Goal: Contribute content: Contribute content

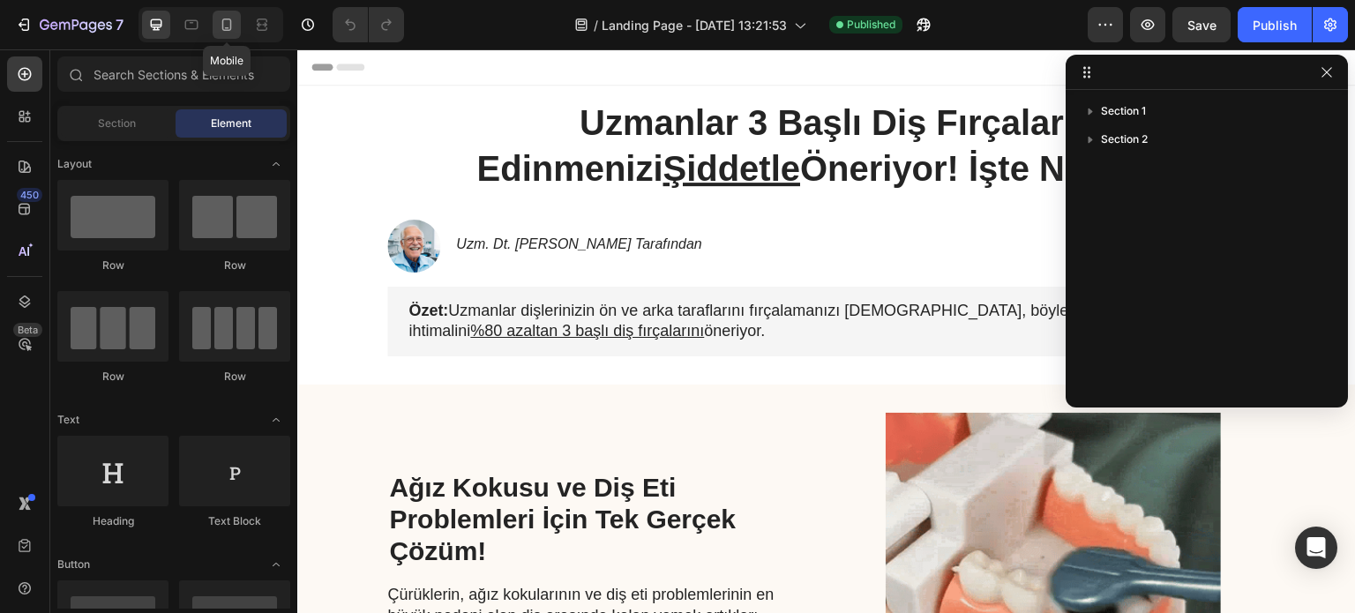
click at [216, 20] on div at bounding box center [227, 25] width 28 height 28
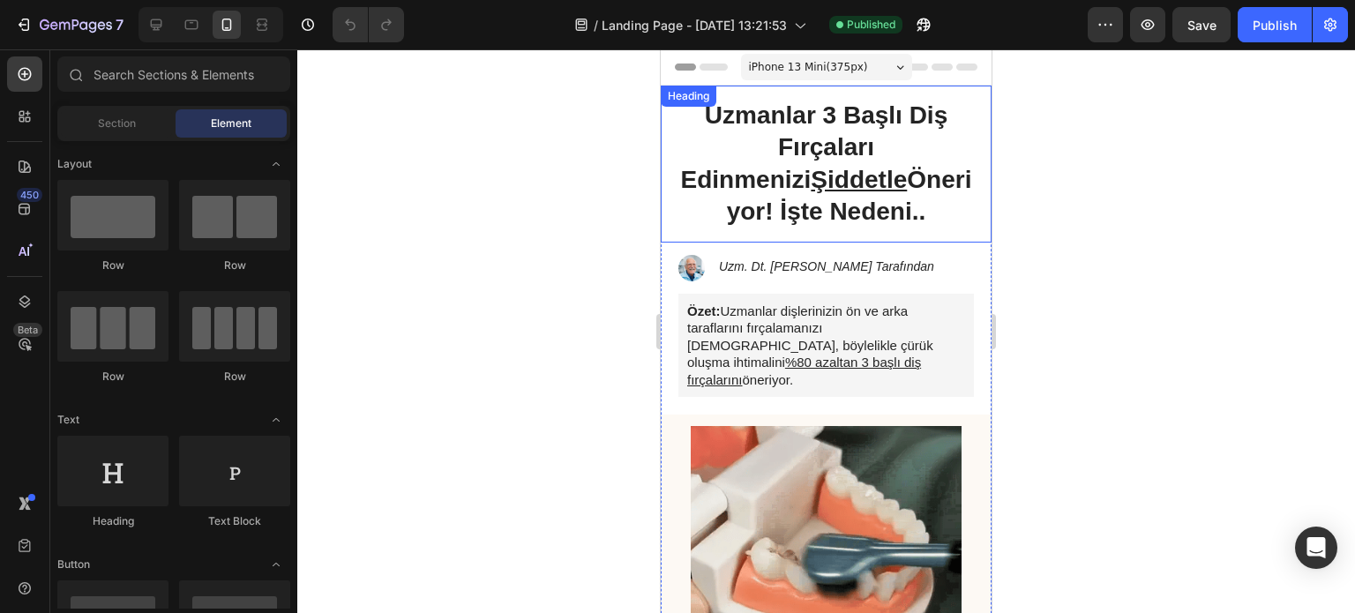
click at [842, 148] on strong "Uzmanlar 3 Başlı Diş Fırçaları Edinmenizi Şiddetle Öneriyor! İşte Nedeni.." at bounding box center [826, 162] width 291 height 123
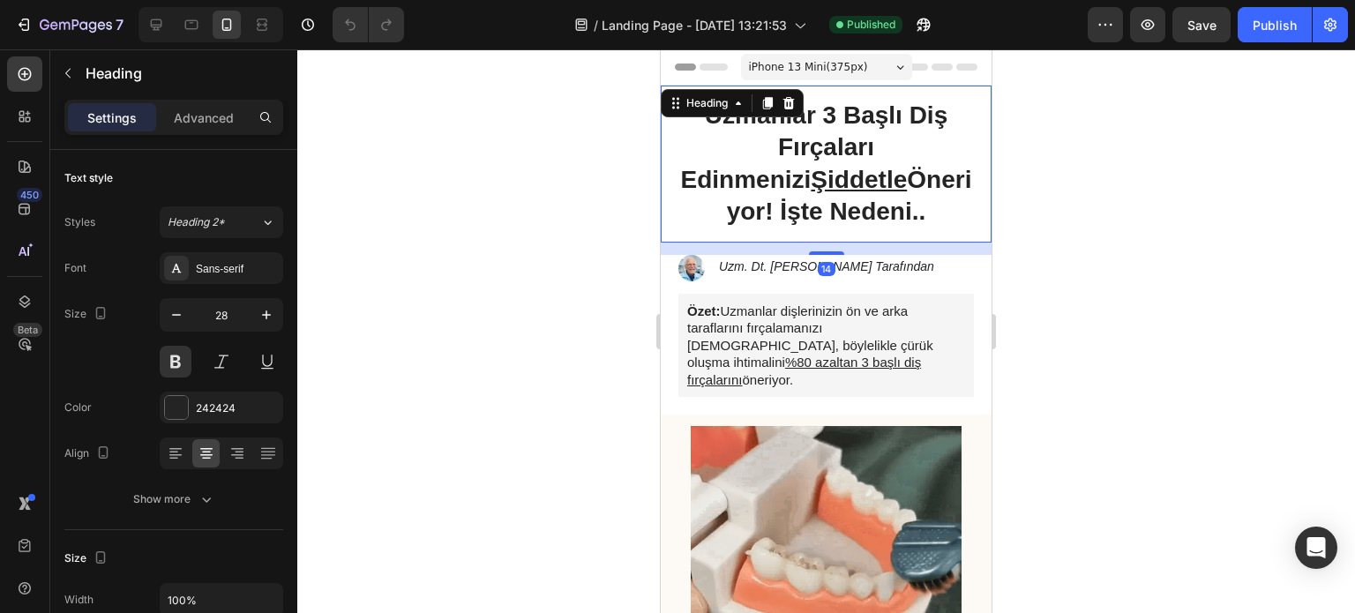
click at [828, 153] on strong "Uzmanlar 3 Başlı Diş Fırçaları Edinmenizi Şiddetle Öneriyor! İşte Nedeni.." at bounding box center [826, 162] width 291 height 123
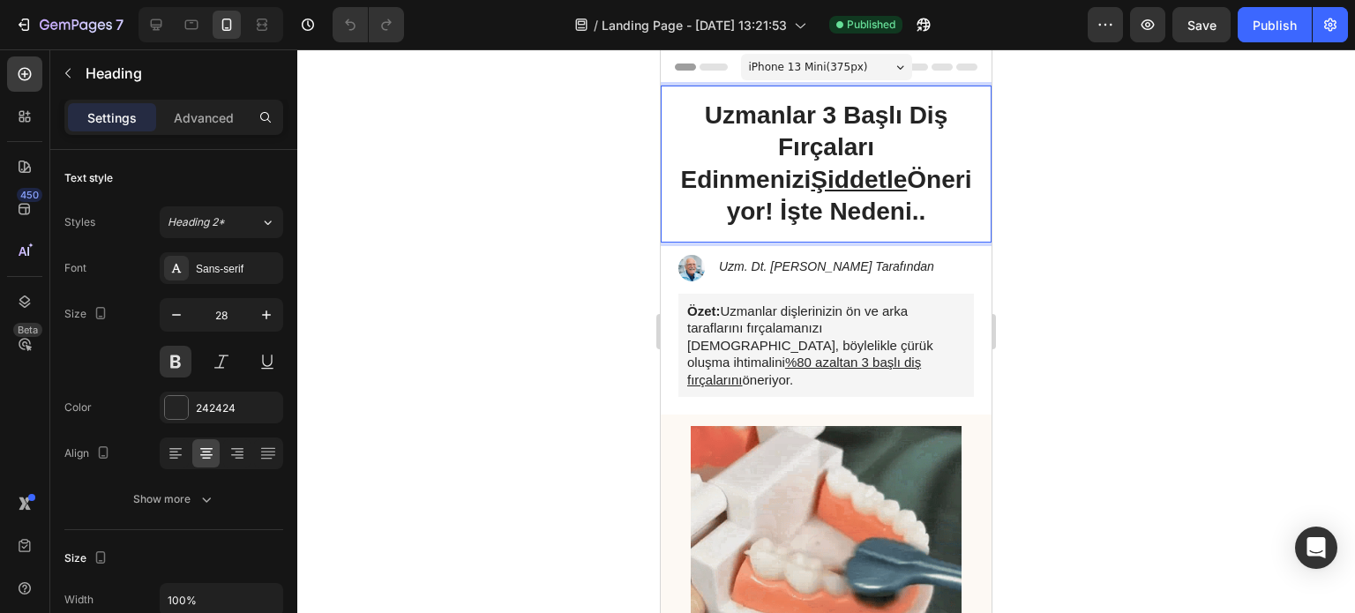
click at [828, 153] on strong "Uzmanlar 3 Başlı Diş Fırçaları Edinmenizi Şiddetle Öneriyor! İşte Nedeni.." at bounding box center [826, 162] width 291 height 123
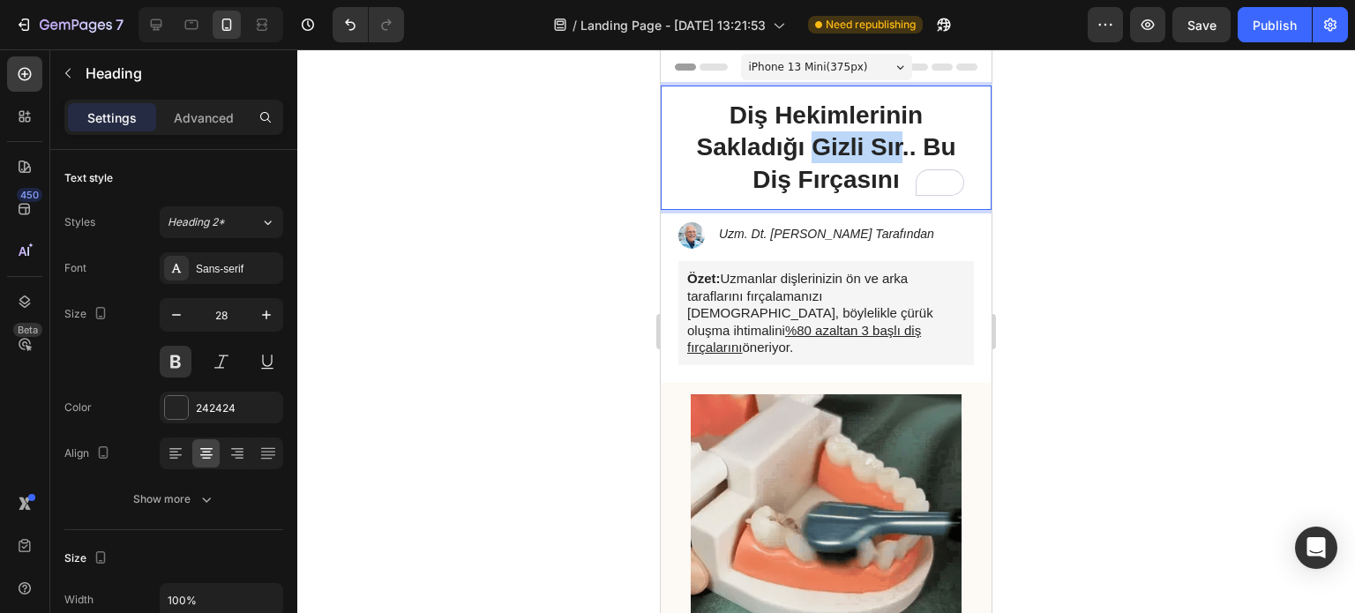
drag, startPoint x: 811, startPoint y: 151, endPoint x: 892, endPoint y: 152, distance: 80.3
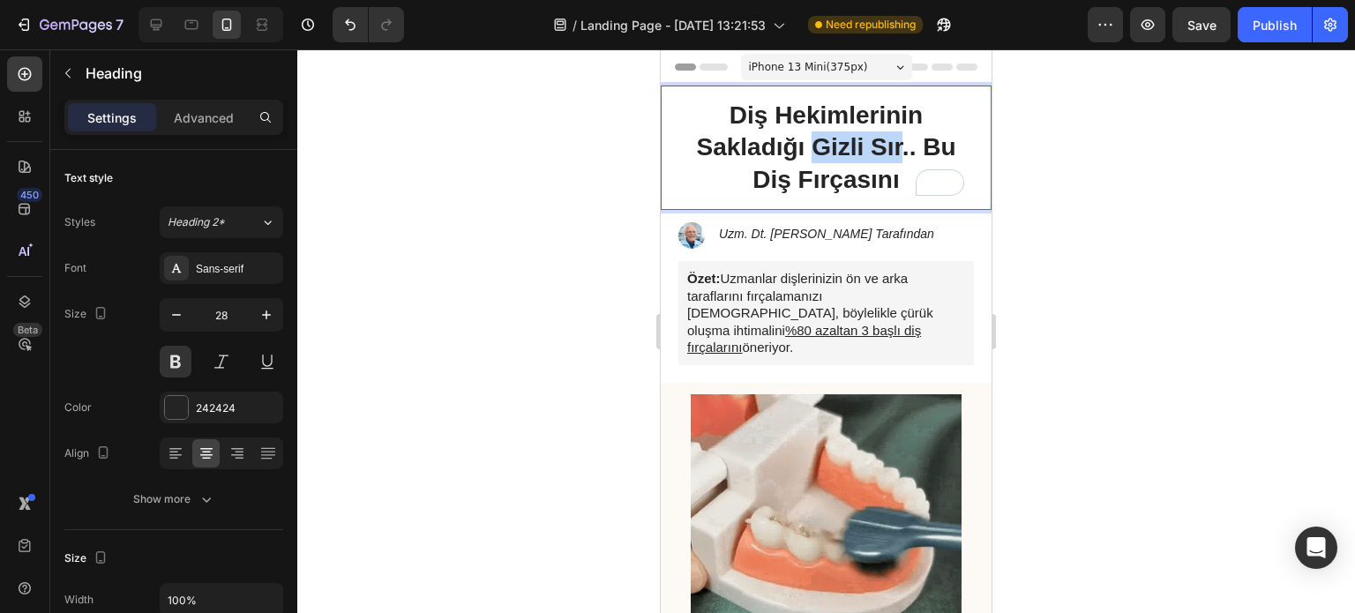
click at [892, 152] on p "Diş Hekimlerinin Sakladığı Gizli Sır.. Bu Diş Fırçasını" at bounding box center [826, 148] width 302 height 96
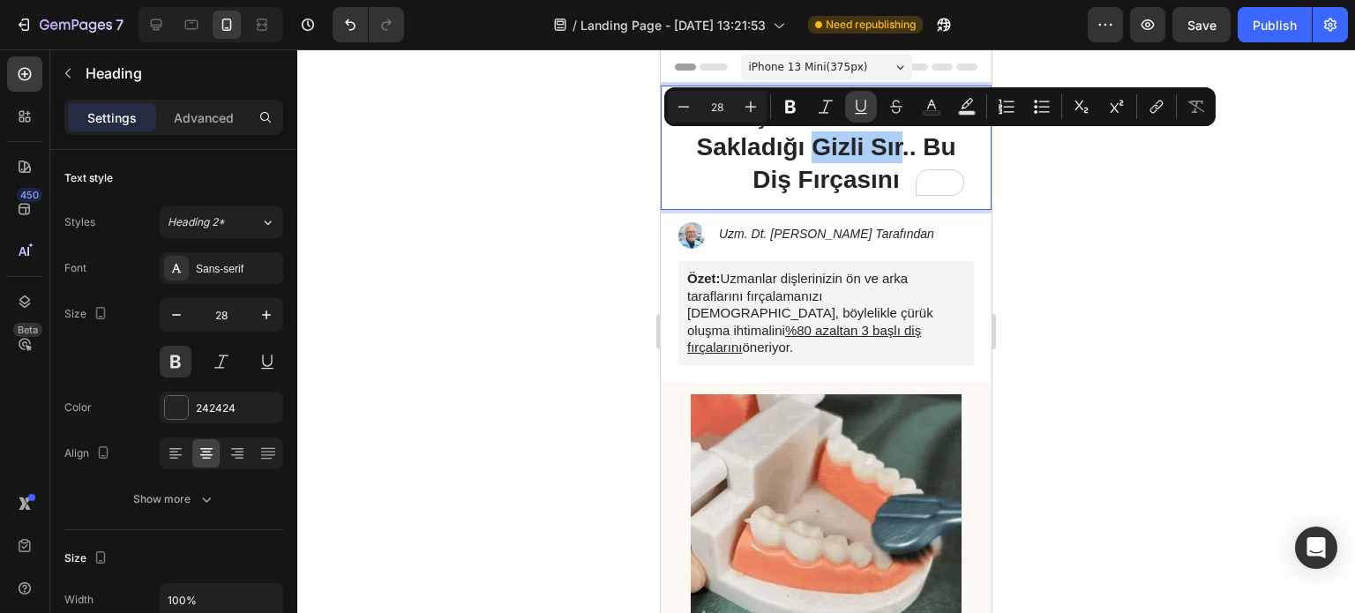
click at [861, 110] on icon "Editor contextual toolbar" at bounding box center [861, 107] width 18 height 18
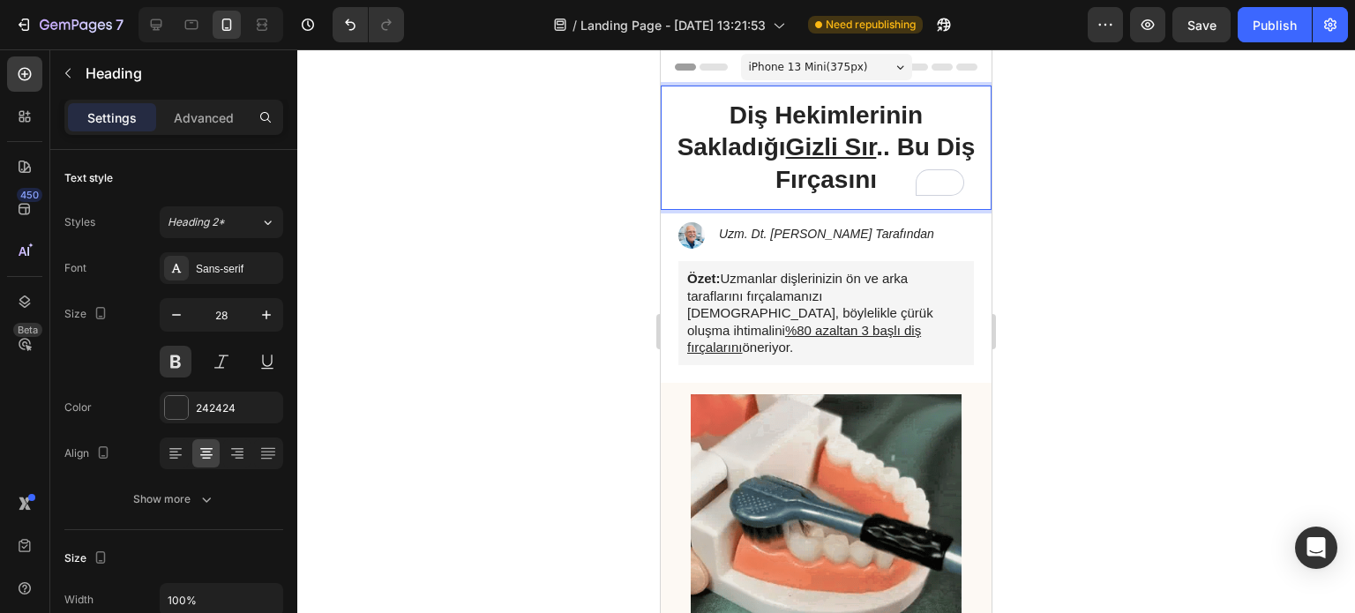
click at [897, 184] on p "Diş Hekimlerinin Sakladığı Gizli Sır .. Bu Diş Fırçasını" at bounding box center [826, 148] width 302 height 96
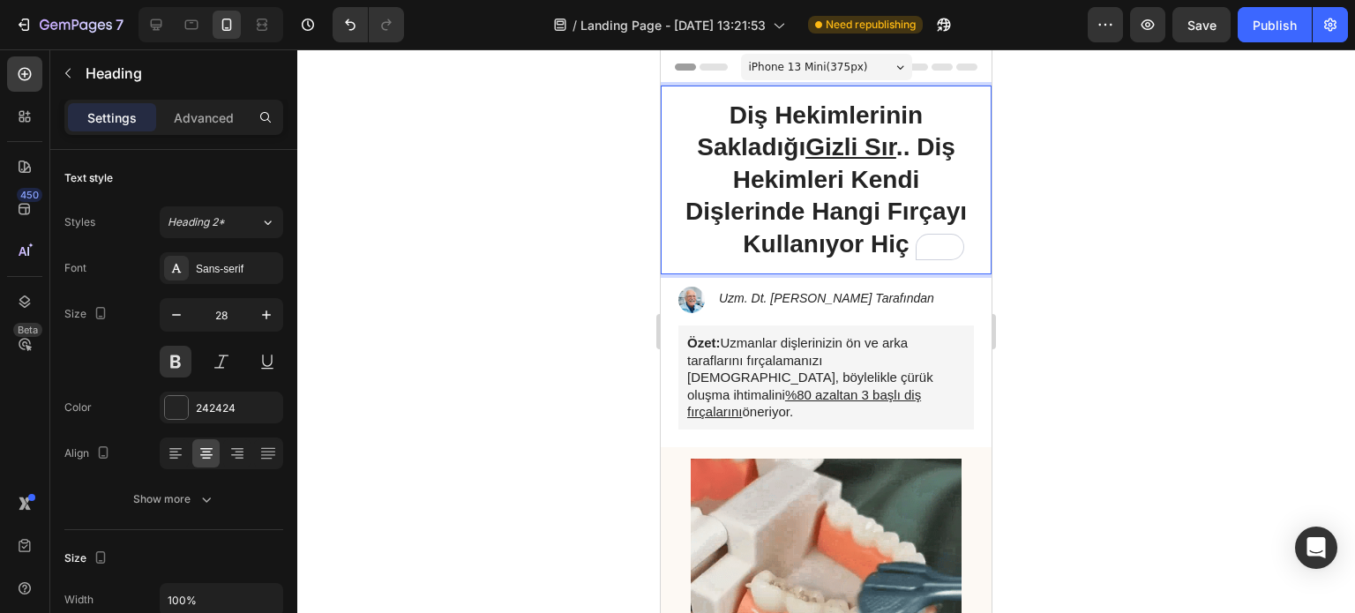
click at [929, 118] on p "Diş Hekimlerinin Sakladığı Gizli Sır .. Diş Hekimleri Kendi Dişlerinde Hangi Fı…" at bounding box center [826, 180] width 302 height 160
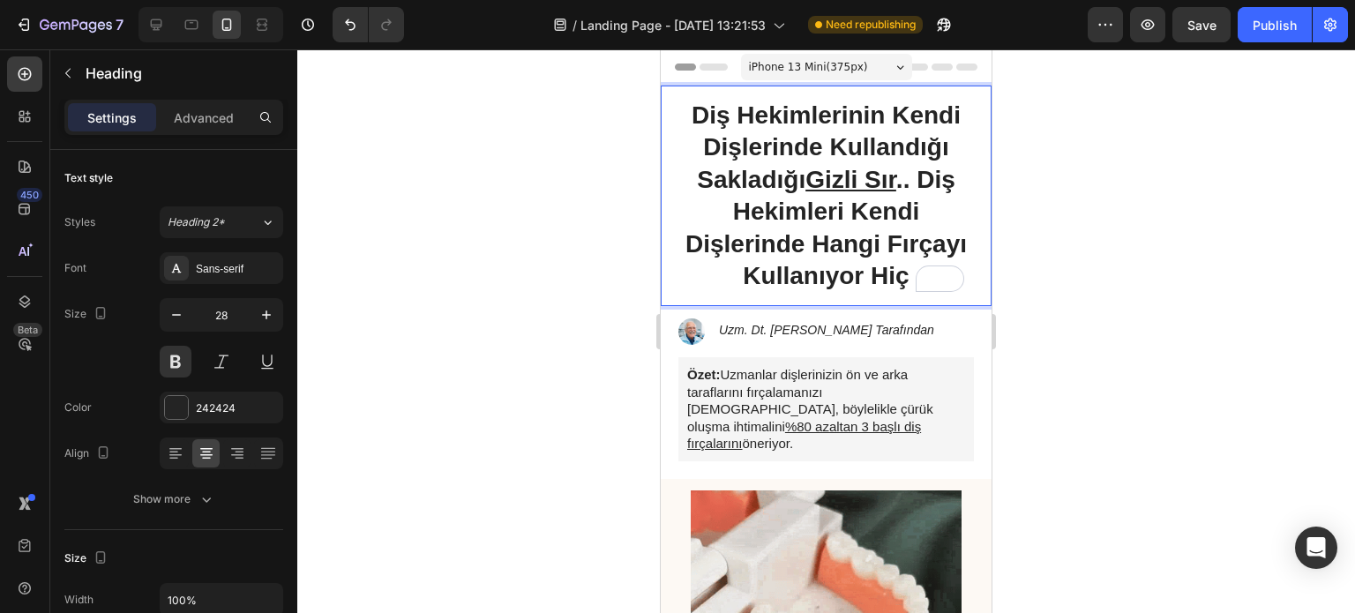
click at [778, 176] on p "Diş Hekimlerinin Kendi Dişlerinde Kullandığı Sakladığı Gizli Sır .. Diş Hekimle…" at bounding box center [826, 196] width 302 height 192
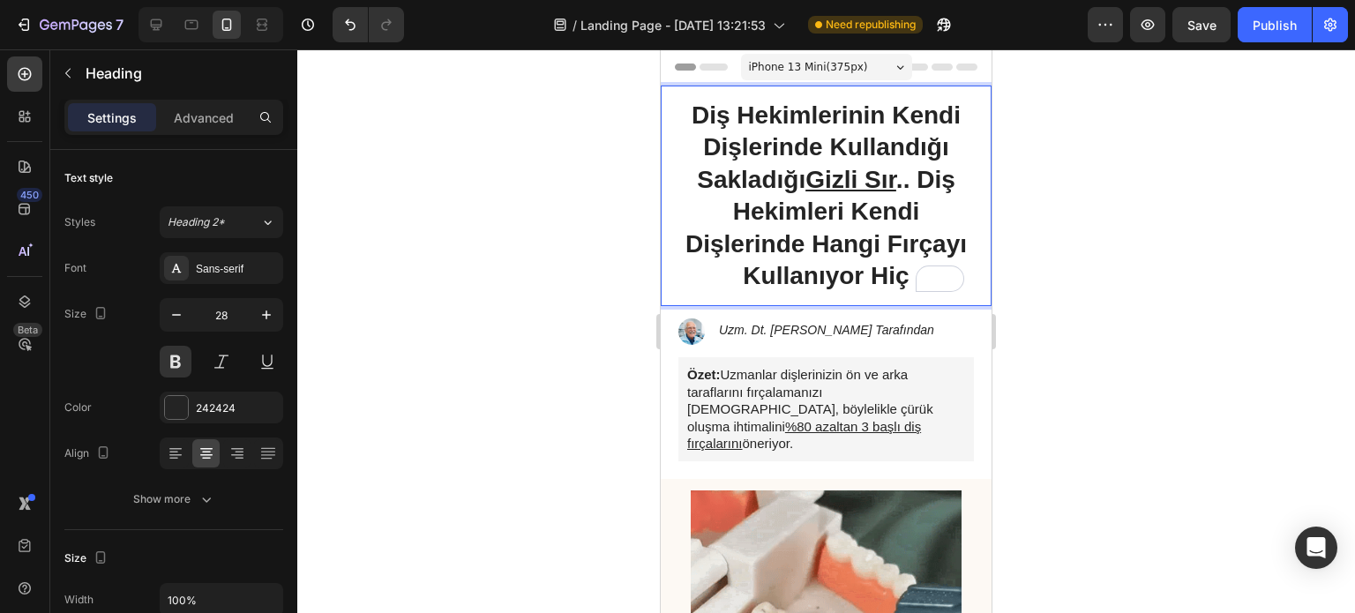
click at [778, 176] on p "Diş Hekimlerinin Kendi Dişlerinde Kullandığı Sakladığı Gizli Sır .. Diş Hekimle…" at bounding box center [826, 196] width 302 height 192
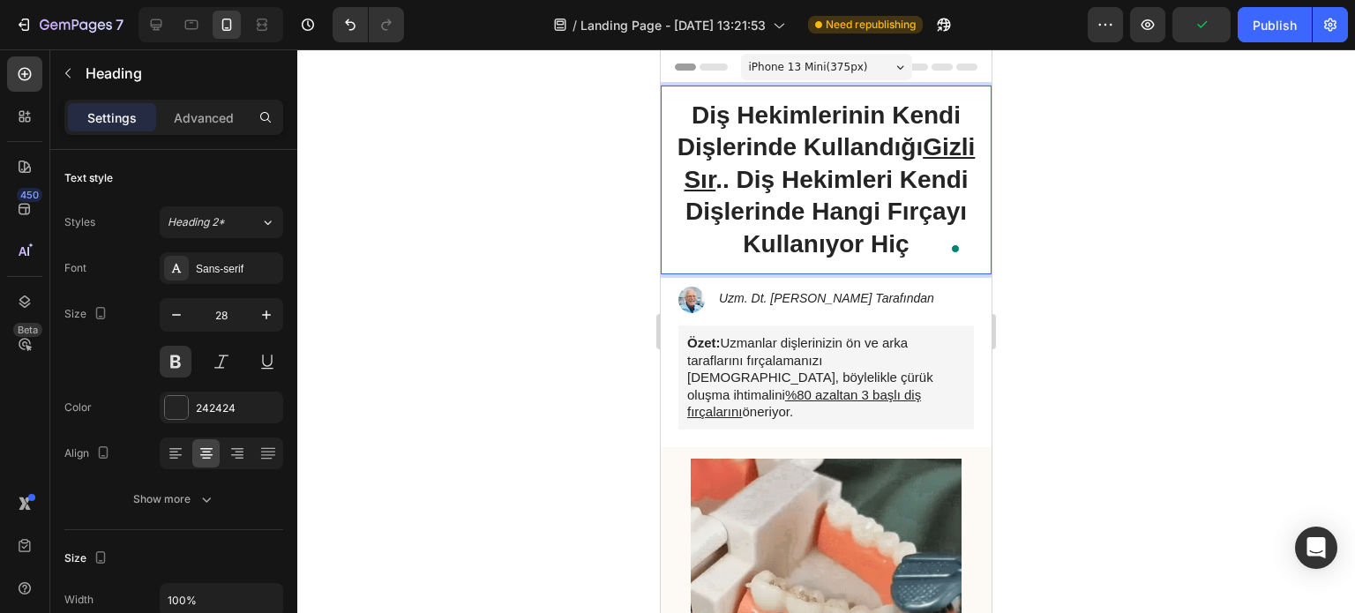
click at [777, 185] on p "Diş Hekimlerinin Kendi Dişlerinde Kullandığı Gizli Sır .. Diş Hekimleri Kendi D…" at bounding box center [826, 180] width 302 height 160
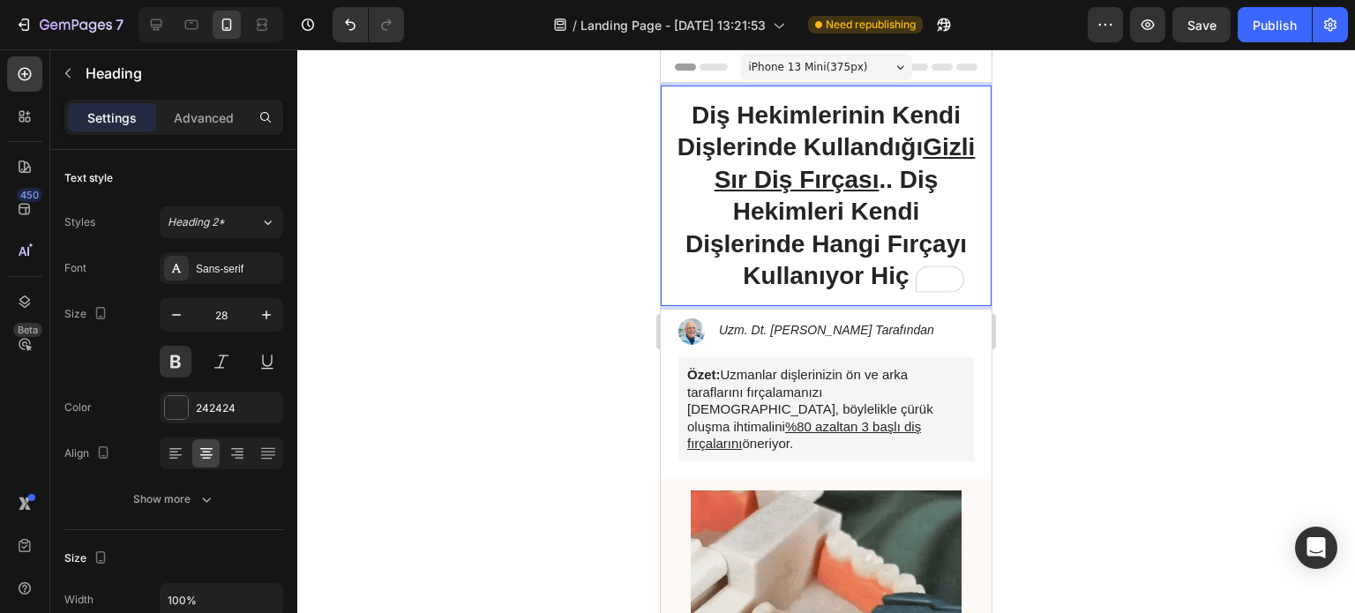
drag, startPoint x: 924, startPoint y: 183, endPoint x: 910, endPoint y: 291, distance: 109.4
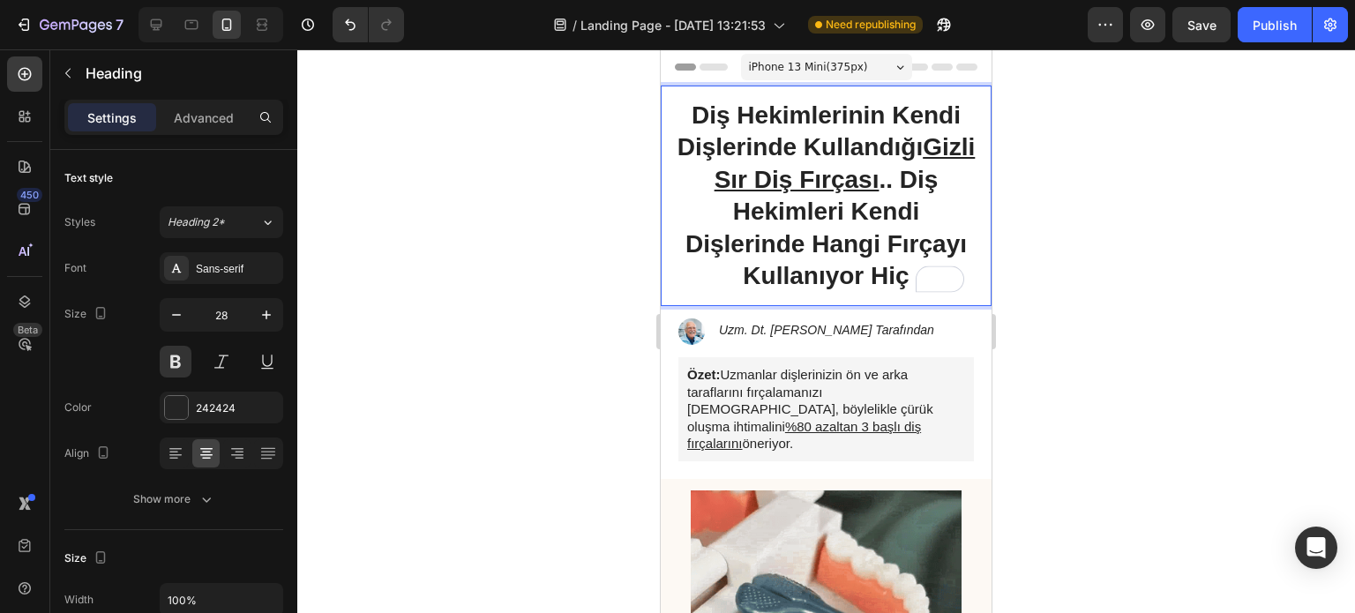
click at [910, 291] on p "Diş Hekimlerinin Kendi Dişlerinde Kullandığı Gizli Sır Diş Fırçası .. Diş Hekim…" at bounding box center [826, 196] width 302 height 192
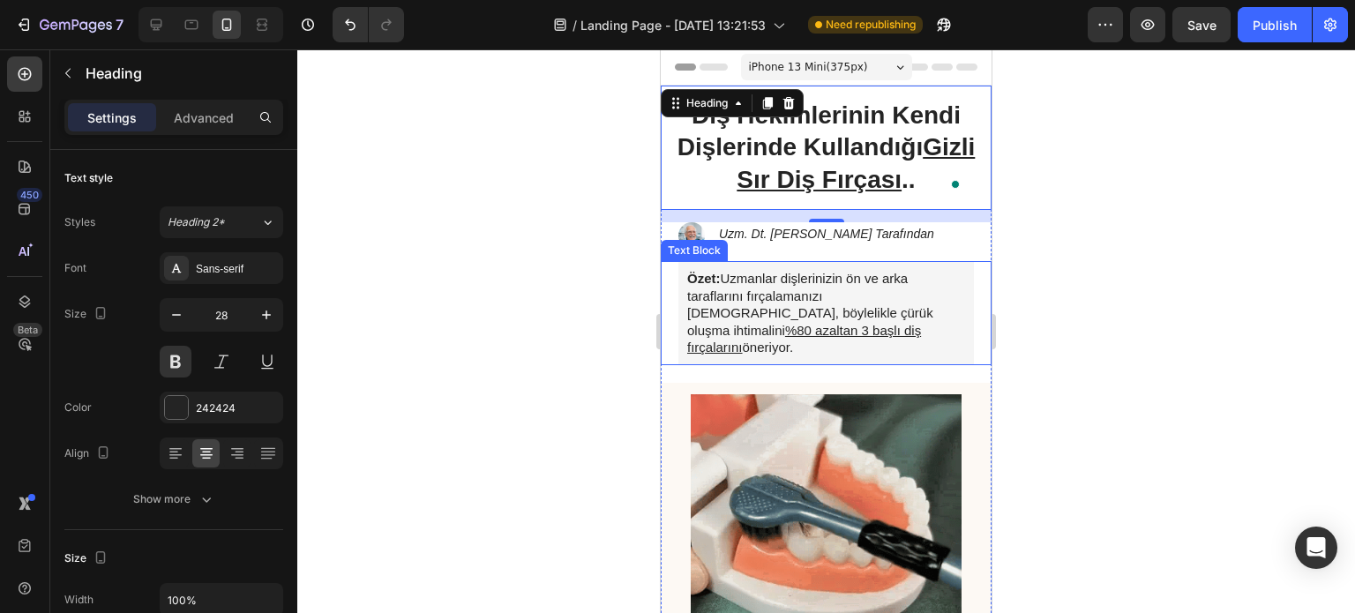
click at [1057, 280] on div at bounding box center [825, 331] width 1057 height 564
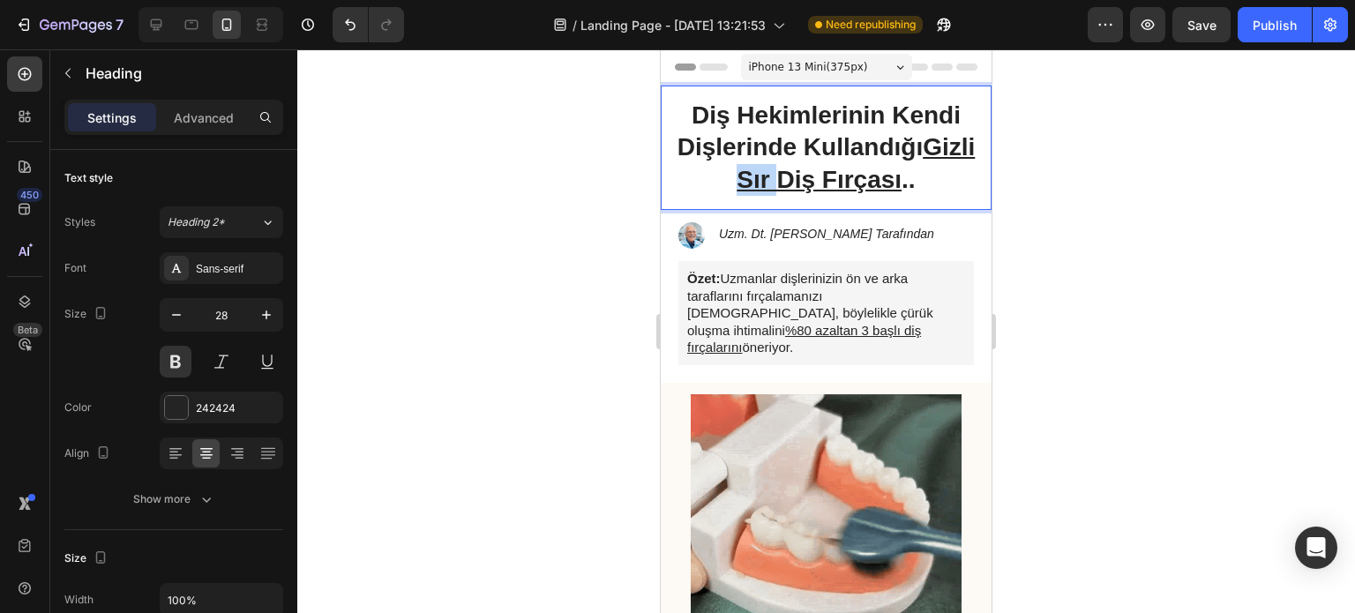
click at [778, 190] on u "Gizli Sır Diş Fırçası" at bounding box center [855, 162] width 238 height 59
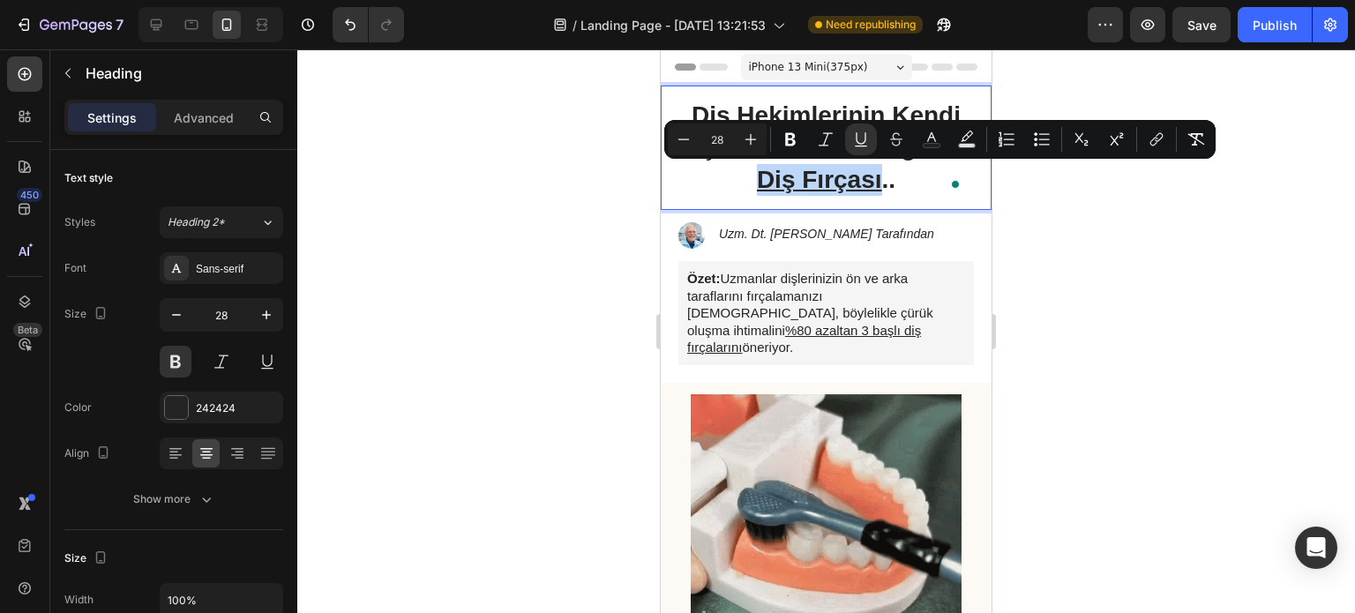
drag, startPoint x: 770, startPoint y: 186, endPoint x: 902, endPoint y: 186, distance: 132.3
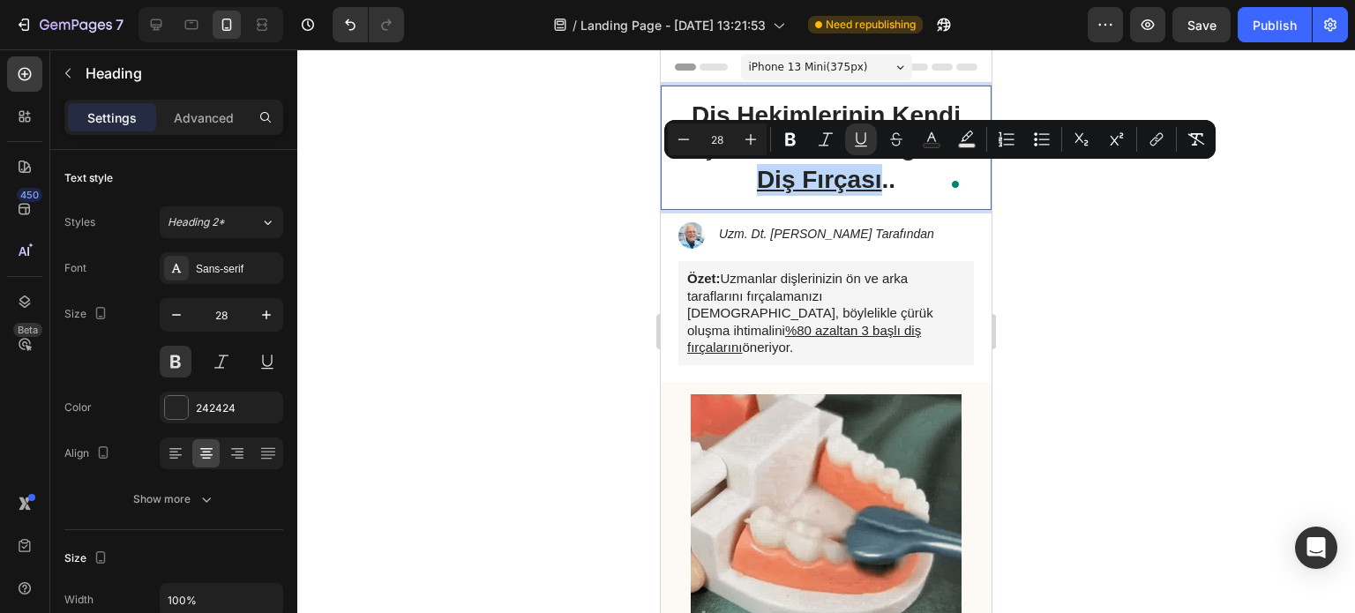
click at [902, 186] on p "Diş Hekimlerinin Kendi Dişlerinde Kullandığı Gizli Diş Fırçası .." at bounding box center [826, 148] width 302 height 96
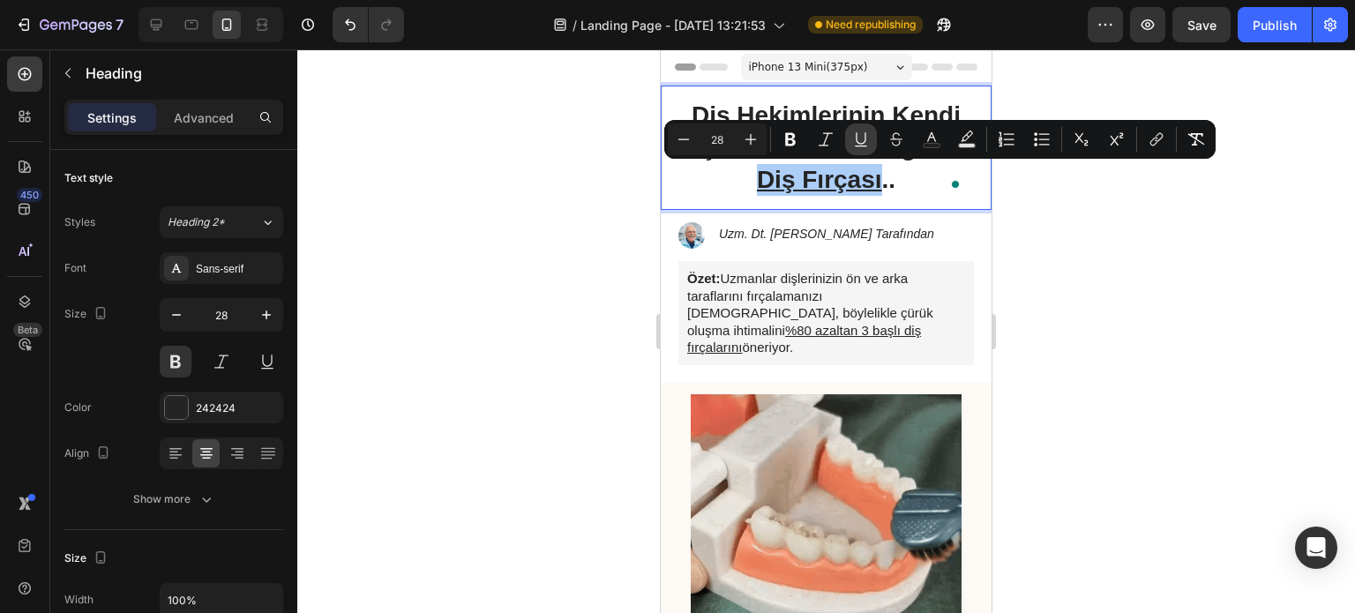
click at [870, 133] on button "Underline" at bounding box center [861, 139] width 32 height 32
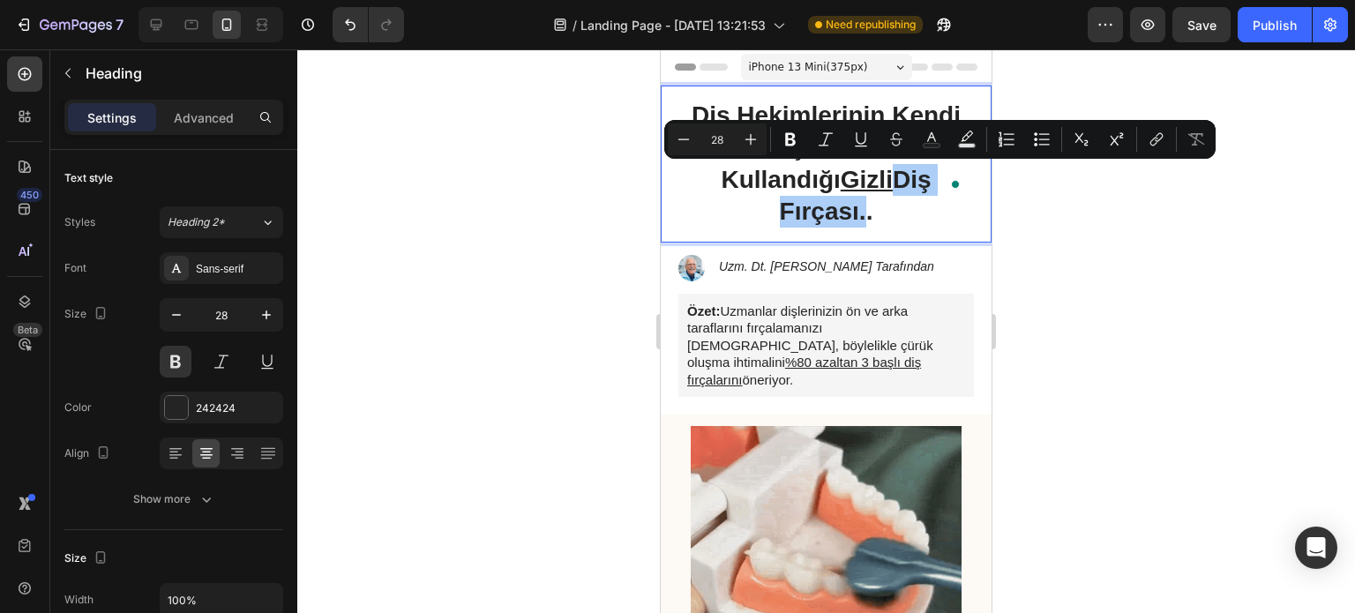
click at [1072, 271] on div at bounding box center [825, 331] width 1057 height 564
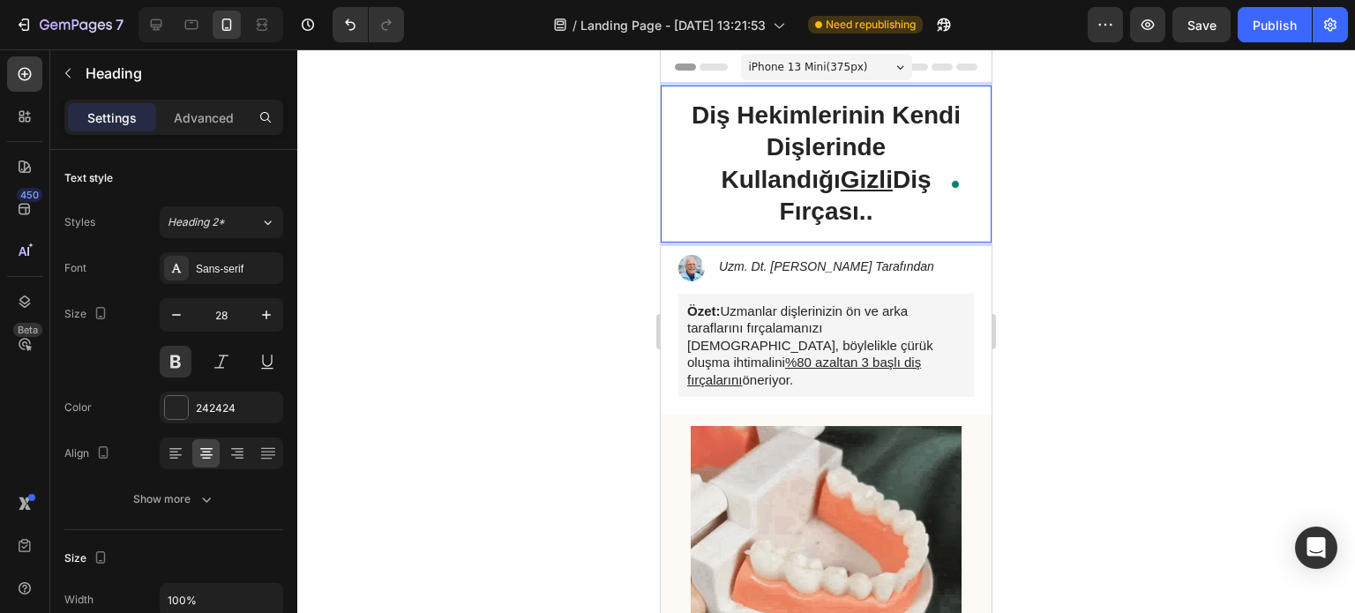
click at [906, 188] on p "Diş Hekimlerinin Kendi Dişlerinde Kullandığı Gizli Diş Fırçası.." at bounding box center [826, 164] width 302 height 129
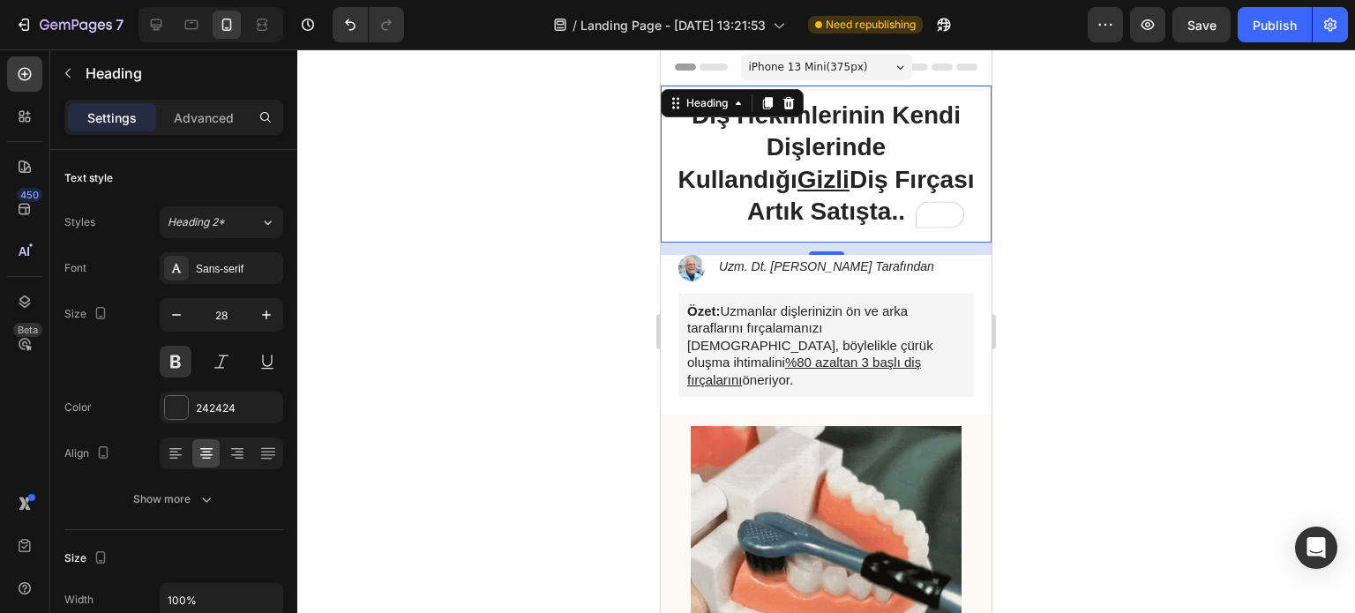
click at [1110, 253] on div at bounding box center [825, 331] width 1057 height 564
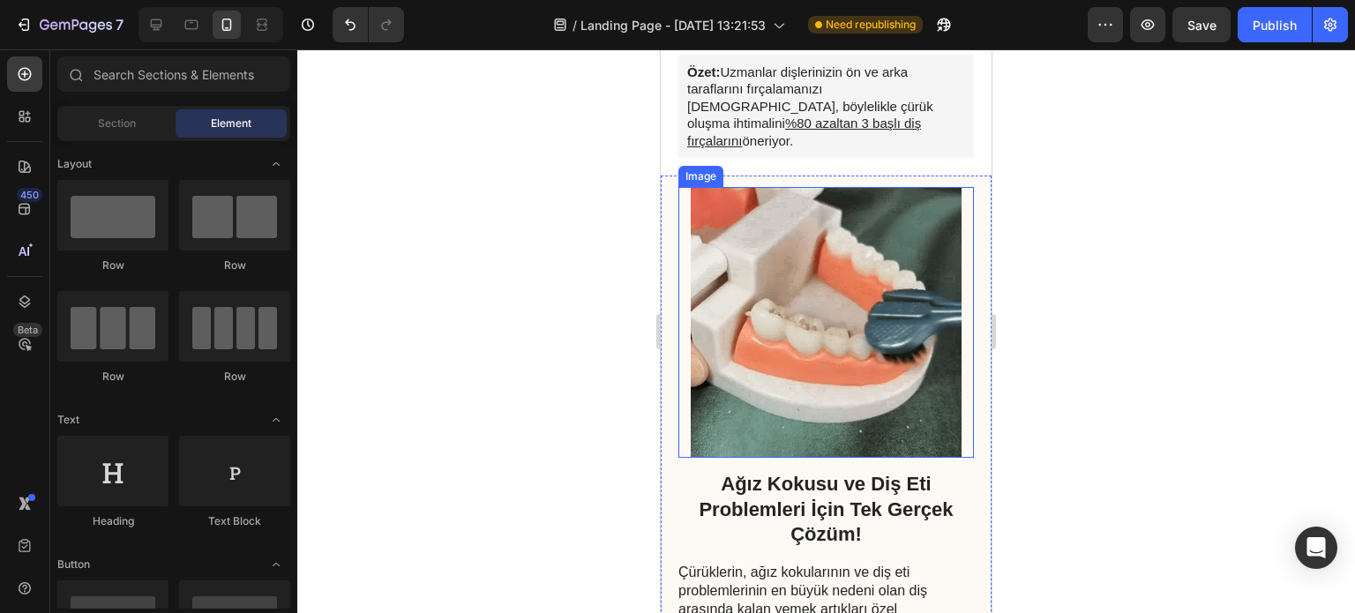
scroll to position [240, 0]
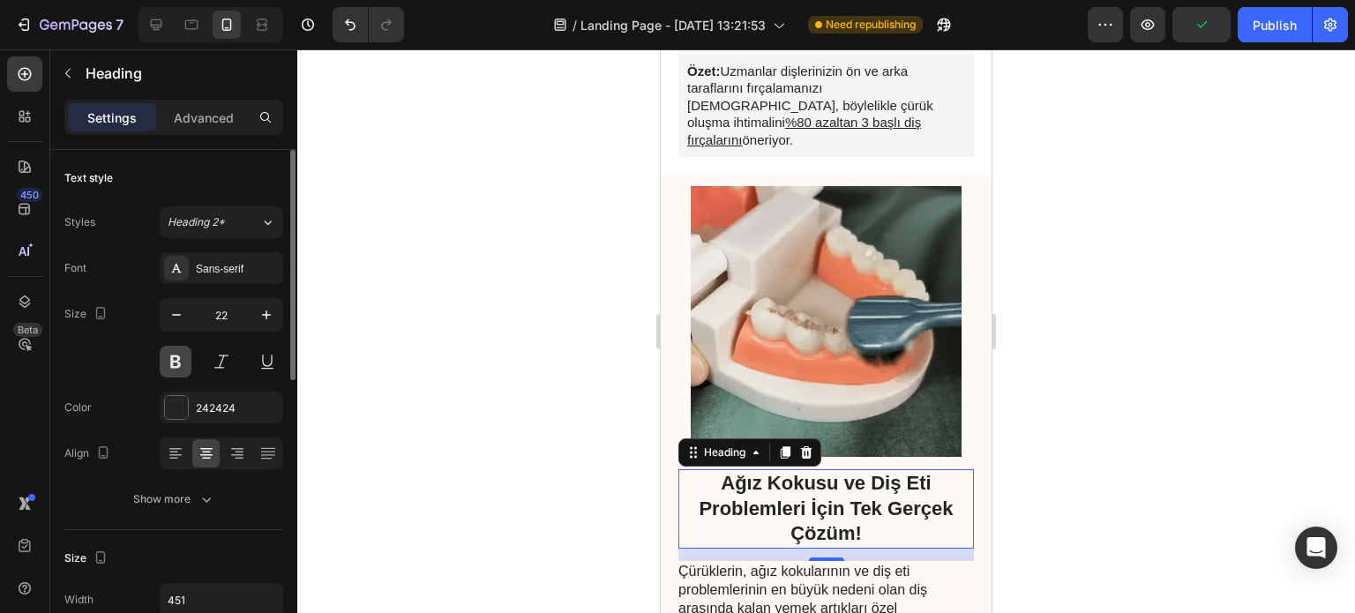
click at [181, 354] on button at bounding box center [176, 362] width 32 height 32
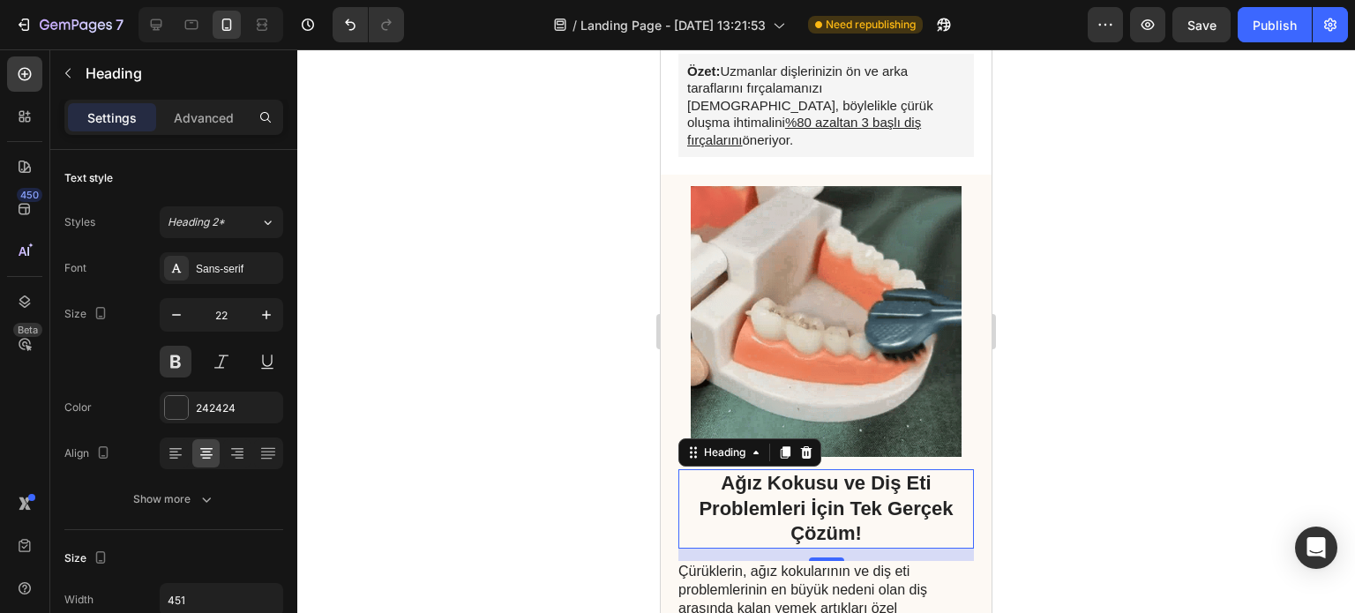
click at [801, 469] on h2 "Ağız Kokusu ve Diş Eti Problemleri İçin Tek Gerçek Çözüm!" at bounding box center [825, 508] width 295 height 79
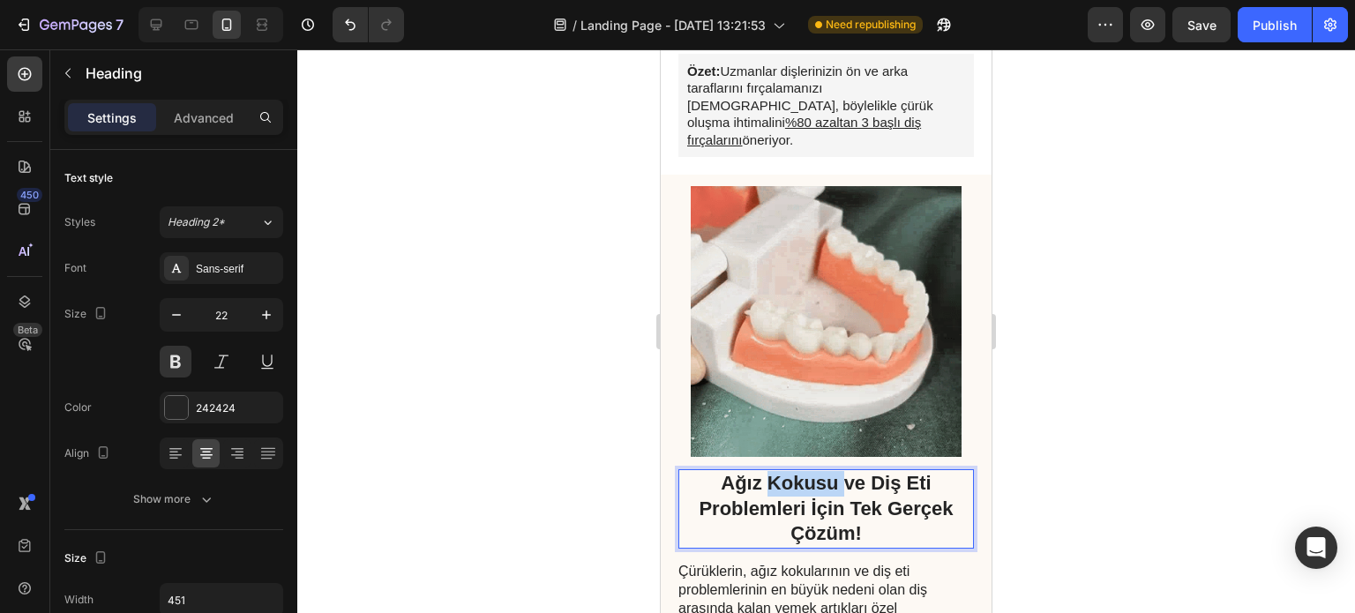
click at [801, 471] on p "Ağız Kokusu ve Diş Eti Problemleri İçin Tek Gerçek Çözüm!" at bounding box center [826, 509] width 292 height 76
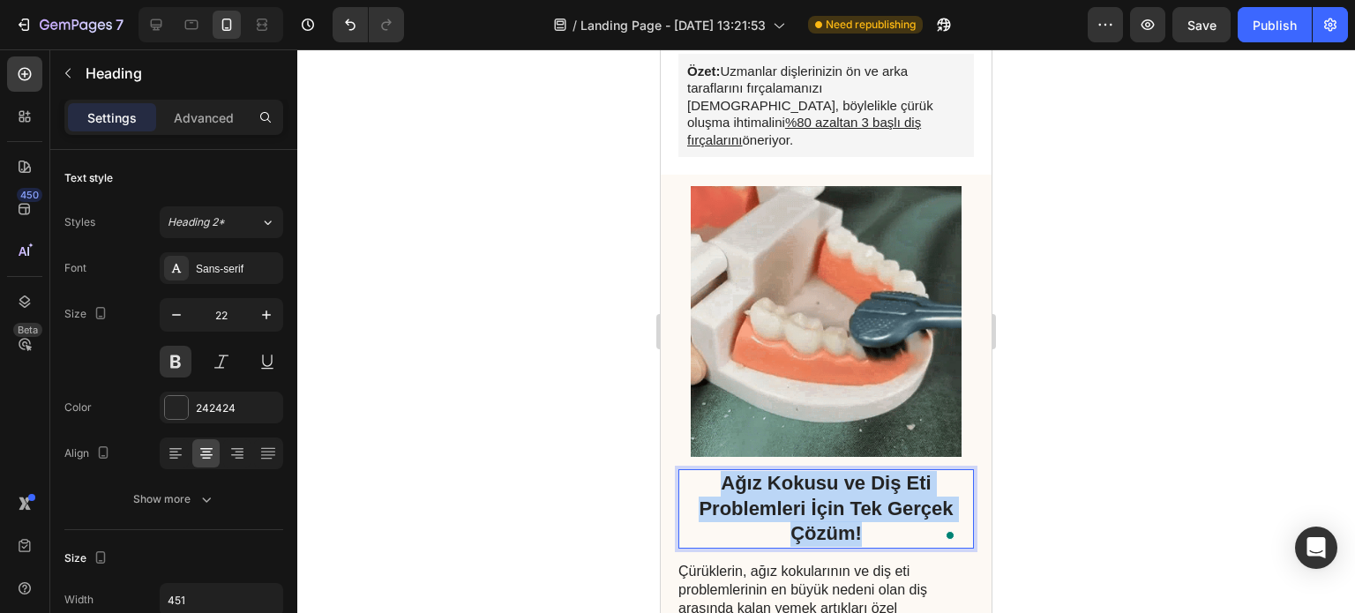
click at [801, 471] on p "Ağız Kokusu ve Diş Eti Problemleri İçin Tek Gerçek Çözüm!" at bounding box center [826, 509] width 292 height 76
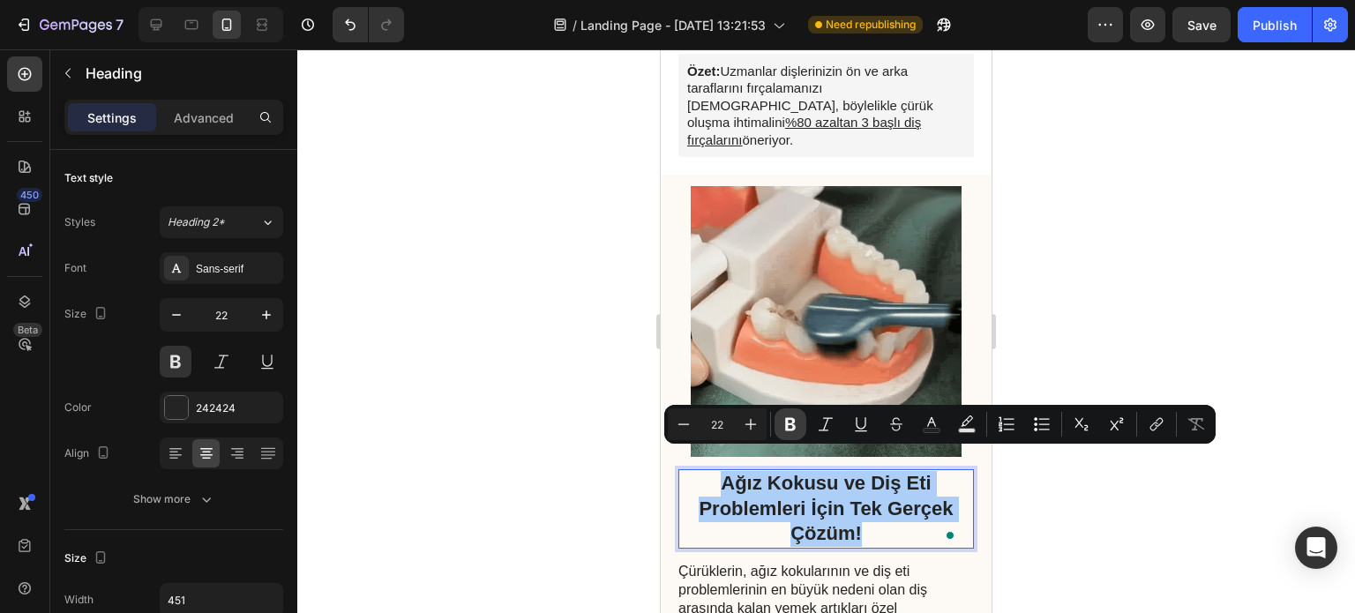
click at [788, 424] on icon "Editor contextual toolbar" at bounding box center [790, 424] width 11 height 13
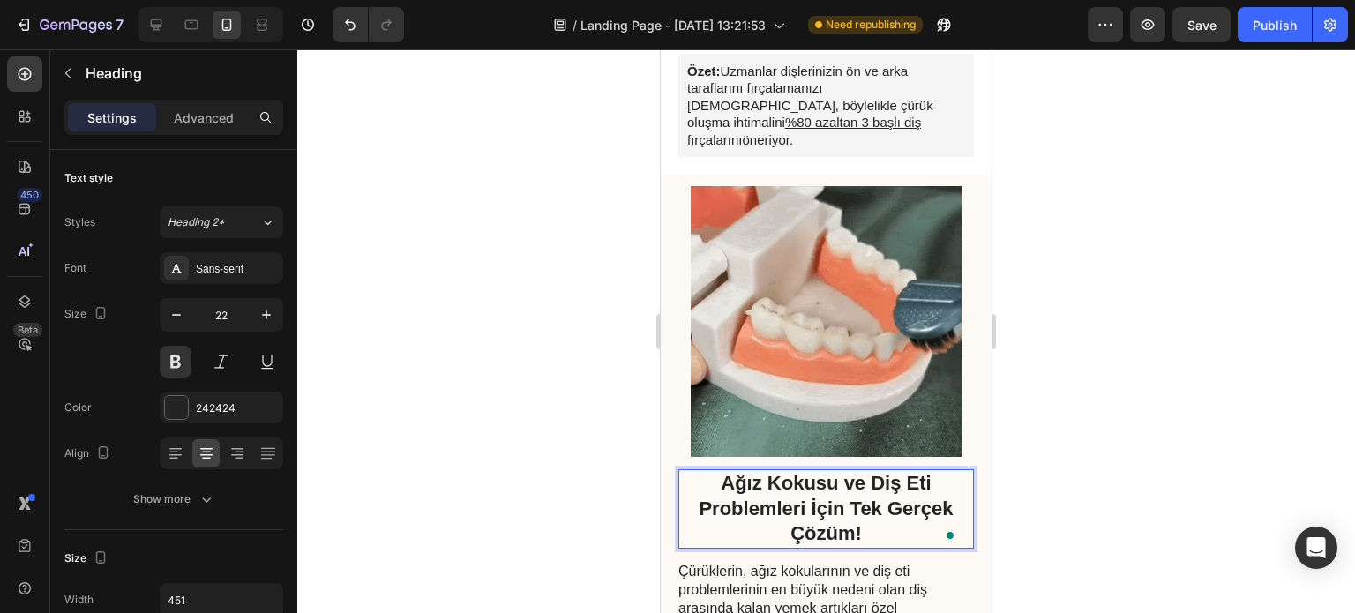
click at [1041, 454] on div at bounding box center [825, 331] width 1057 height 564
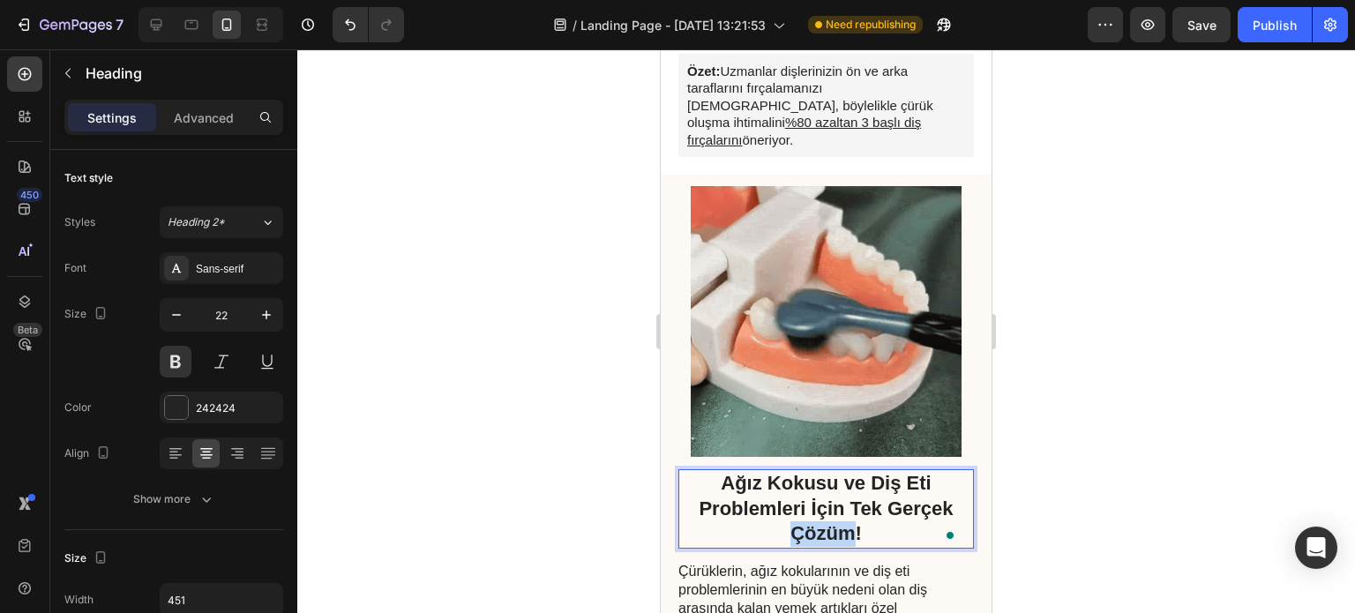
click at [815, 509] on strong "Ağız Kokusu ve Diş Eti Problemleri İçin Tek Gerçek Çözüm!" at bounding box center [825, 508] width 254 height 72
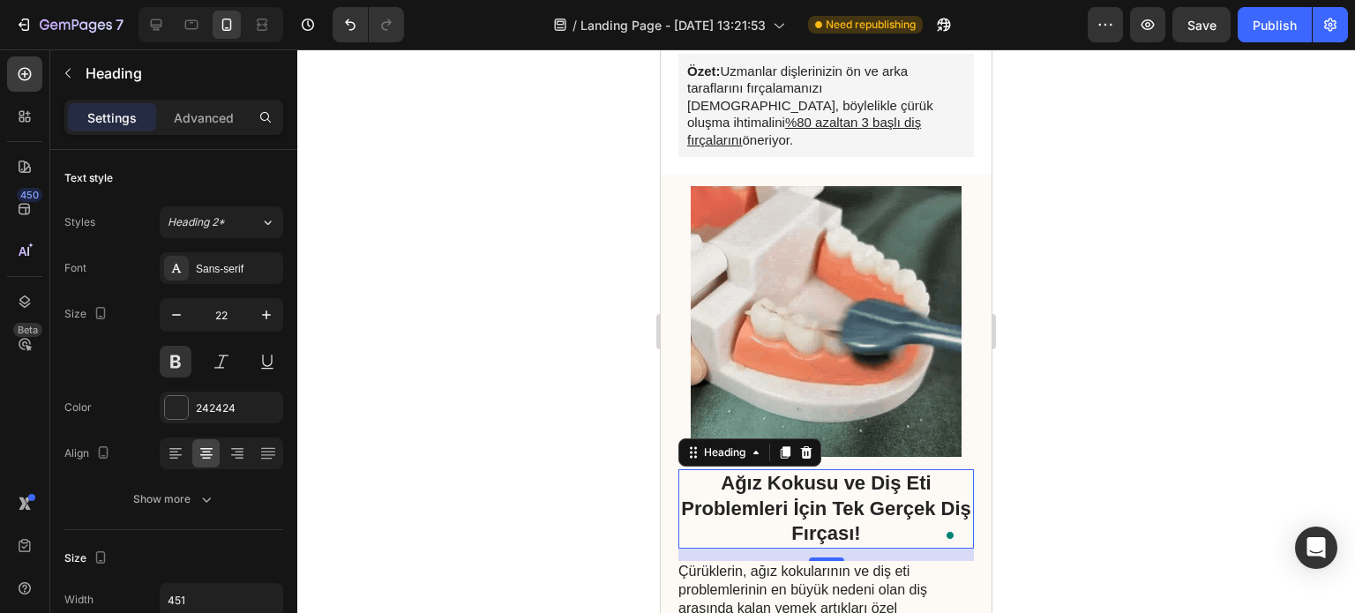
click at [1175, 337] on div at bounding box center [825, 331] width 1057 height 564
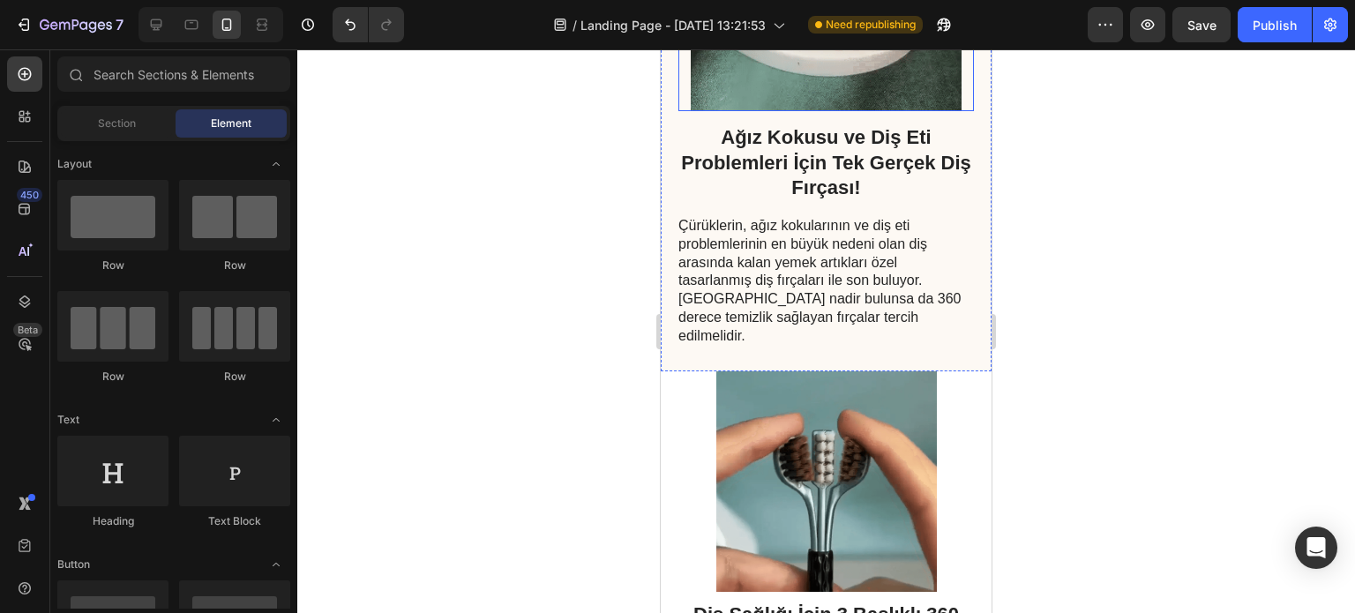
scroll to position [608, 0]
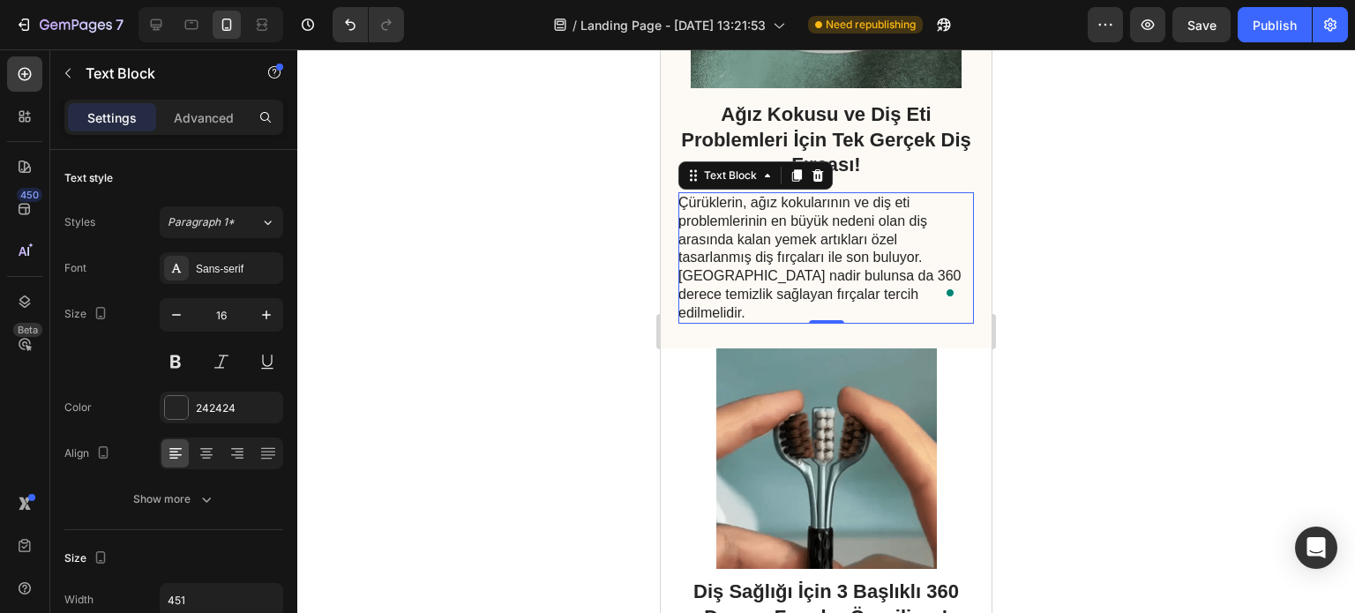
click at [862, 242] on p "Çürüklerin, ağız kokularının ve diş eti problemlerinin en büyük nedeni olan diş…" at bounding box center [825, 258] width 294 height 129
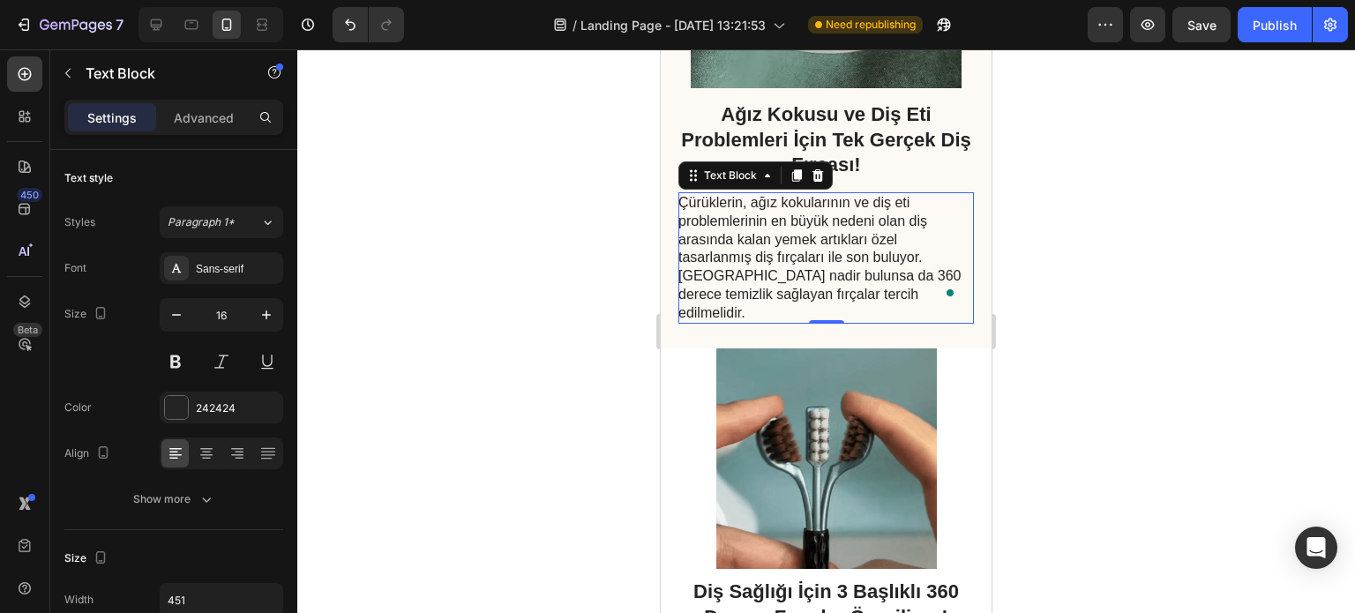
click at [852, 239] on p "Çürüklerin, ağız kokularının ve diş eti problemlerinin en büyük nedeni olan diş…" at bounding box center [825, 258] width 294 height 129
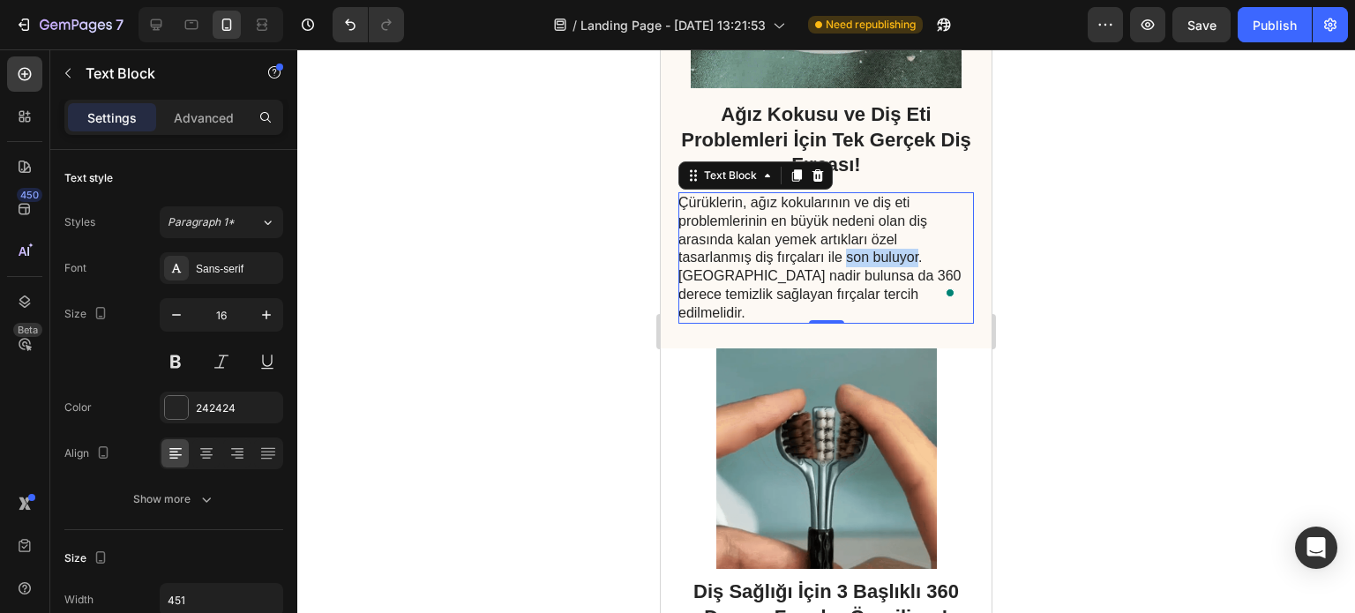
drag, startPoint x: 847, startPoint y: 237, endPoint x: 918, endPoint y: 242, distance: 70.7
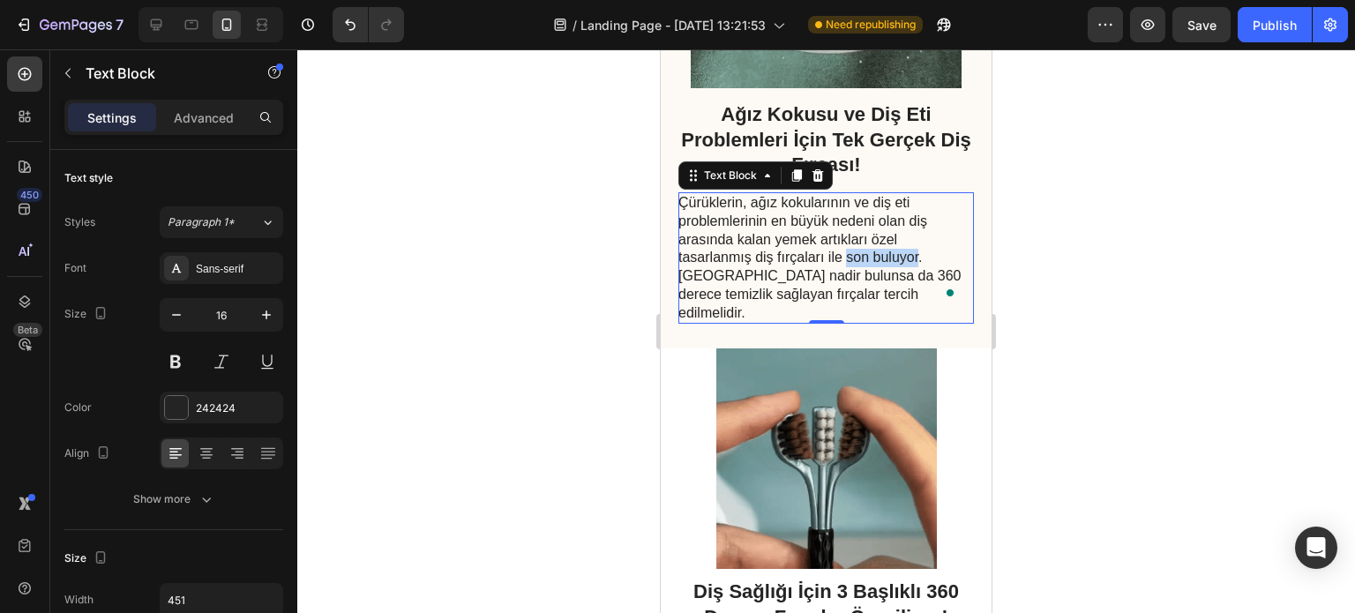
click at [918, 242] on p "Çürüklerin, ağız kokularının ve diş eti problemlerinin en büyük nedeni olan diş…" at bounding box center [825, 258] width 294 height 129
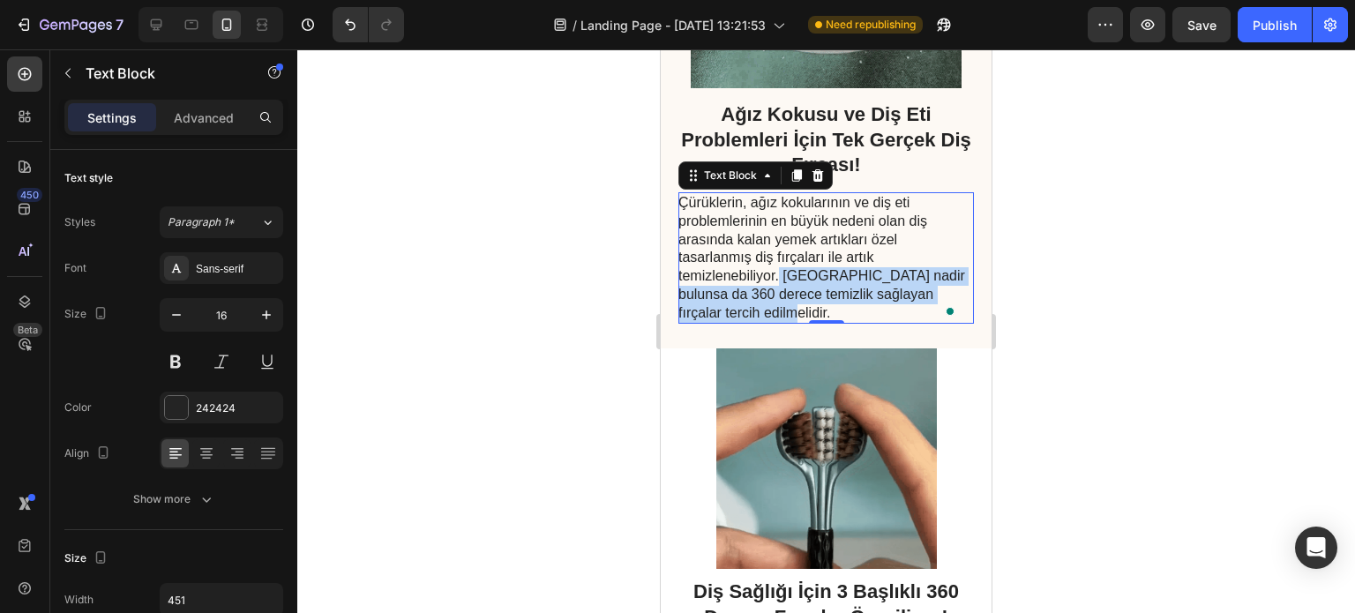
drag, startPoint x: 780, startPoint y: 254, endPoint x: 783, endPoint y: 301, distance: 46.9
click at [783, 301] on div "Çürüklerin, ağız kokularının ve diş eti problemlerinin en büyük nedeni olan diş…" at bounding box center [825, 258] width 295 height 132
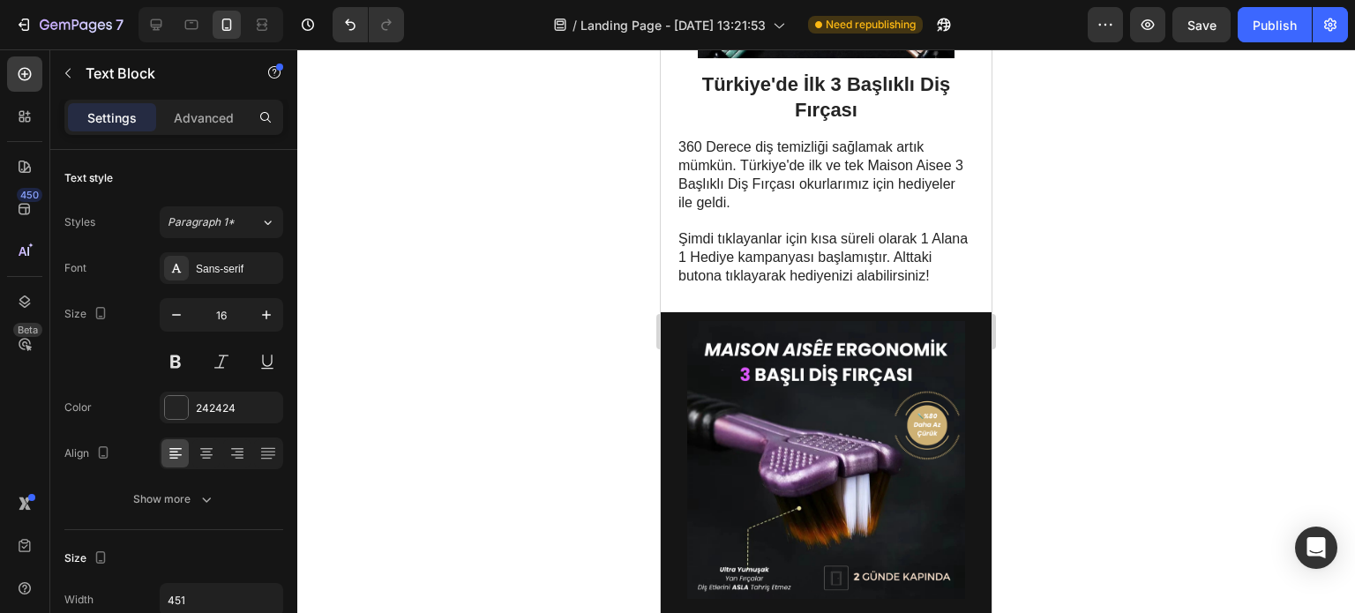
scroll to position [1527, 0]
click at [899, 230] on p "Şimdi tıklayanlar için kısa süreli olarak 1 Alana 1 Hediye kampanyası başlamışt…" at bounding box center [825, 257] width 294 height 55
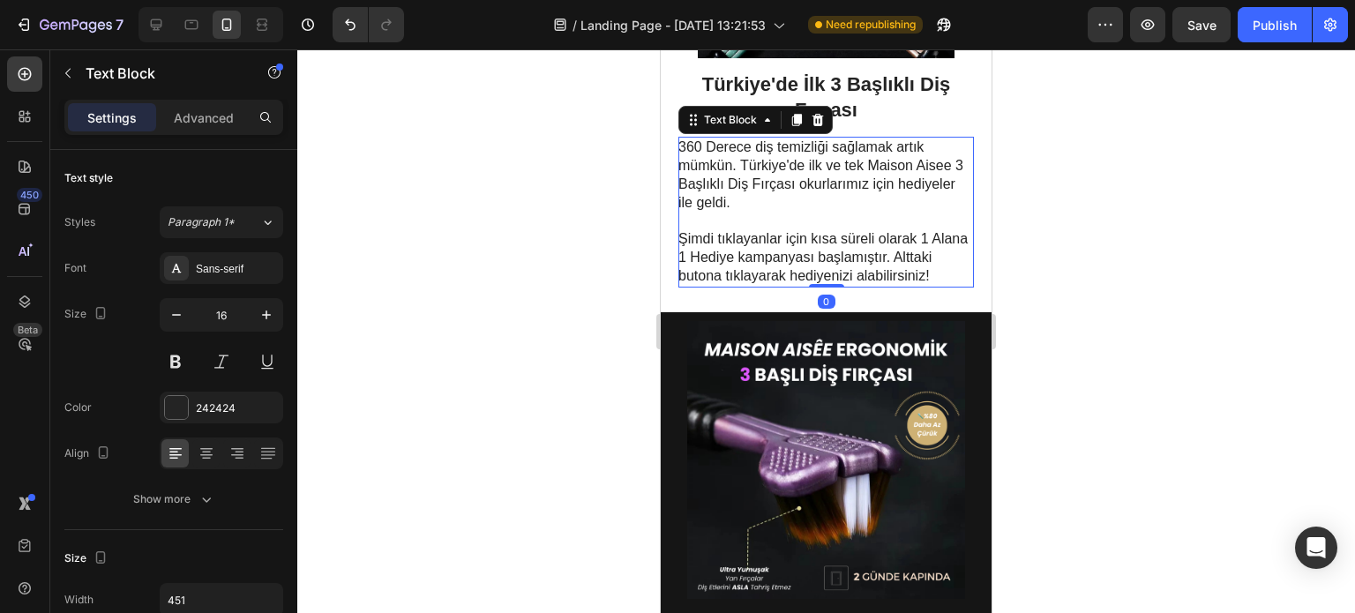
click at [899, 230] on p "Şimdi tıklayanlar için kısa süreli olarak 1 Alana 1 Hediye kampanyası başlamışt…" at bounding box center [825, 257] width 294 height 55
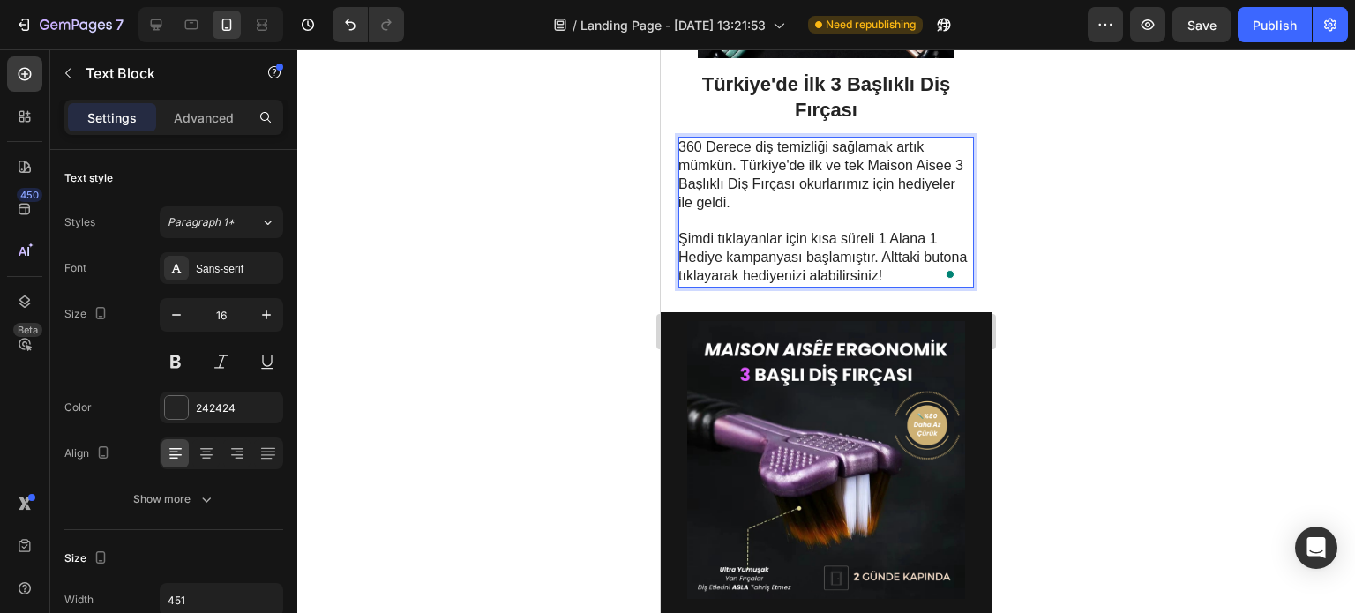
click at [859, 231] on p "Şimdi tıklayanlar için kısa süreli 1 Alana 1 Hediye kampanyası başlamıştır. Alt…" at bounding box center [825, 257] width 294 height 55
drag, startPoint x: 878, startPoint y: 218, endPoint x: 720, endPoint y: 239, distance: 160.1
click at [720, 239] on p "Şimdi tıklayanlar için kısa süreli 1 Alana 1 Hediye kampanyası başlamıştır. Alt…" at bounding box center [825, 257] width 294 height 55
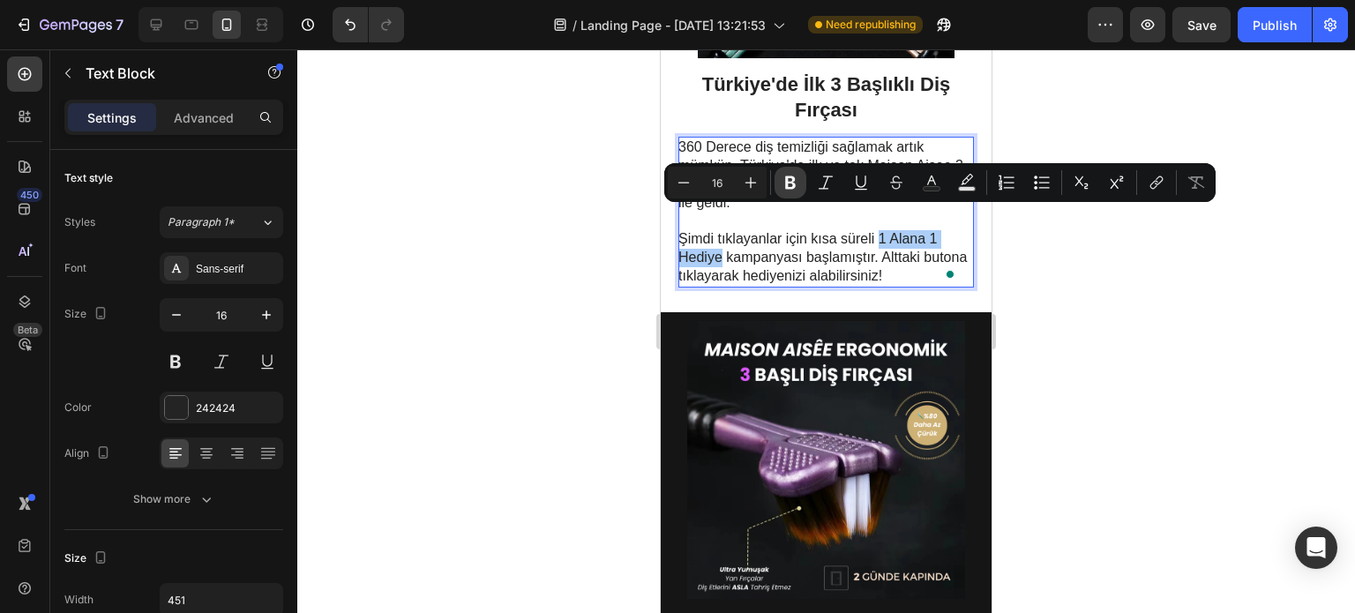
click at [798, 183] on icon "Editor contextual toolbar" at bounding box center [790, 183] width 18 height 18
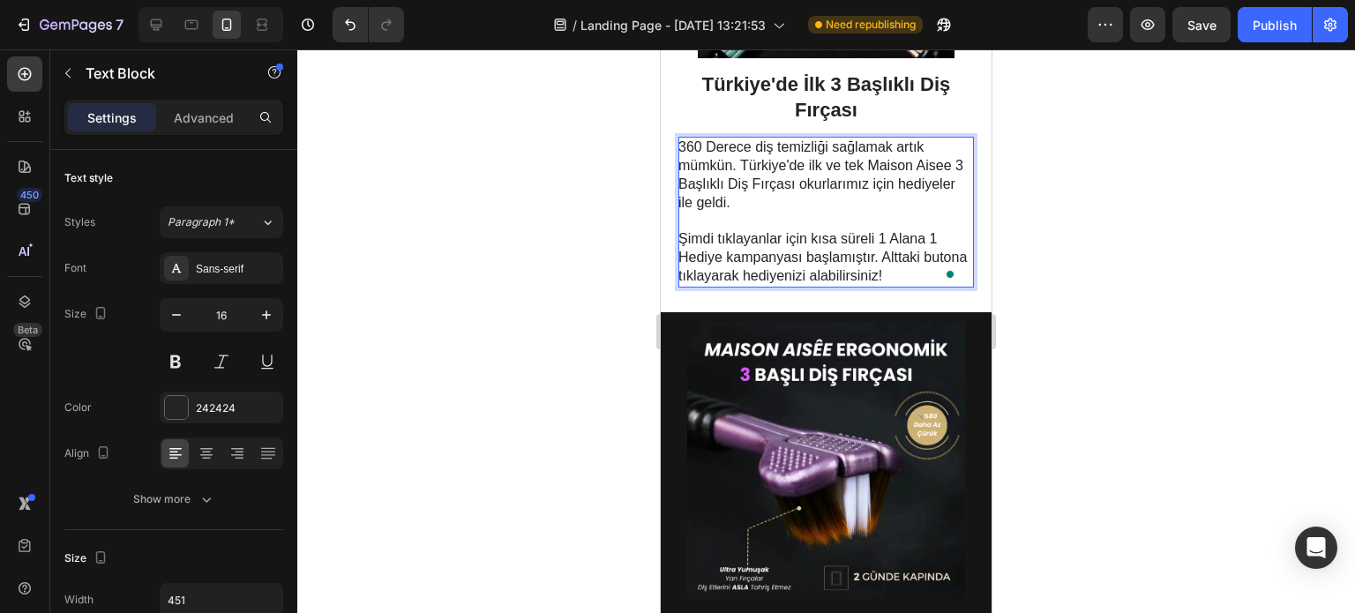
drag, startPoint x: 882, startPoint y: 218, endPoint x: 720, endPoint y: 240, distance: 163.8
click at [720, 240] on p "Şimdi tıklayanlar için kısa süreli 1 Alana 1 Hediye kampanyası başlamıştır. Alt…" at bounding box center [825, 257] width 294 height 55
drag, startPoint x: 880, startPoint y: 215, endPoint x: 720, endPoint y: 239, distance: 161.4
click at [720, 239] on p "Şimdi tıklayanlar için kısa süreli 1 Alana 1 Hediye kampanyası başlamıştır. Alt…" at bounding box center [825, 257] width 294 height 55
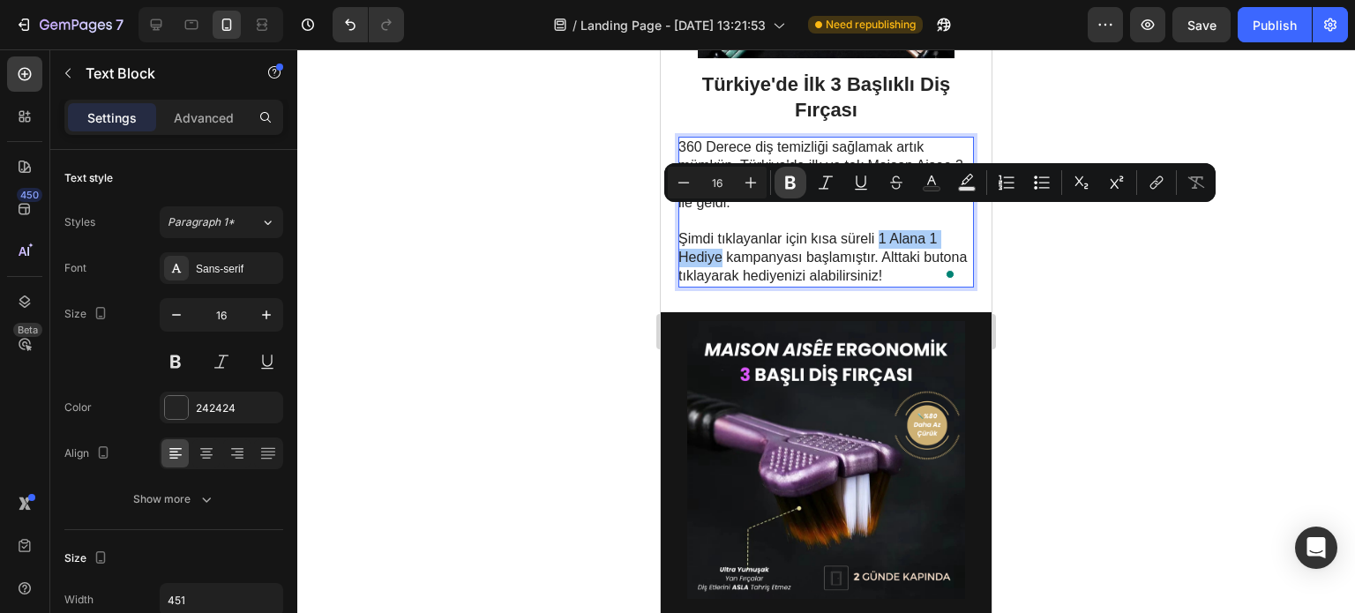
click at [797, 182] on icon "Editor contextual toolbar" at bounding box center [790, 183] width 18 height 18
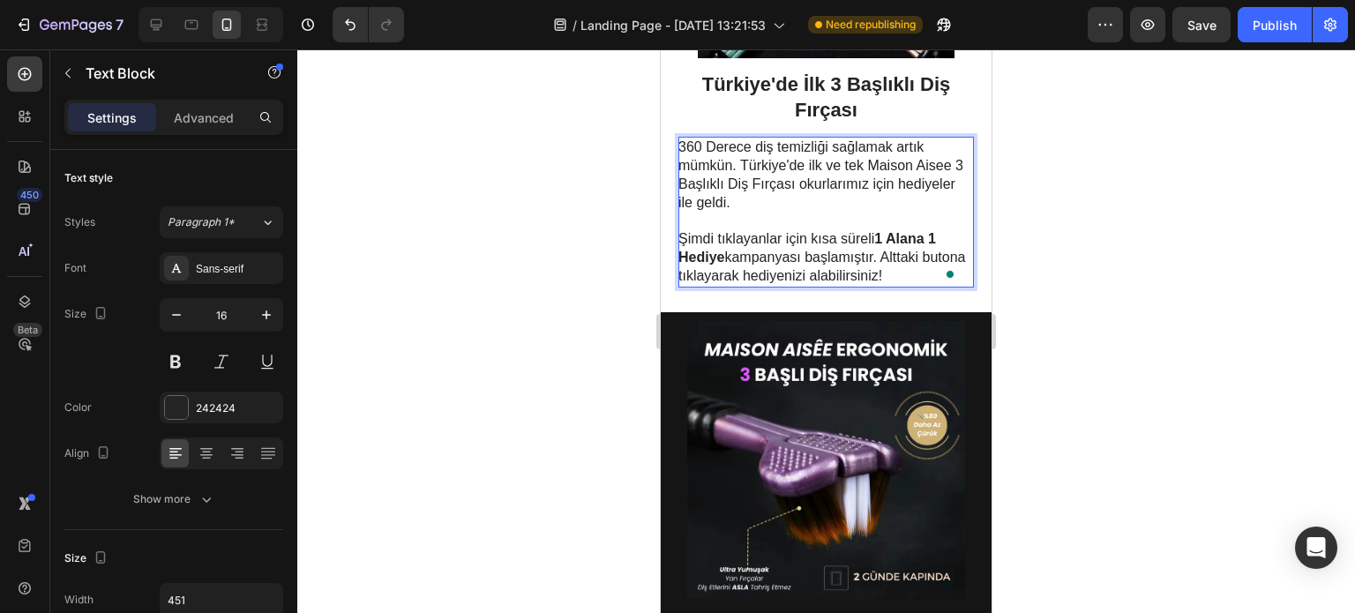
click at [820, 243] on p "Şimdi tıklayanlar için kısa süreli 1 Alana 1 Hediye kampanyası başlamıştır. Alt…" at bounding box center [825, 257] width 294 height 55
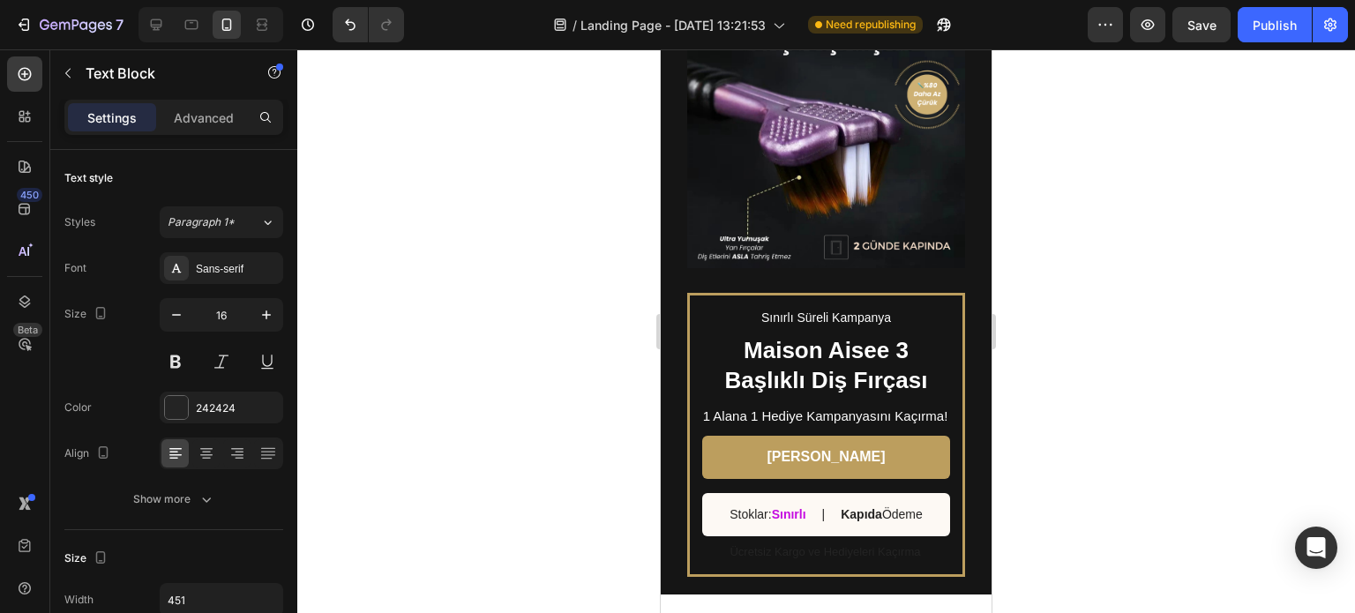
scroll to position [1840, 0]
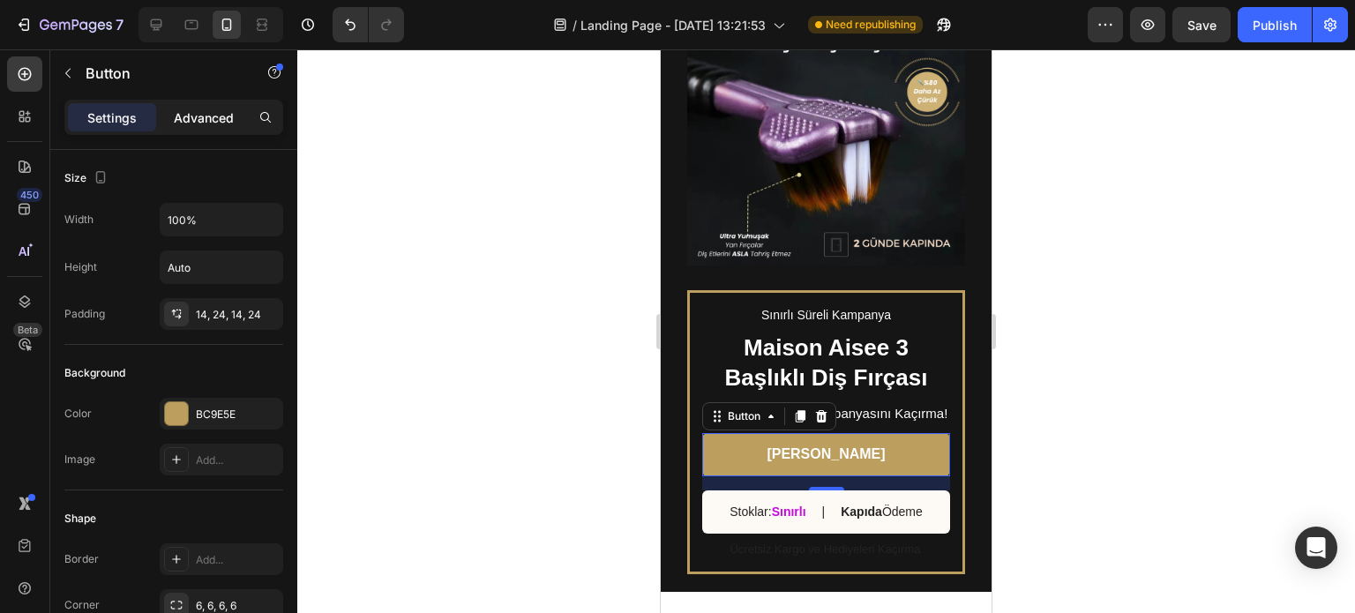
click at [197, 118] on p "Advanced" at bounding box center [204, 117] width 60 height 19
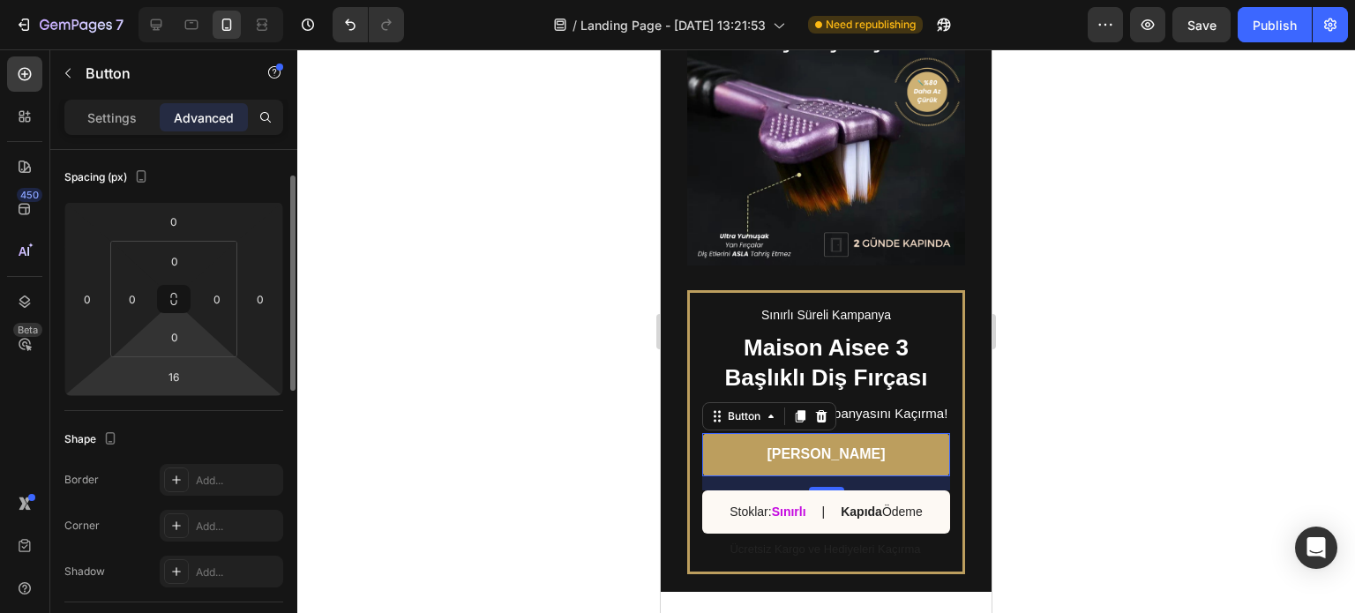
scroll to position [0, 0]
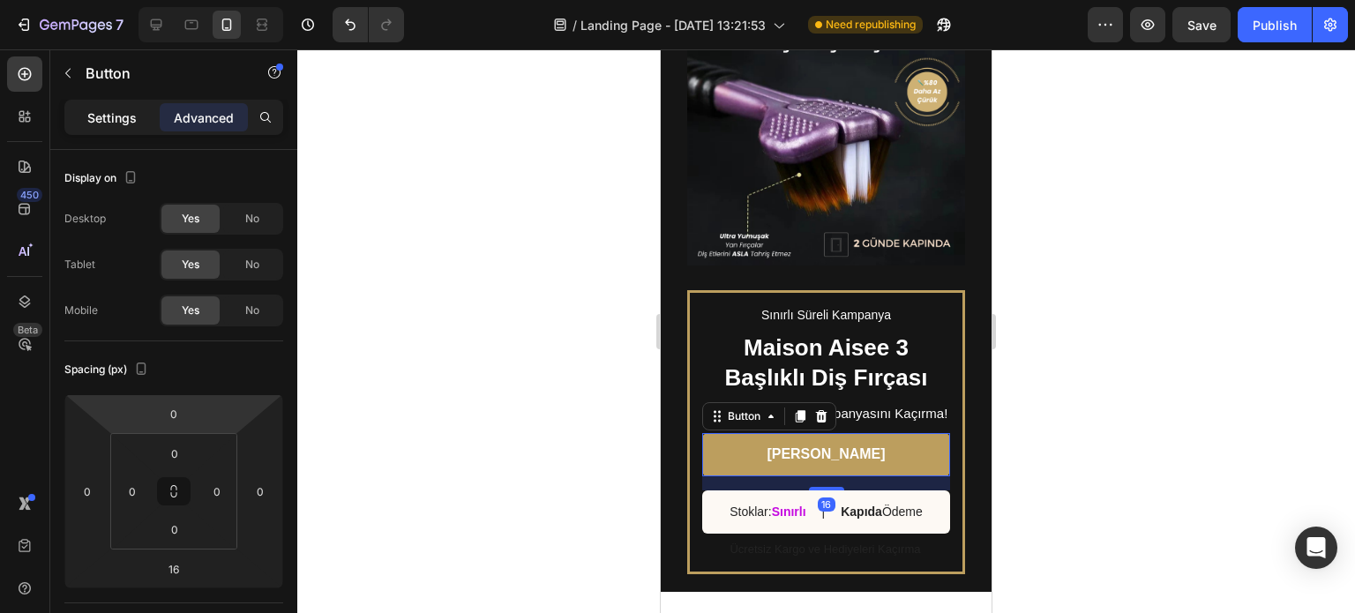
click at [117, 108] on p "Settings" at bounding box center [111, 117] width 49 height 19
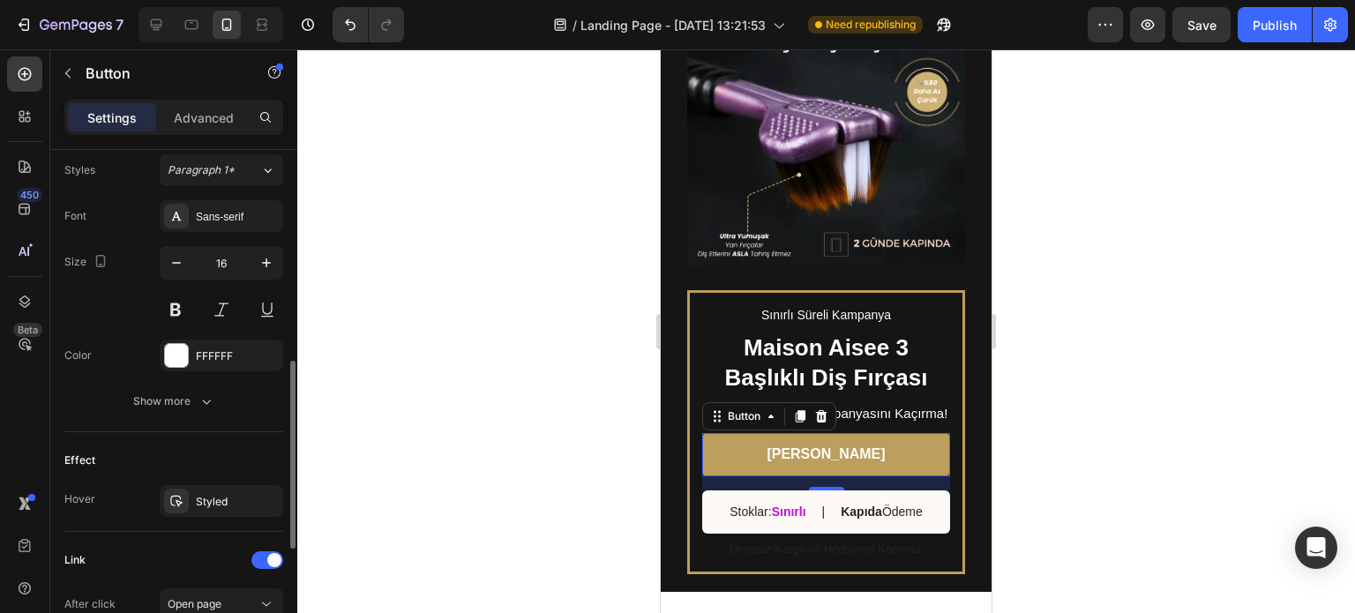
scroll to position [674, 0]
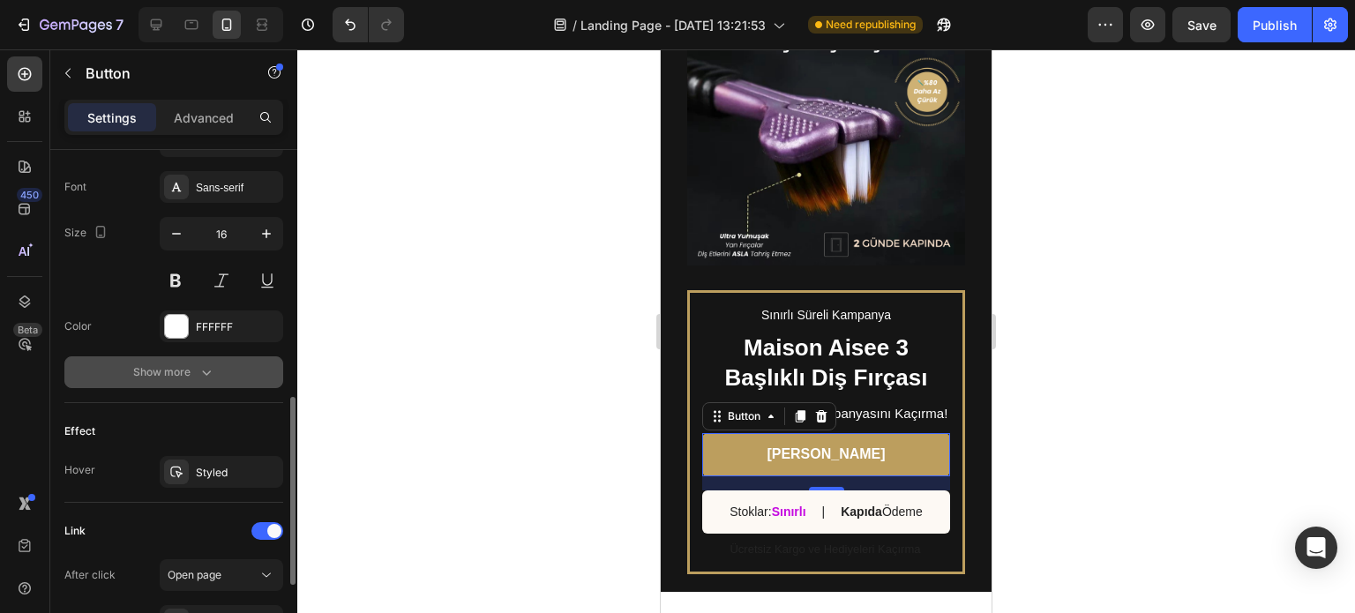
click at [187, 363] on div "Show more" at bounding box center [174, 372] width 82 height 18
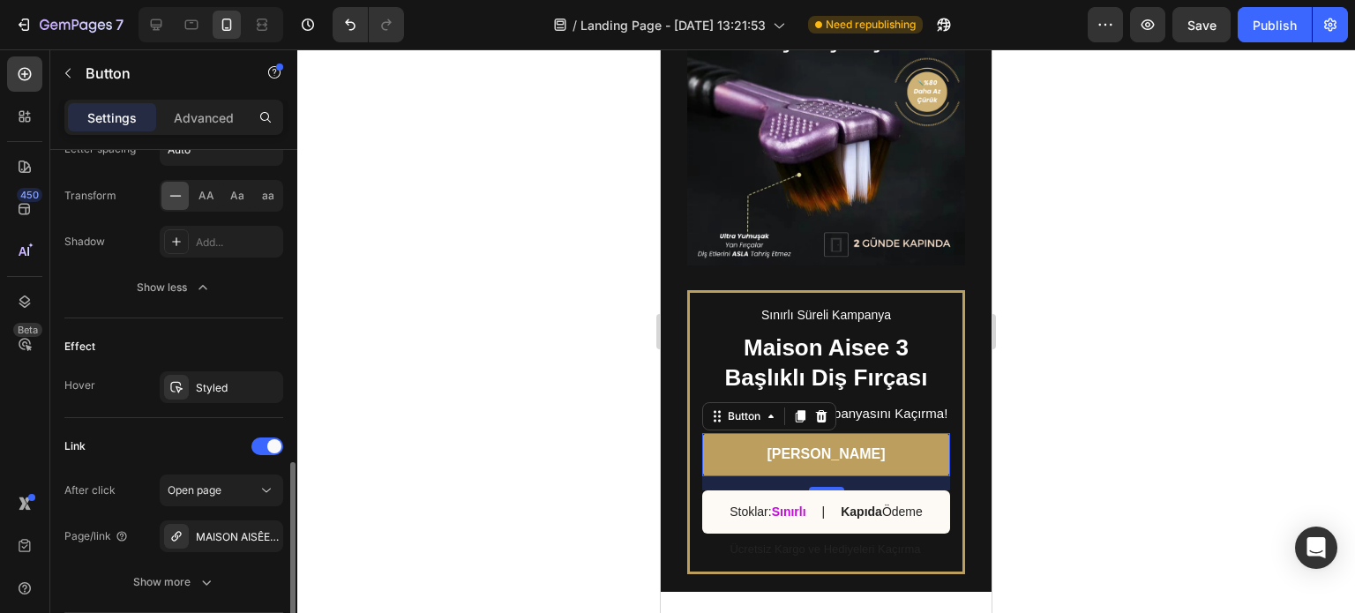
scroll to position [870, 0]
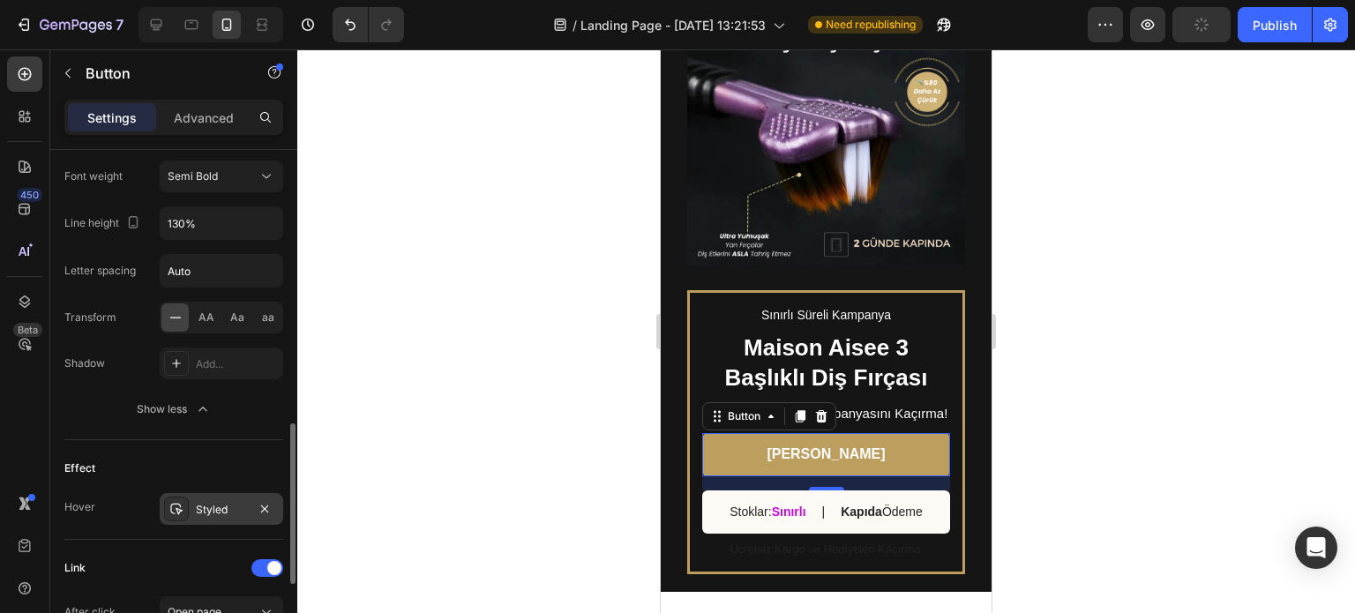
click at [200, 510] on div "Styled" at bounding box center [221, 510] width 51 height 16
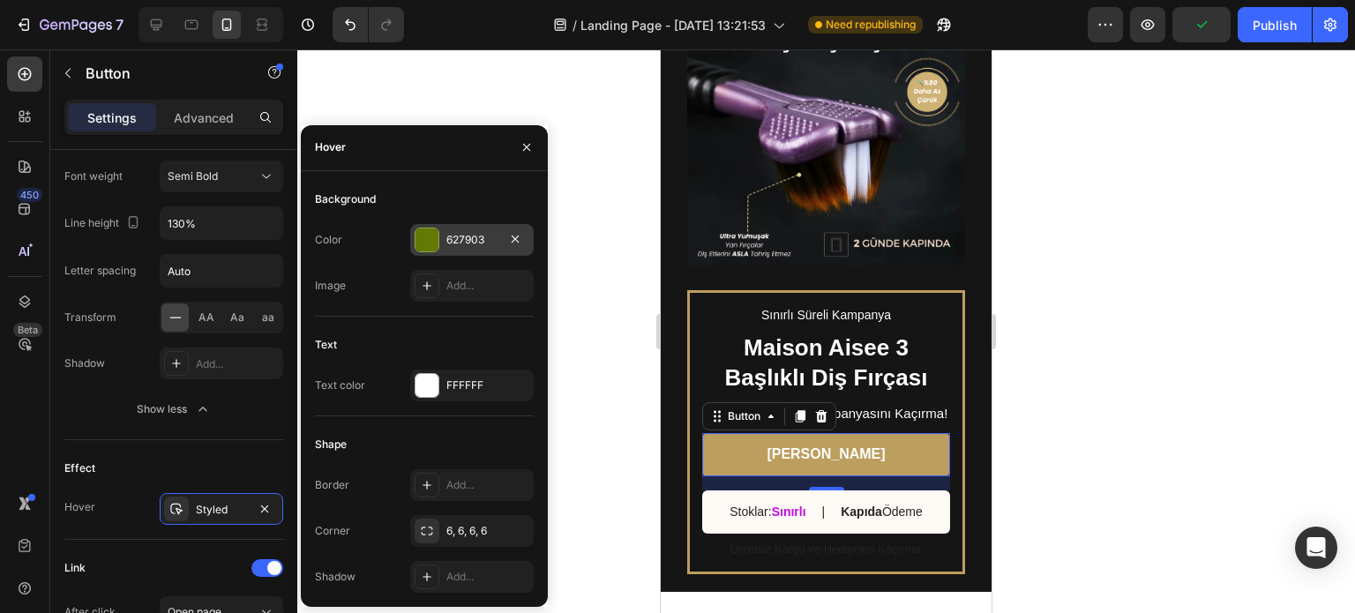
click at [432, 239] on div at bounding box center [426, 239] width 23 height 23
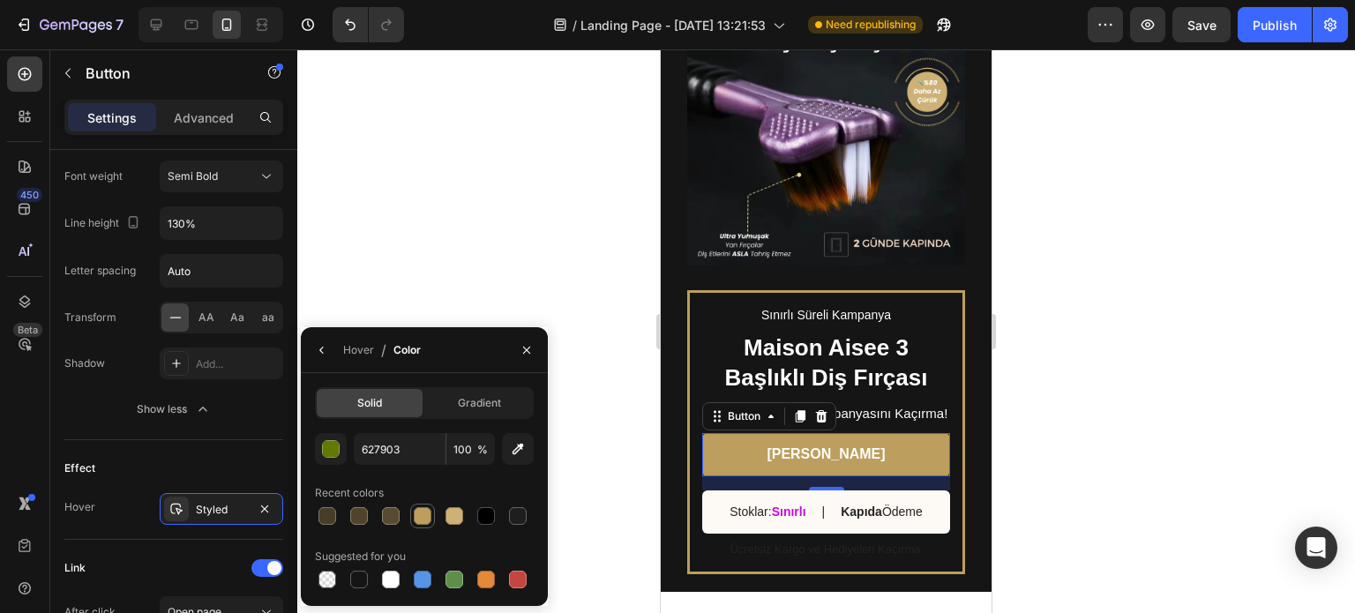
click at [417, 516] on div at bounding box center [423, 516] width 18 height 18
type input "BC9E5E"
click at [527, 345] on icon "button" at bounding box center [526, 350] width 14 height 14
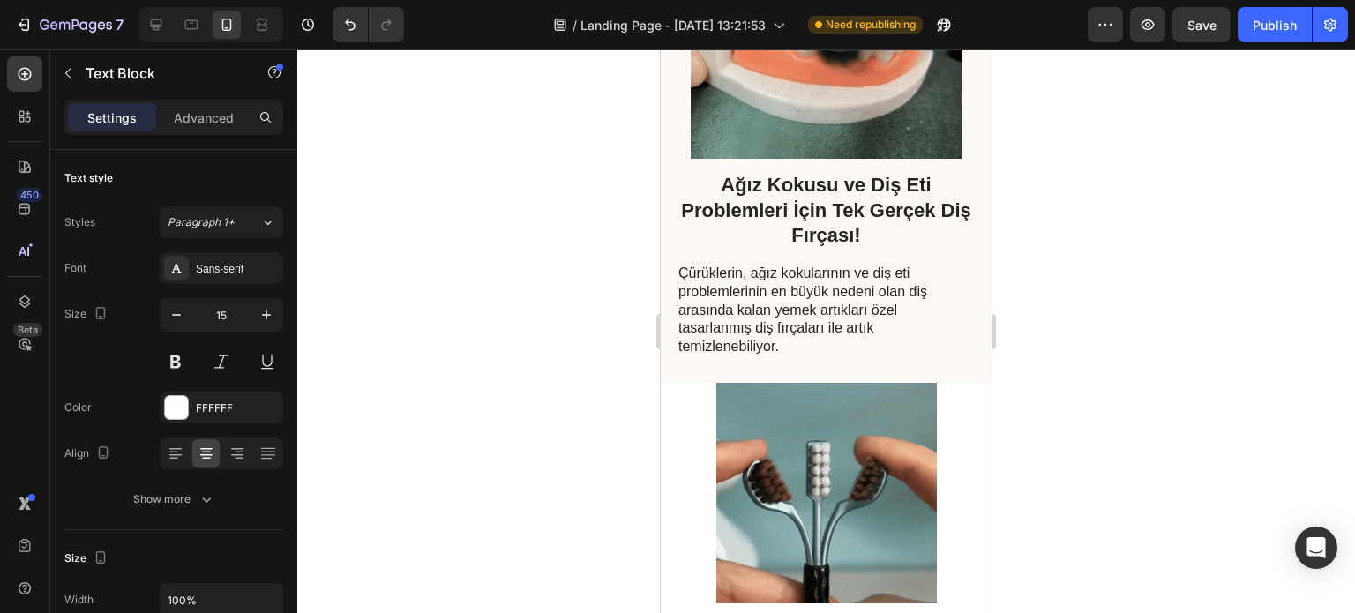
scroll to position [536, 0]
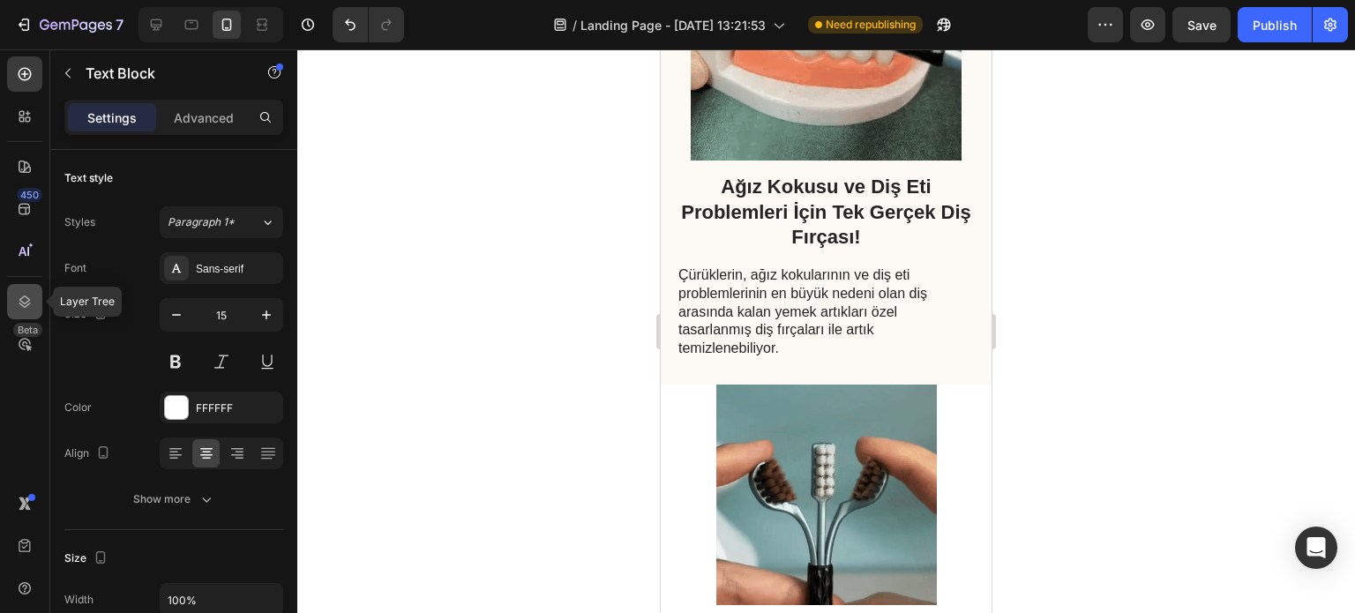
click at [26, 300] on icon at bounding box center [25, 302] width 18 height 18
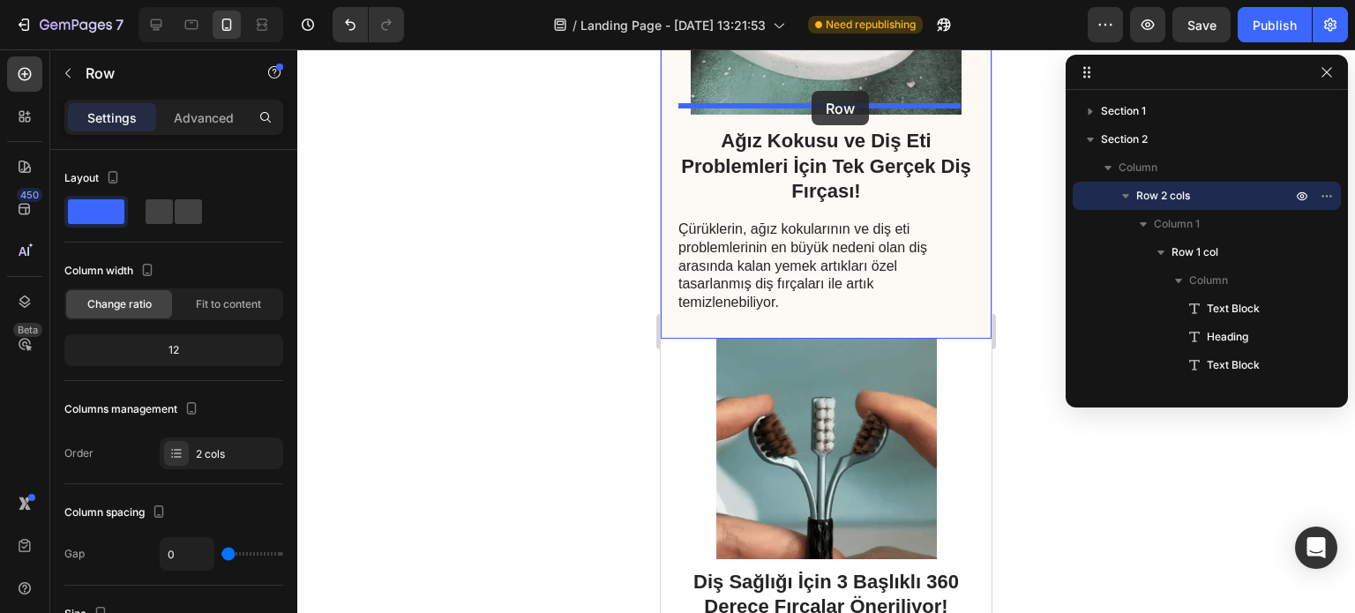
scroll to position [576, 0]
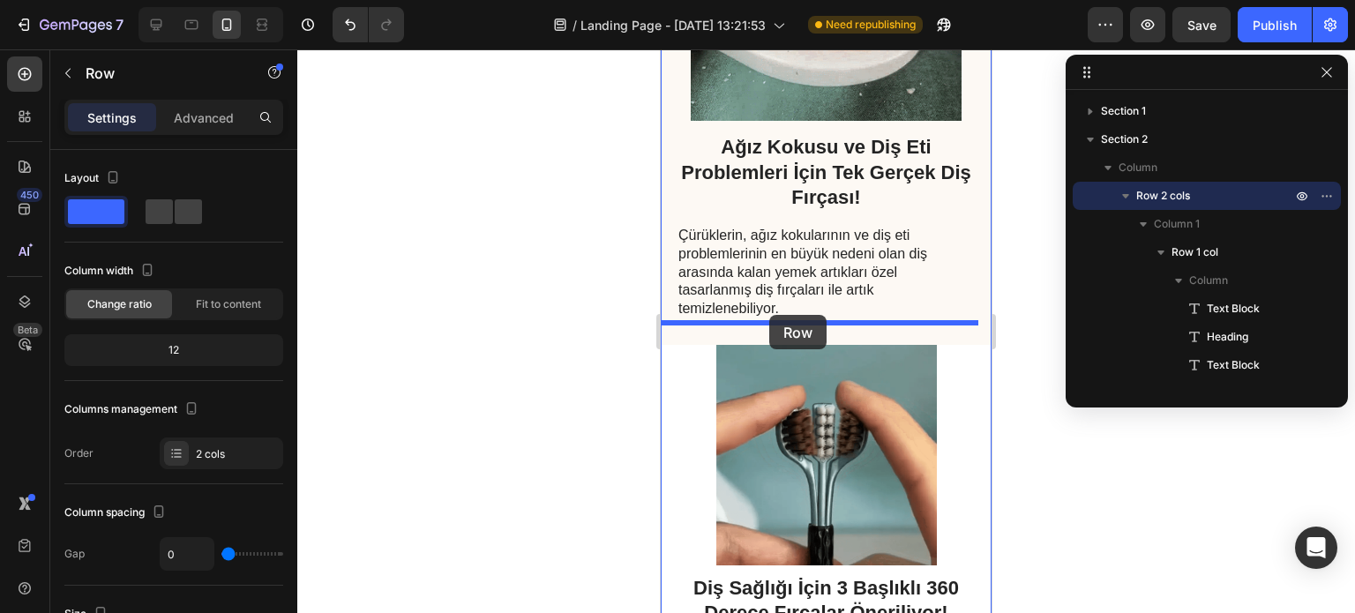
drag, startPoint x: 681, startPoint y: 475, endPoint x: 769, endPoint y: 315, distance: 183.1
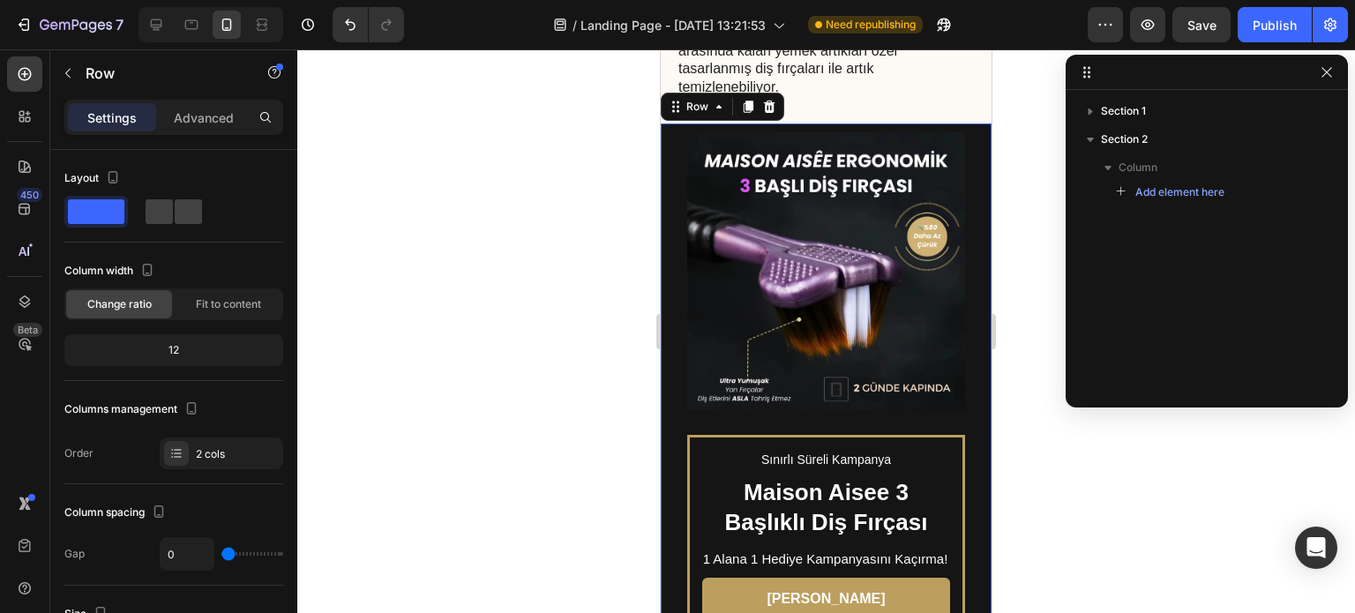
scroll to position [777, 0]
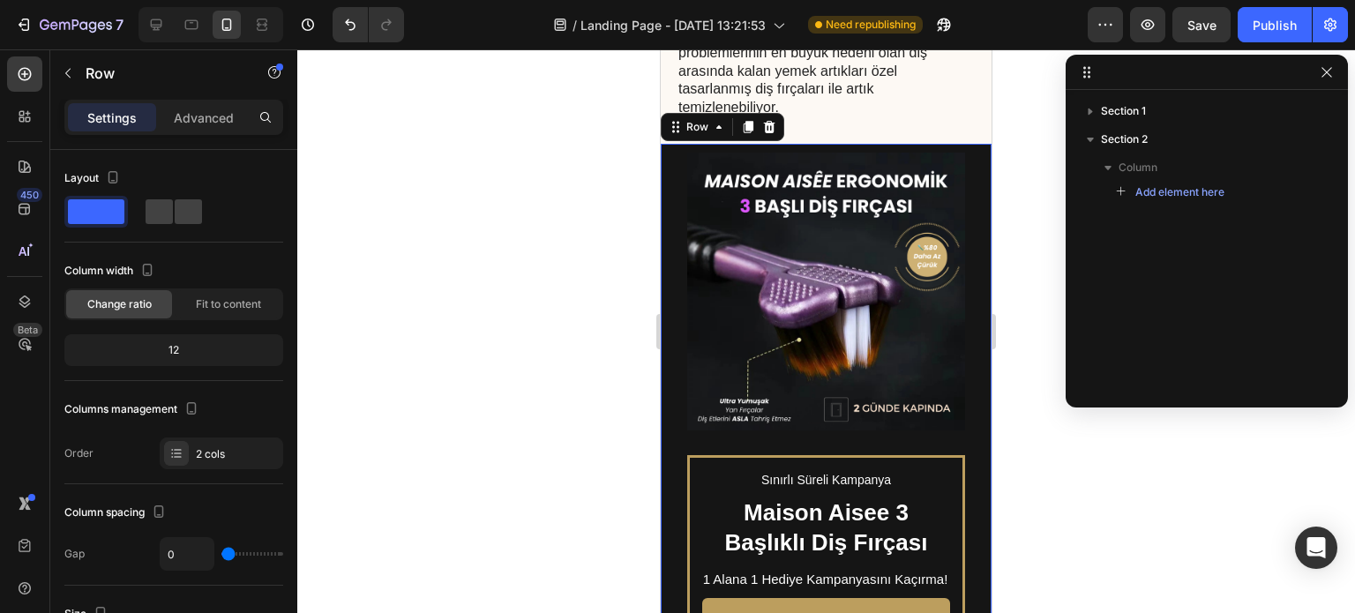
click at [1015, 156] on div at bounding box center [825, 331] width 1057 height 564
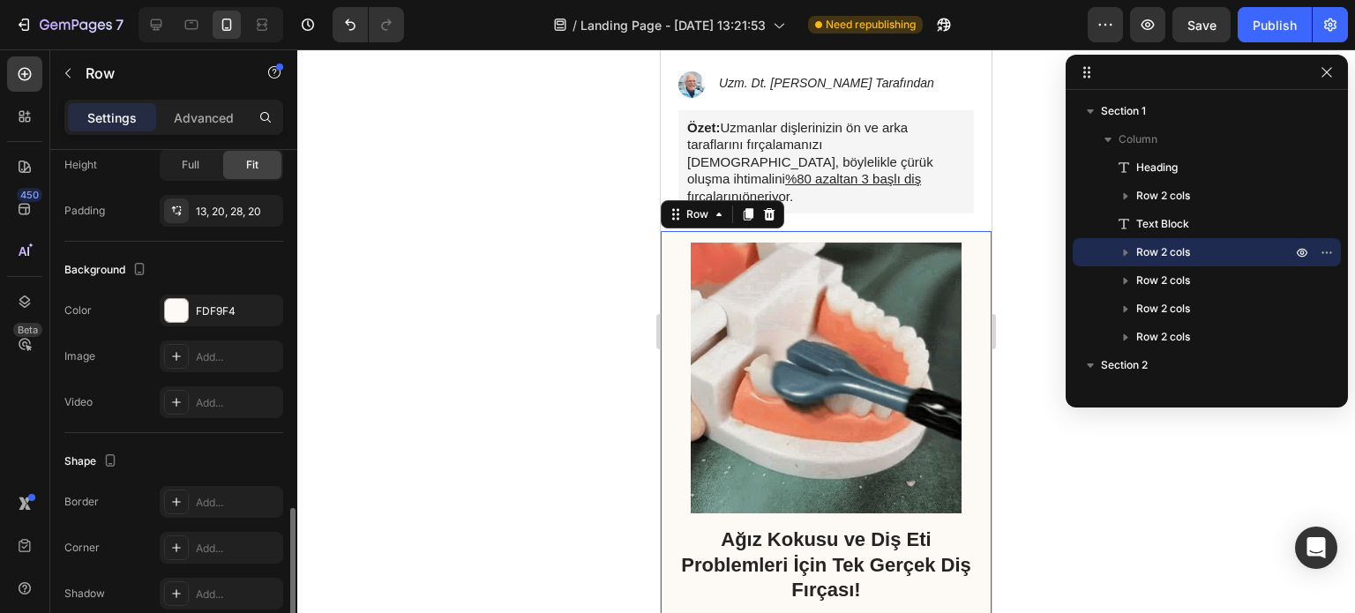
scroll to position [616, 0]
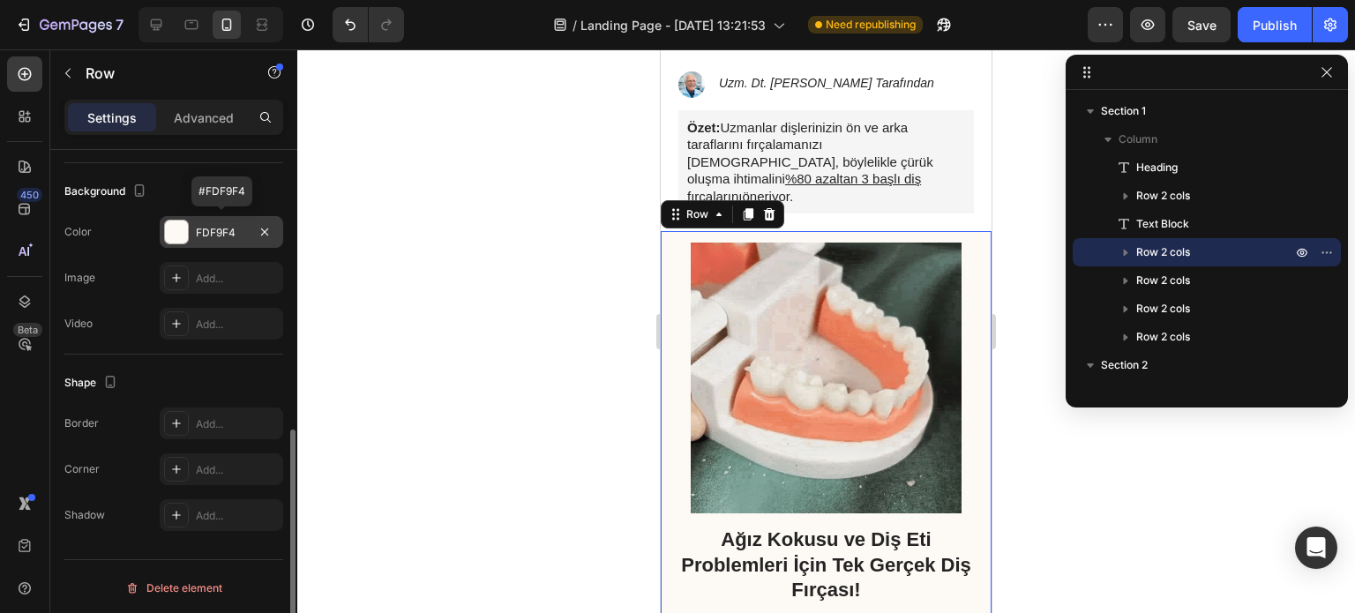
click at [185, 231] on div at bounding box center [176, 231] width 23 height 23
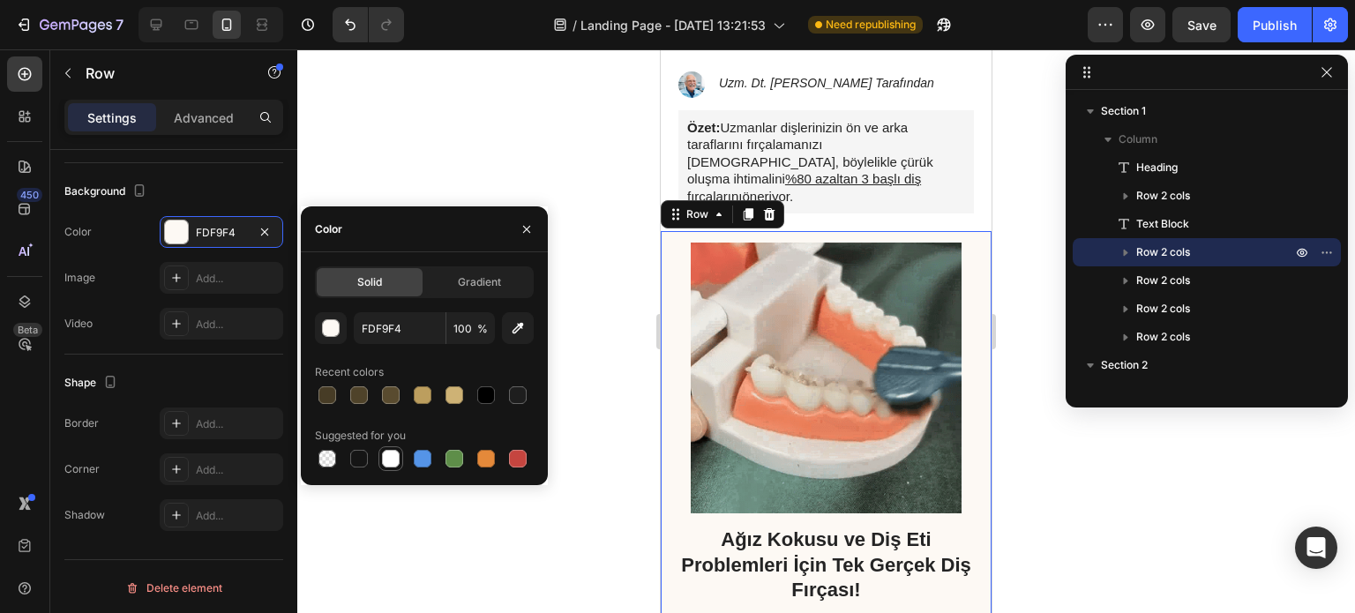
click at [392, 458] on div at bounding box center [391, 459] width 18 height 18
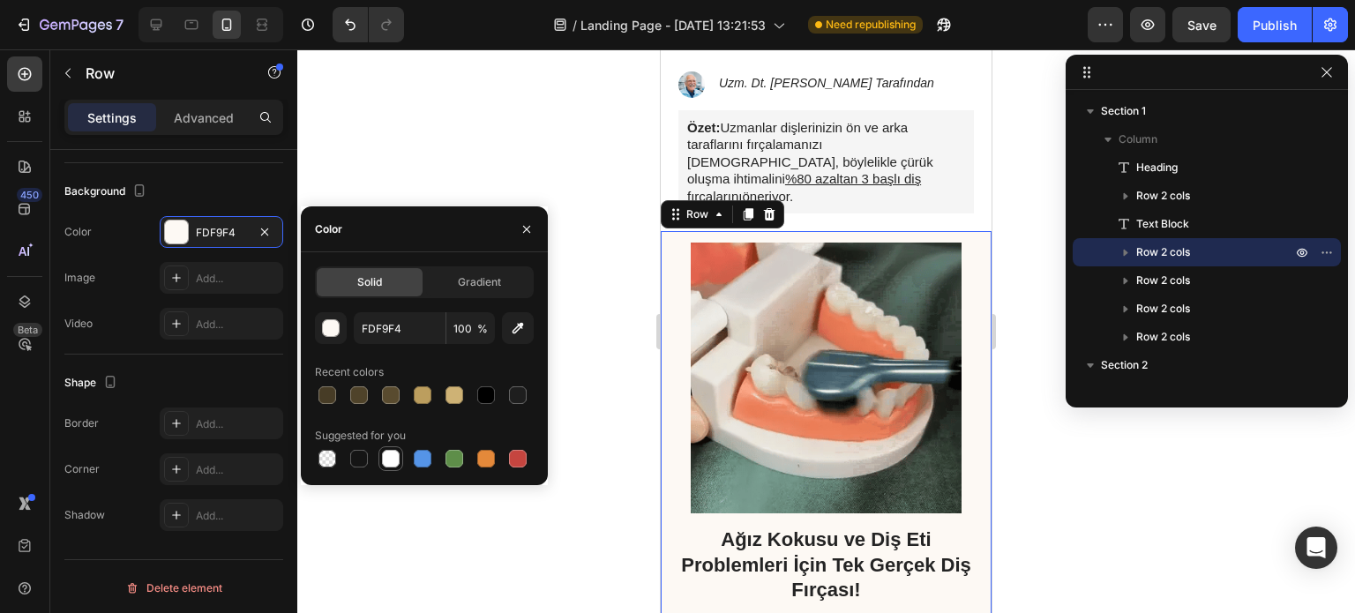
type input "FFFFFF"
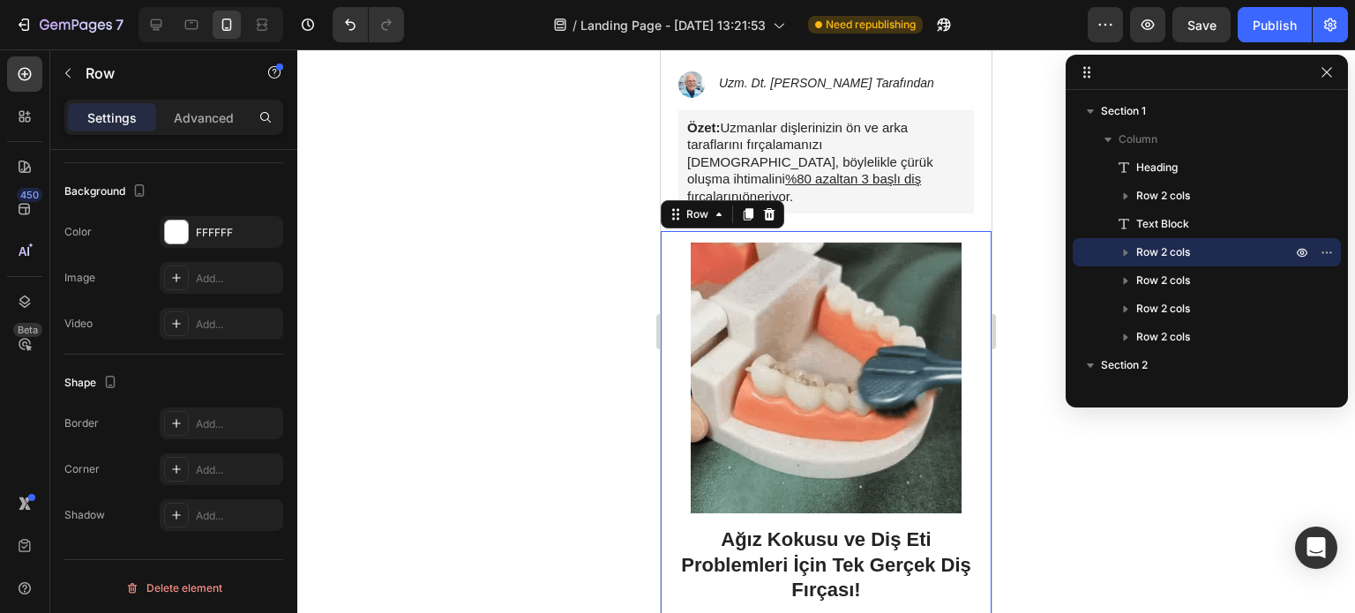
click at [1017, 201] on div at bounding box center [825, 331] width 1057 height 564
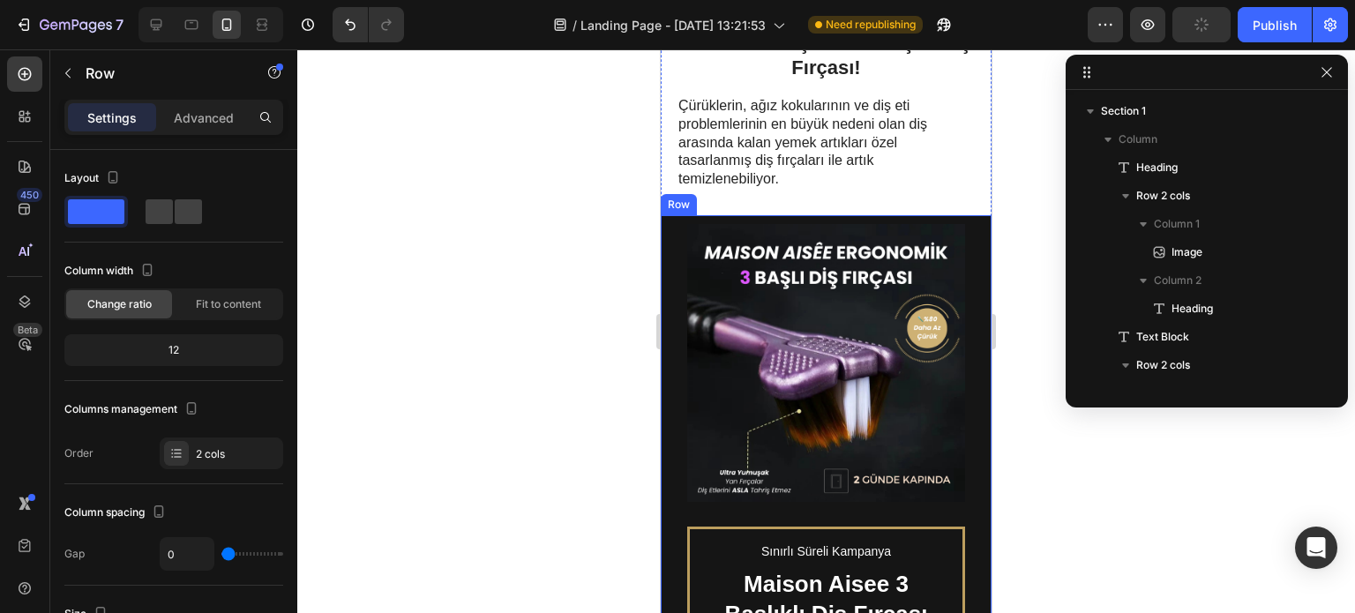
scroll to position [305, 0]
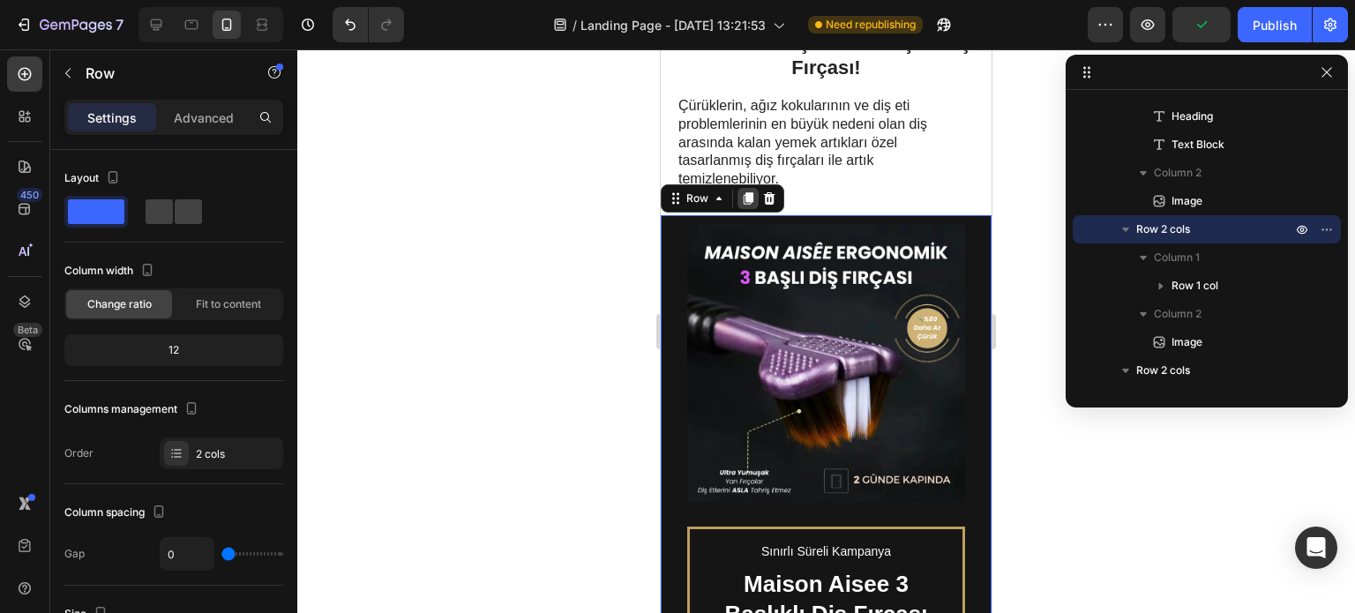
click at [744, 192] on icon at bounding box center [748, 198] width 10 height 12
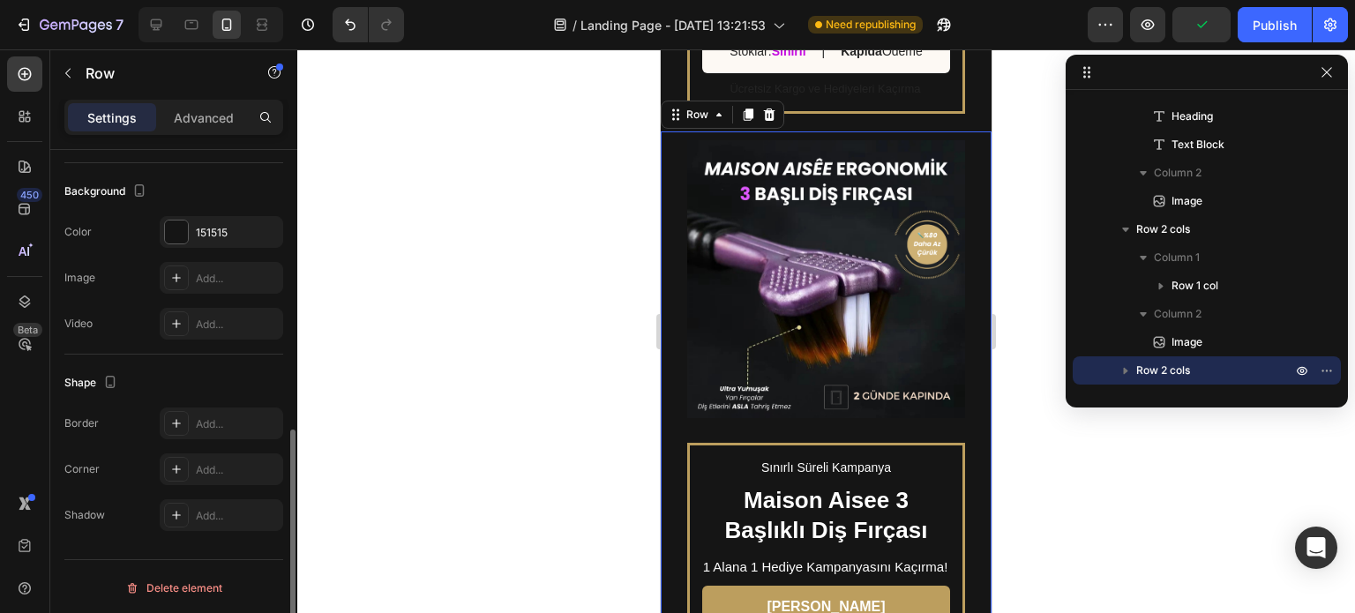
scroll to position [1404, 0]
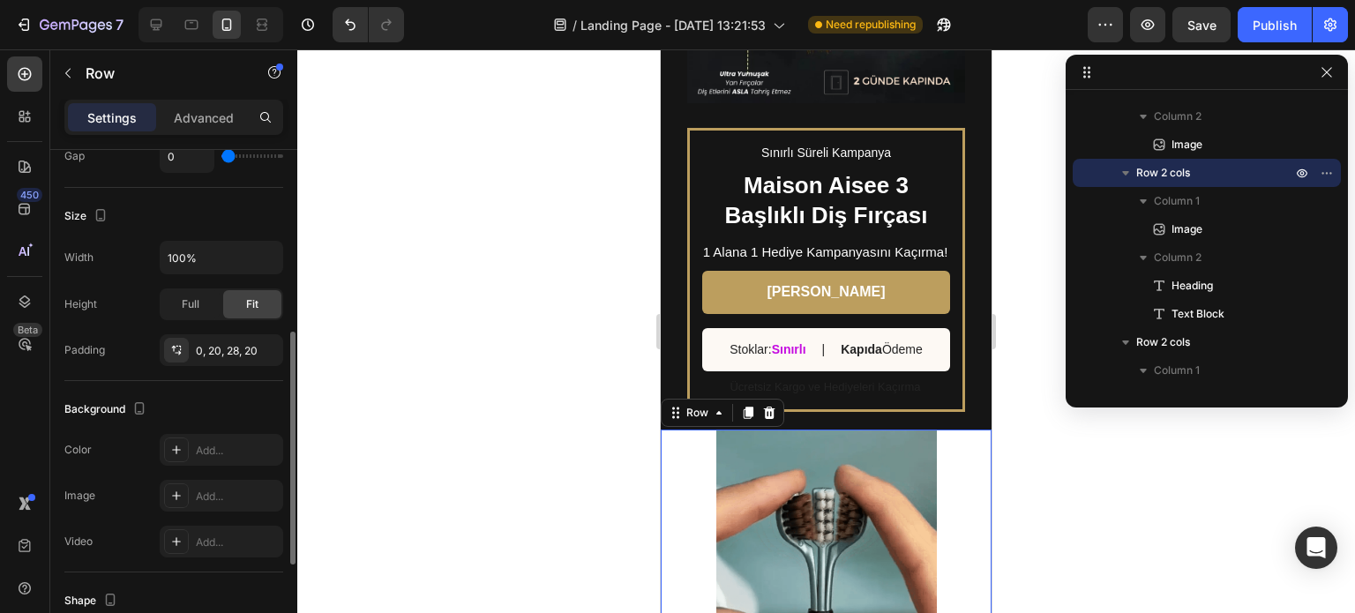
scroll to position [399, 0]
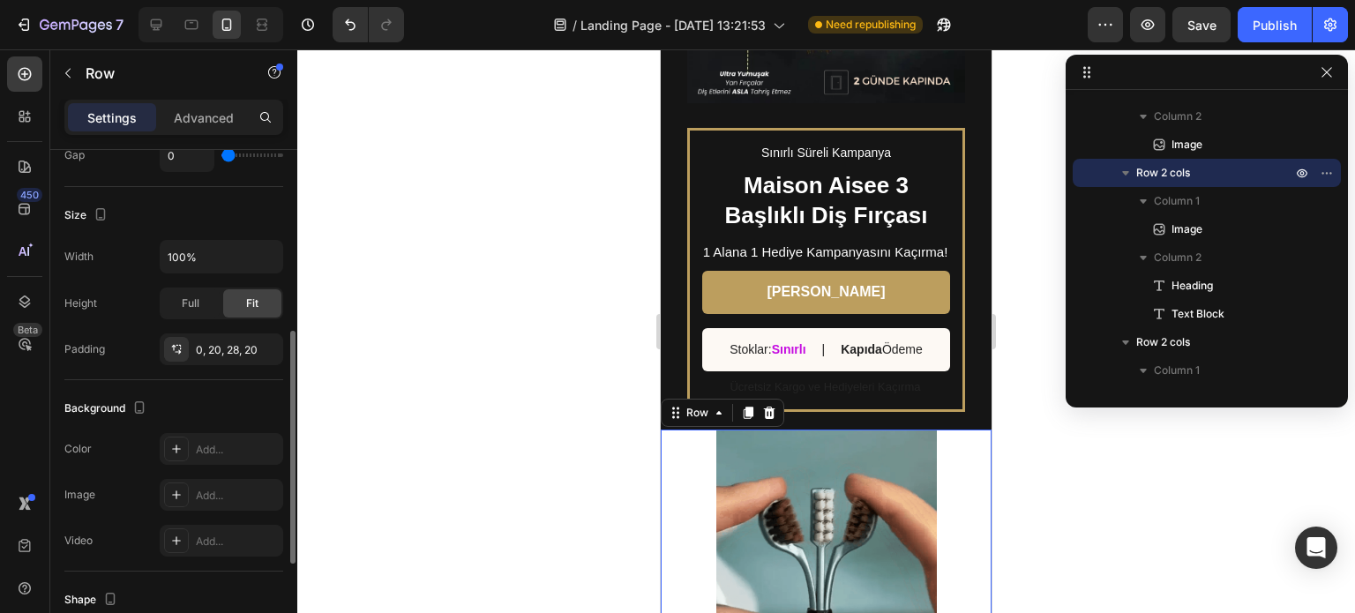
type input "25"
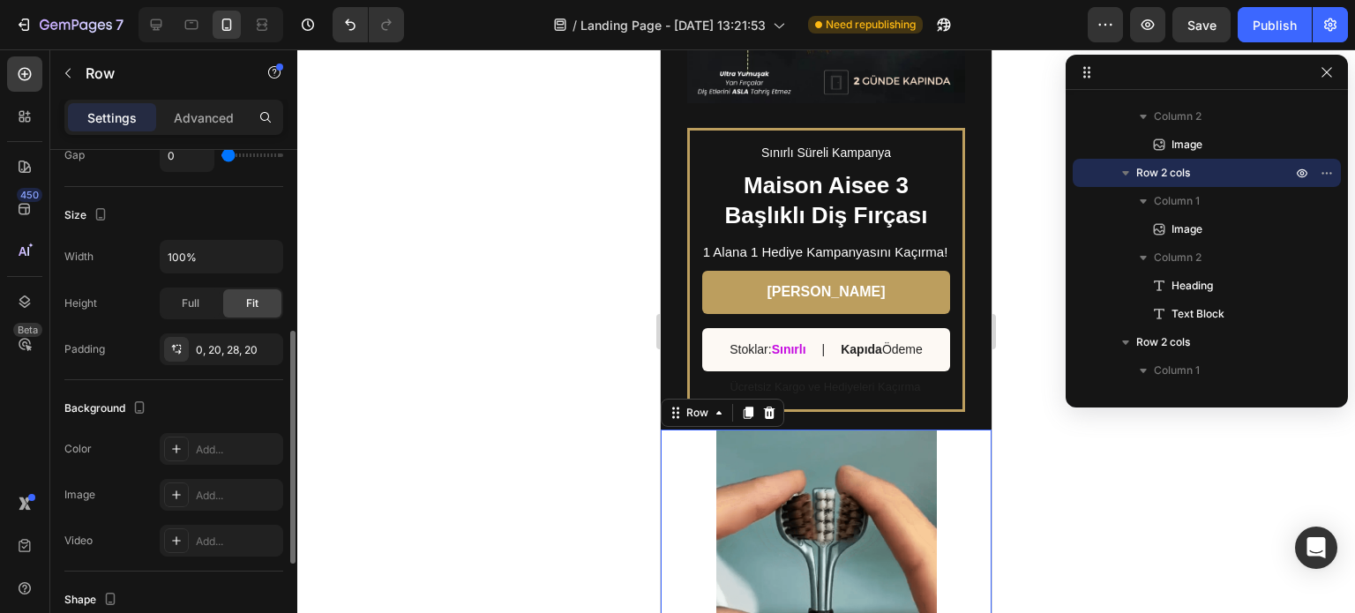
type input "25"
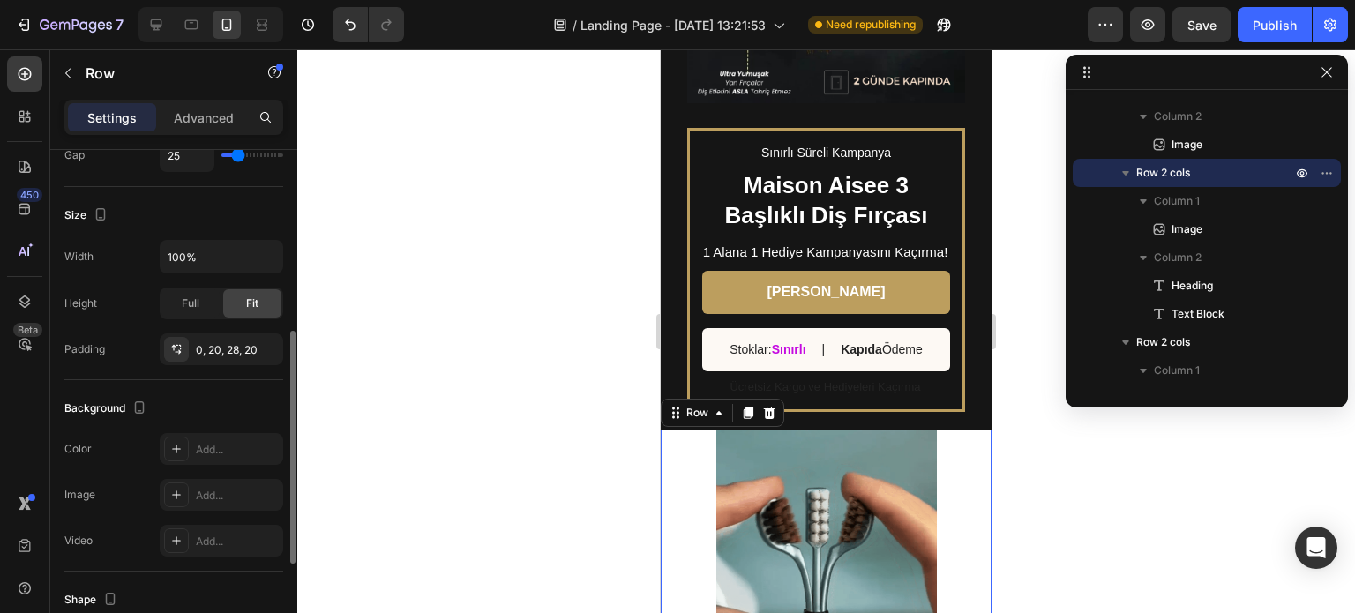
type input "27"
type input "31"
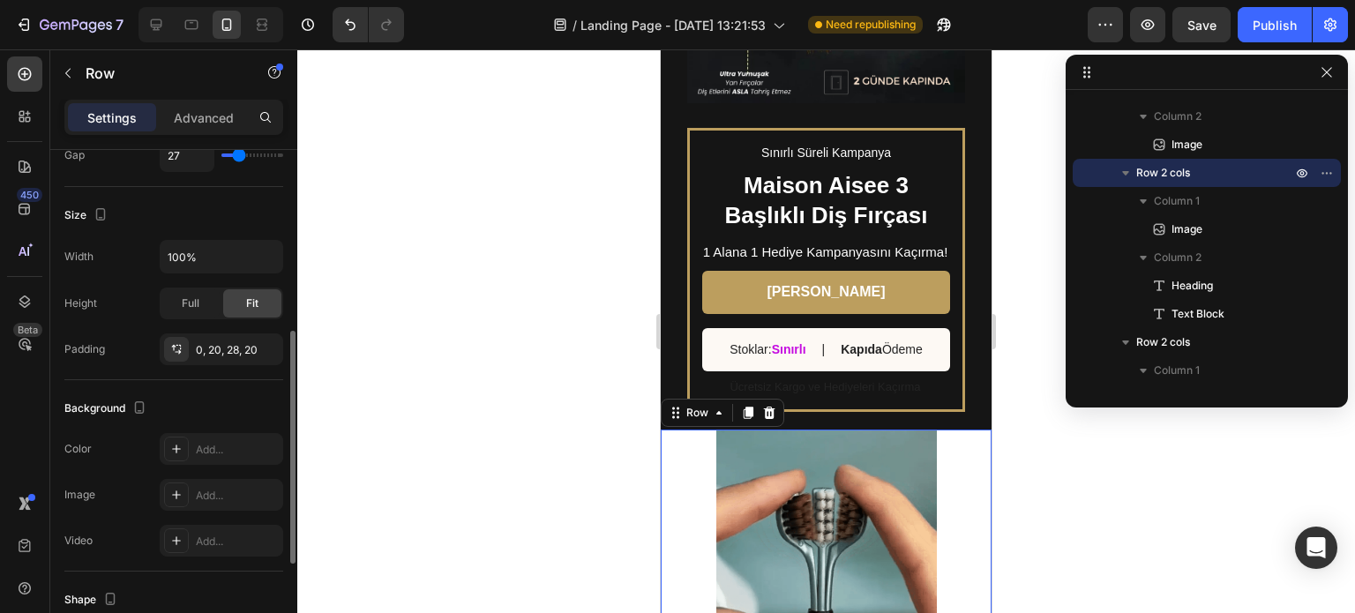
type input "31"
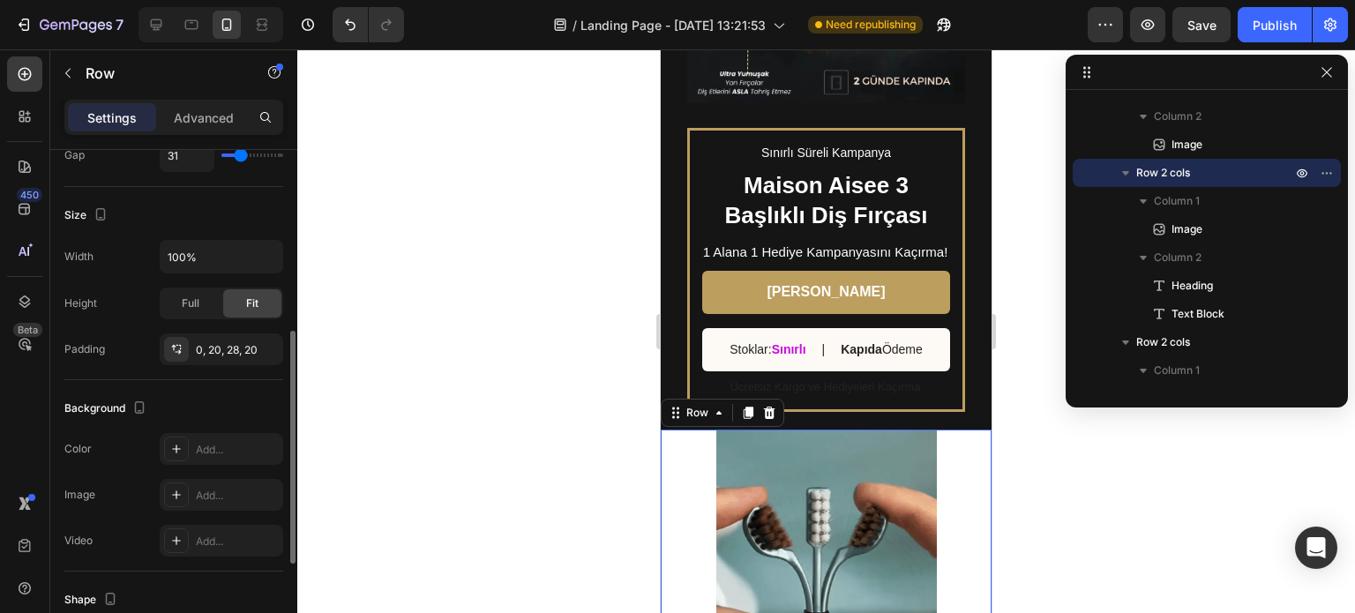
type input "32"
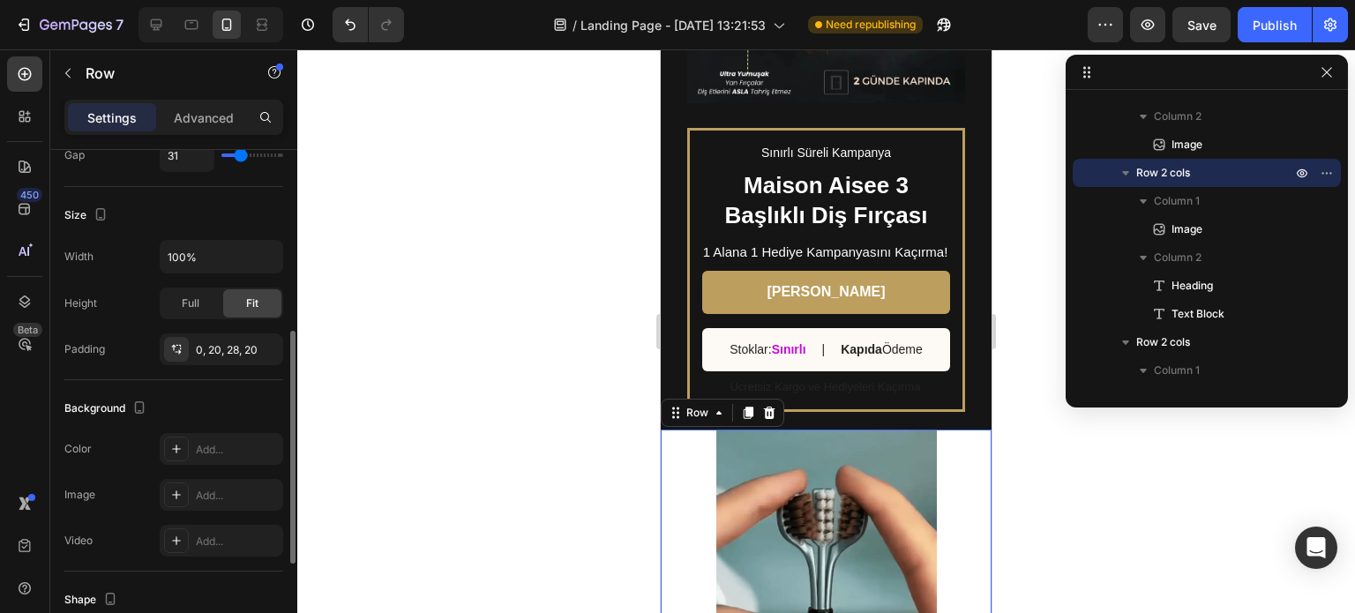
type input "32"
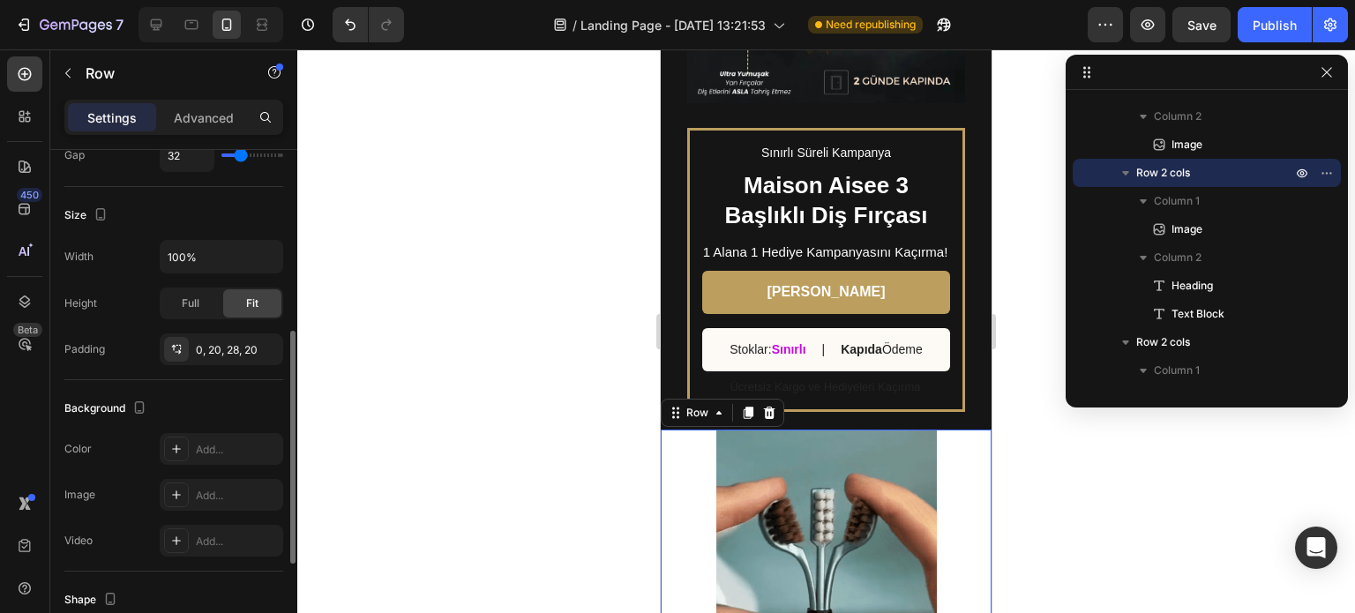
type input "34"
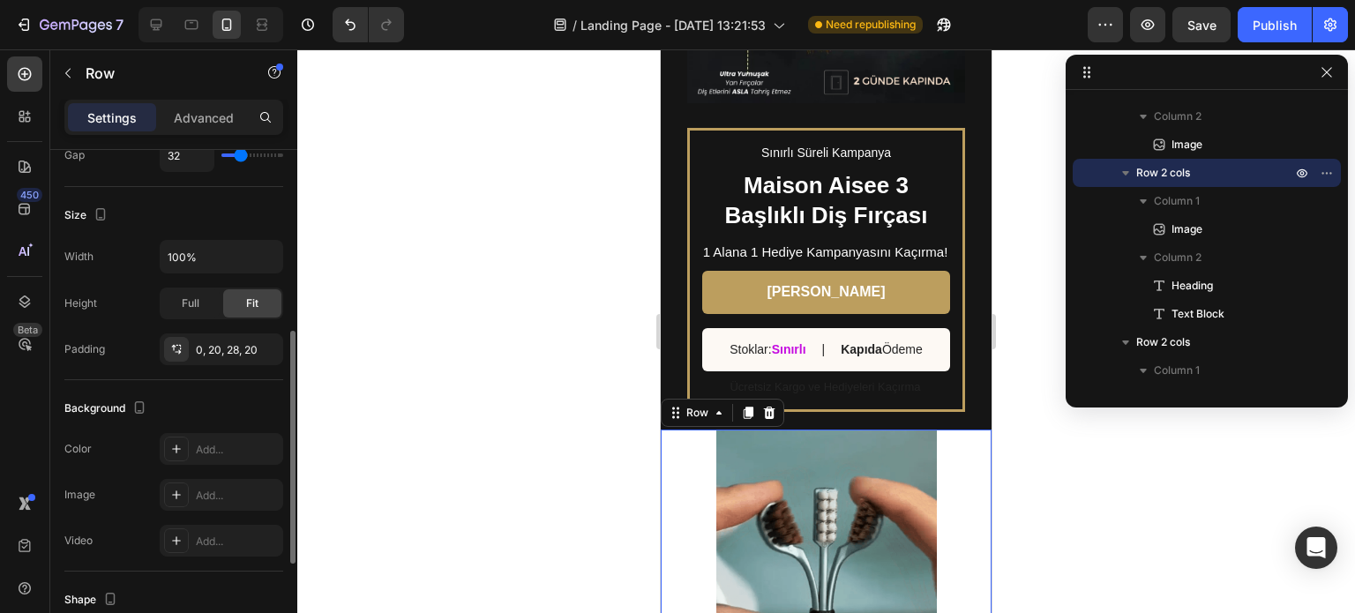
type input "34"
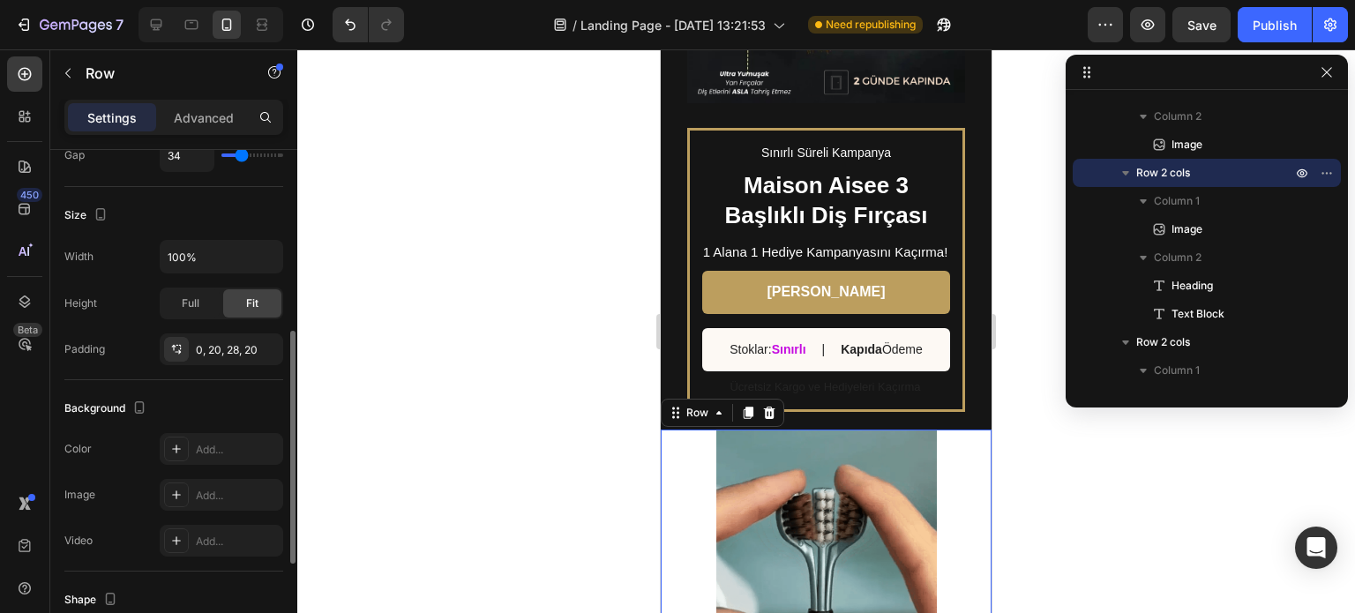
type input "27"
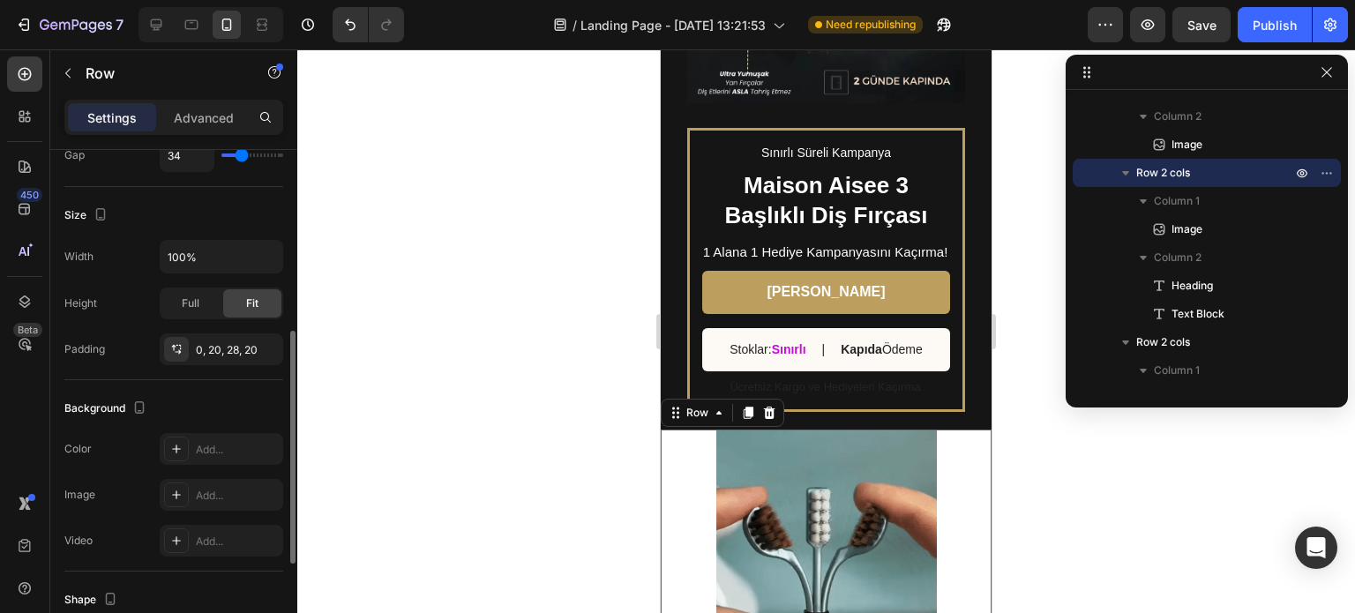
type input "27"
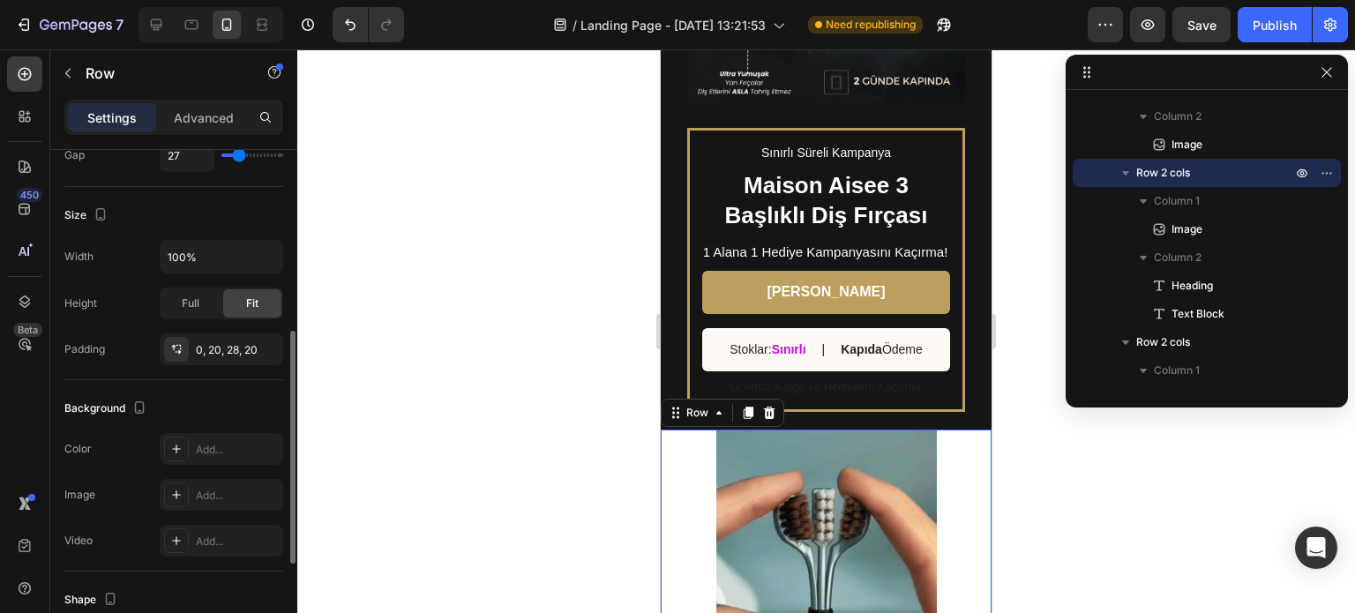
type input "25"
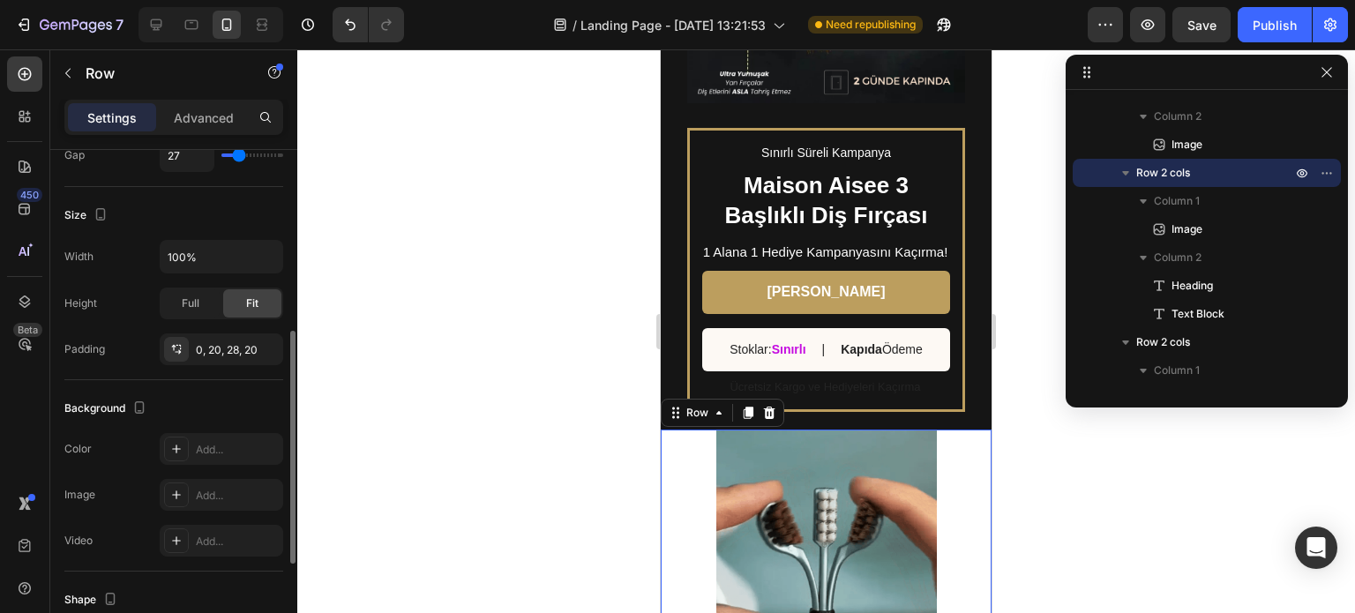
type input "25"
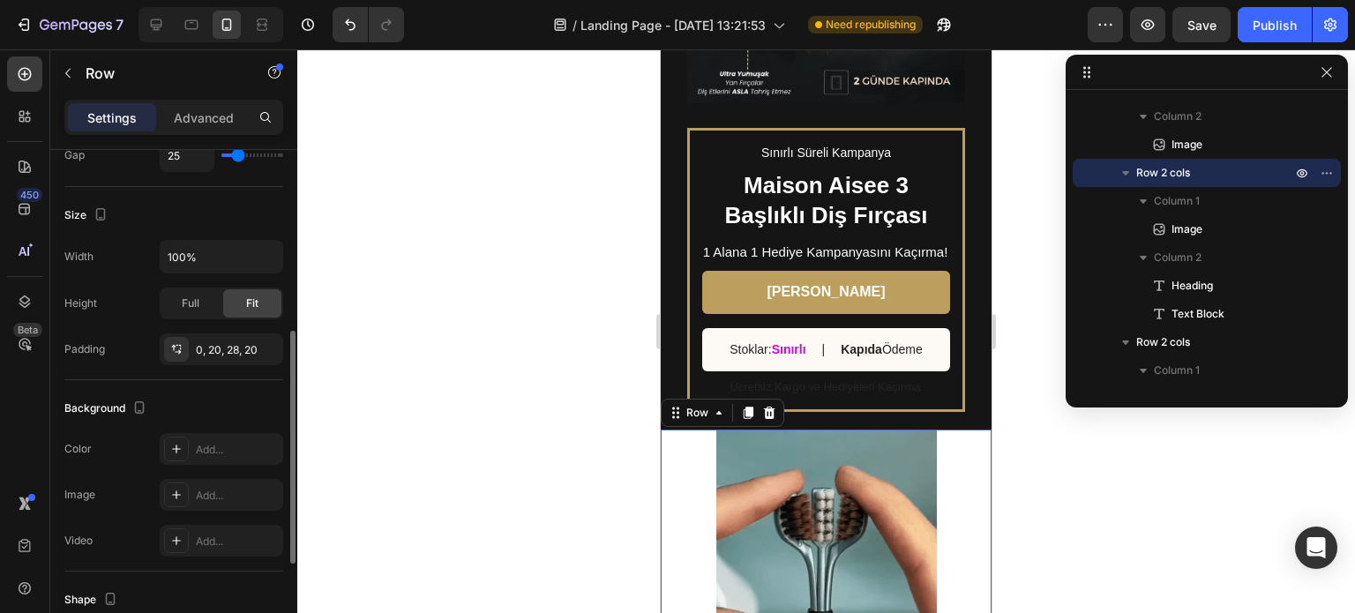
type input "24"
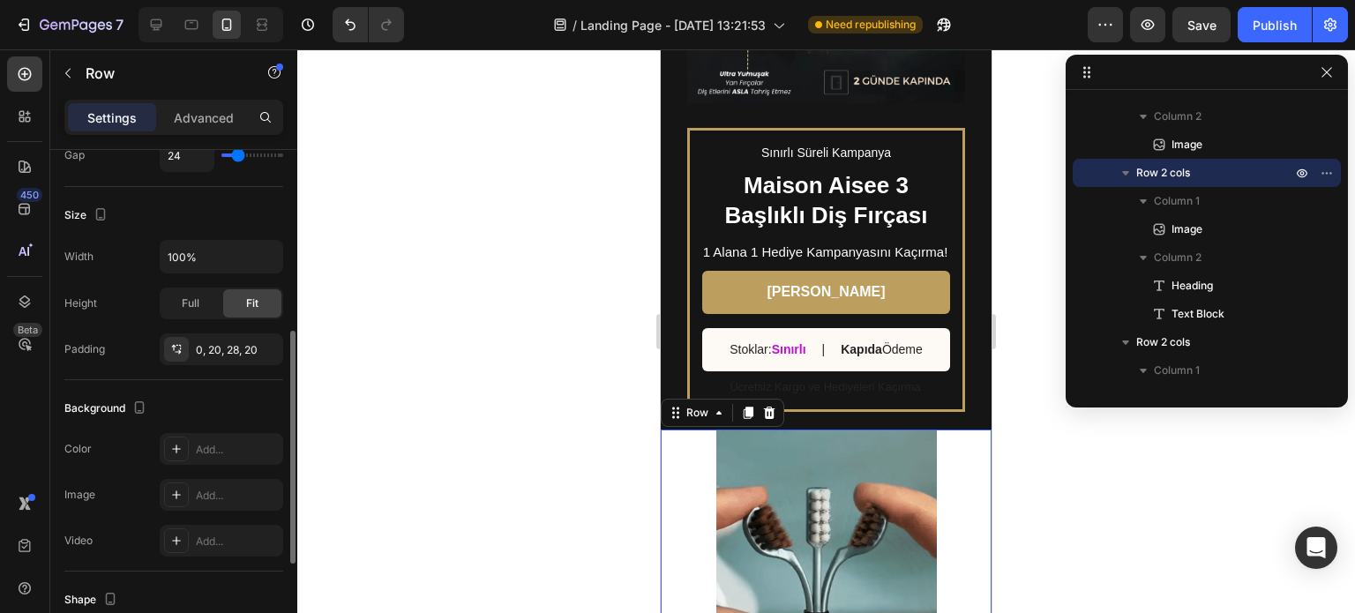
drag, startPoint x: 226, startPoint y: 159, endPoint x: 237, endPoint y: 161, distance: 11.8
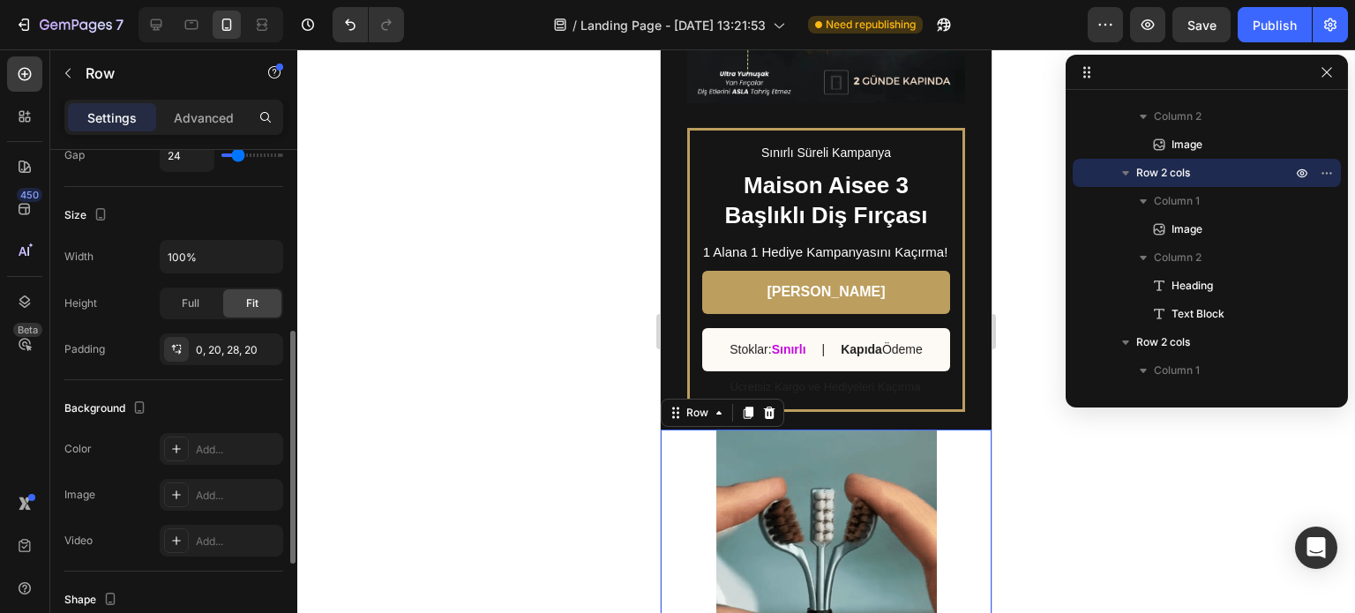
type input "24"
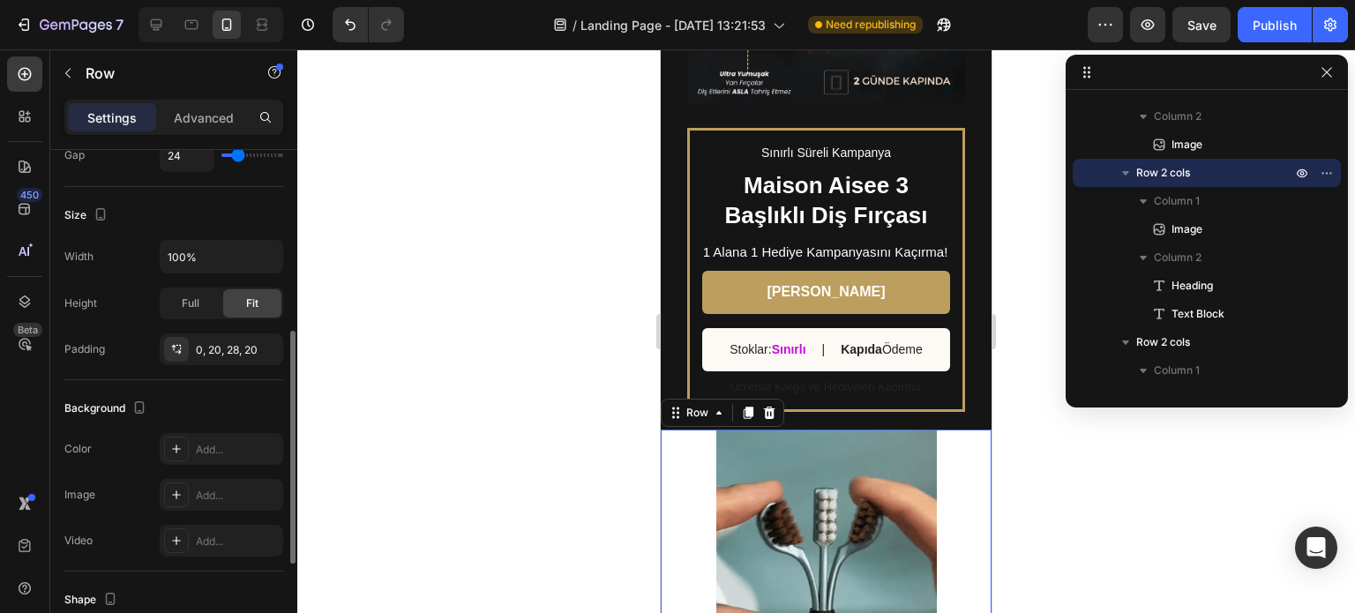
click at [237, 157] on input "range" at bounding box center [252, 155] width 62 height 4
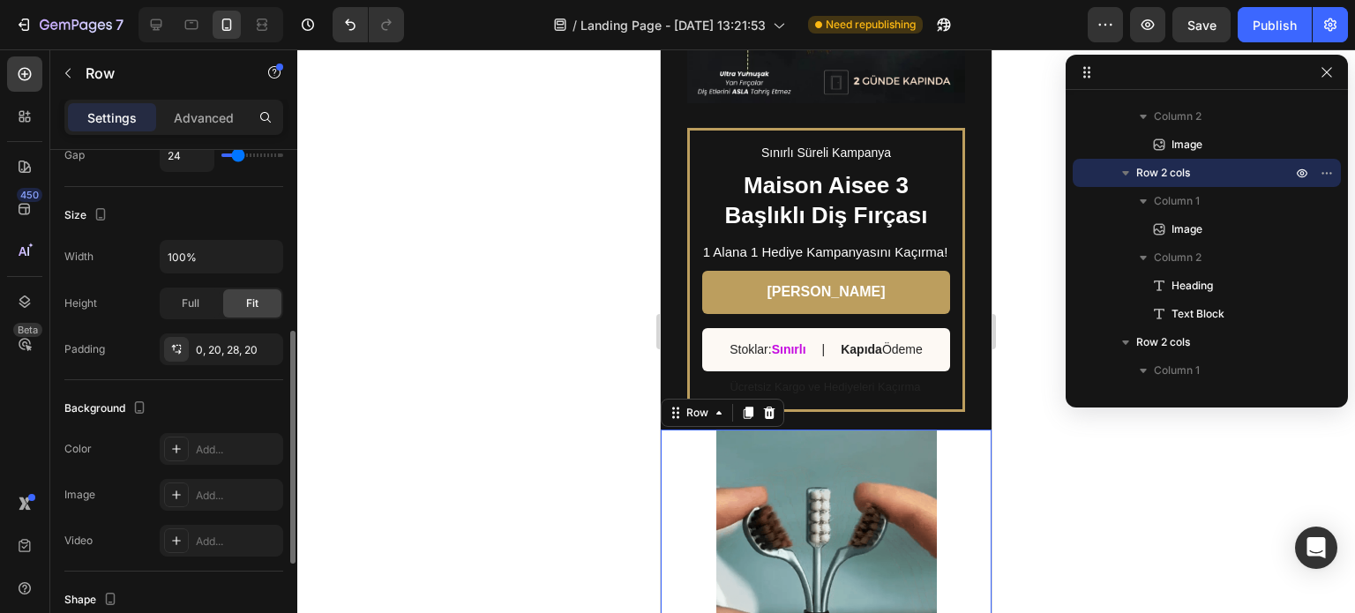
type input "0"
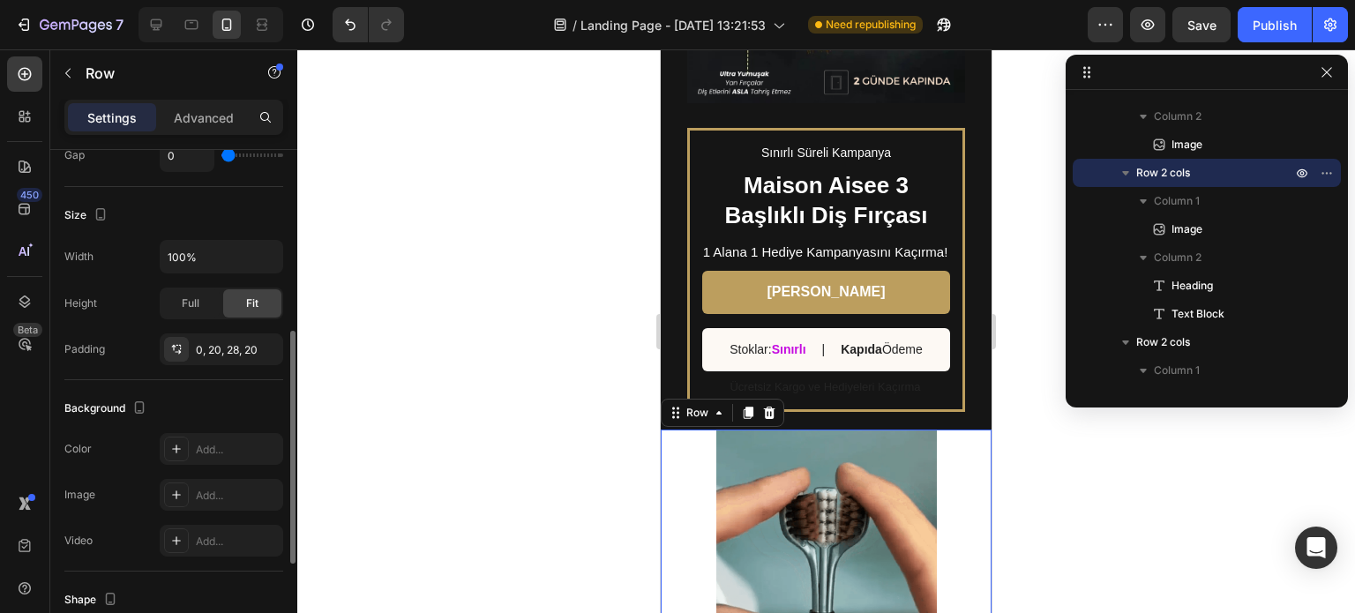
drag, startPoint x: 239, startPoint y: 154, endPoint x: 161, endPoint y: 175, distance: 80.4
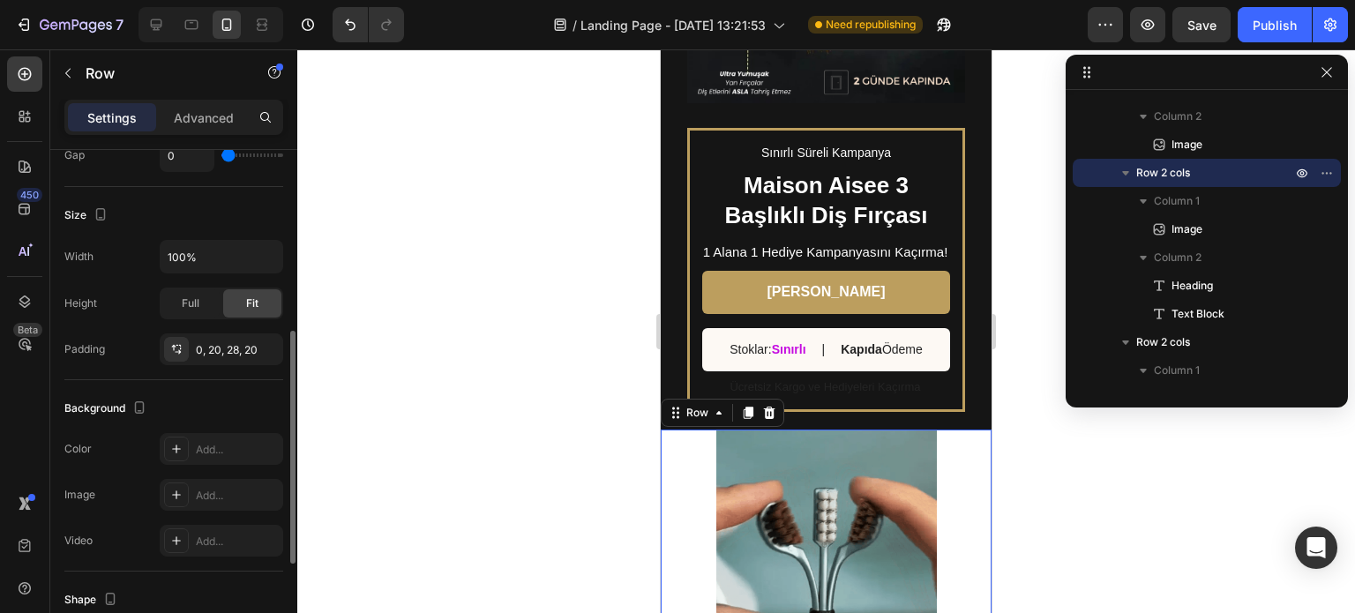
type input "0"
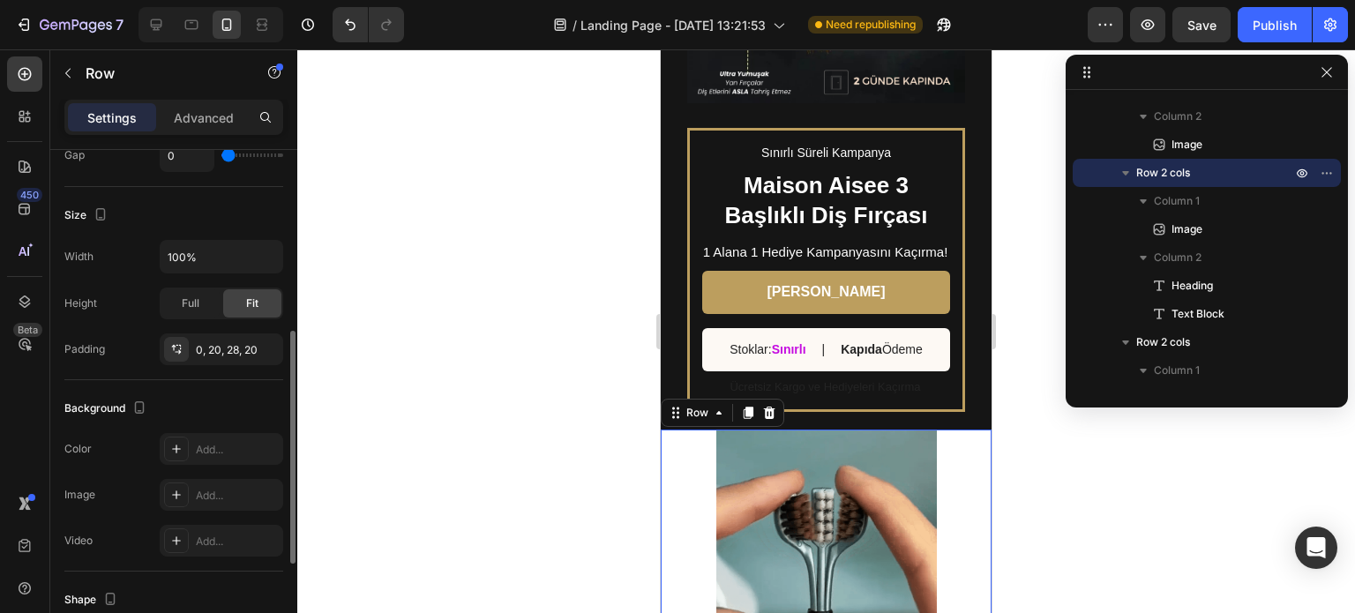
click at [221, 157] on input "range" at bounding box center [252, 155] width 62 height 4
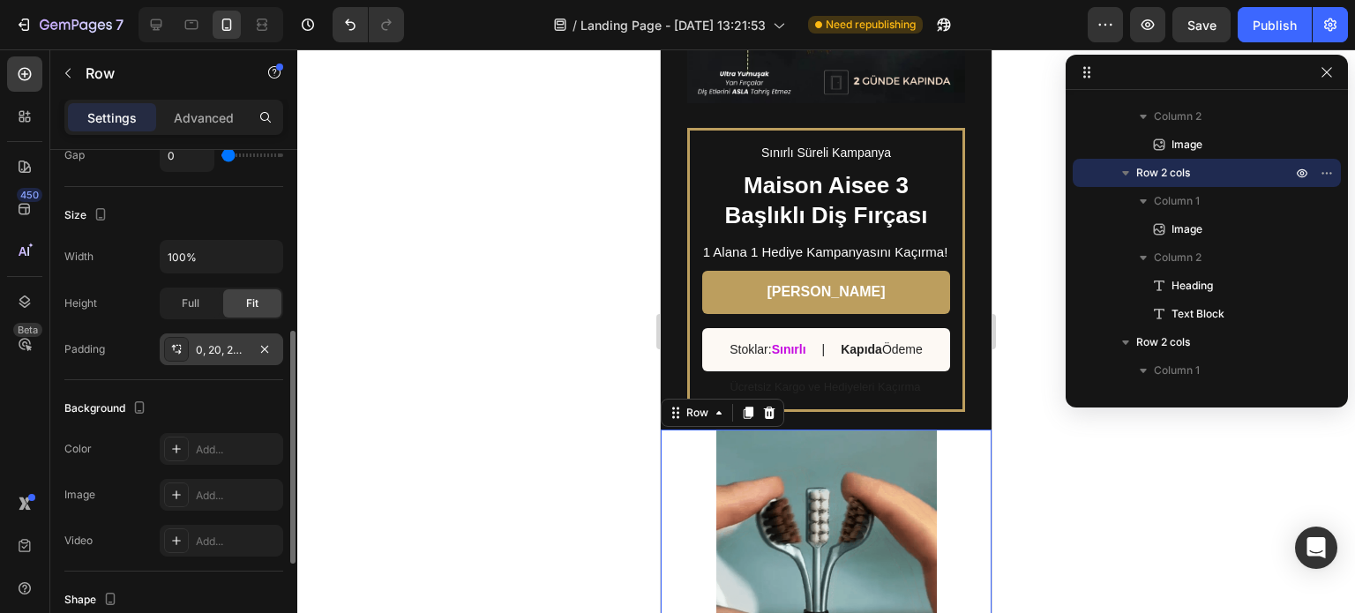
click at [180, 350] on icon at bounding box center [178, 352] width 6 height 4
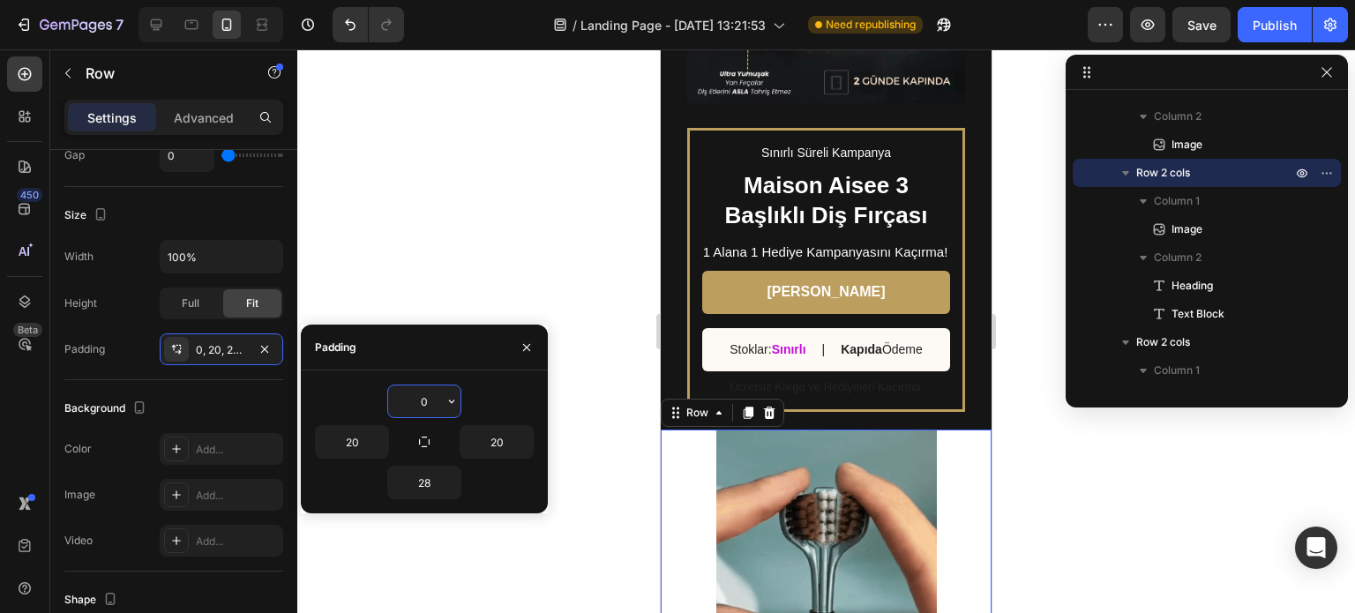
click at [429, 400] on input "0" at bounding box center [424, 401] width 72 height 32
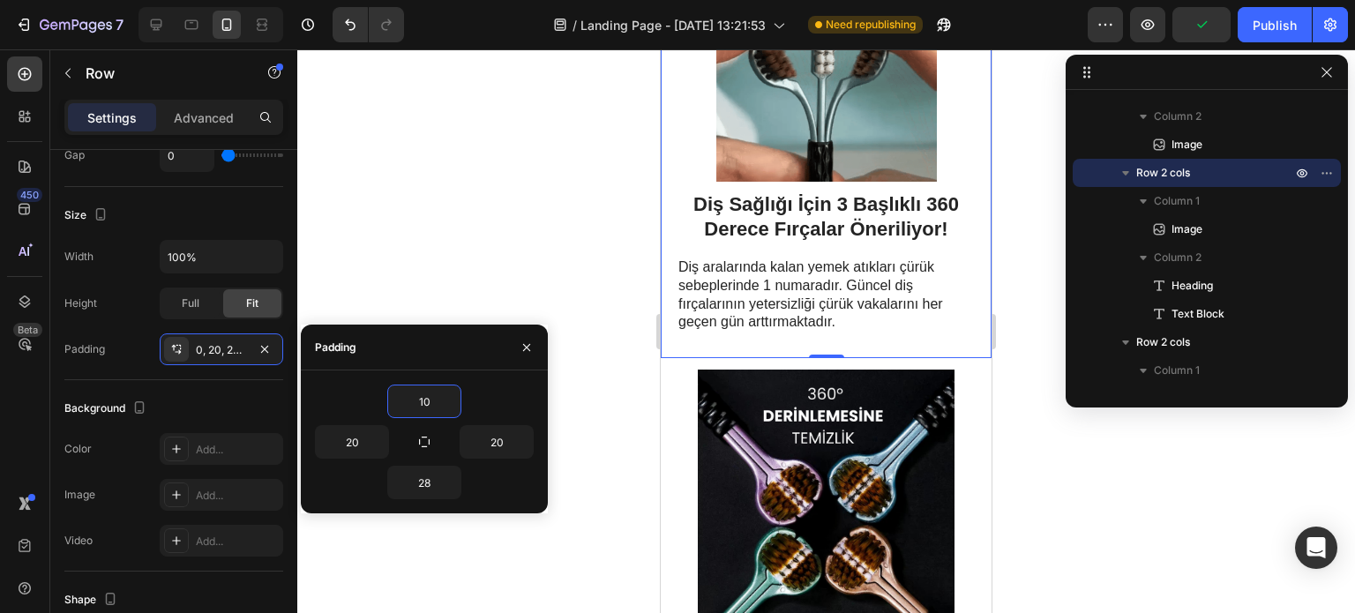
scroll to position [1580, 0]
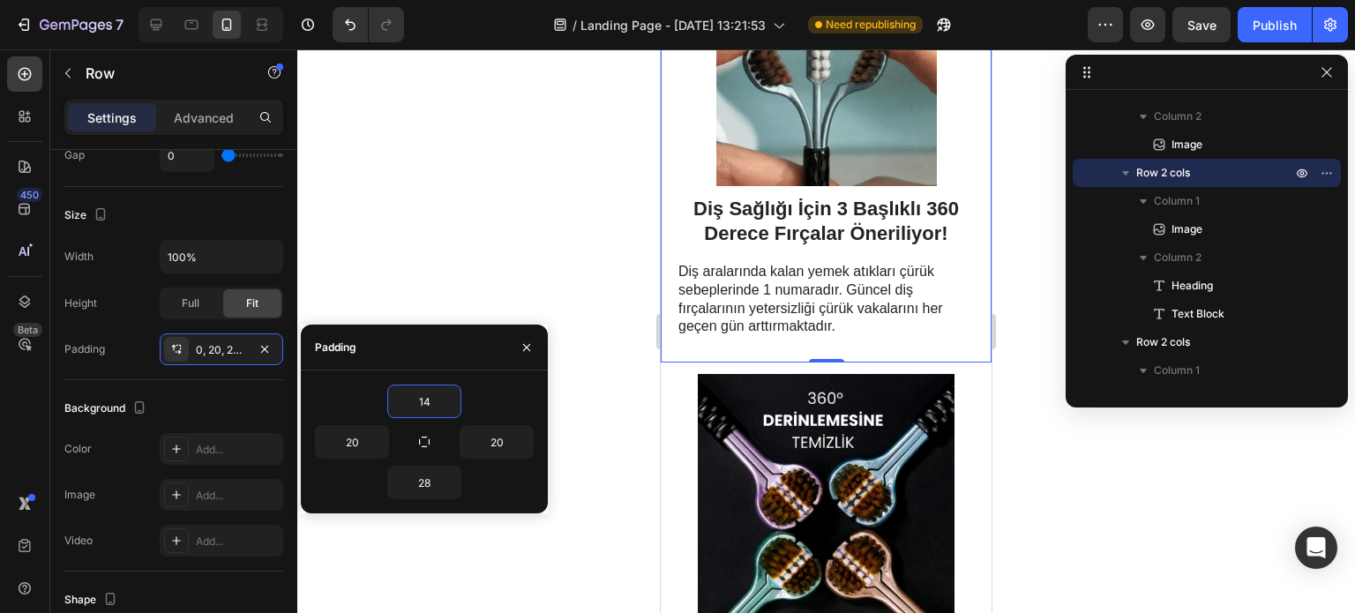
type input "15"
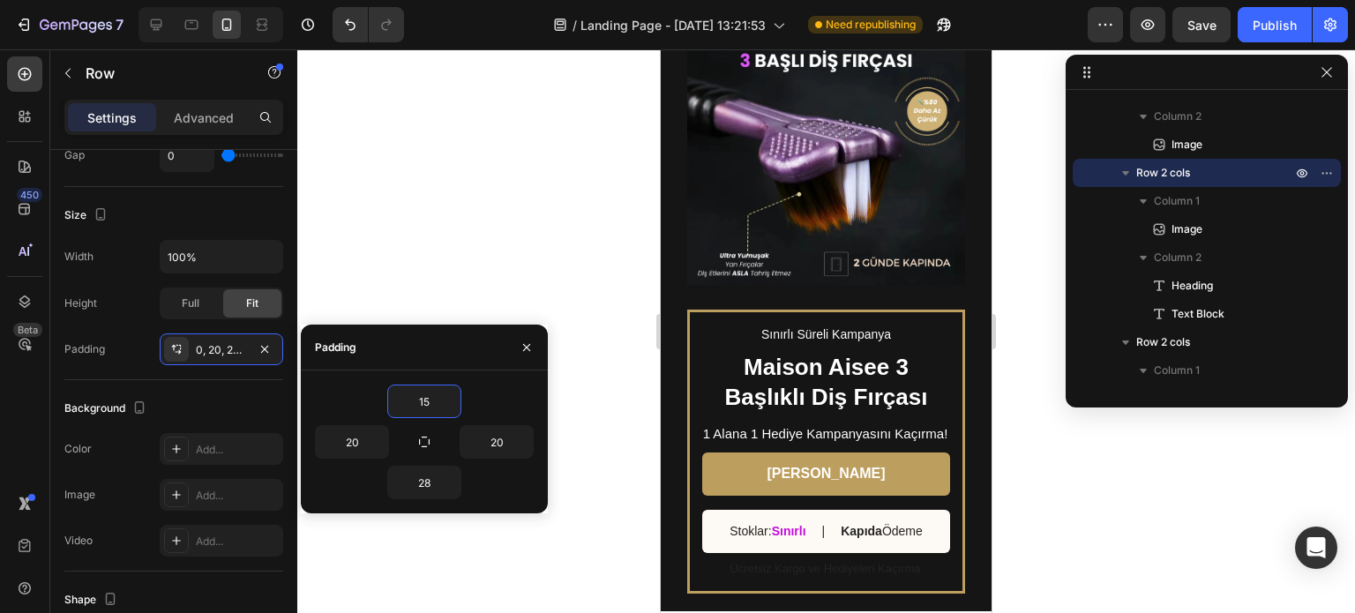
scroll to position [2466, 0]
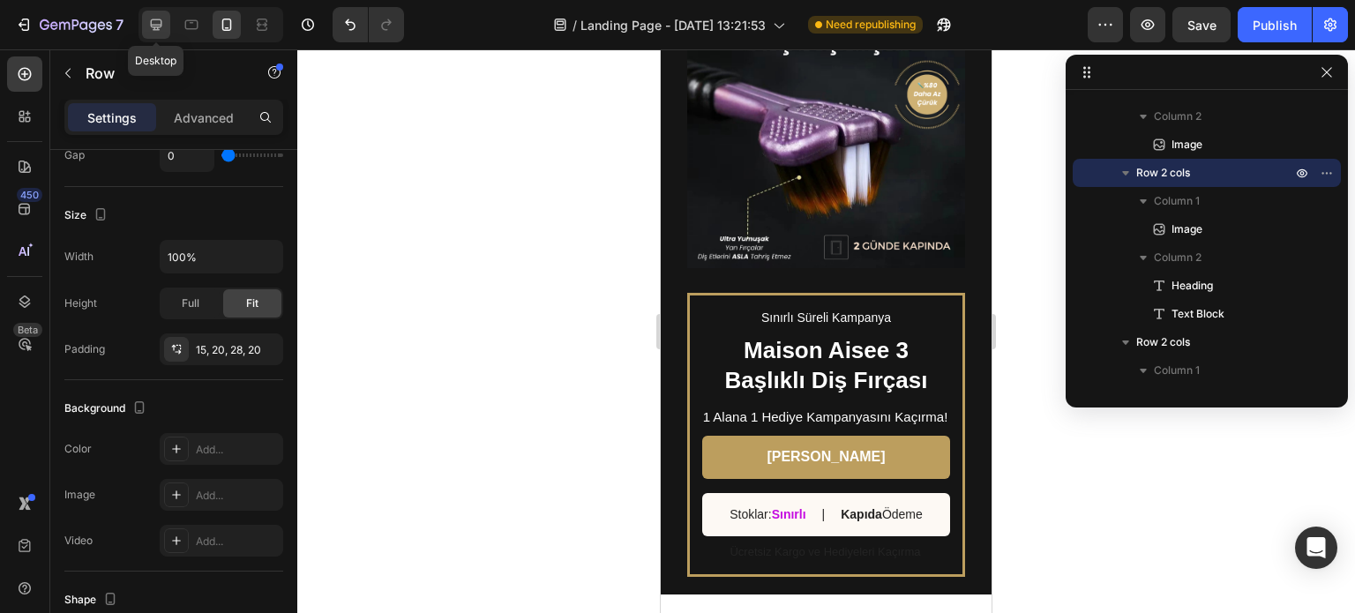
click at [160, 26] on icon at bounding box center [156, 24] width 11 height 11
type input "62"
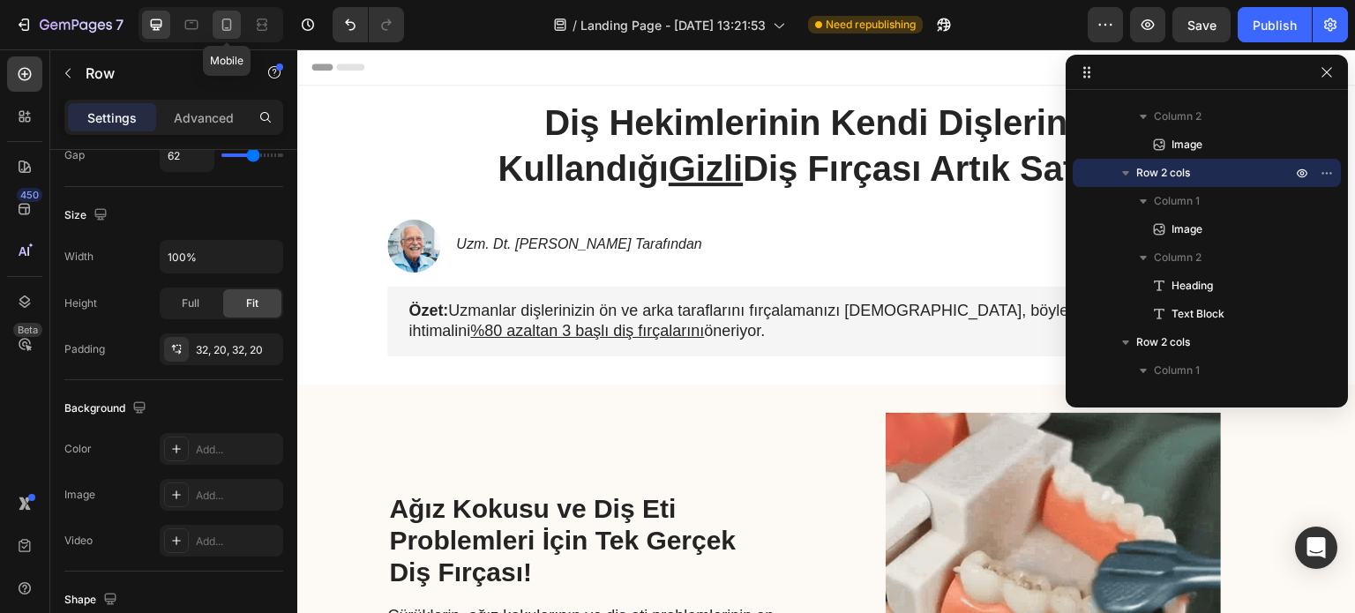
click at [234, 25] on icon at bounding box center [227, 25] width 18 height 18
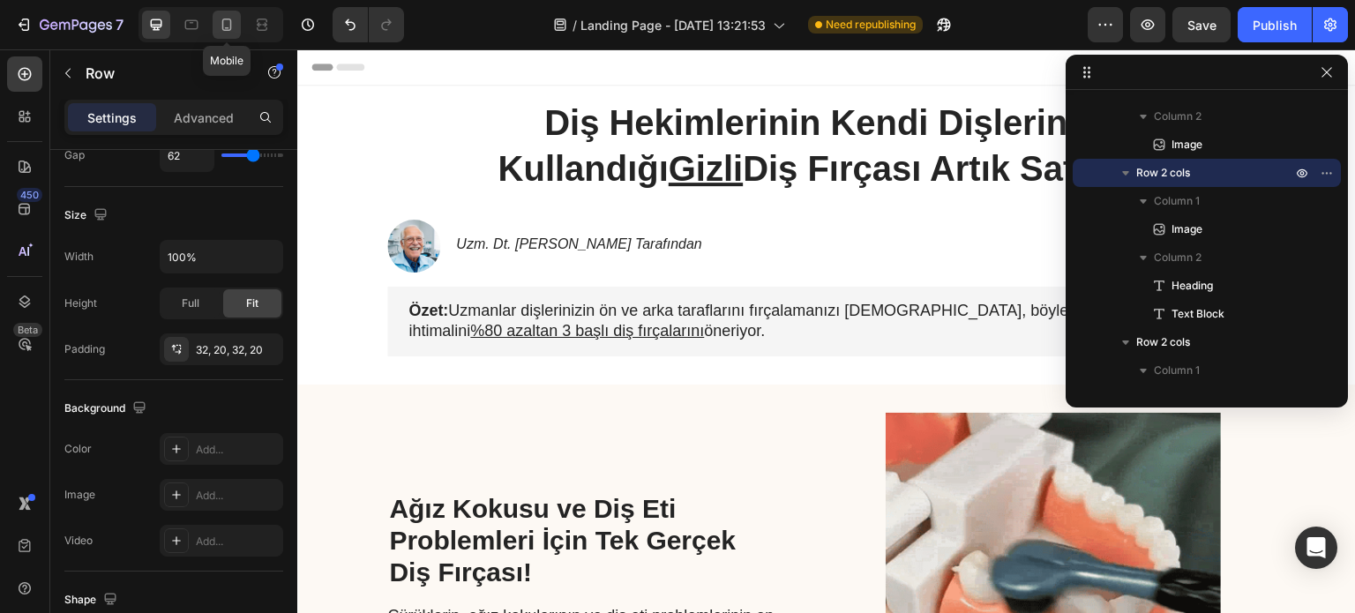
type input "24"
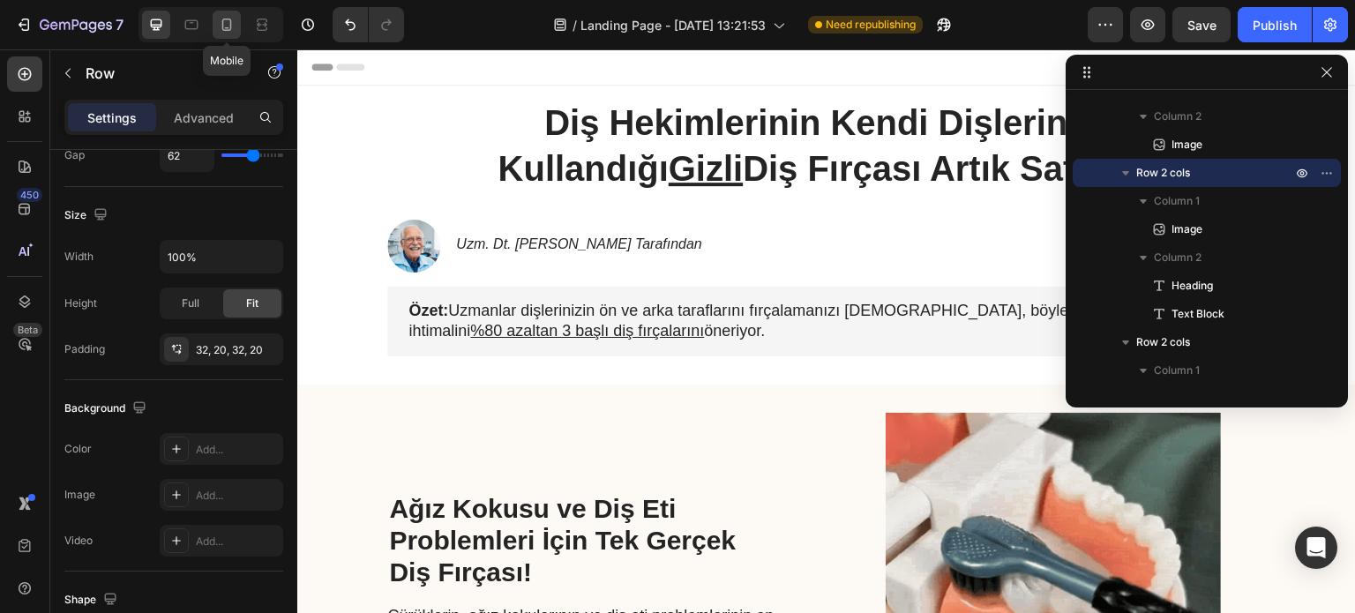
type input "24"
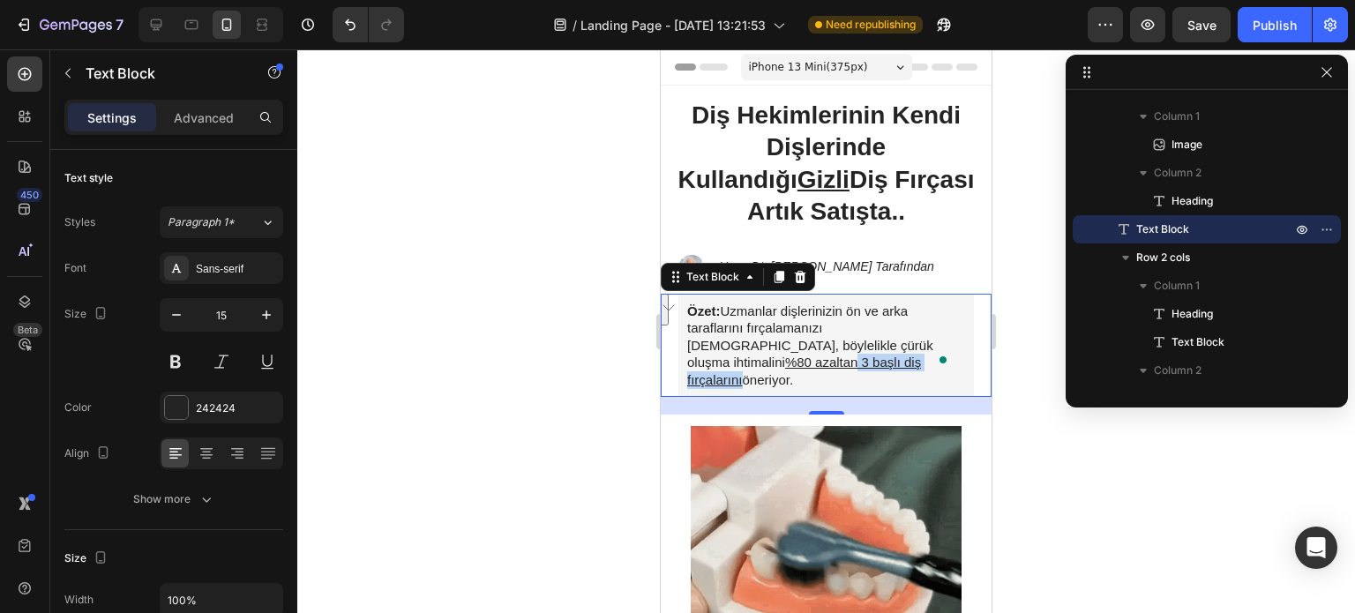
drag, startPoint x: 896, startPoint y: 347, endPoint x: 762, endPoint y: 363, distance: 135.1
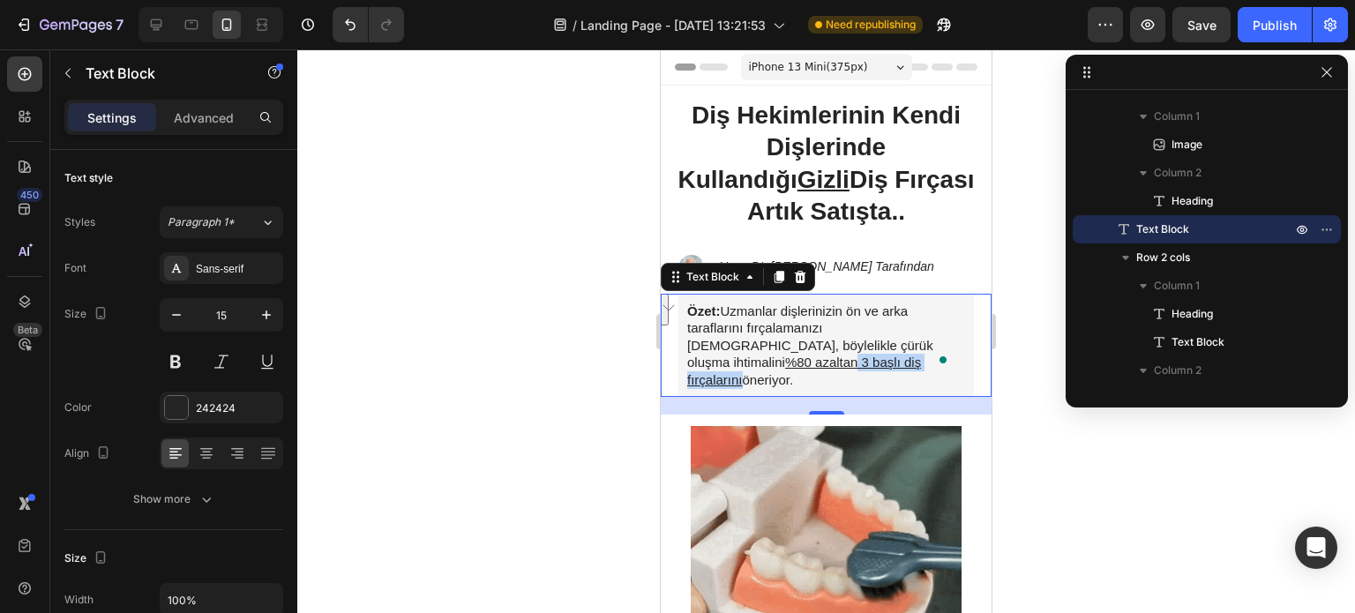
click at [762, 363] on p "Özet: Uzmanlar dişlerinizin ön ve arka taraflarını fırçalamanızı sağlayan, böyl…" at bounding box center [826, 345] width 278 height 86
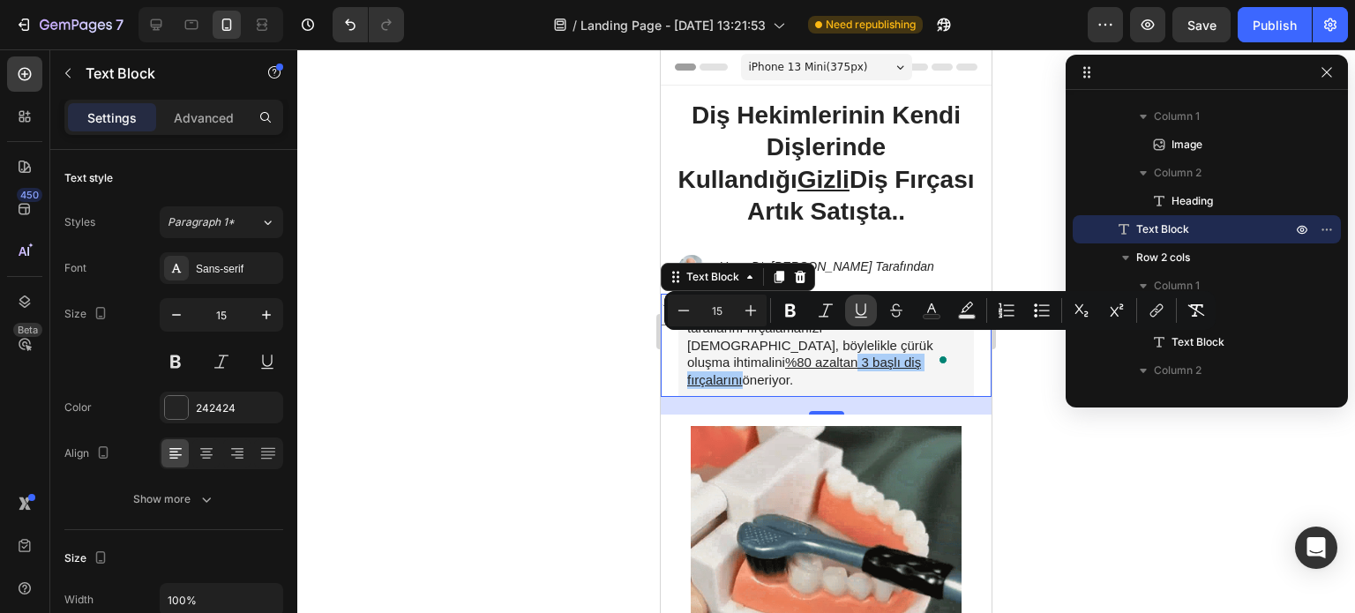
click at [860, 314] on icon "Editor contextual toolbar" at bounding box center [861, 311] width 18 height 18
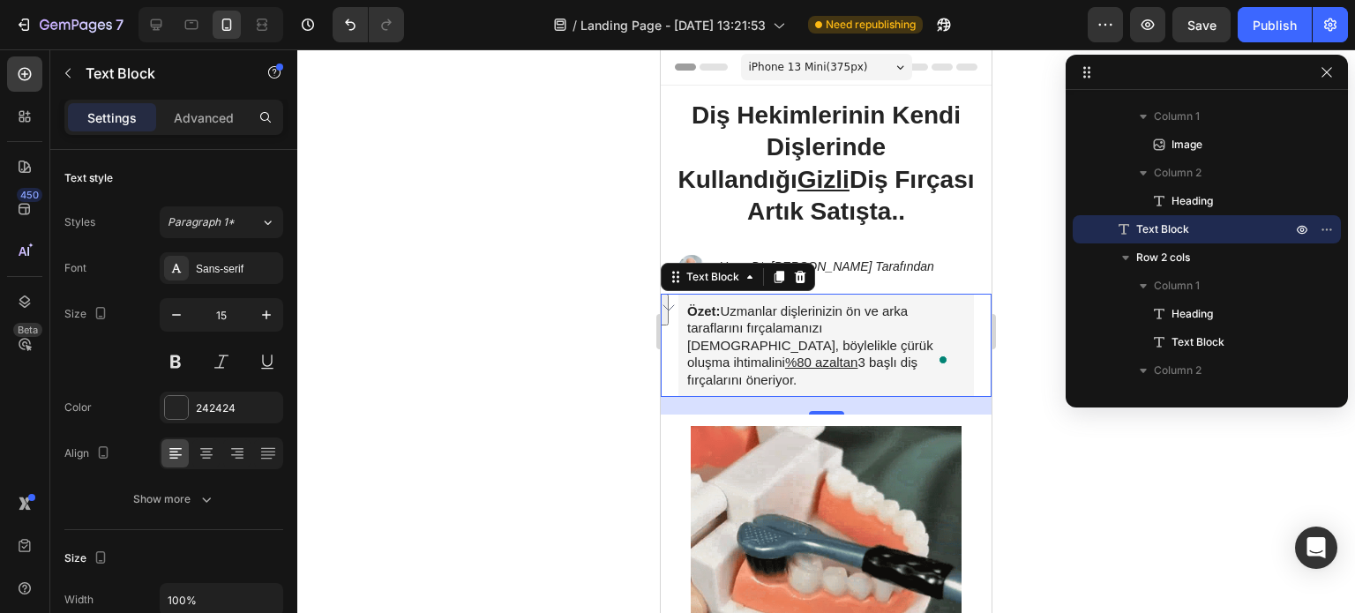
click at [889, 363] on p "Özet: Uzmanlar dişlerinizin ön ve arka taraflarını fırçalamanızı sağlayan, böyl…" at bounding box center [826, 345] width 278 height 86
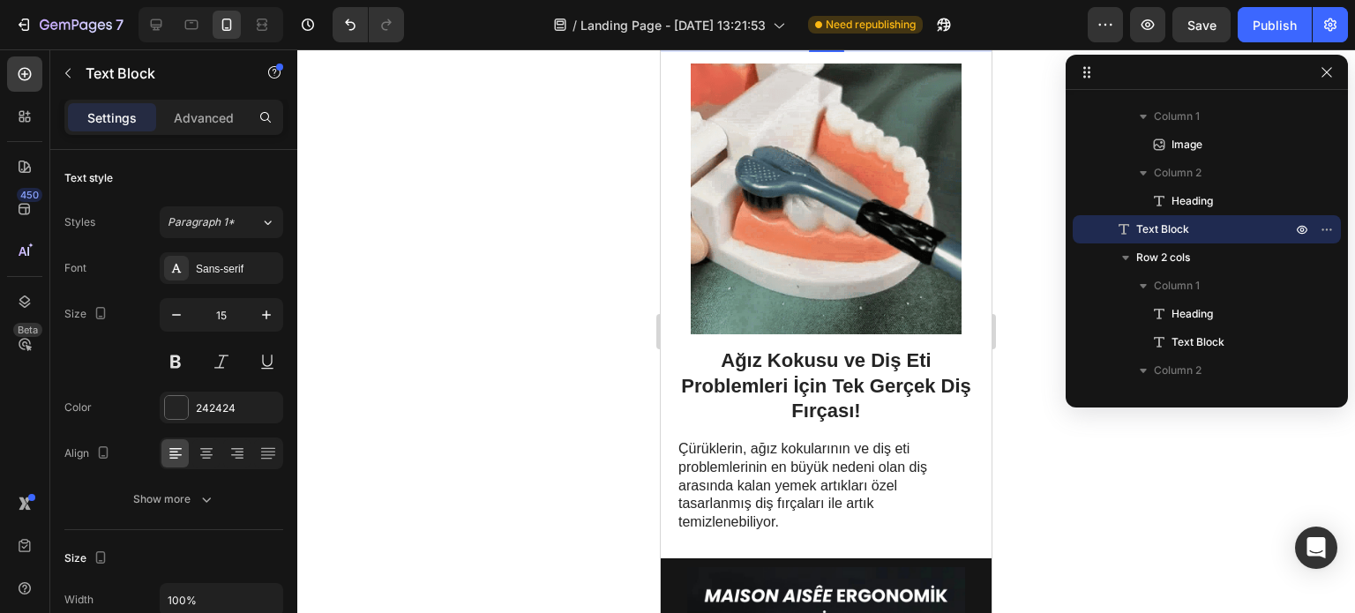
scroll to position [475, 0]
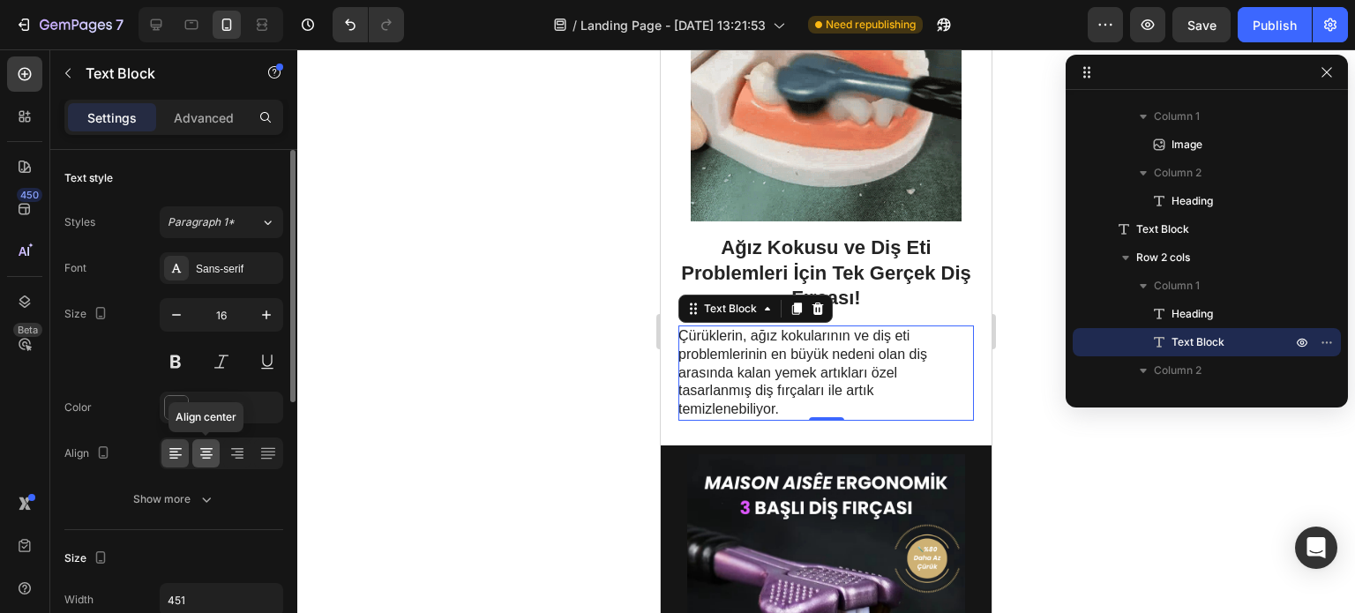
click at [211, 454] on icon at bounding box center [206, 455] width 12 height 2
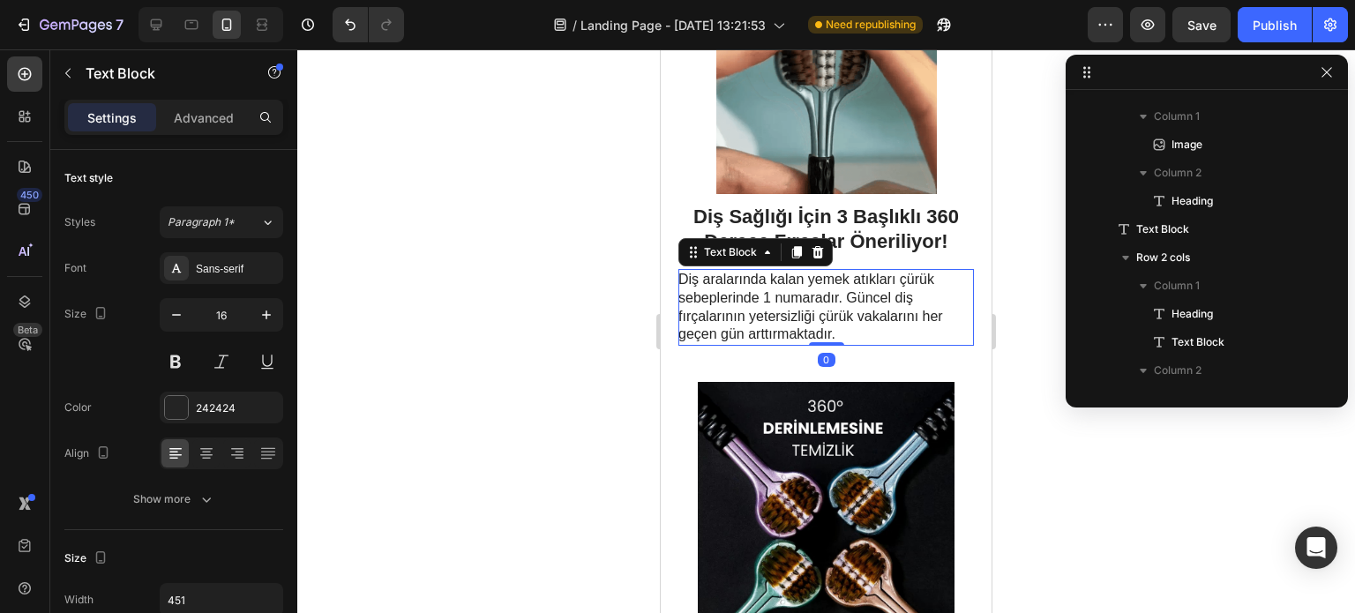
scroll to position [587, 0]
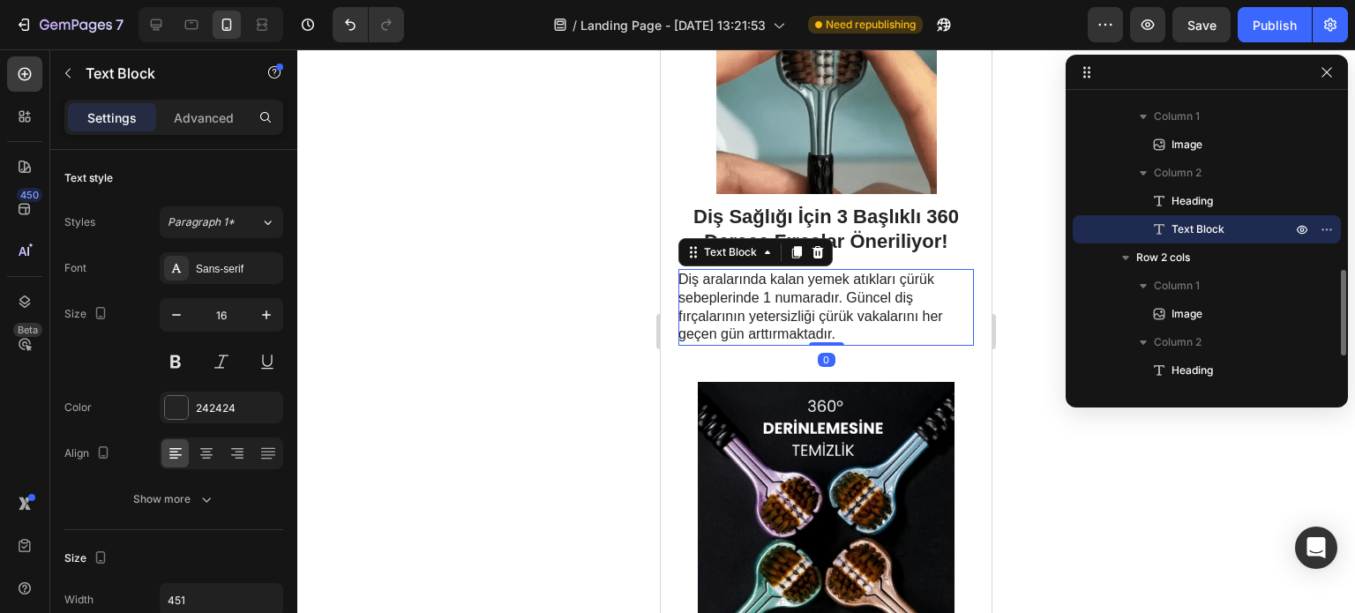
click at [832, 278] on p "Diş aralarında kalan yemek atıkları çürük sebeplerinde 1 numaradır. Güncel diş …" at bounding box center [825, 307] width 294 height 73
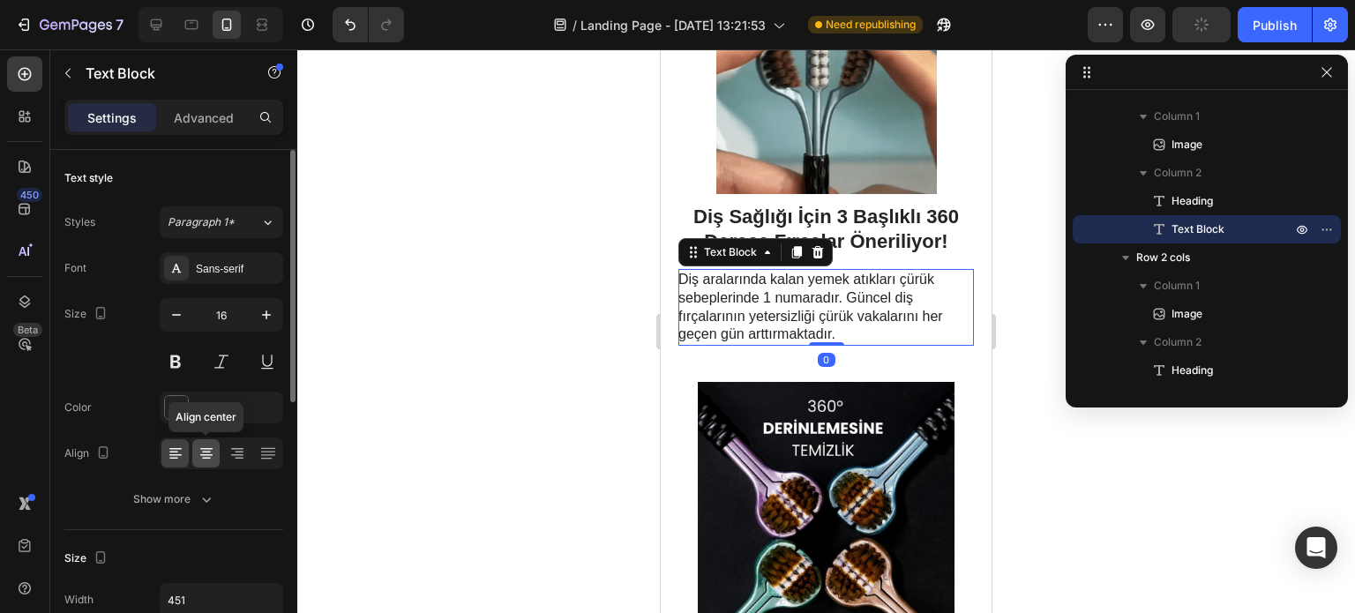
click at [202, 454] on icon at bounding box center [207, 453] width 18 height 18
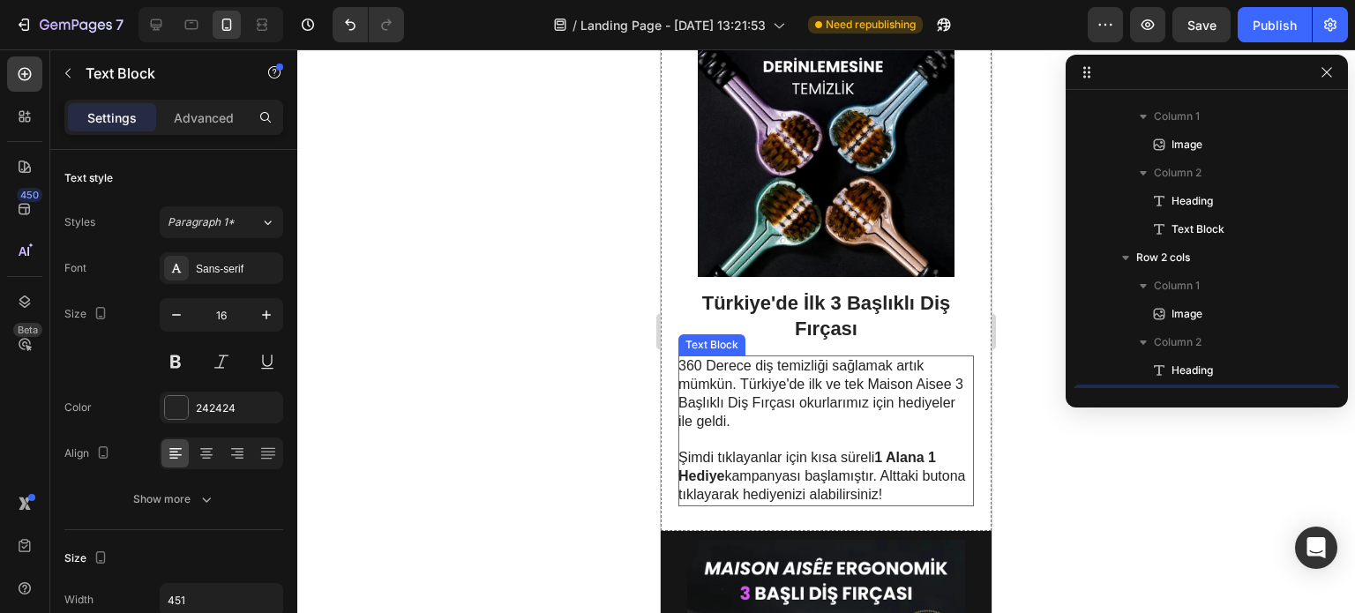
scroll to position [696, 0]
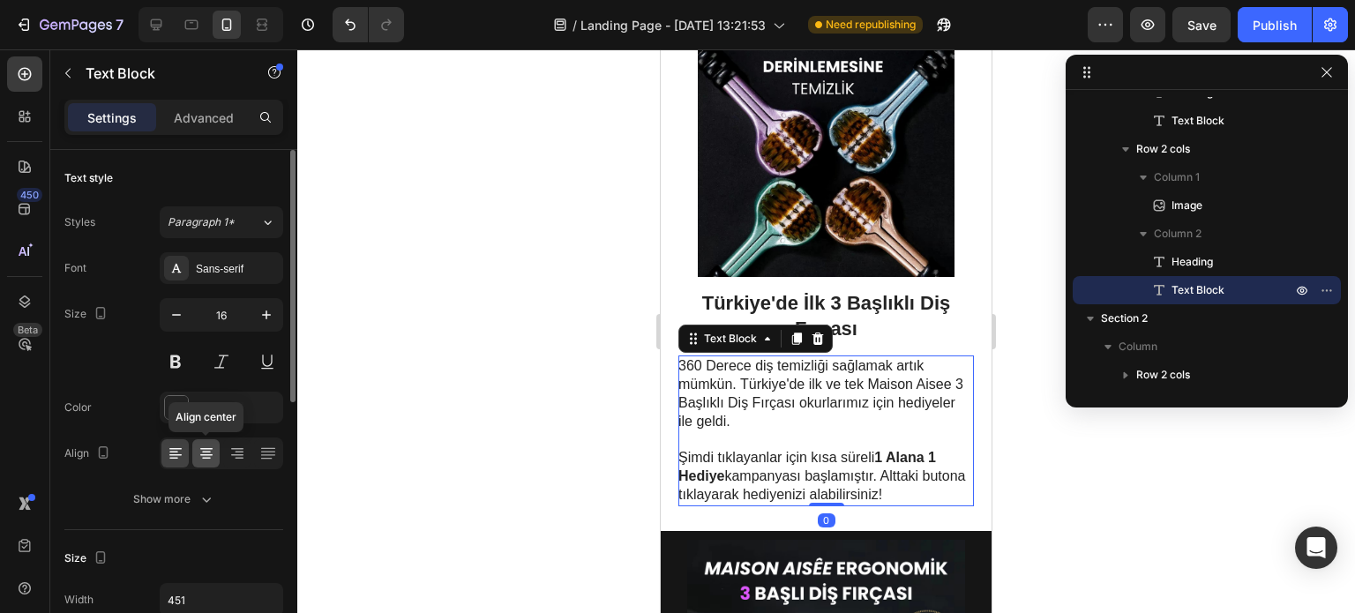
click at [203, 458] on icon at bounding box center [206, 459] width 9 height 2
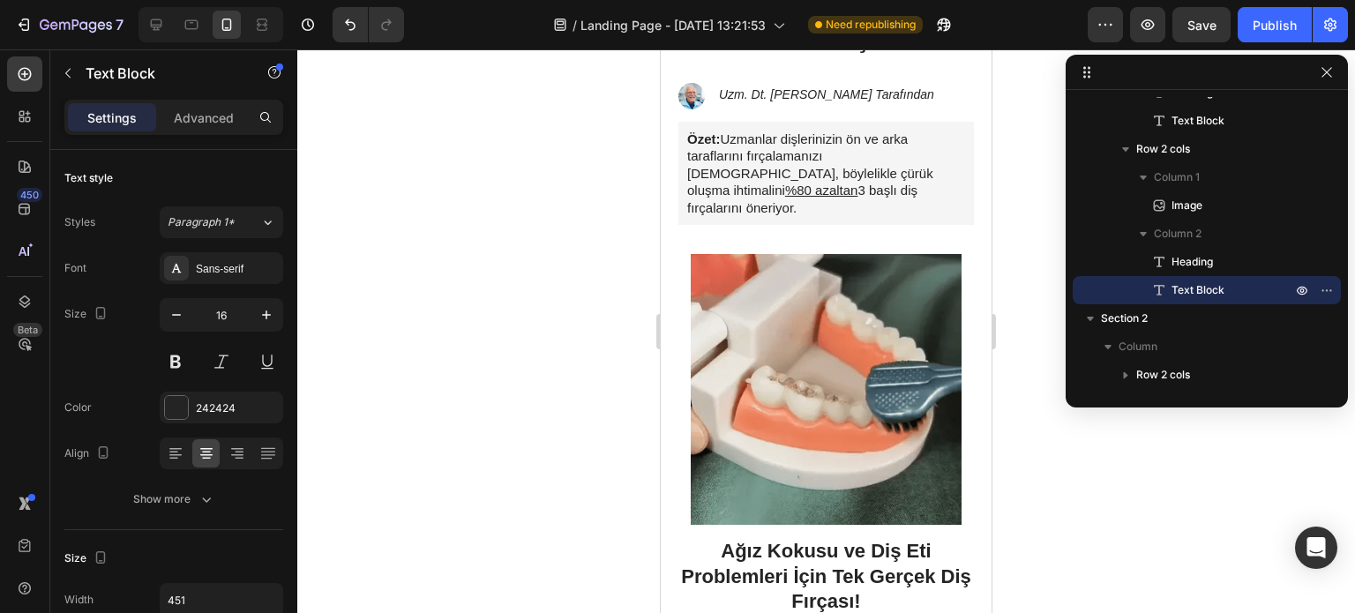
scroll to position [0, 0]
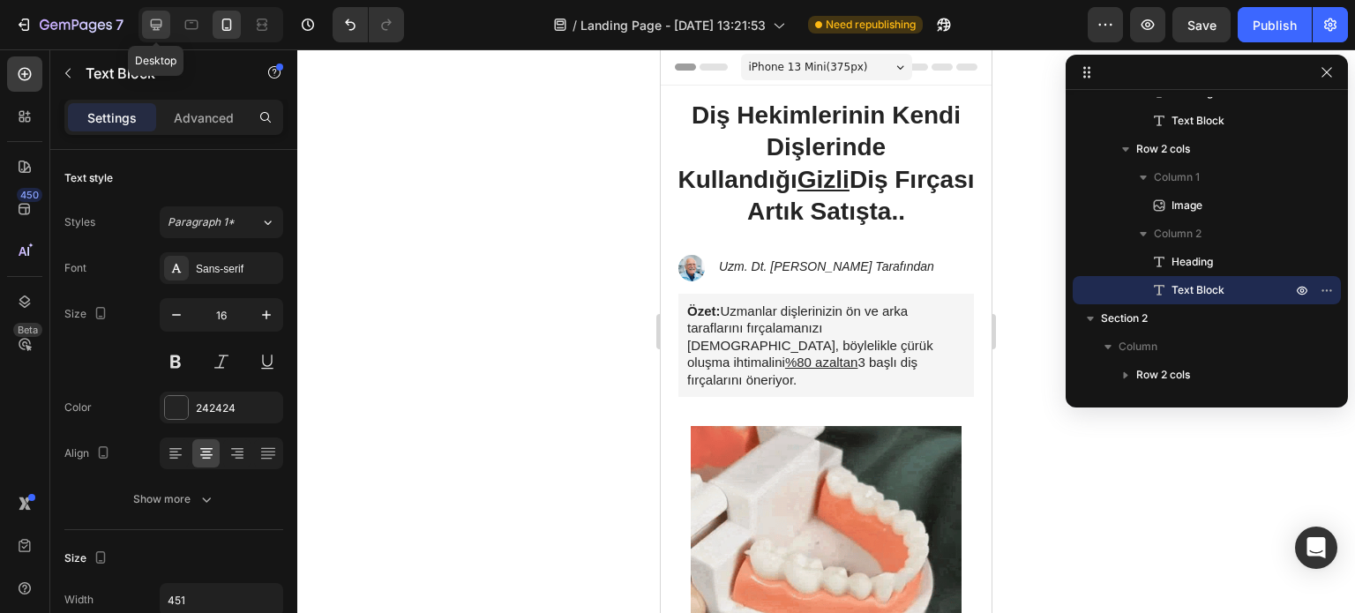
click at [161, 17] on icon at bounding box center [156, 25] width 18 height 18
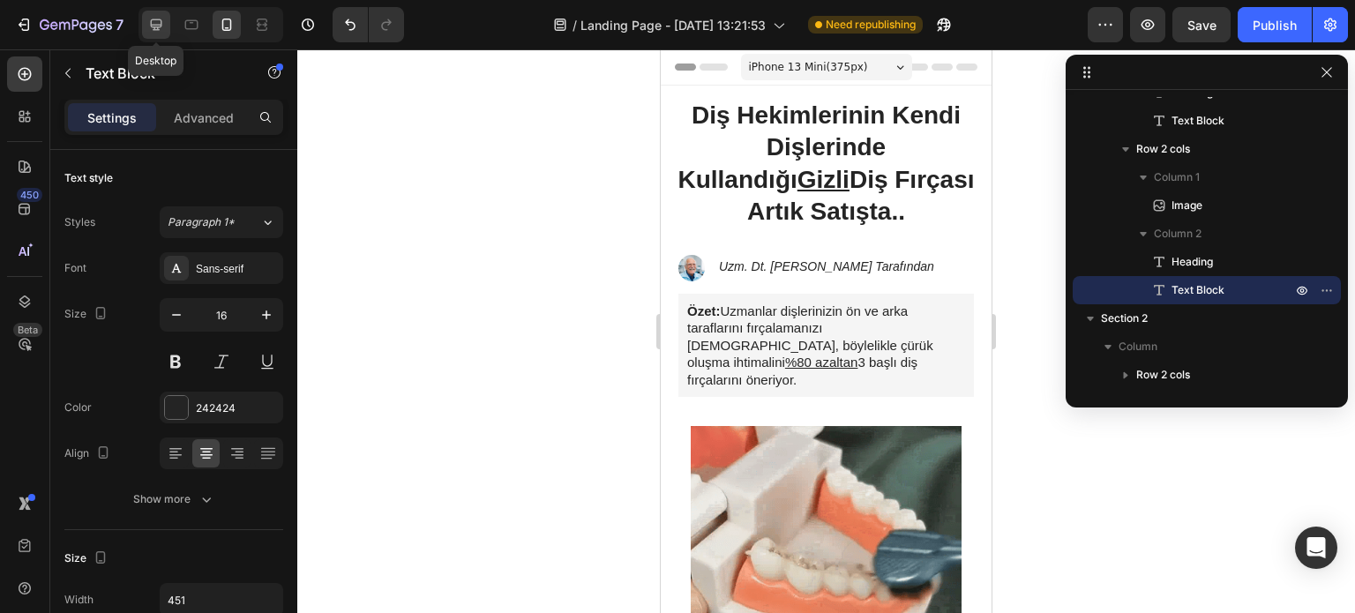
type input "18"
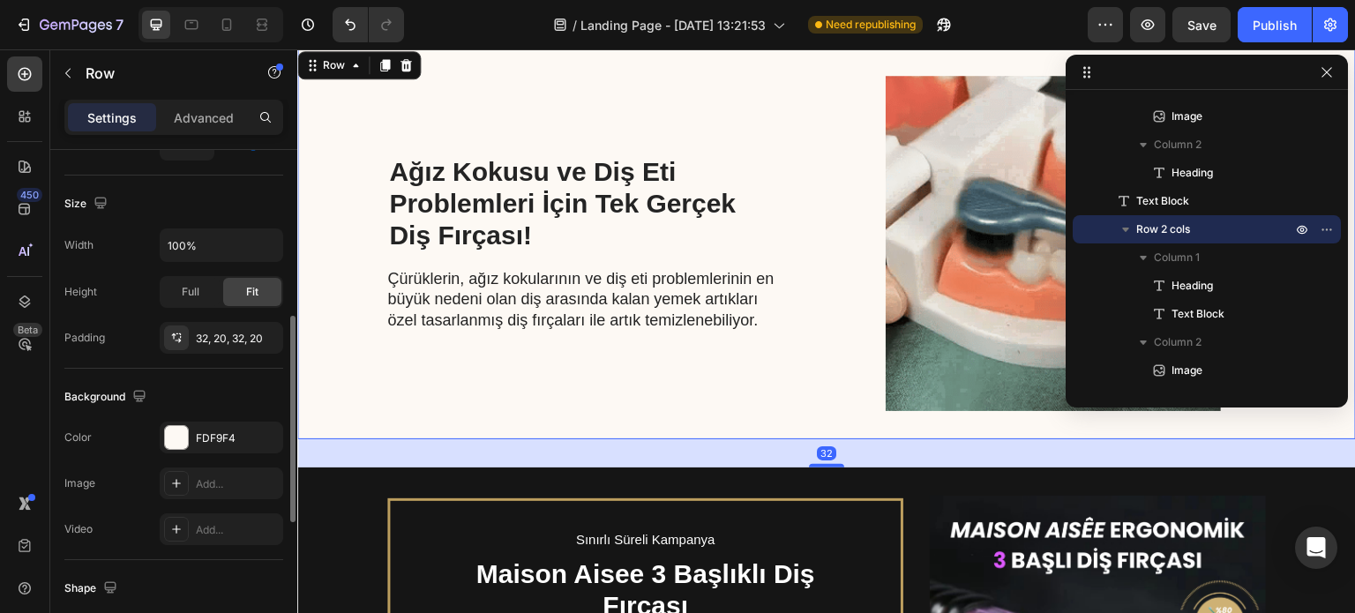
scroll to position [452, 0]
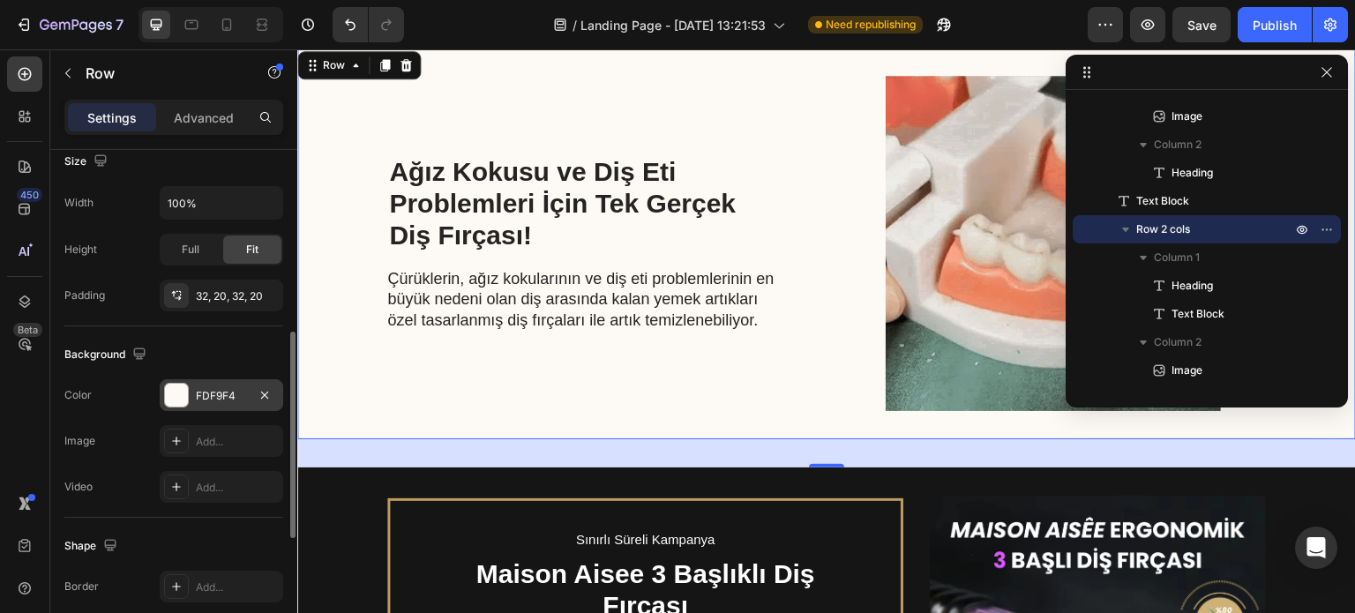
click at [177, 396] on div at bounding box center [176, 395] width 23 height 23
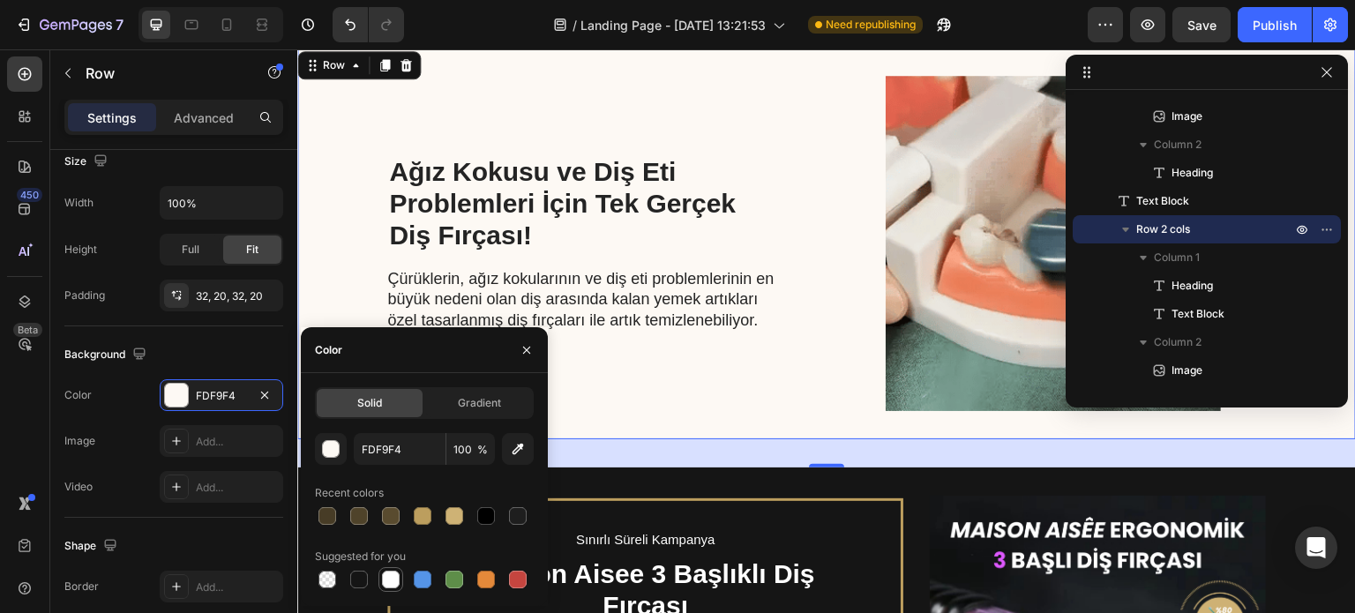
click at [384, 588] on div at bounding box center [391, 580] width 18 height 18
type input "FFFFFF"
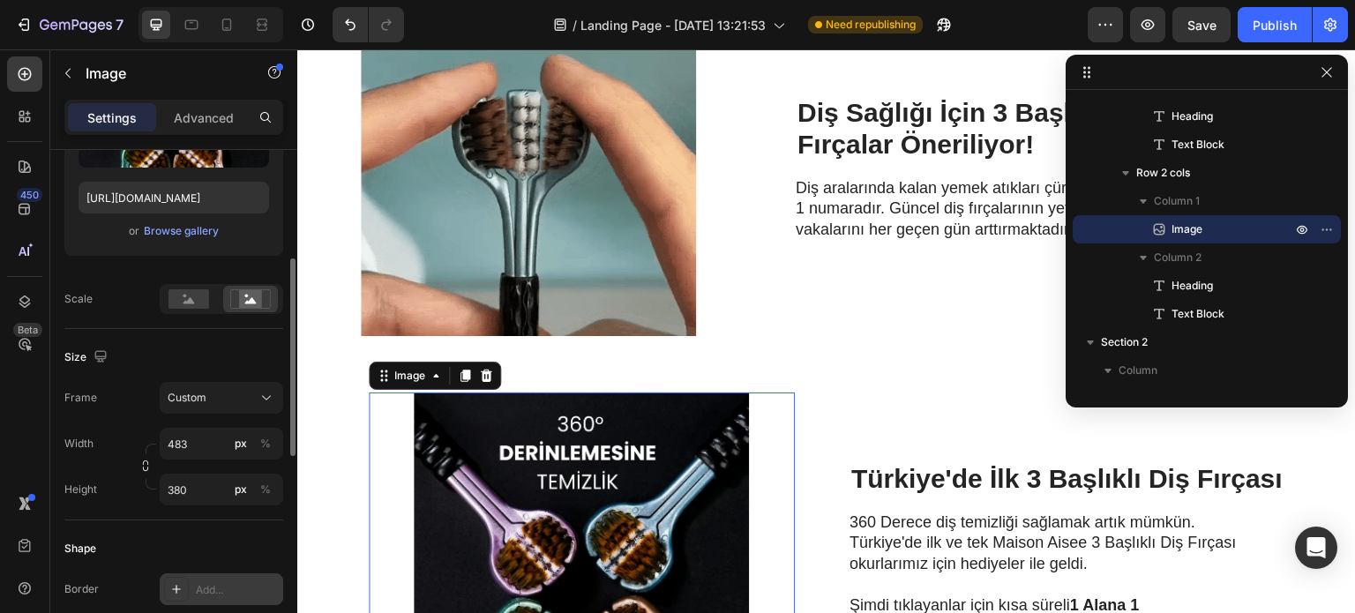
scroll to position [284, 0]
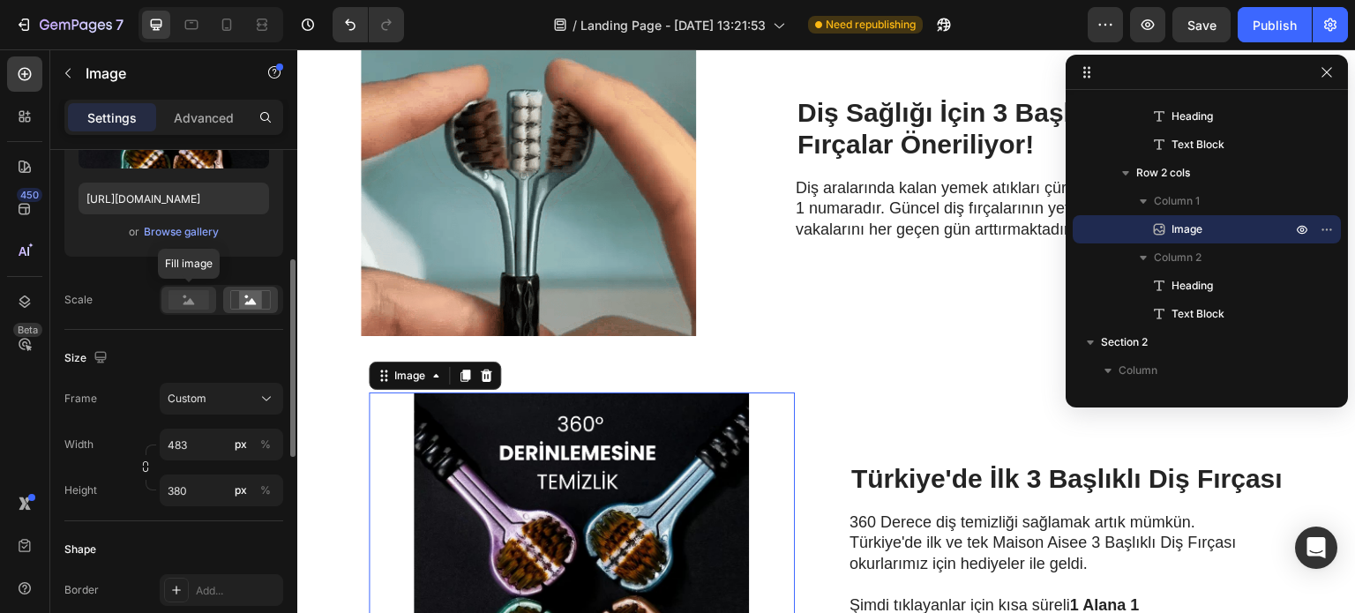
click at [205, 301] on rect at bounding box center [188, 299] width 41 height 19
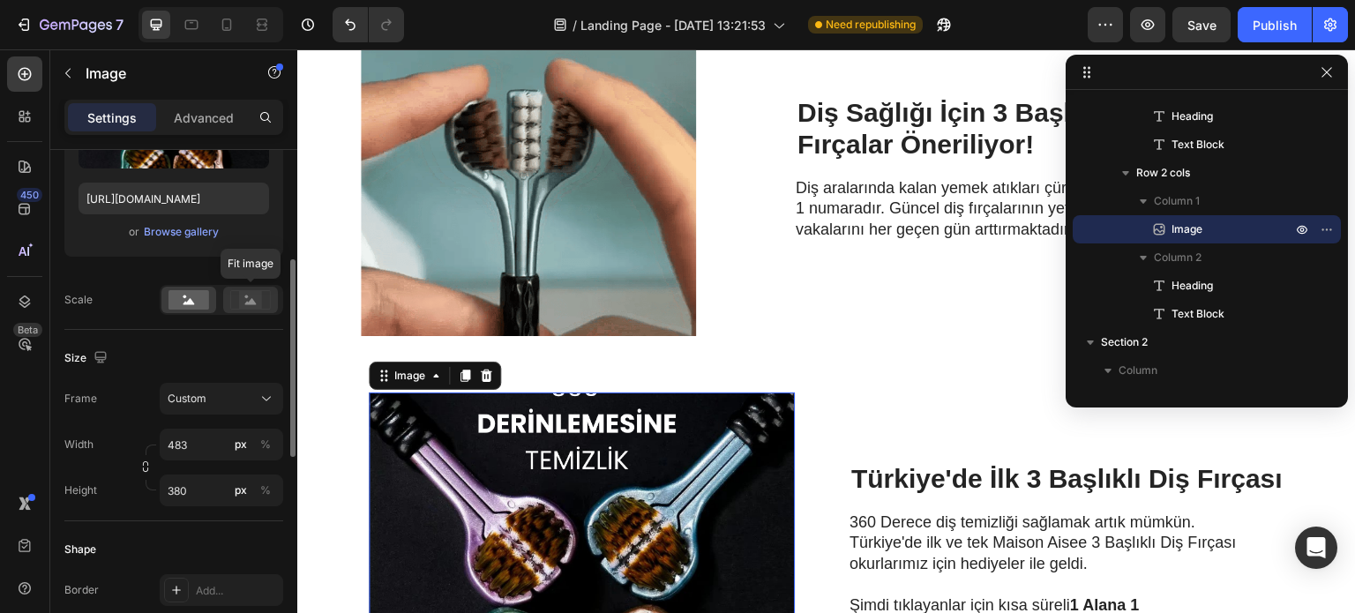
click at [237, 296] on icon at bounding box center [250, 299] width 41 height 19
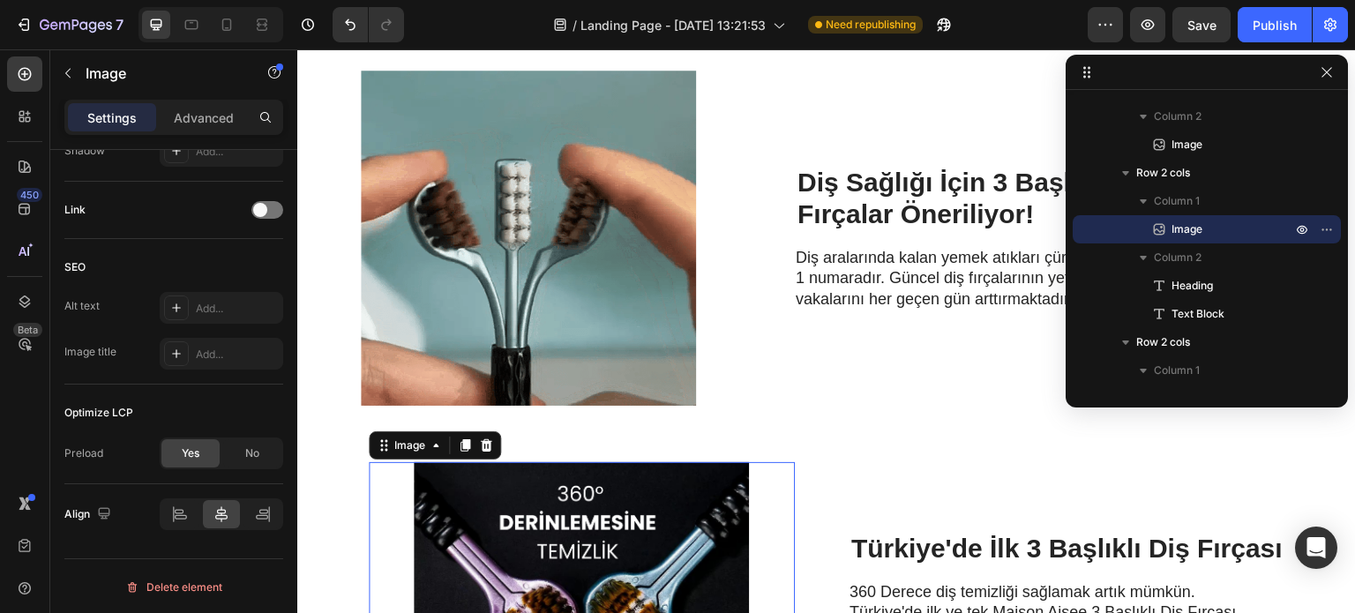
scroll to position [672, 0]
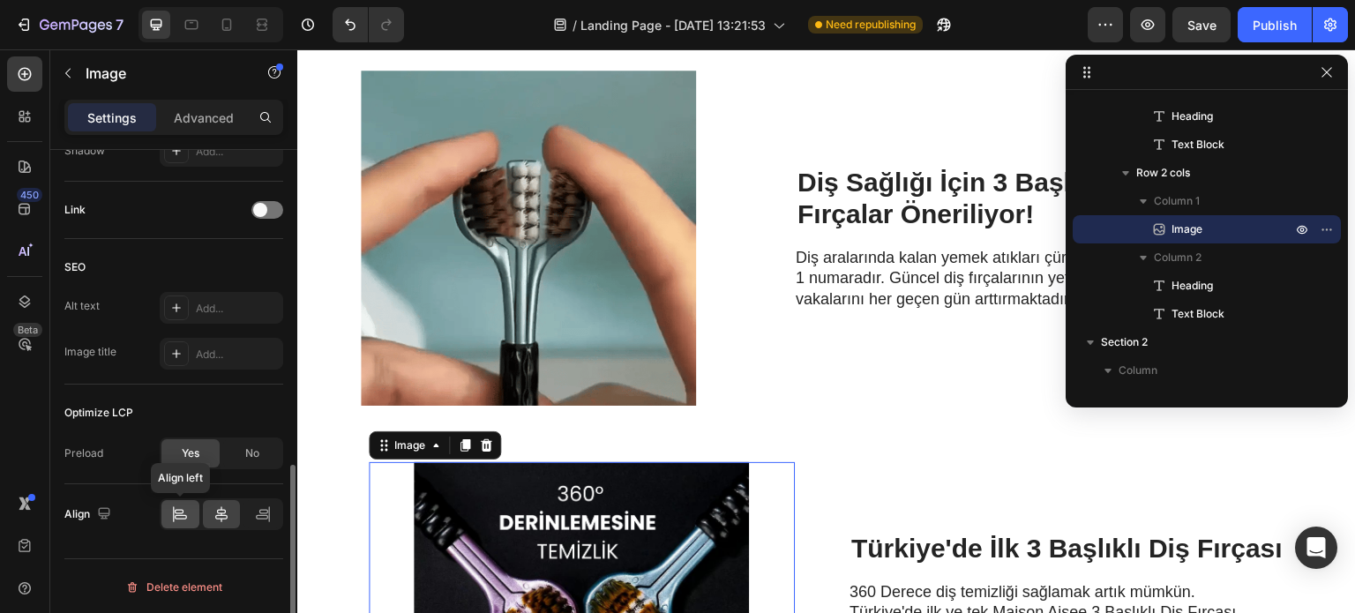
click at [184, 508] on icon at bounding box center [180, 514] width 18 height 18
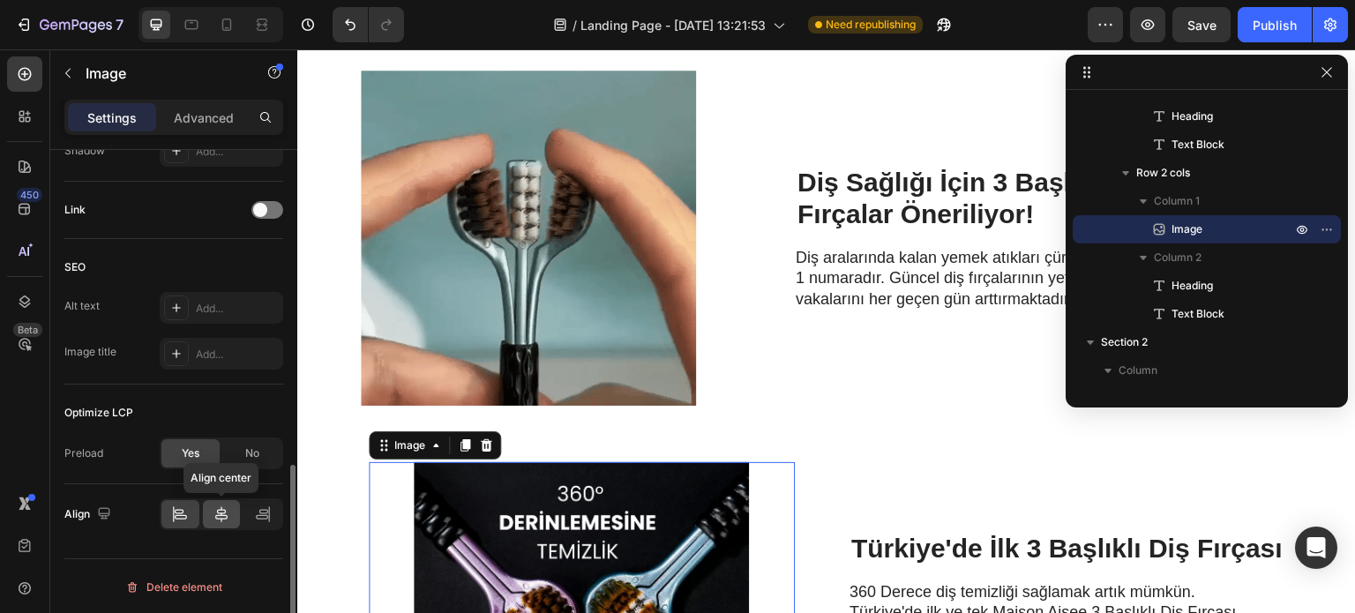
click at [222, 511] on icon at bounding box center [221, 514] width 12 height 16
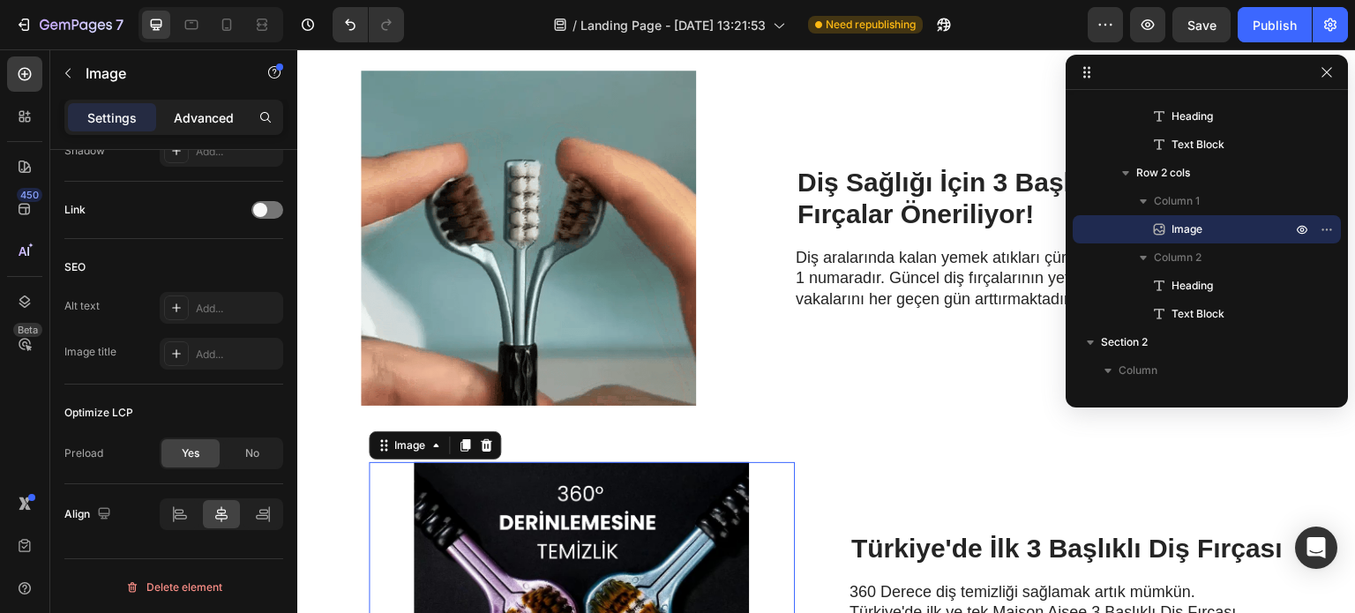
click at [209, 119] on p "Advanced" at bounding box center [204, 117] width 60 height 19
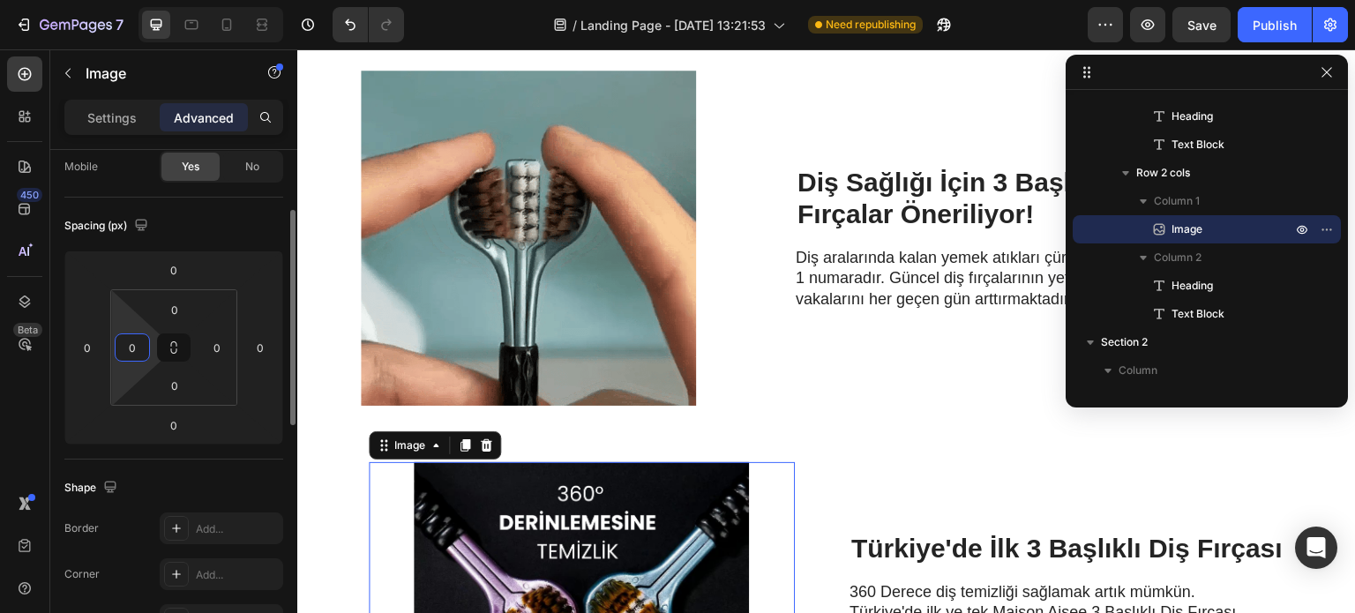
click at [127, 353] on input "0" at bounding box center [132, 347] width 26 height 26
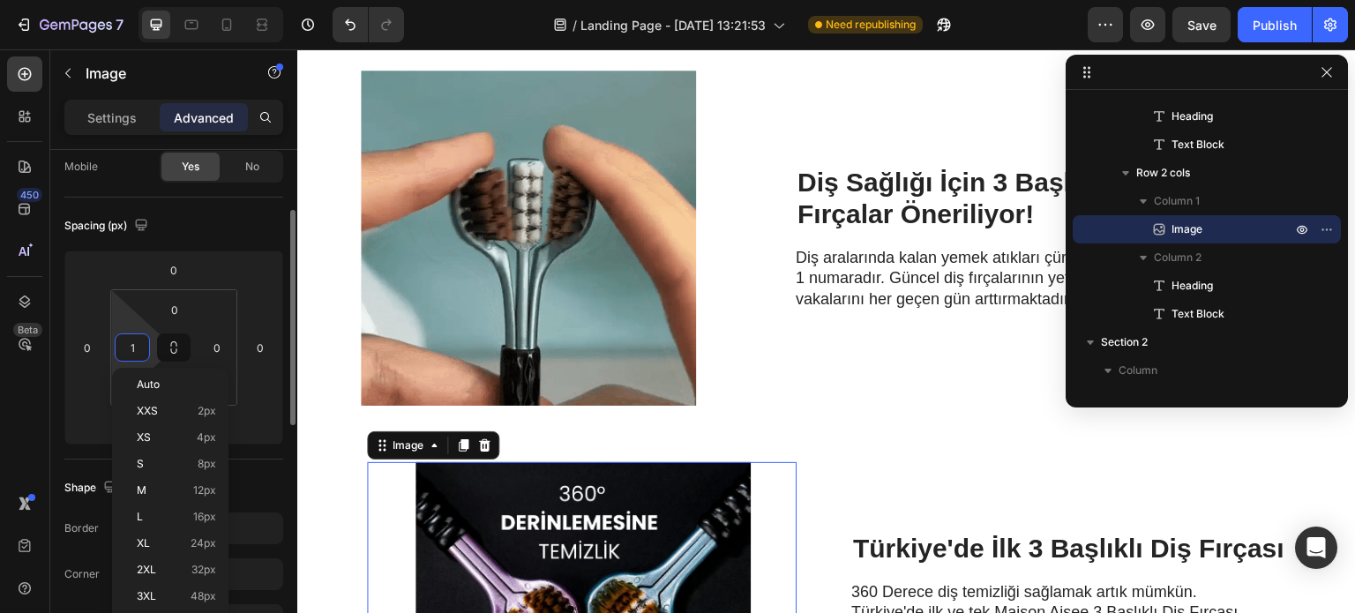
type input "0"
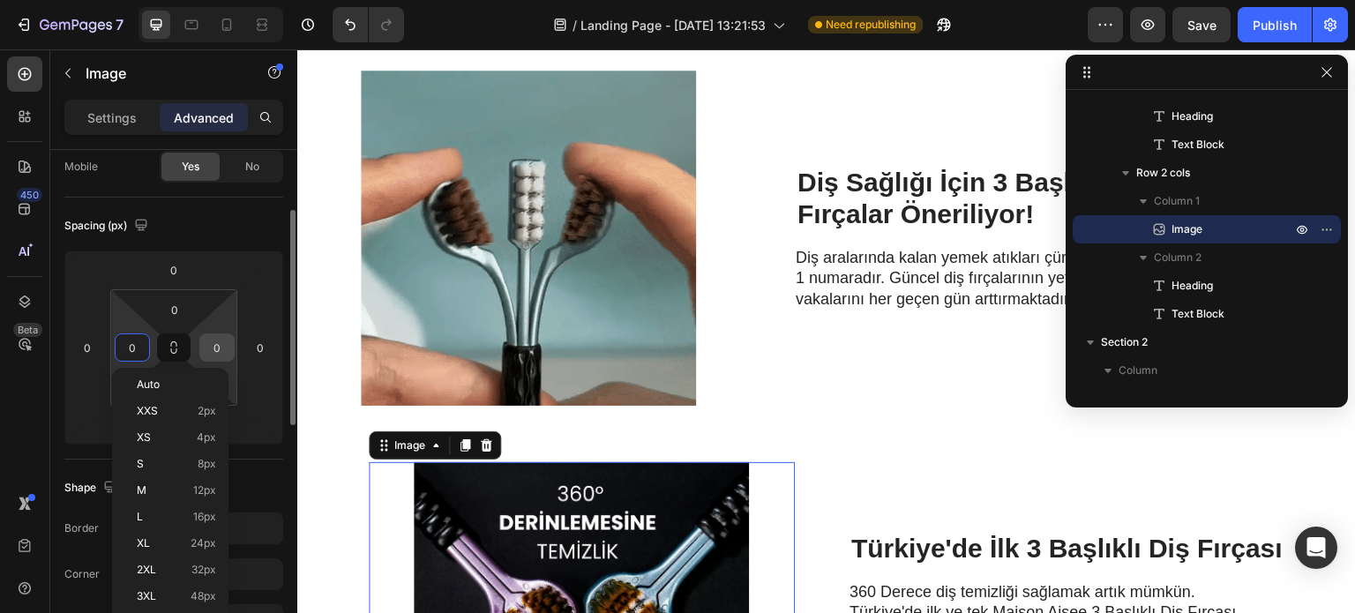
click at [223, 339] on input "0" at bounding box center [217, 347] width 26 height 26
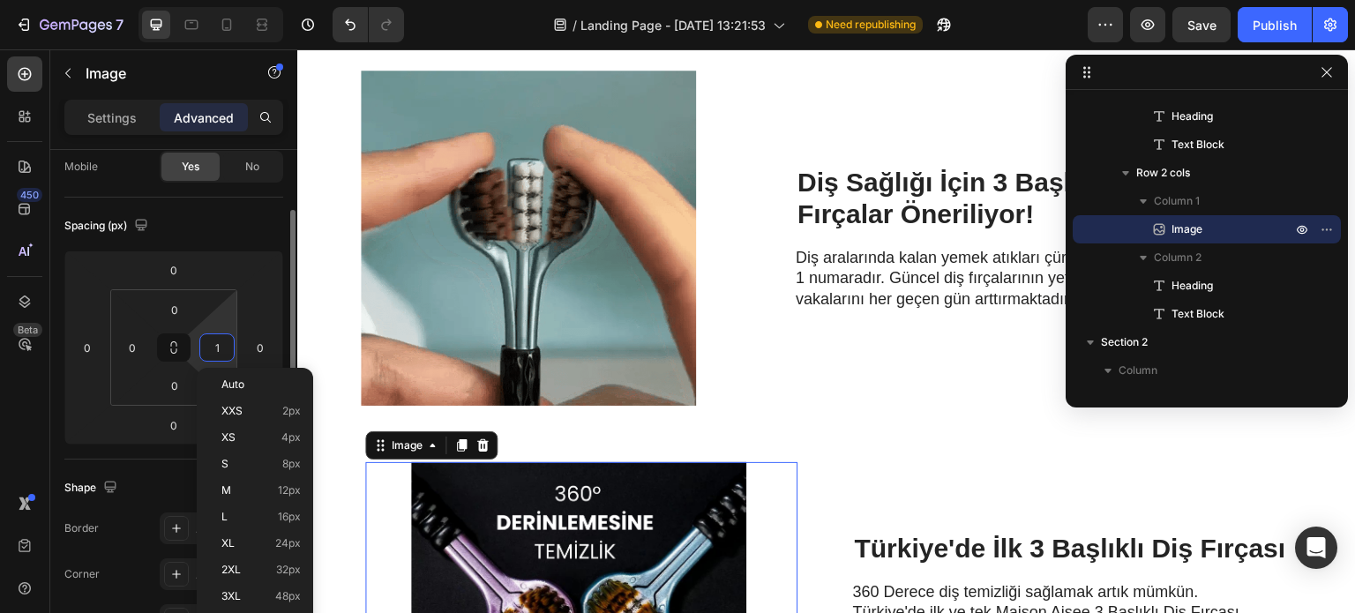
type input "0"
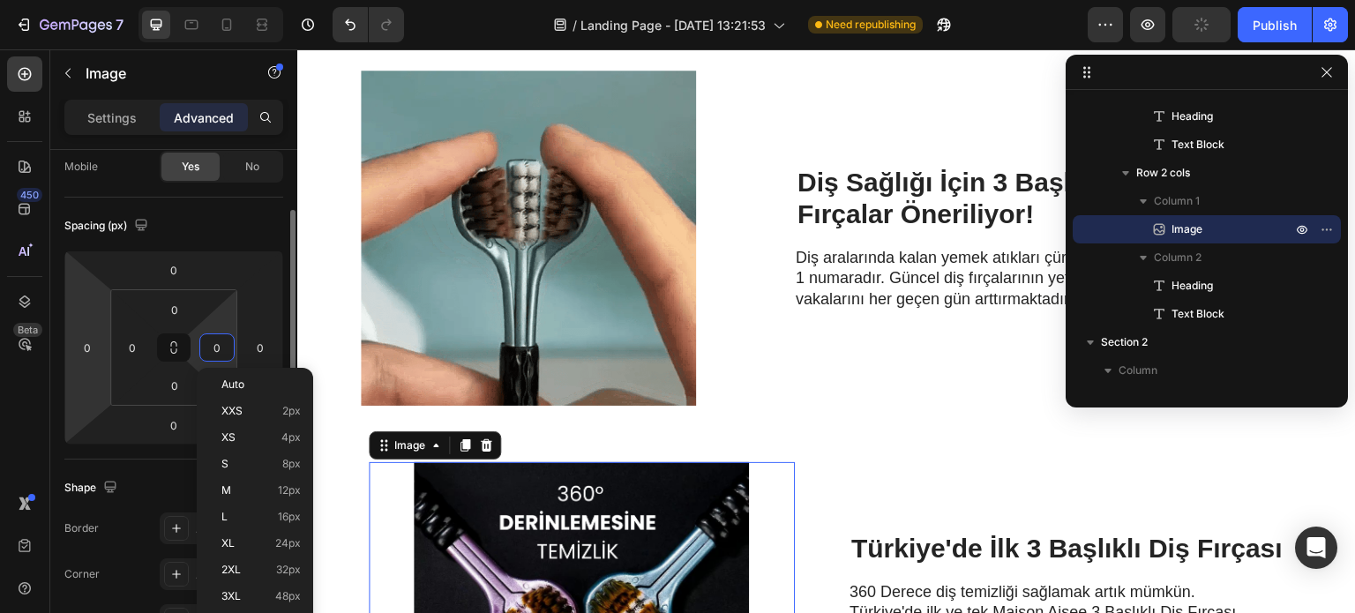
click at [102, 333] on div "0" at bounding box center [87, 347] width 35 height 28
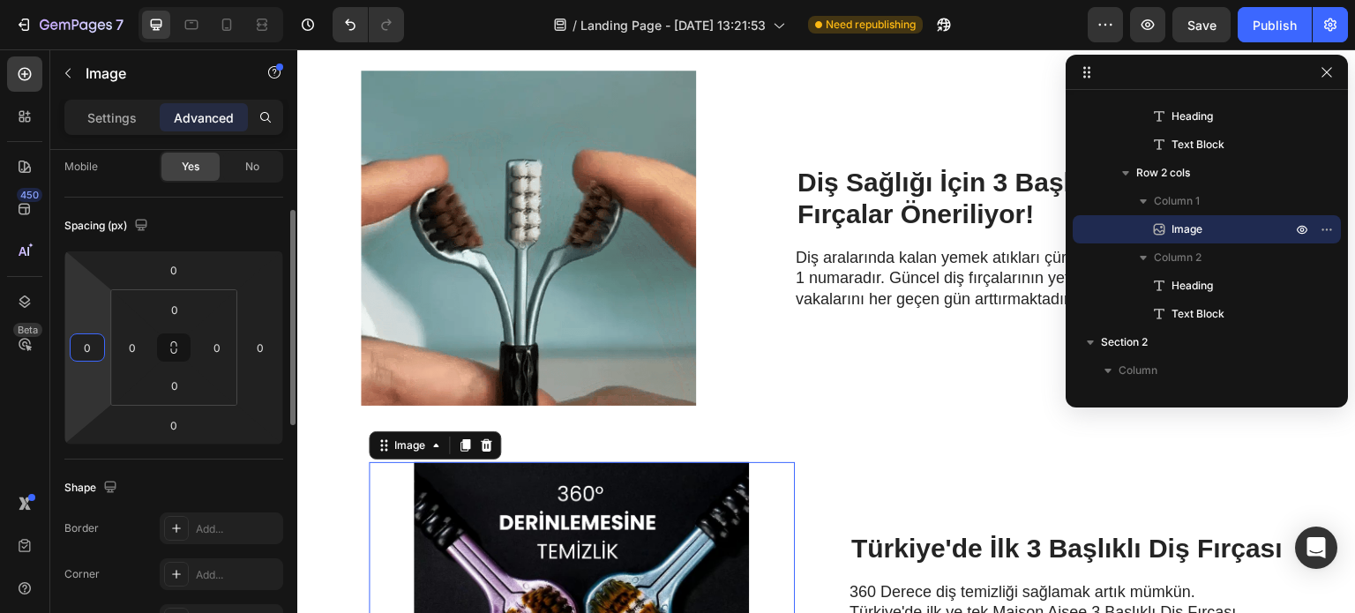
click at [91, 339] on input "0" at bounding box center [87, 347] width 26 height 26
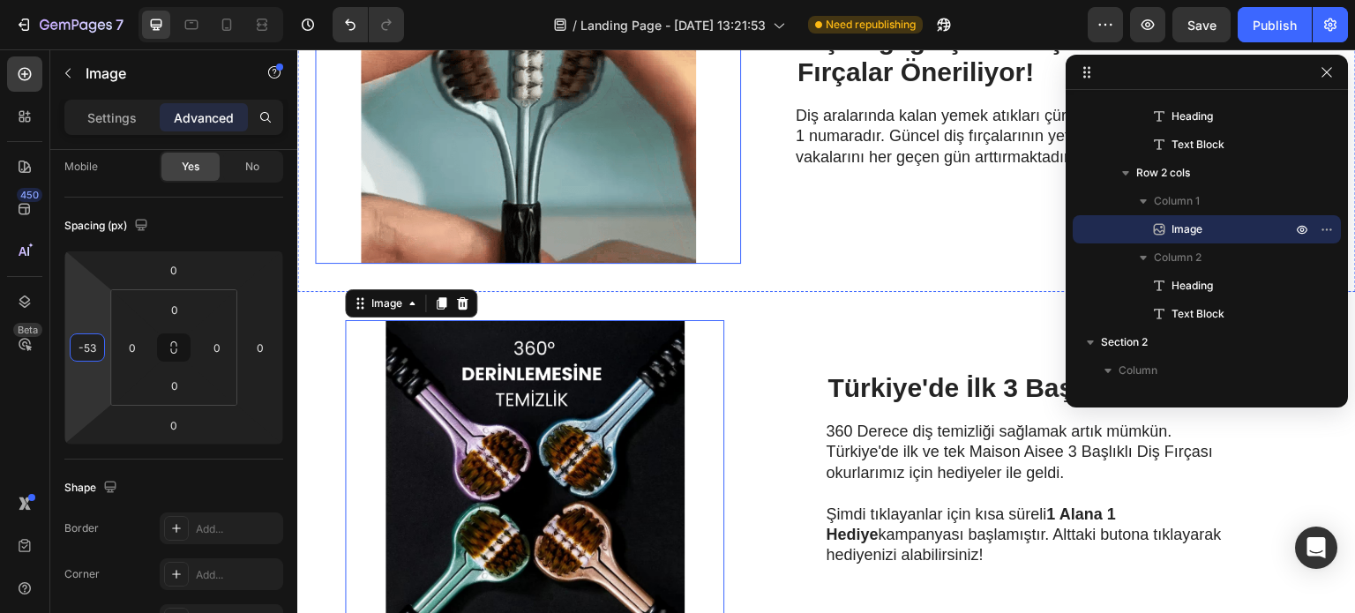
scroll to position [1324, 0]
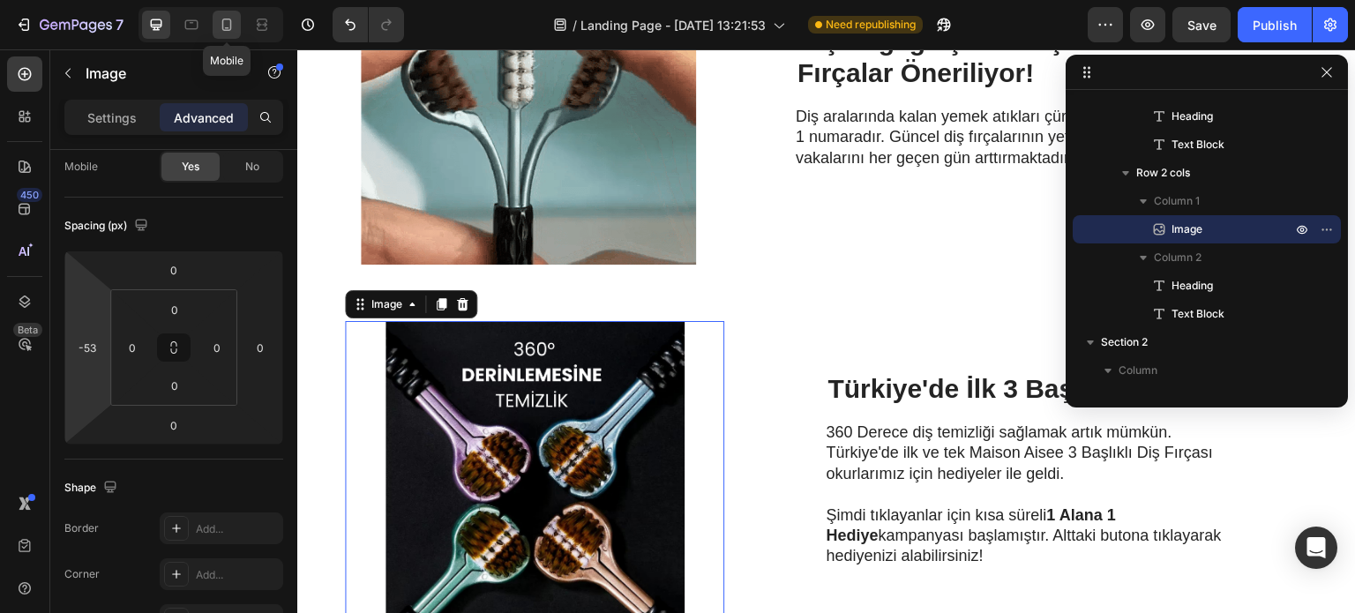
click at [220, 28] on icon at bounding box center [227, 25] width 18 height 18
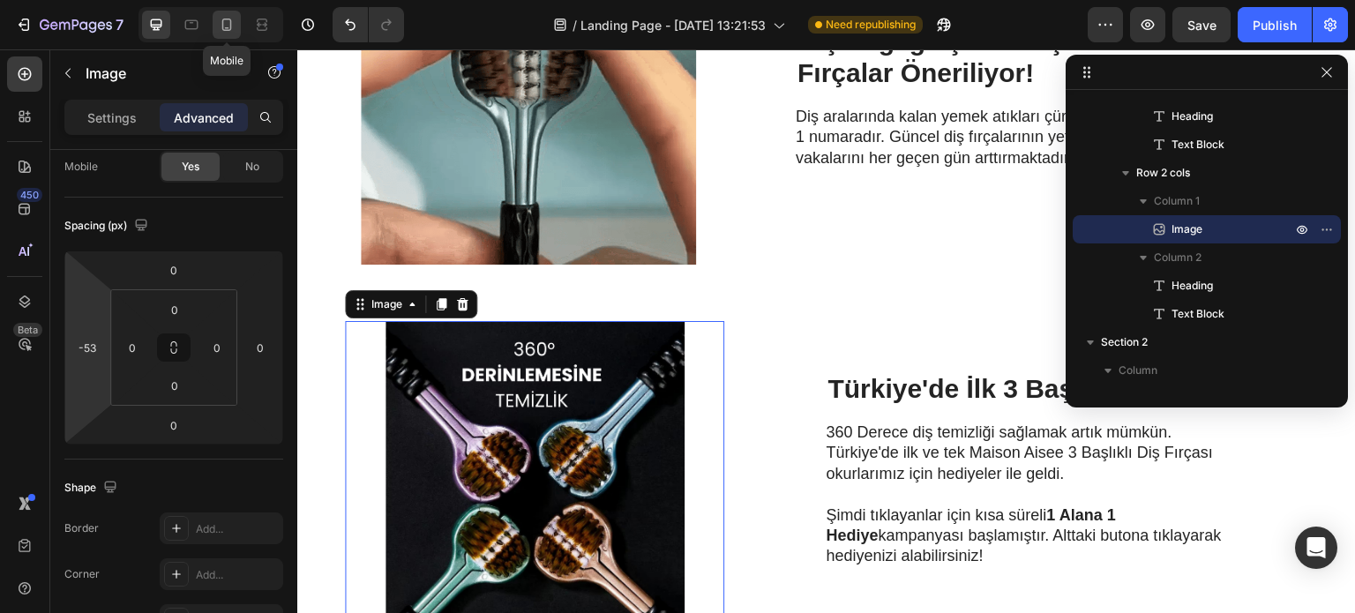
type input "0"
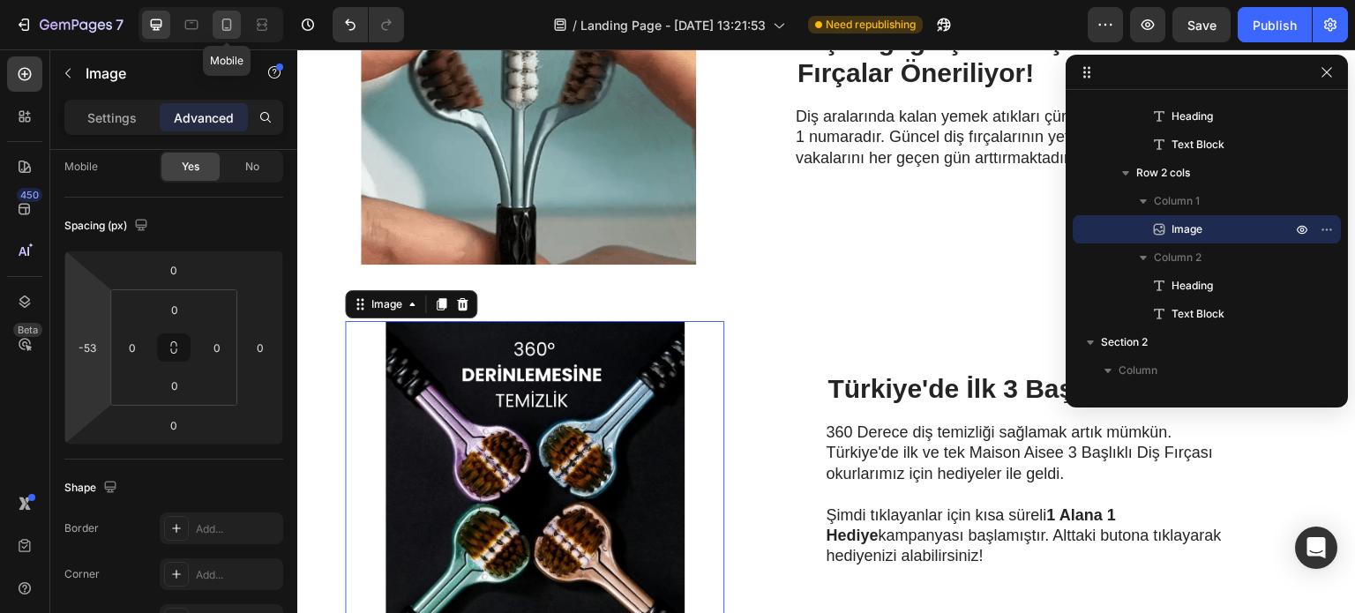
type input "14"
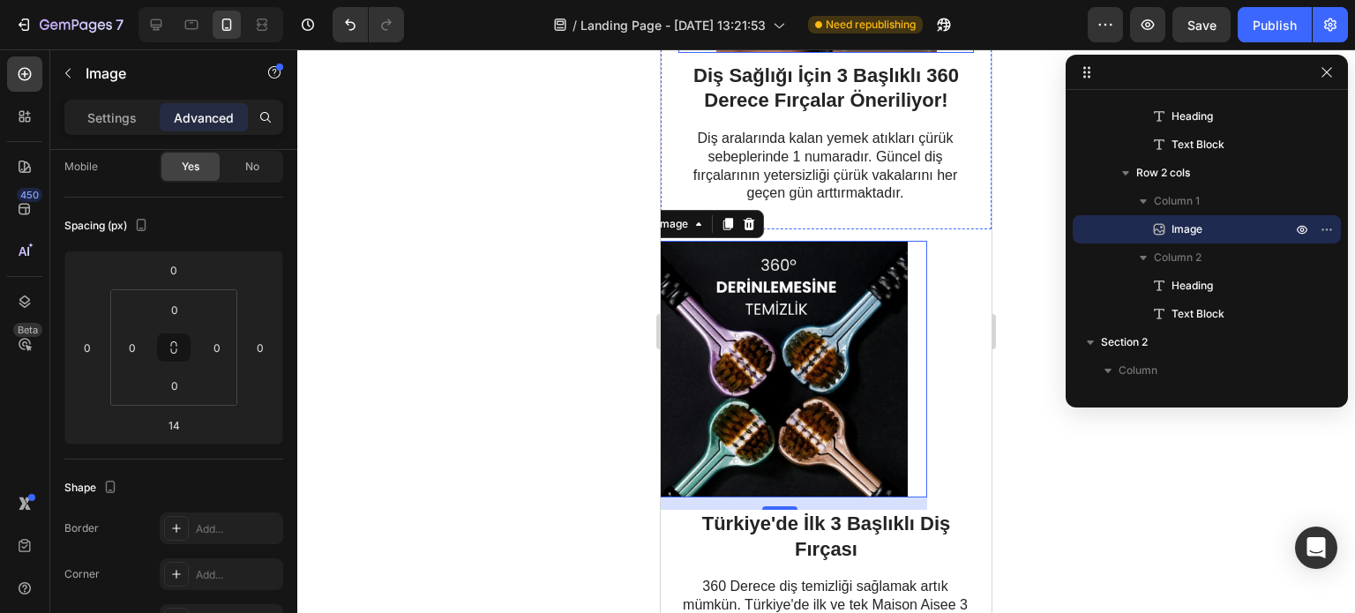
scroll to position [1707, 0]
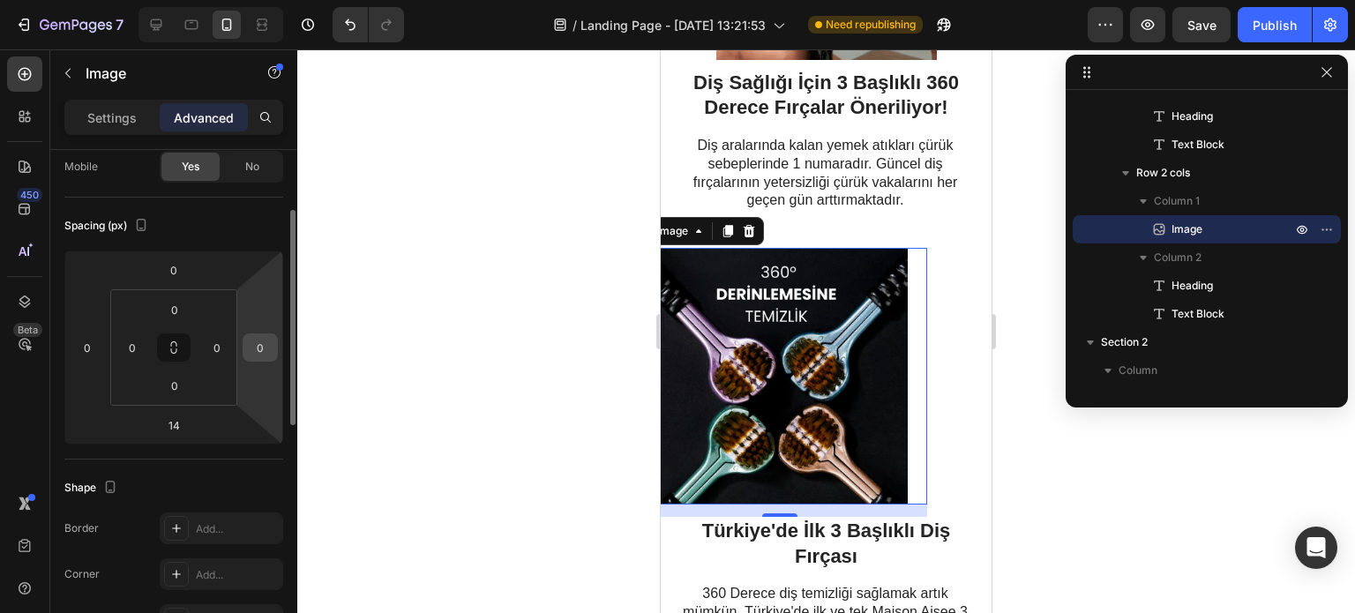
click at [254, 347] on input "0" at bounding box center [260, 347] width 26 height 26
type input "0"
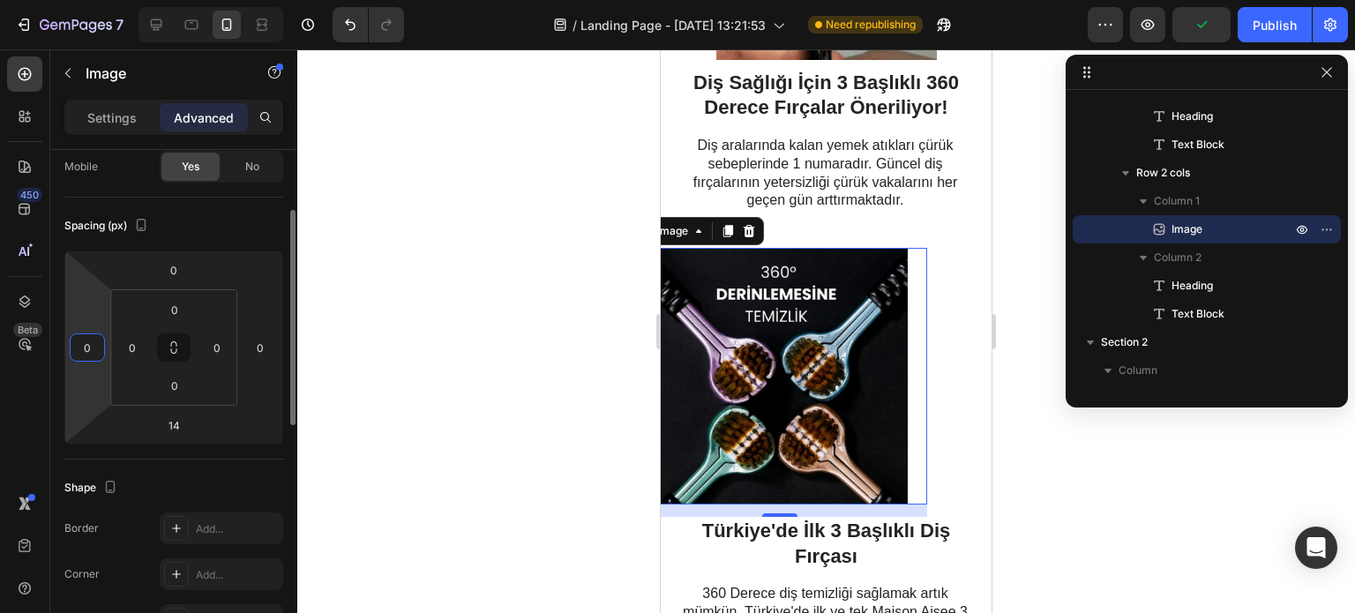
click at [93, 345] on input "0" at bounding box center [87, 347] width 26 height 26
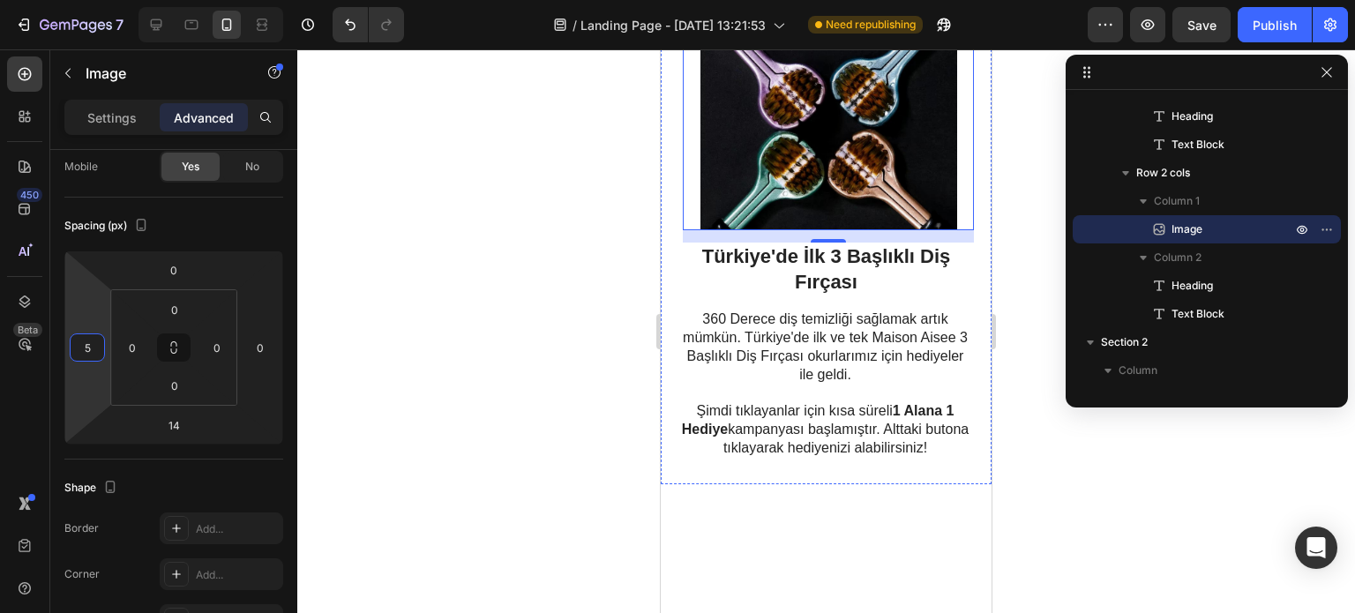
scroll to position [1618, 0]
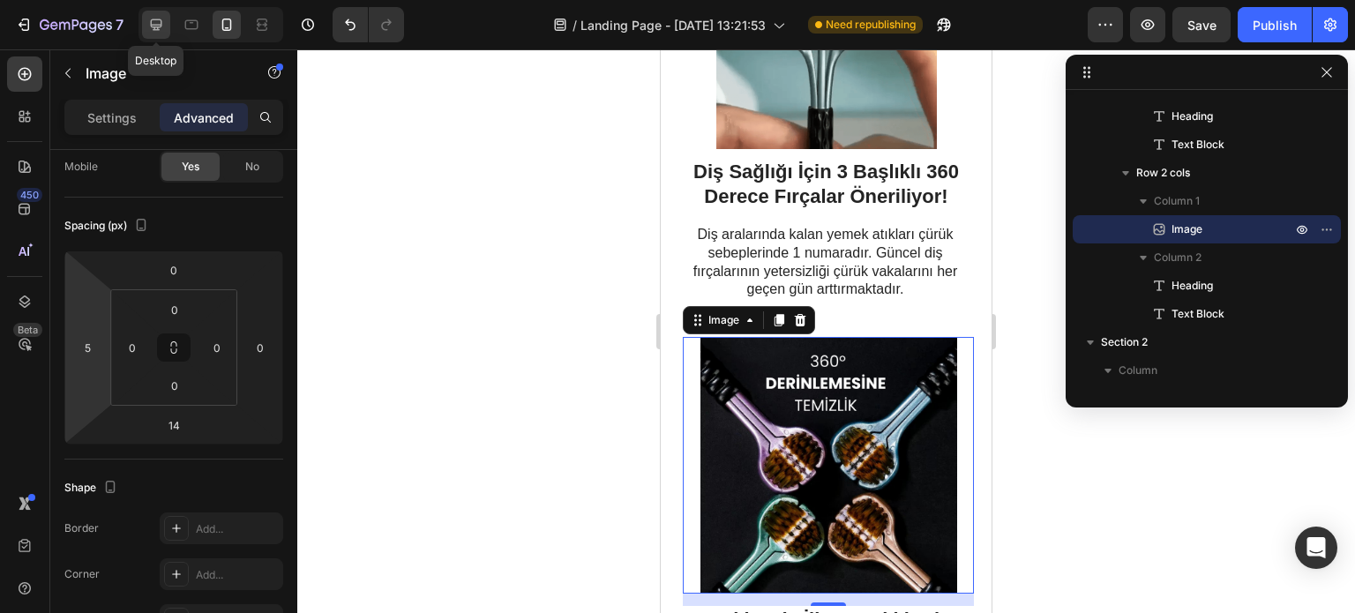
click at [158, 34] on div at bounding box center [156, 25] width 28 height 28
type input "-53"
type input "0"
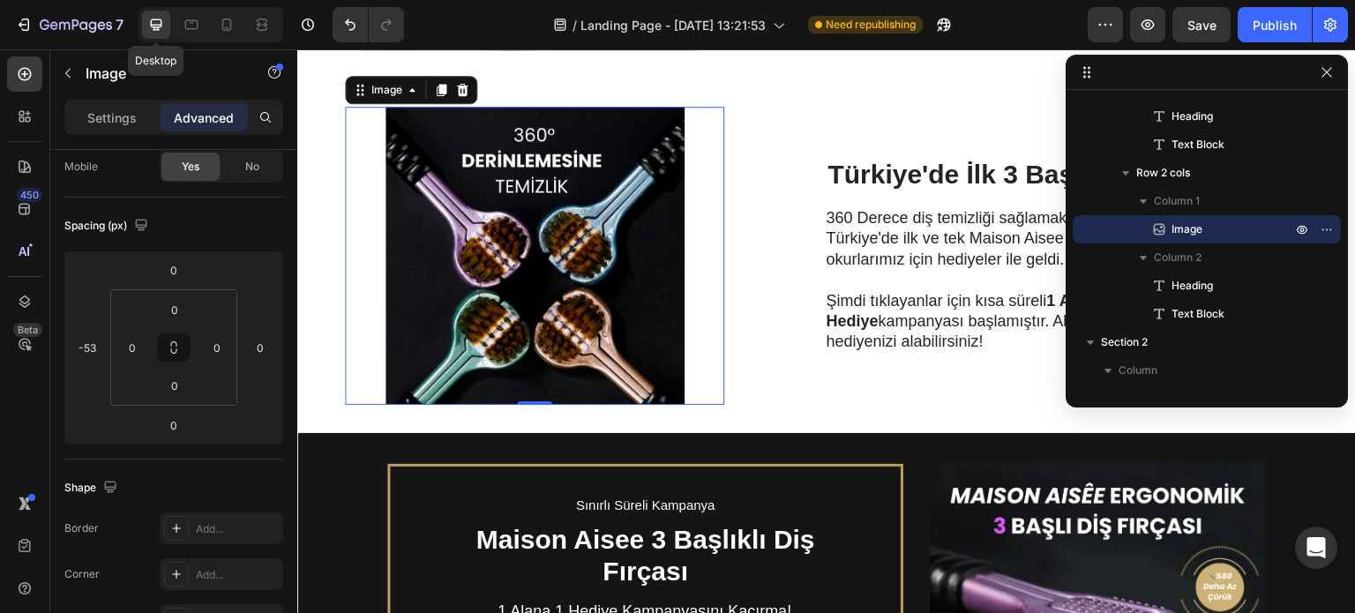
scroll to position [1533, 0]
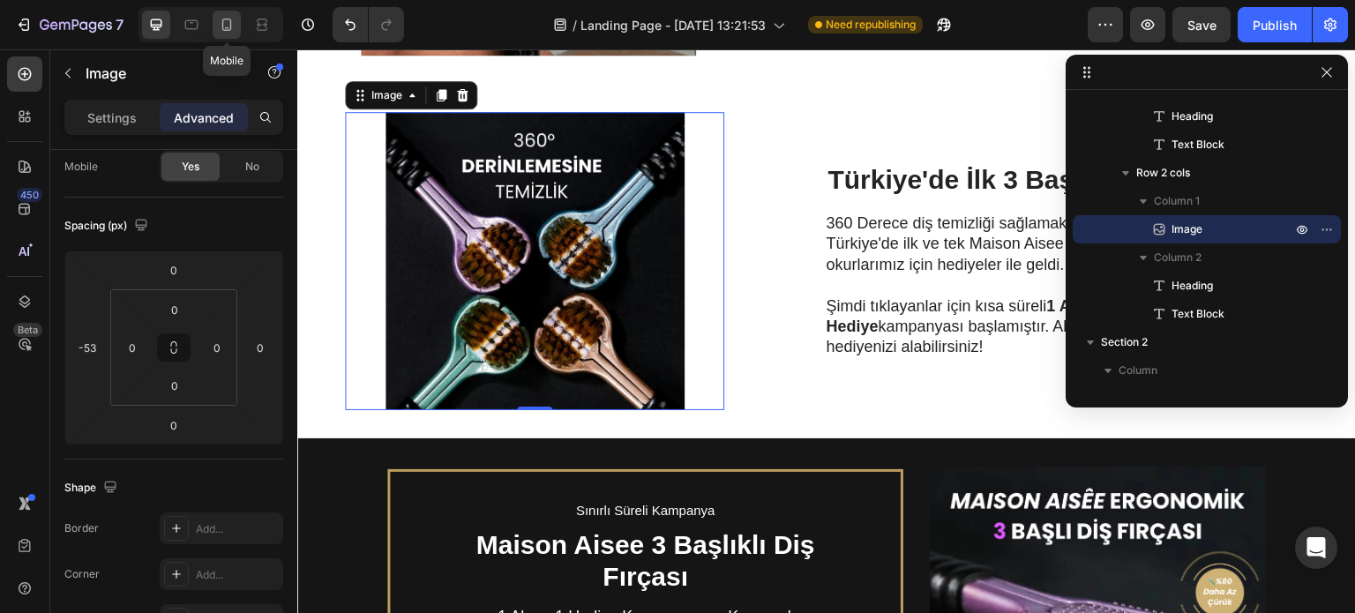
click at [232, 27] on icon at bounding box center [227, 25] width 18 height 18
type input "5"
type input "14"
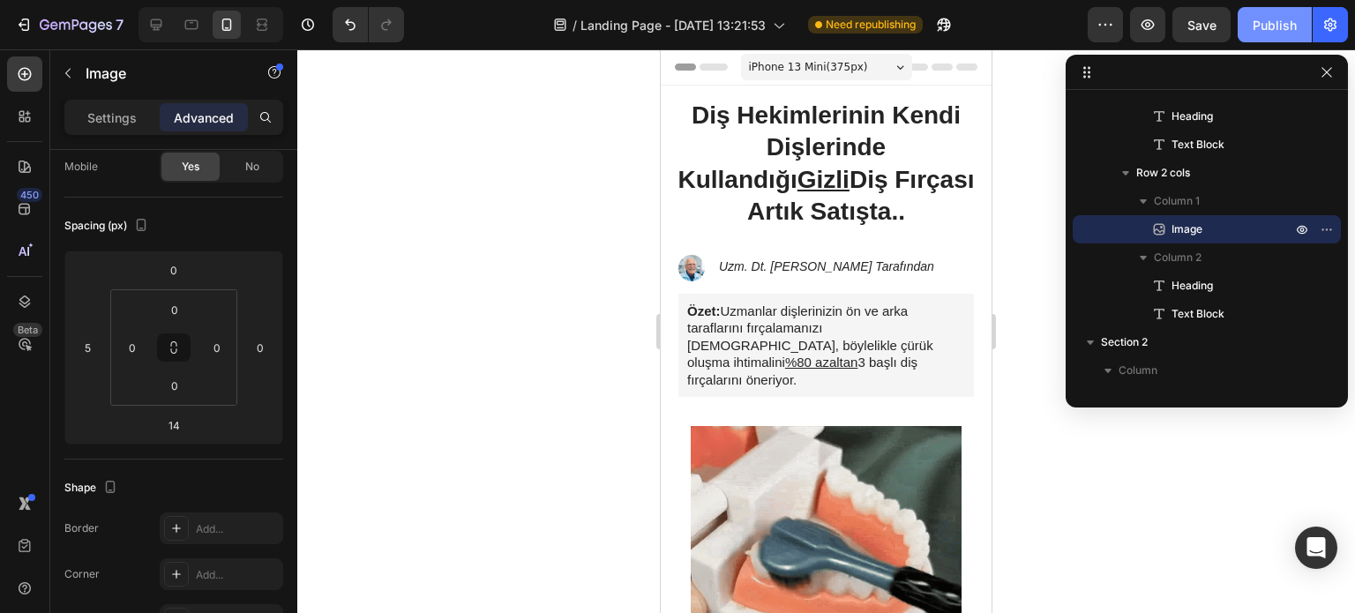
click at [1248, 24] on button "Publish" at bounding box center [1274, 24] width 74 height 35
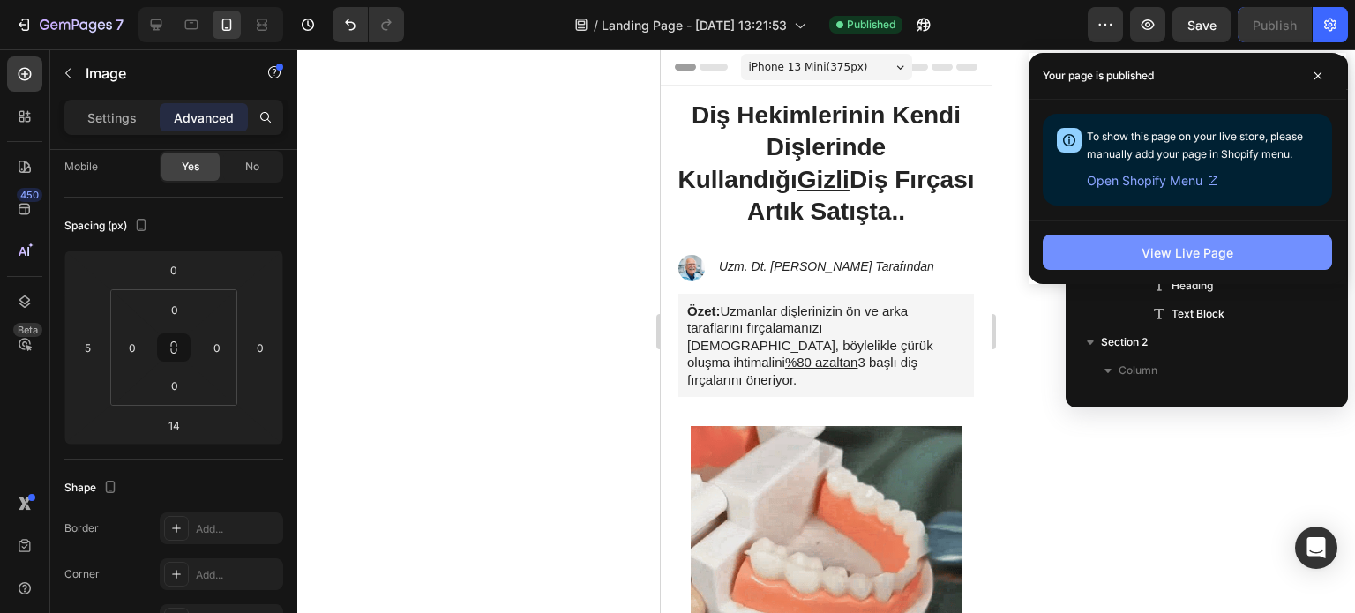
click at [1163, 245] on div "View Live Page" at bounding box center [1187, 252] width 92 height 19
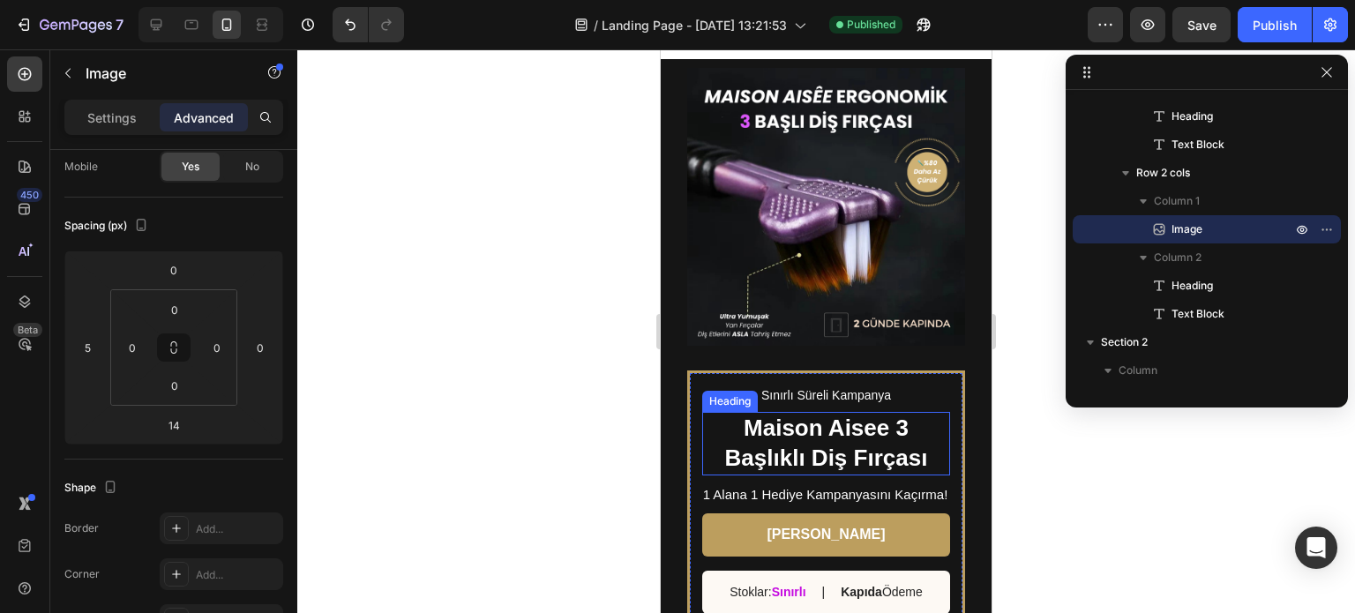
scroll to position [970, 0]
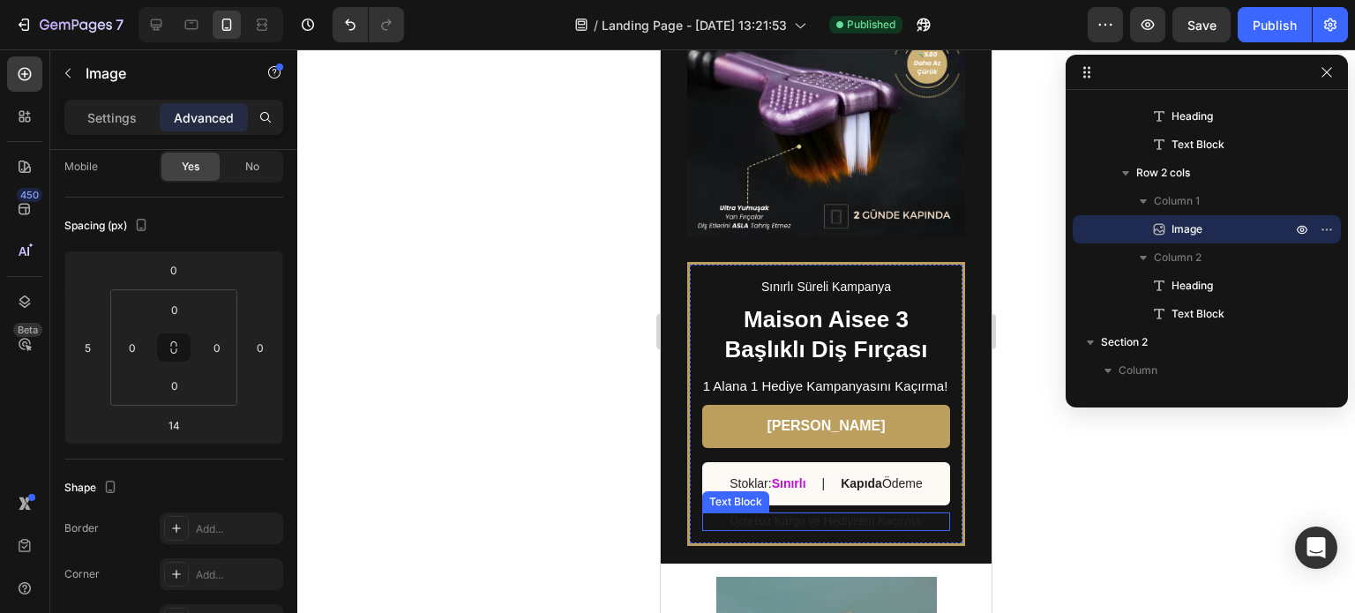
click at [797, 514] on p "Ücretsiz Kargo ve Hediyeleri Kaçırma" at bounding box center [825, 521] width 246 height 15
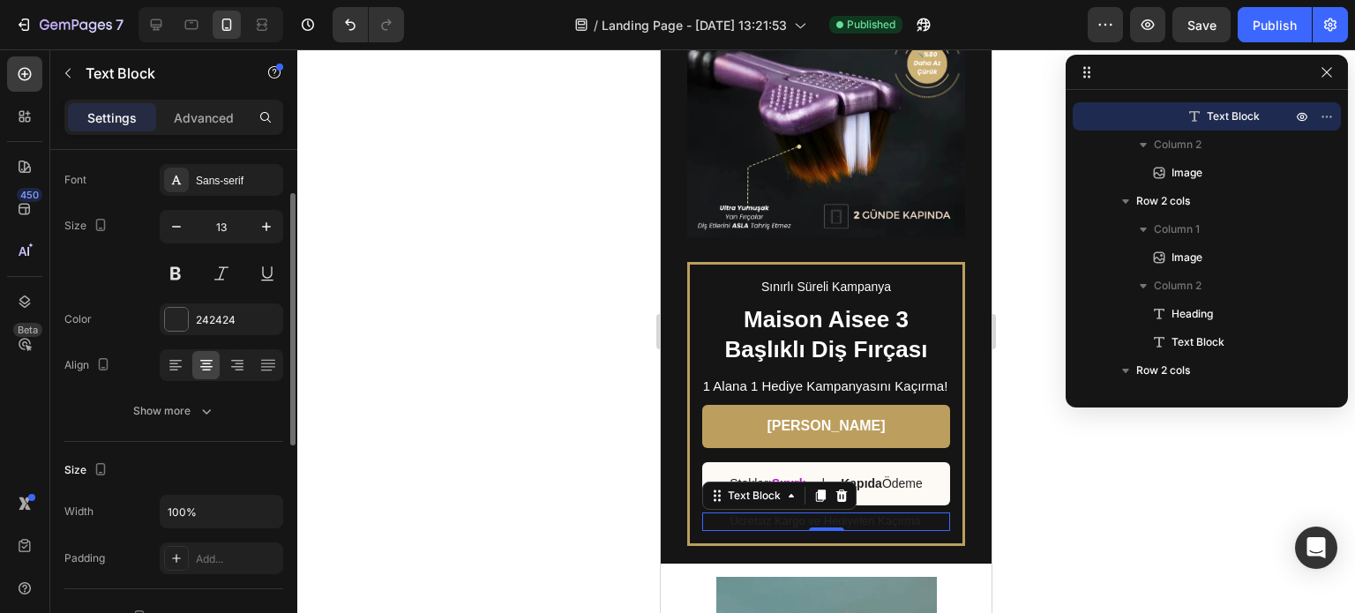
scroll to position [0, 0]
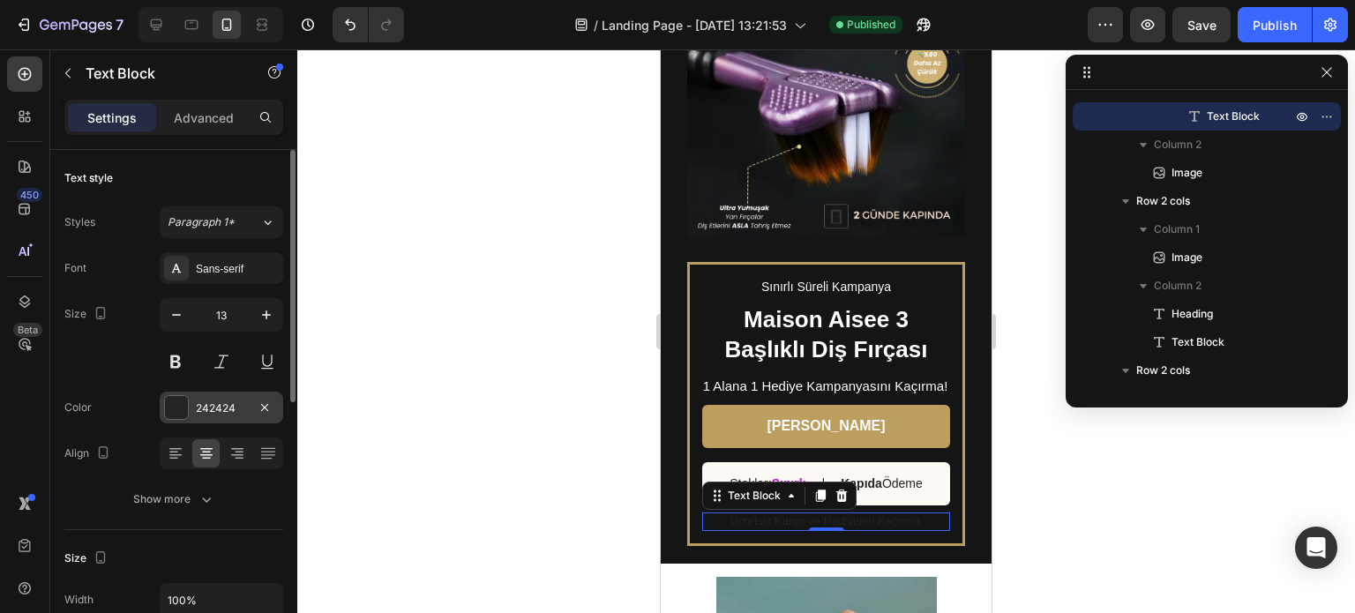
click at [199, 407] on div "242424" at bounding box center [221, 408] width 51 height 16
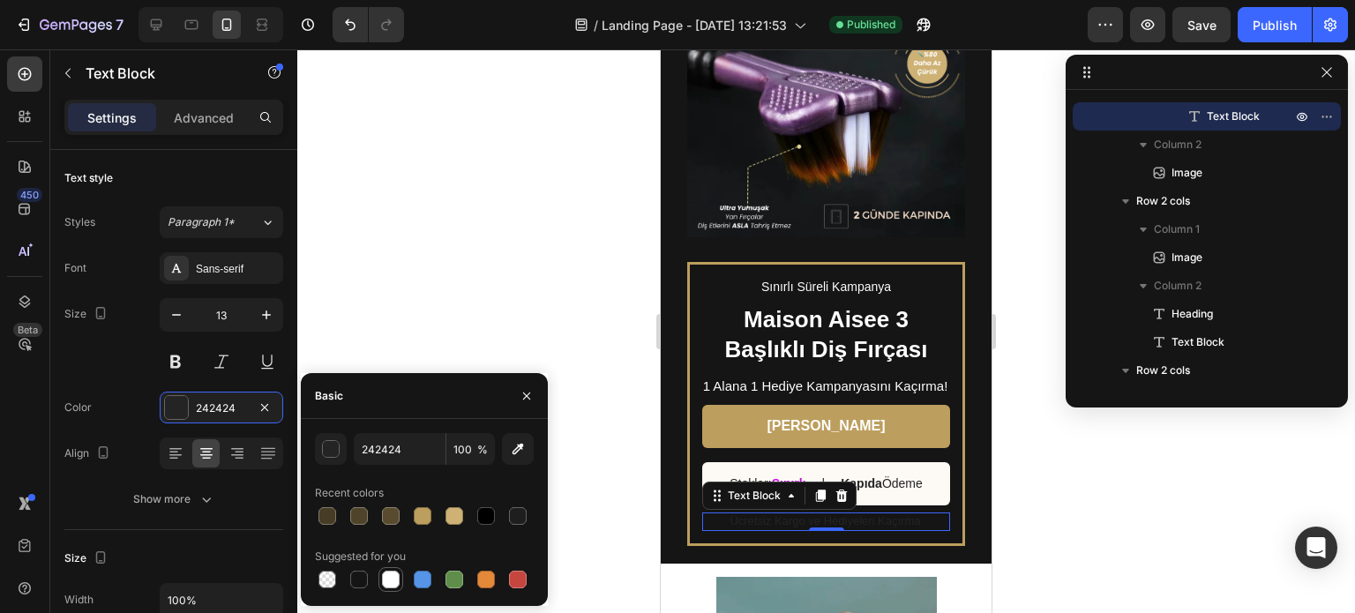
click at [394, 578] on div at bounding box center [391, 580] width 18 height 18
type input "FFFFFF"
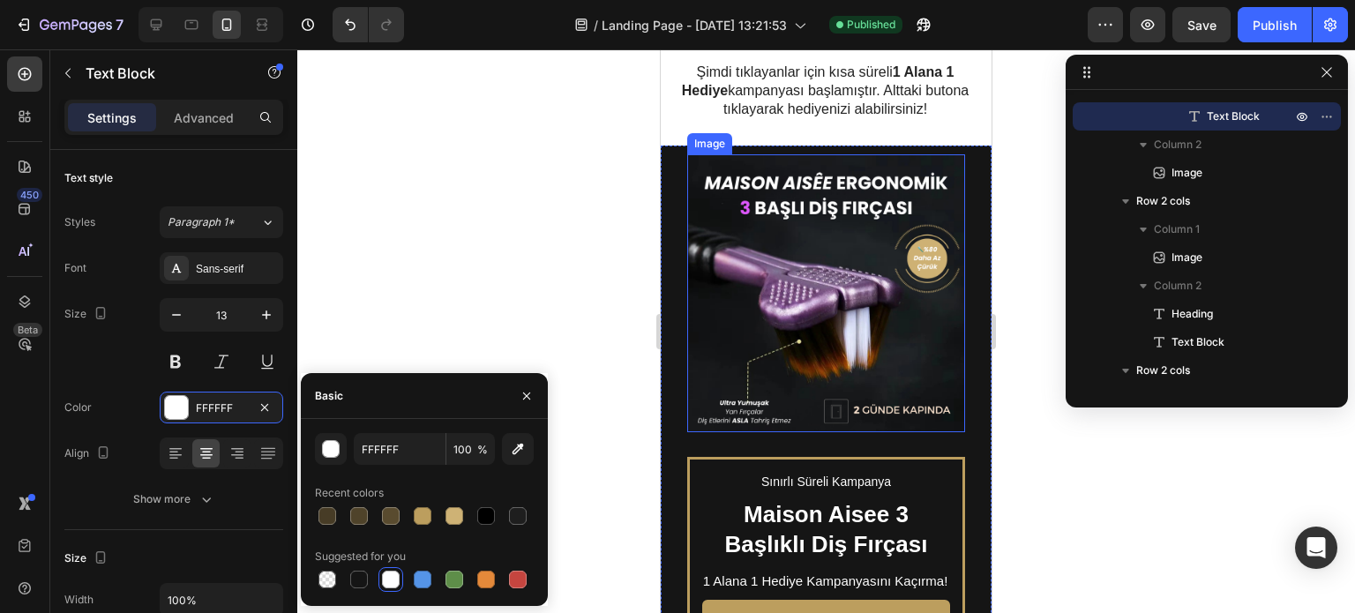
scroll to position [2469, 0]
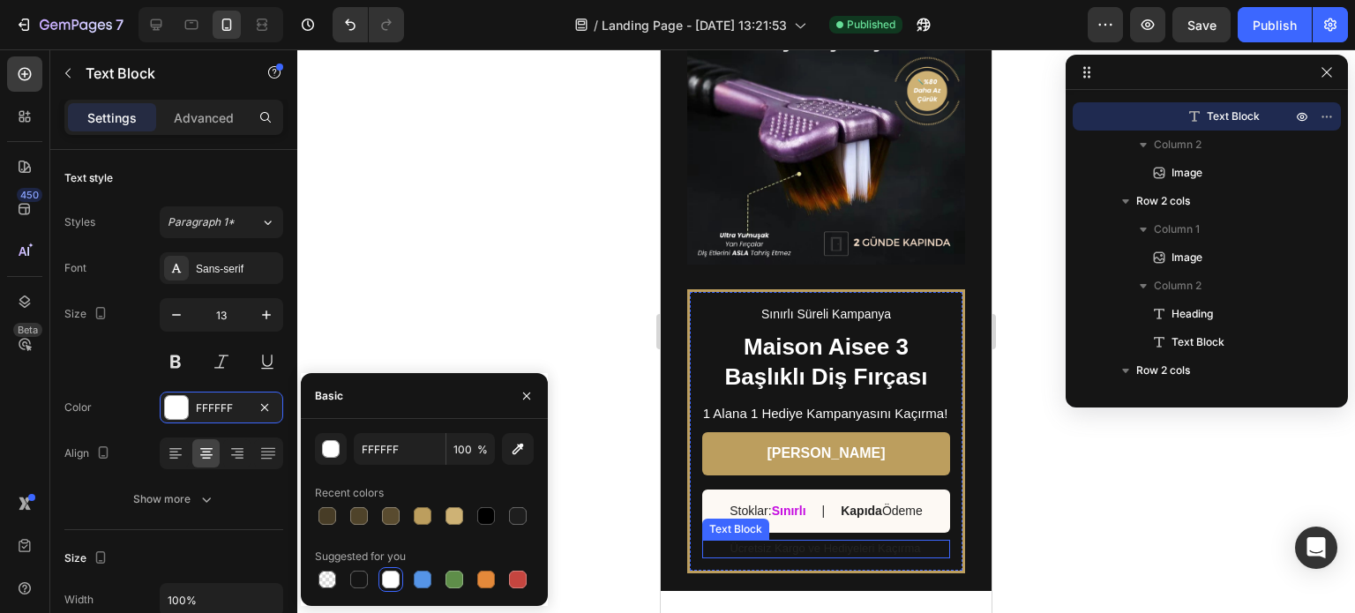
click at [826, 550] on p "Ücretsiz Kargo ve Hediyeleri Kaçırma" at bounding box center [825, 548] width 246 height 15
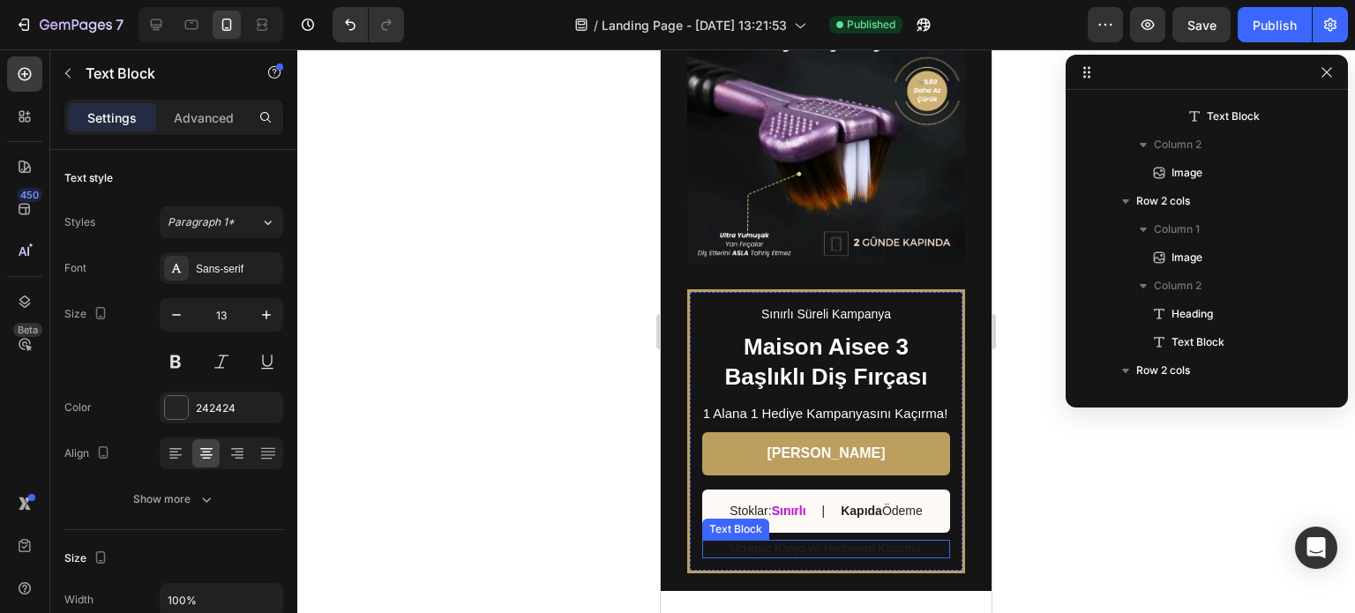
scroll to position [1204, 0]
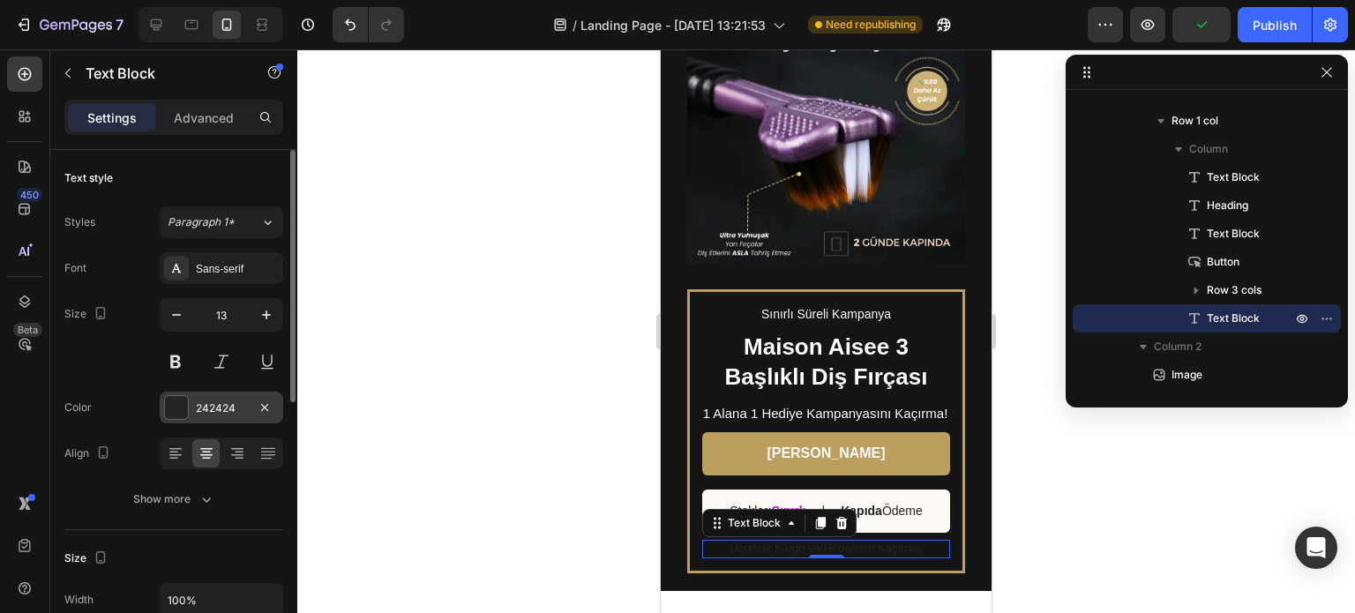
click at [183, 398] on div at bounding box center [176, 407] width 23 height 23
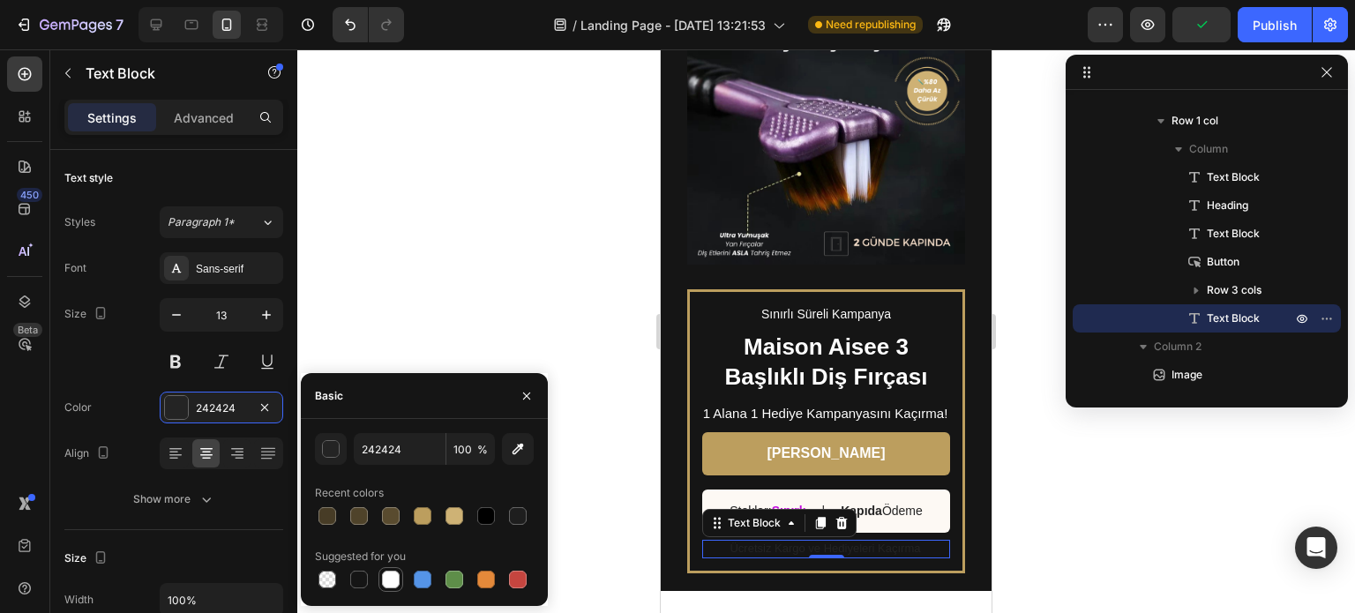
click at [388, 581] on div at bounding box center [391, 580] width 18 height 18
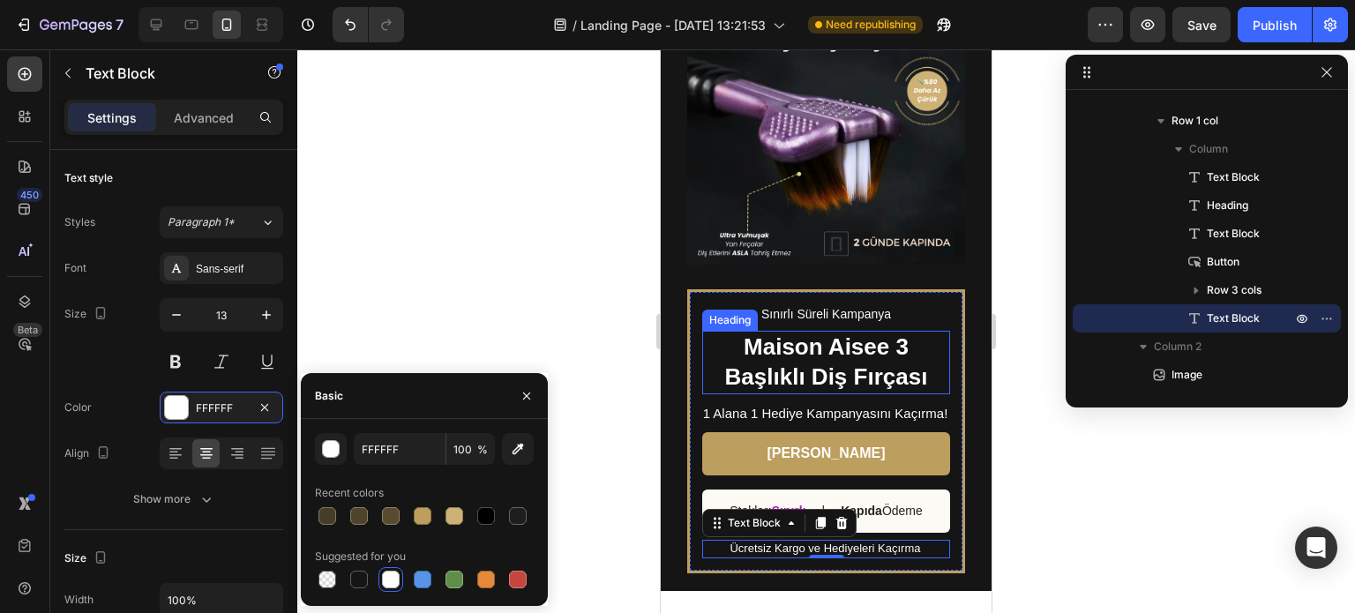
scroll to position [2646, 0]
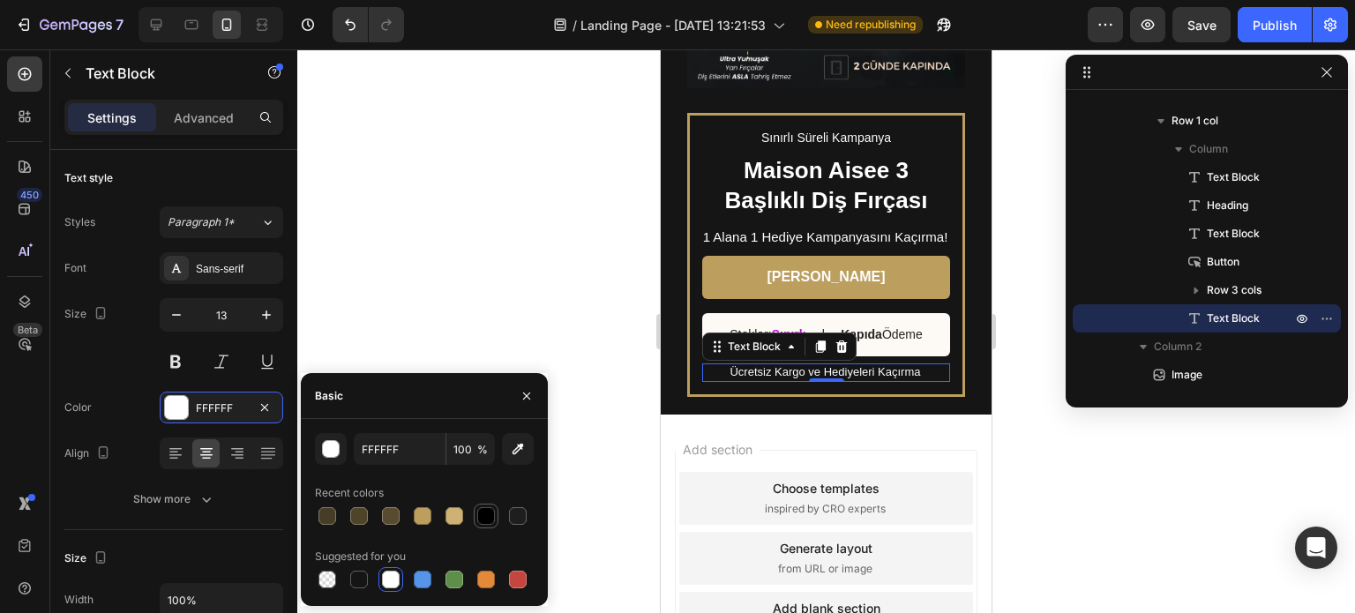
click at [490, 517] on div at bounding box center [486, 516] width 18 height 18
type input "000000"
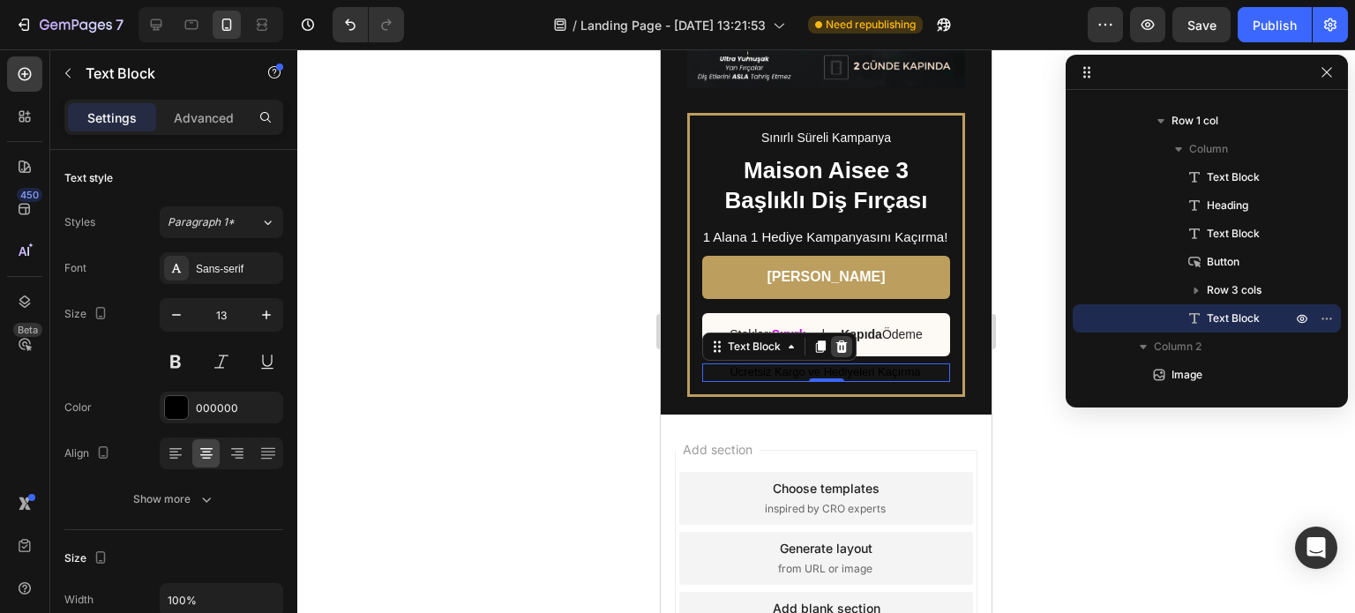
click at [845, 348] on icon at bounding box center [841, 347] width 14 height 14
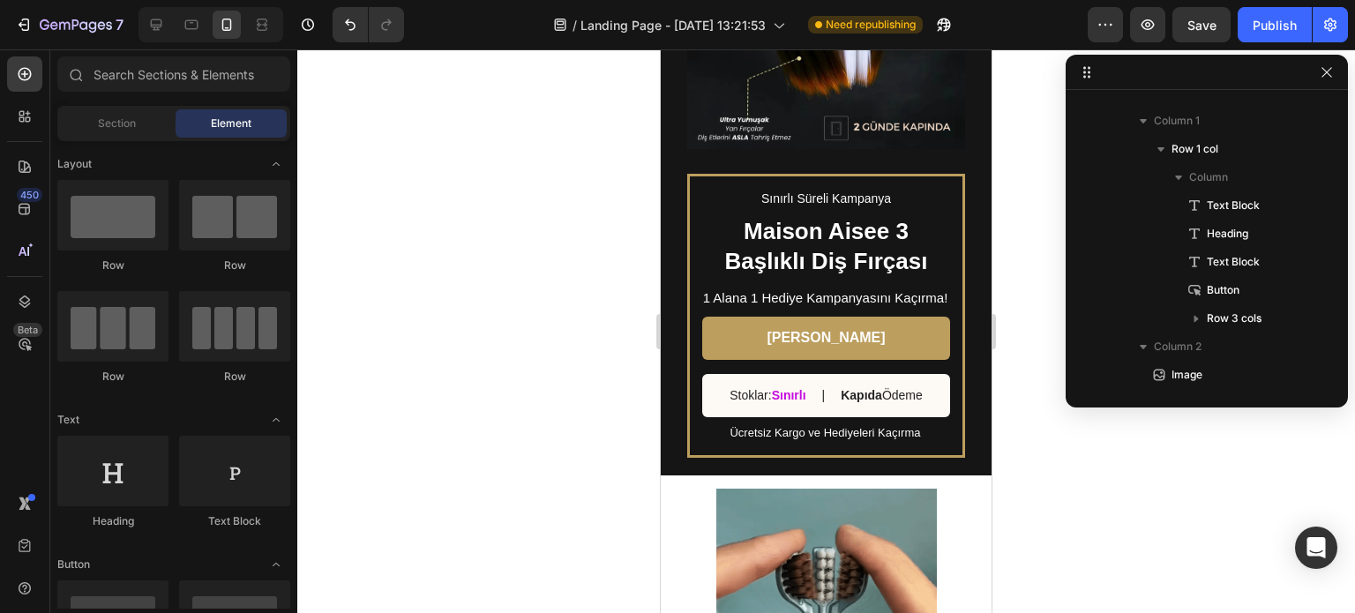
scroll to position [970, 0]
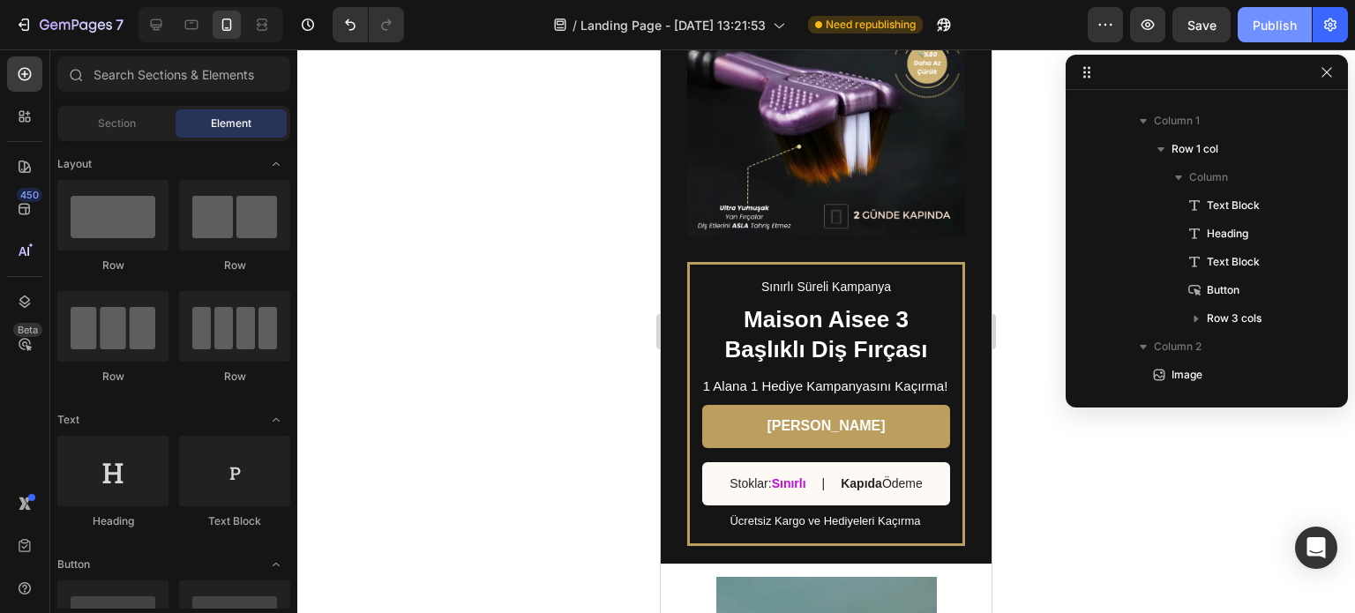
click at [1274, 16] on div "Publish" at bounding box center [1274, 25] width 44 height 19
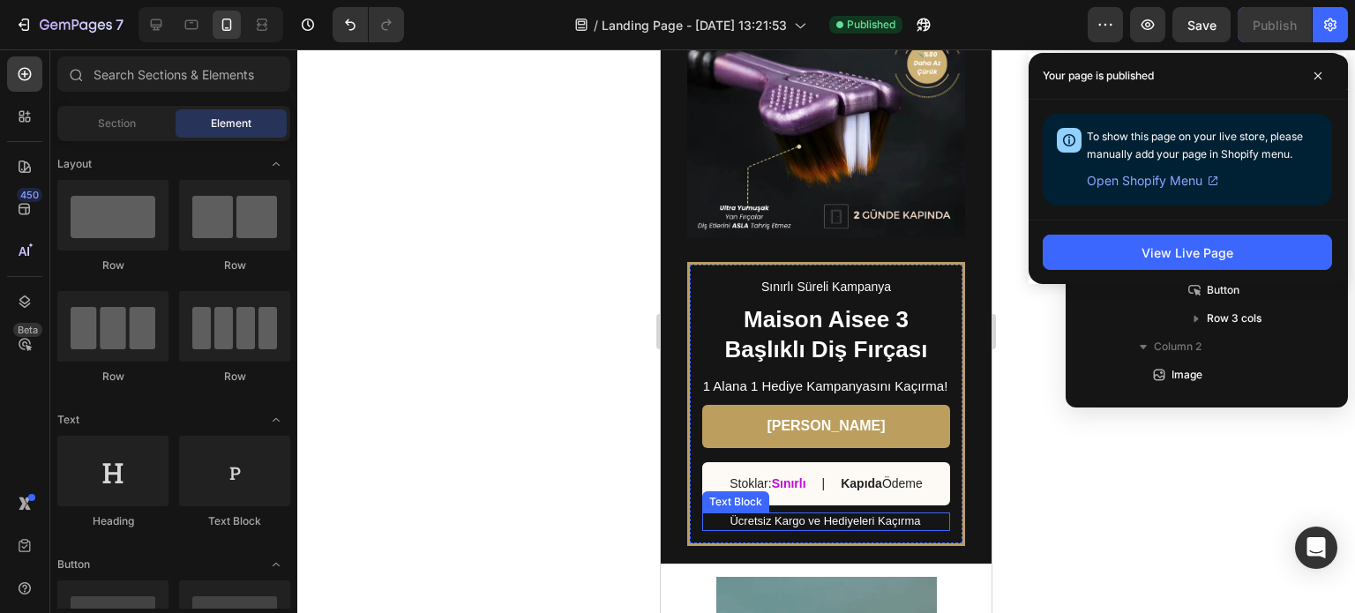
drag, startPoint x: 724, startPoint y: 504, endPoint x: 825, endPoint y: 515, distance: 101.2
click at [724, 514] on p "Ücretsiz Kargo ve Hediyeleri Kaçırma" at bounding box center [825, 521] width 246 height 15
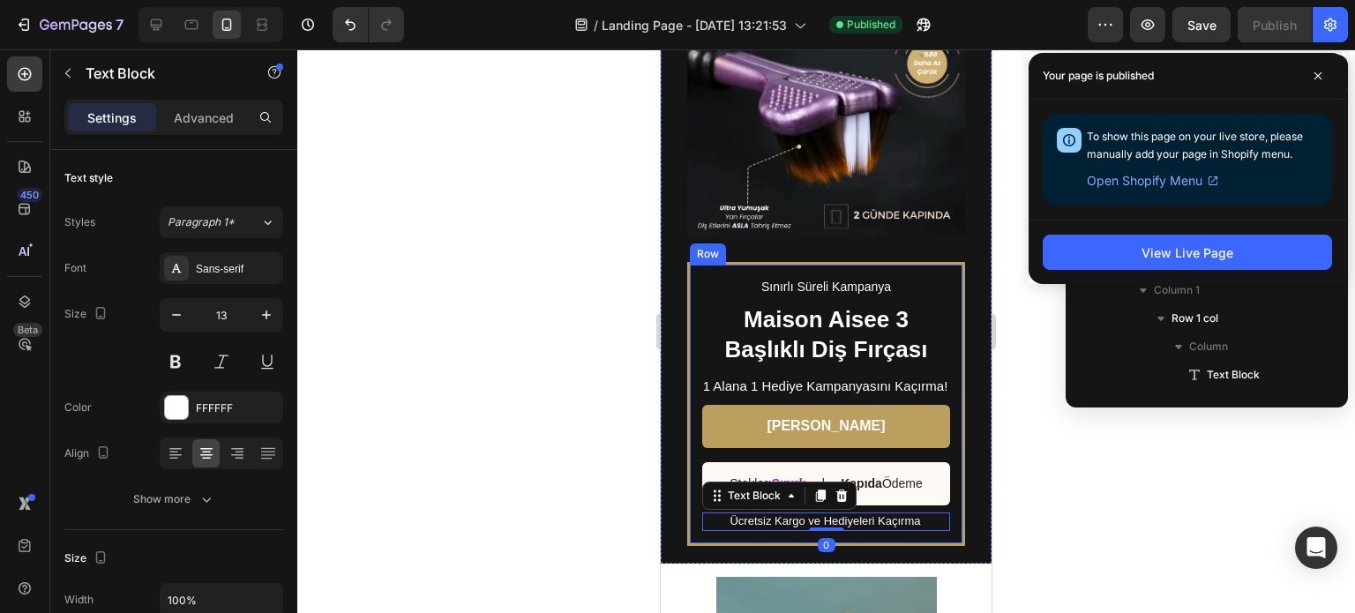
scroll to position [728, 0]
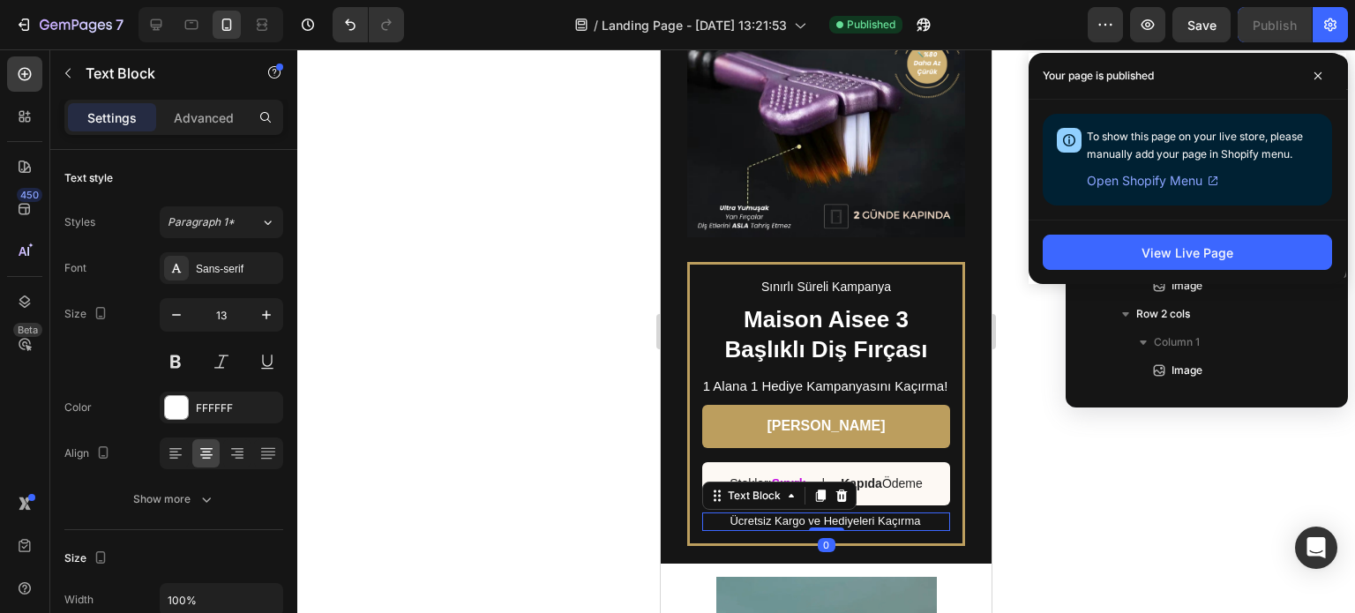
click at [914, 514] on p "Ücretsiz Kargo ve Hediyeleri Kaçırma" at bounding box center [825, 521] width 246 height 15
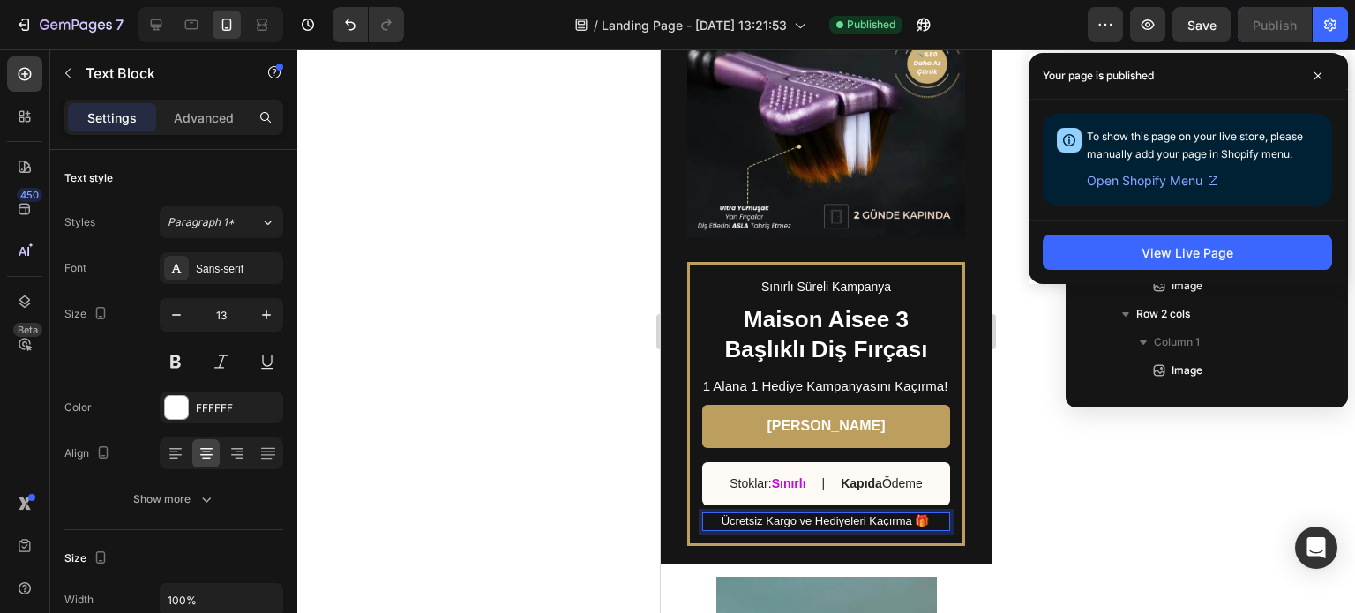
click at [1009, 22] on div "/ Landing Page - Aug 20, 13:21:53 Published" at bounding box center [752, 24] width 669 height 35
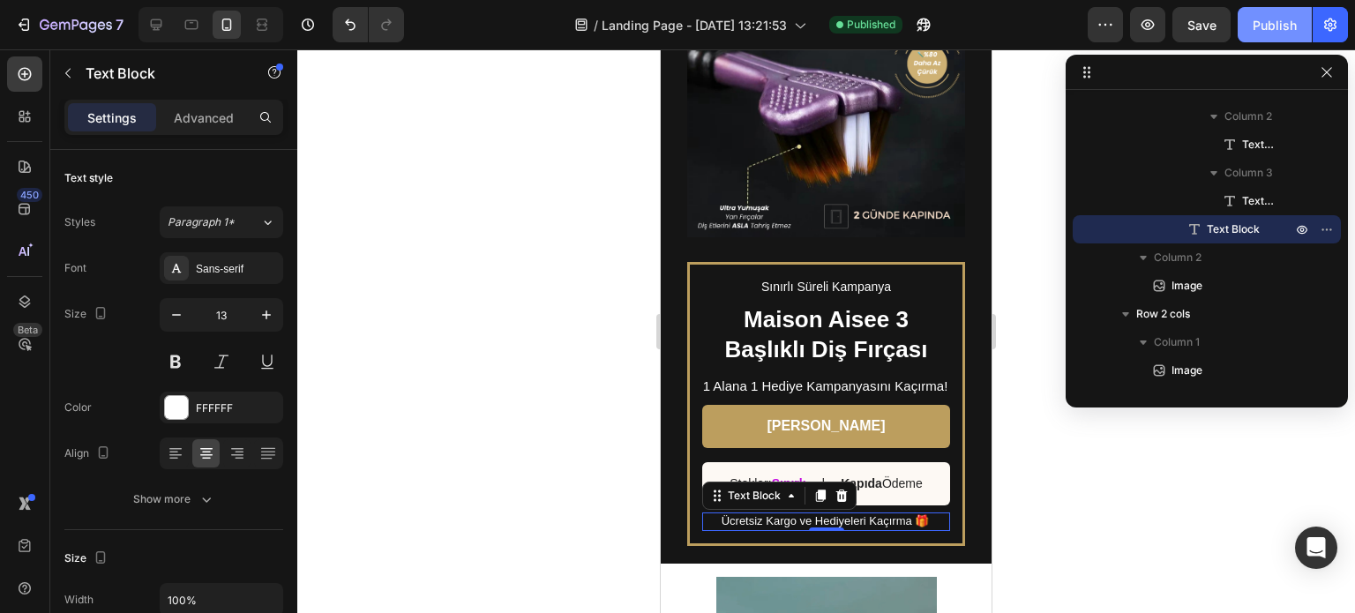
click at [1257, 25] on div "Publish" at bounding box center [1274, 25] width 44 height 19
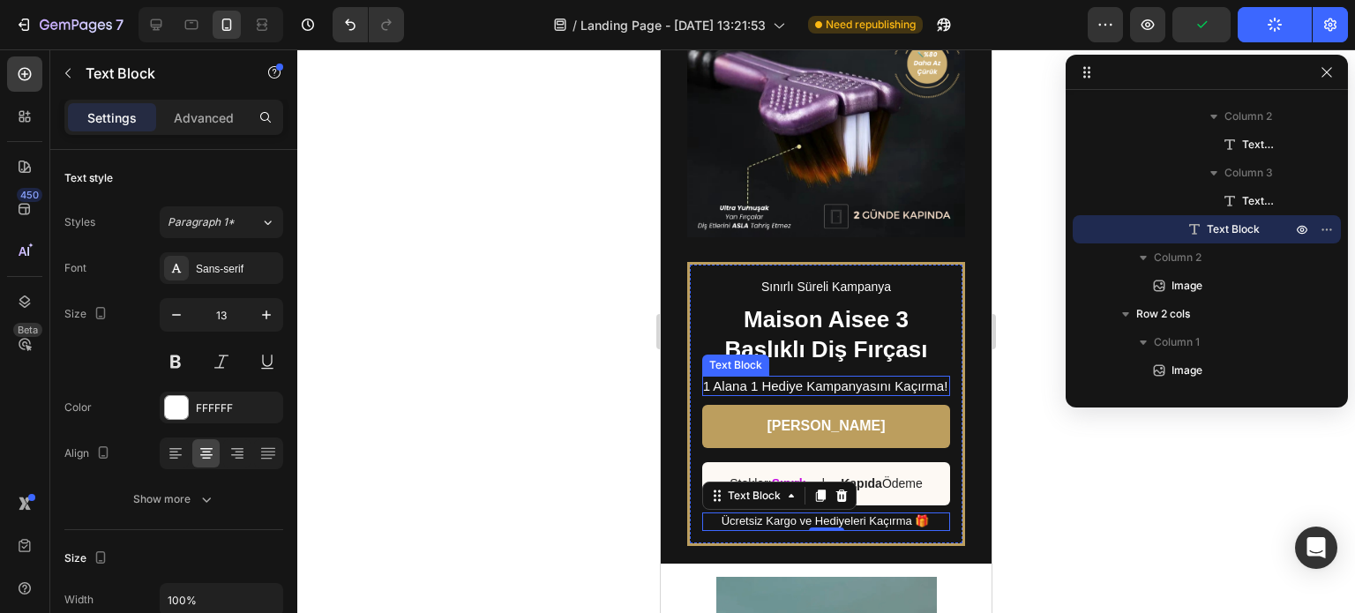
click at [727, 377] on p "1 Alana 1 Hediye Kampanyasını Kaçırma!" at bounding box center [825, 386] width 246 height 18
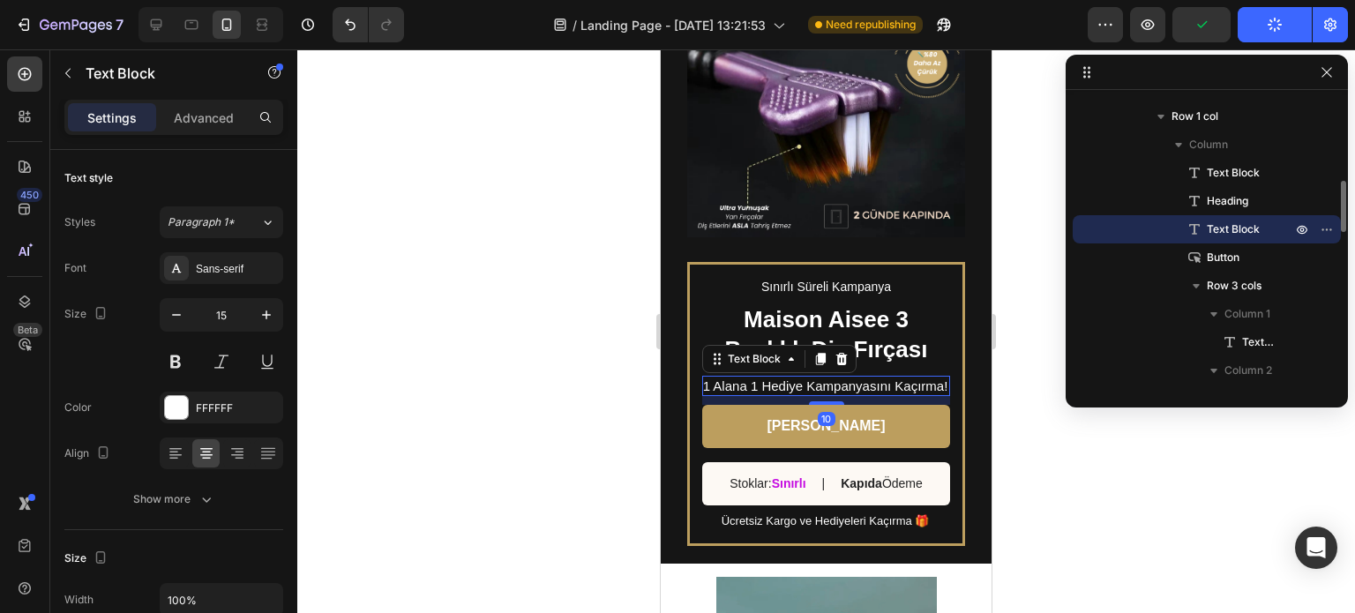
click at [727, 377] on p "1 Alana 1 Hediye Kampanyasını Kaçırma!" at bounding box center [825, 386] width 246 height 18
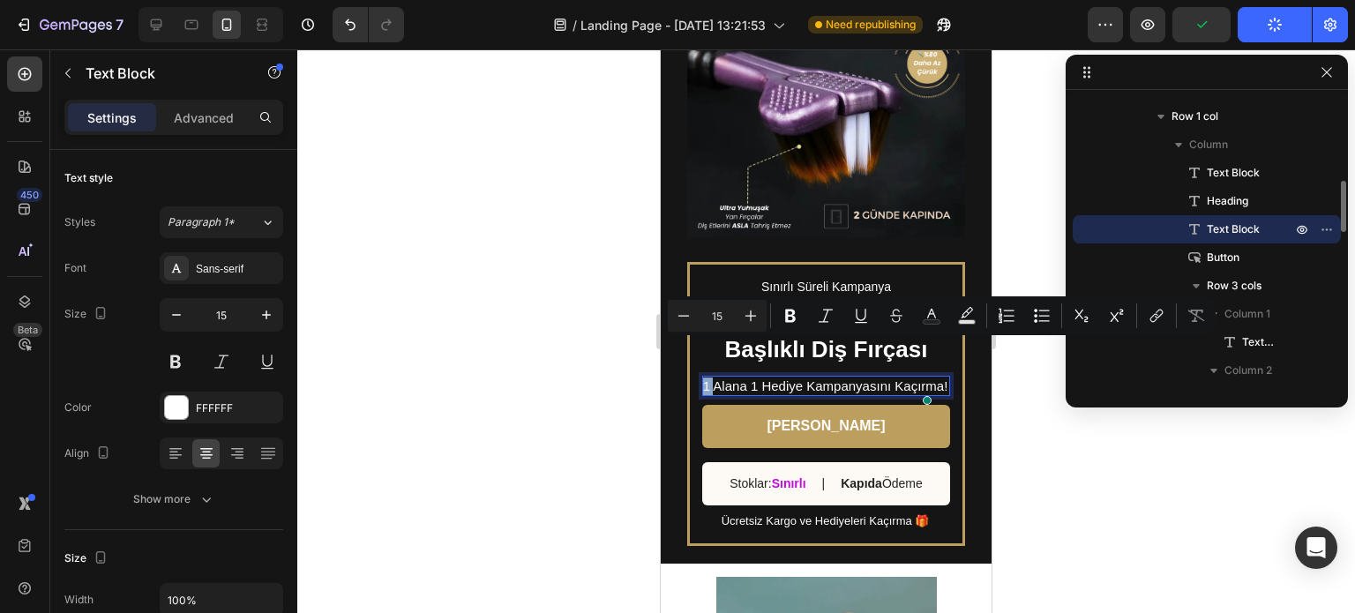
click at [719, 377] on p "1 Alana 1 Hediye Kampanyasını Kaçırma!" at bounding box center [825, 386] width 246 height 18
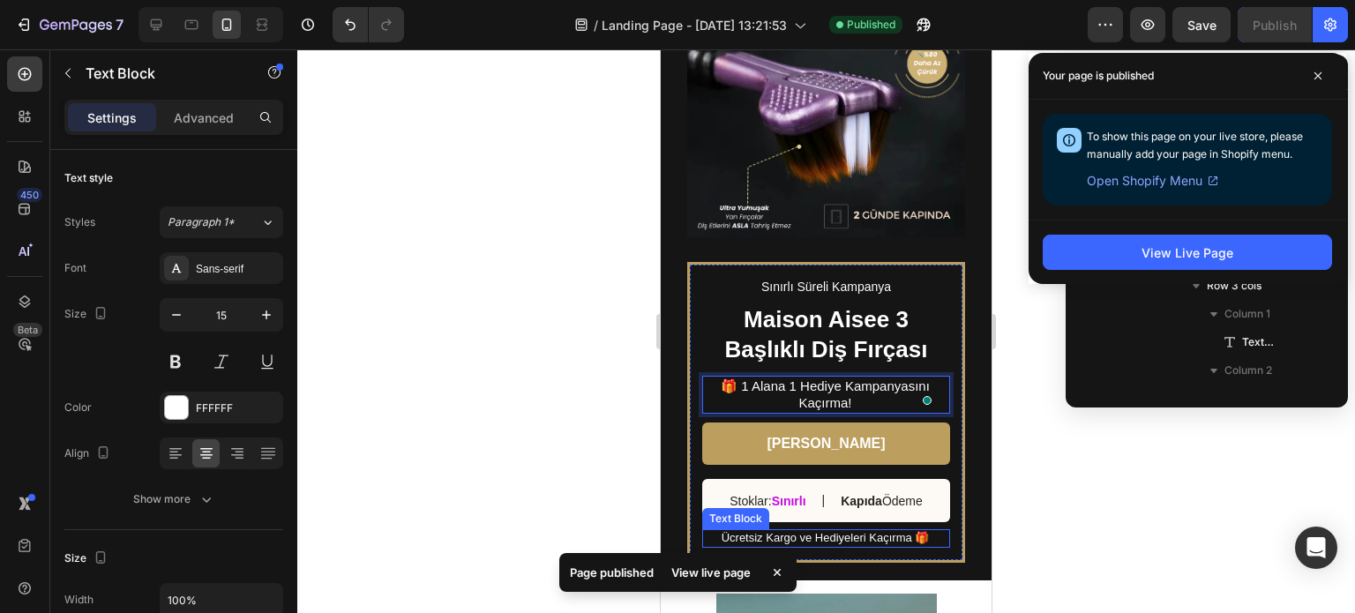
click at [921, 531] on p "Ücretsiz Kargo ve Hediyeleri Kaçırma 🎁" at bounding box center [825, 538] width 246 height 15
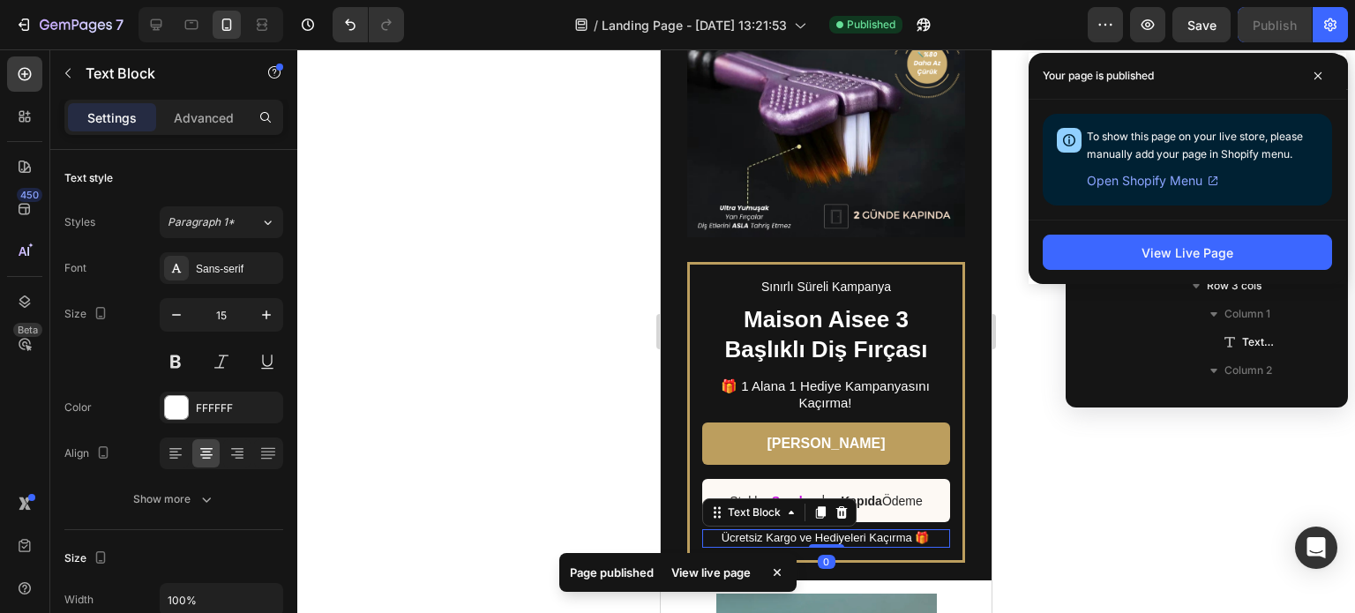
scroll to position [728, 0]
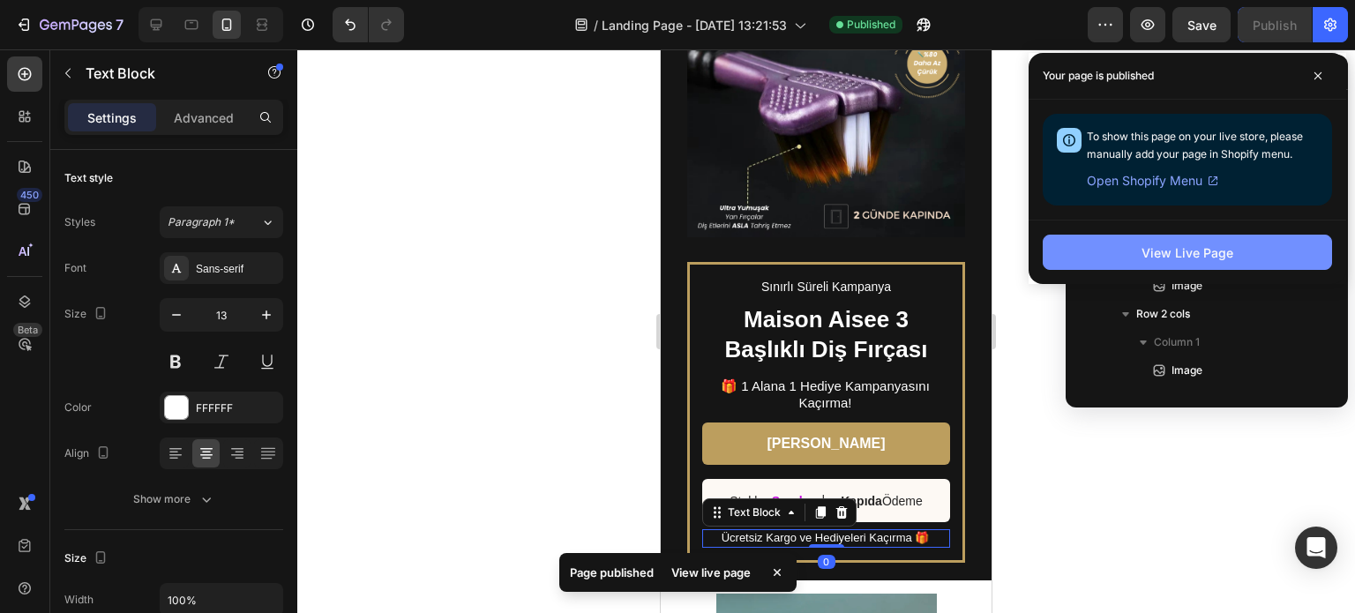
click at [1237, 252] on button "View Live Page" at bounding box center [1186, 252] width 289 height 35
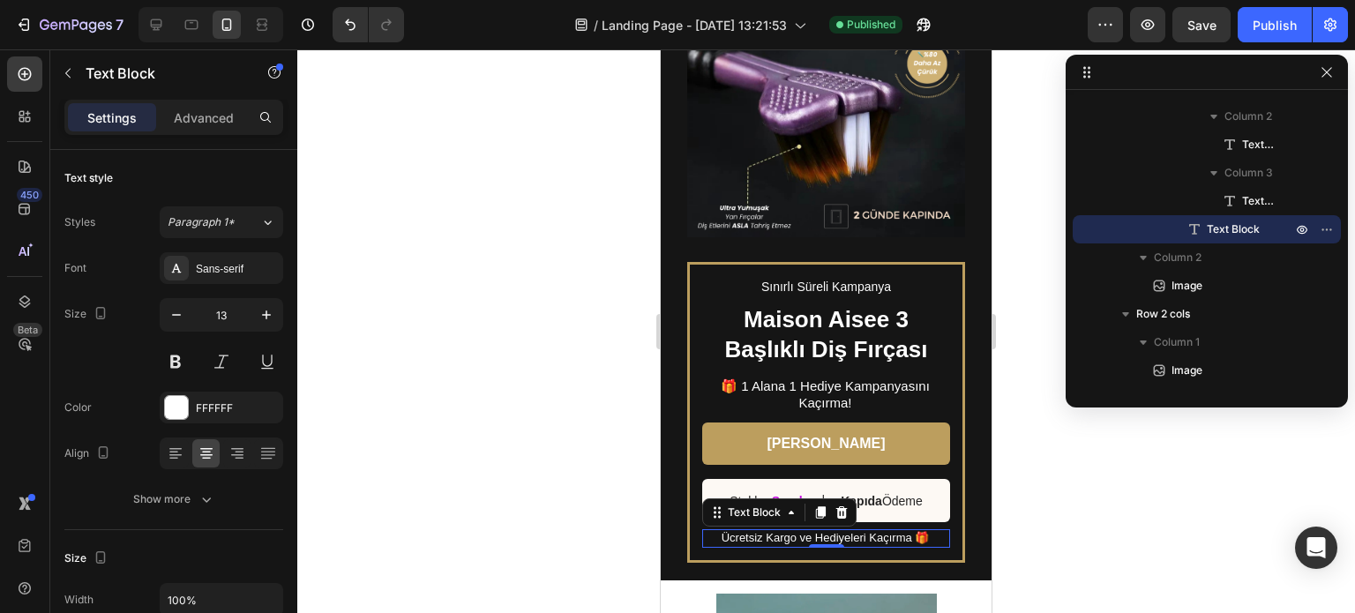
click at [1005, 41] on div "/ Landing Page - Aug 20, 13:21:53 Published" at bounding box center [752, 24] width 669 height 35
click at [1280, 17] on div "Publish" at bounding box center [1274, 25] width 44 height 19
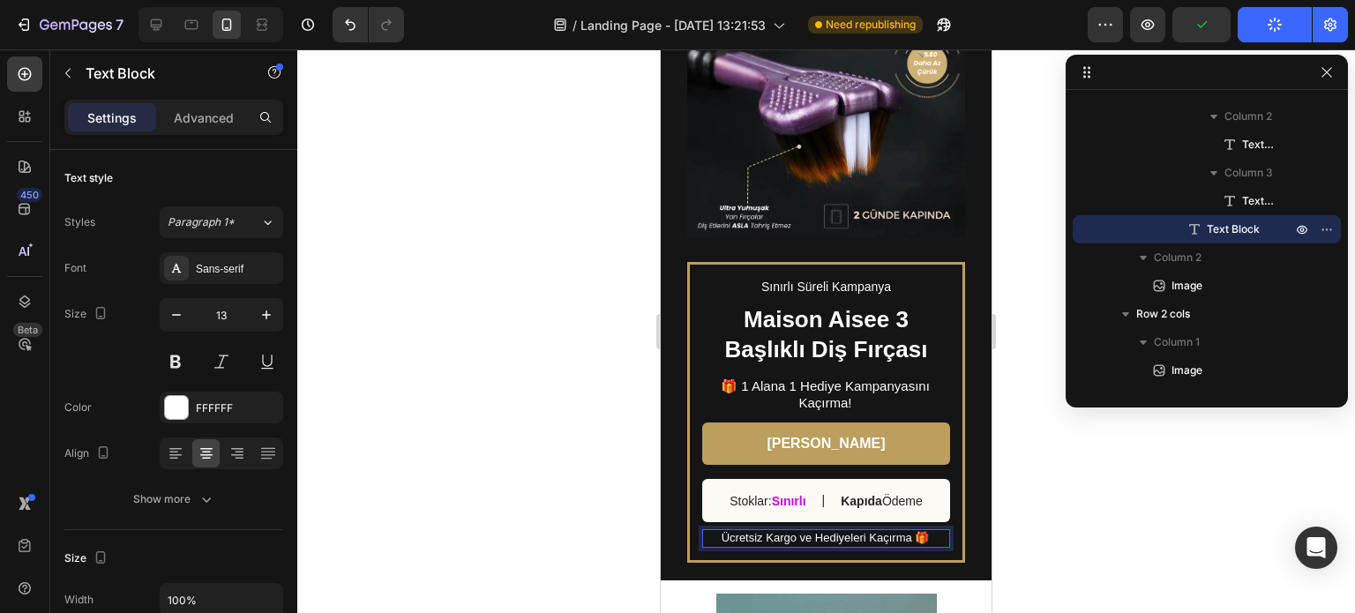
click at [922, 531] on p "Ücretsiz Kargo ve Hediyeleri Kaçırma 🎁" at bounding box center [825, 538] width 246 height 15
click at [1044, 28] on div "/ Landing Page - Aug 20, 13:21:53 Need republishing" at bounding box center [752, 24] width 669 height 35
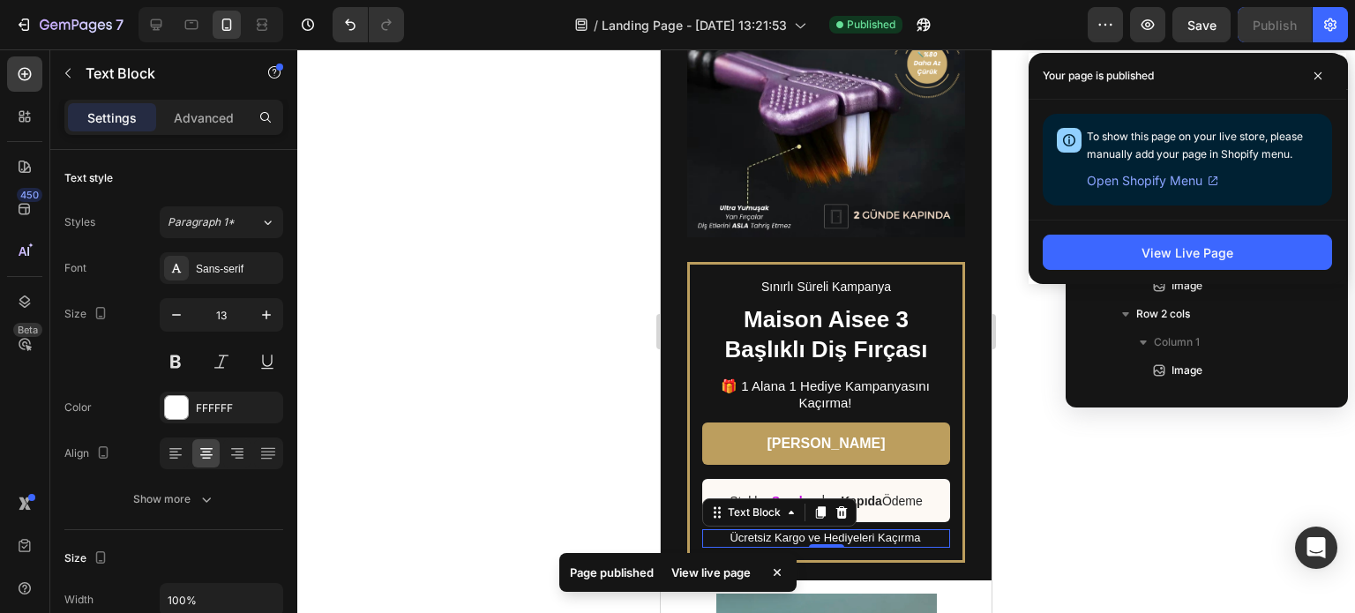
click at [1332, 82] on div "Your page is published" at bounding box center [1186, 76] width 317 height 47
click at [1323, 80] on span at bounding box center [1317, 76] width 28 height 28
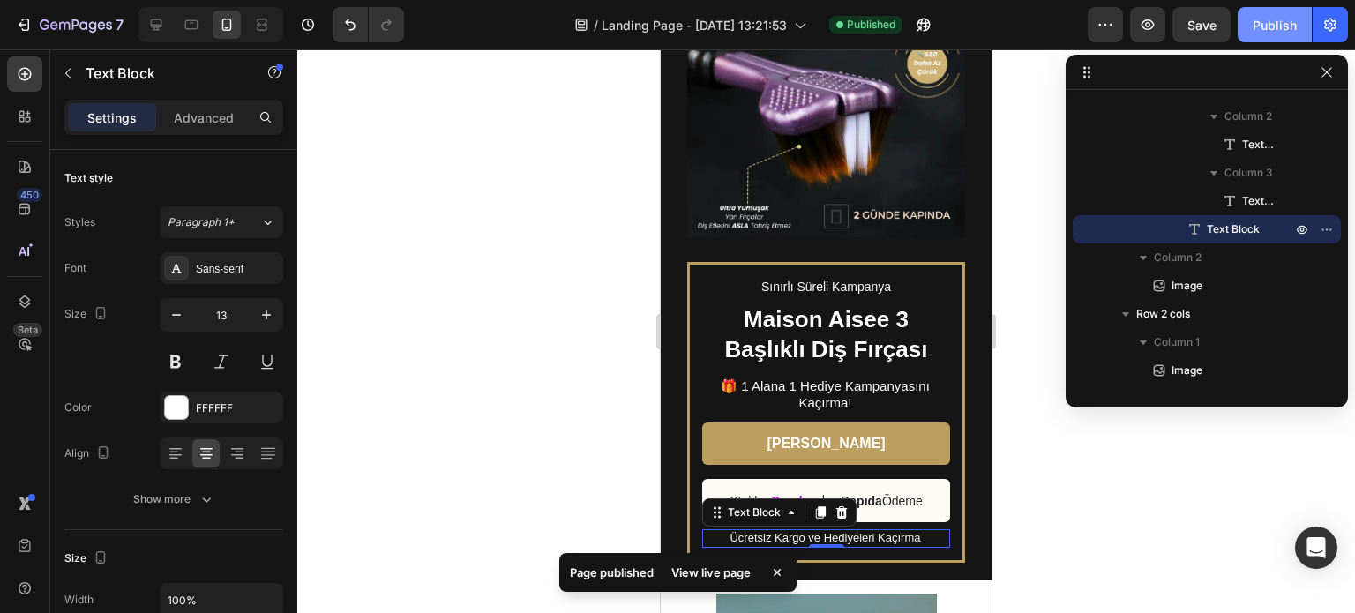
click at [1276, 24] on div "Publish" at bounding box center [1274, 25] width 44 height 19
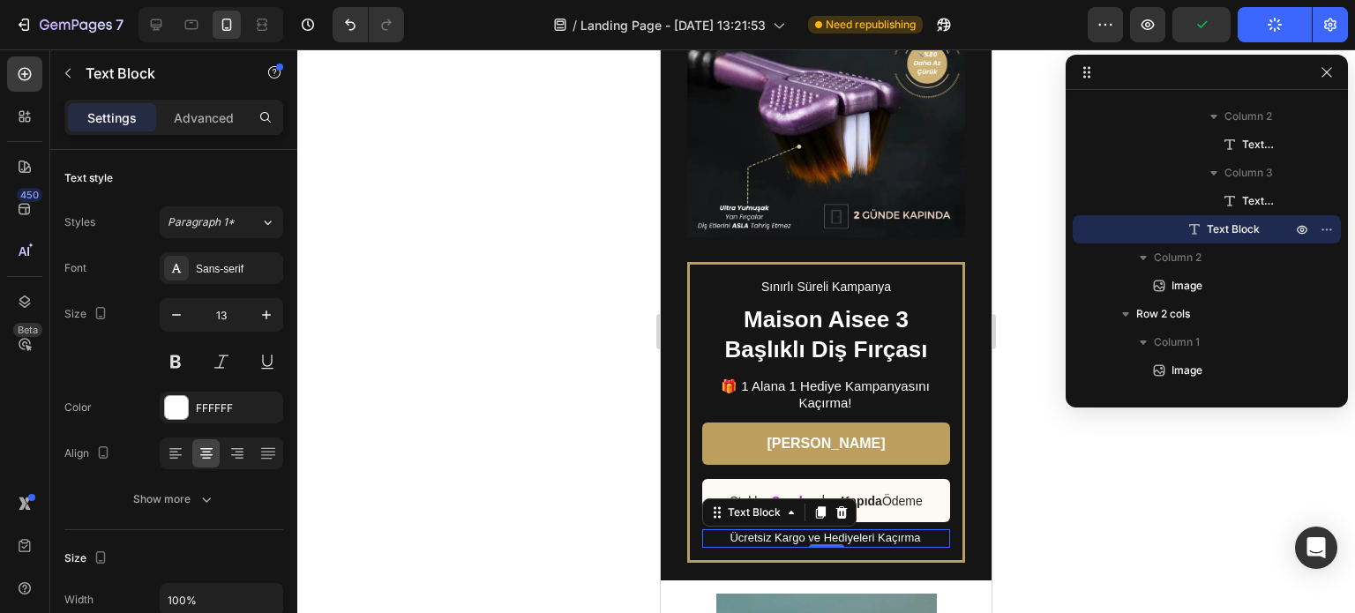
click at [1019, 24] on div "/ Landing Page - Aug 20, 13:21:53 Need republishing" at bounding box center [752, 24] width 669 height 35
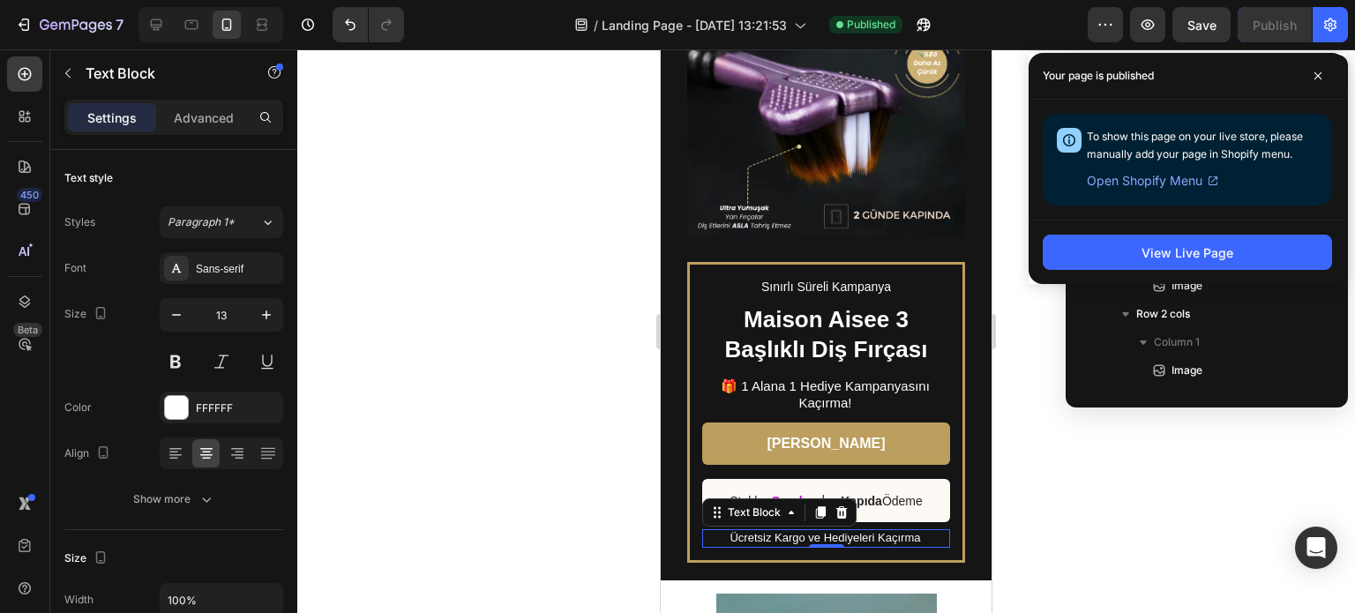
click at [1105, 535] on div at bounding box center [825, 331] width 1057 height 564
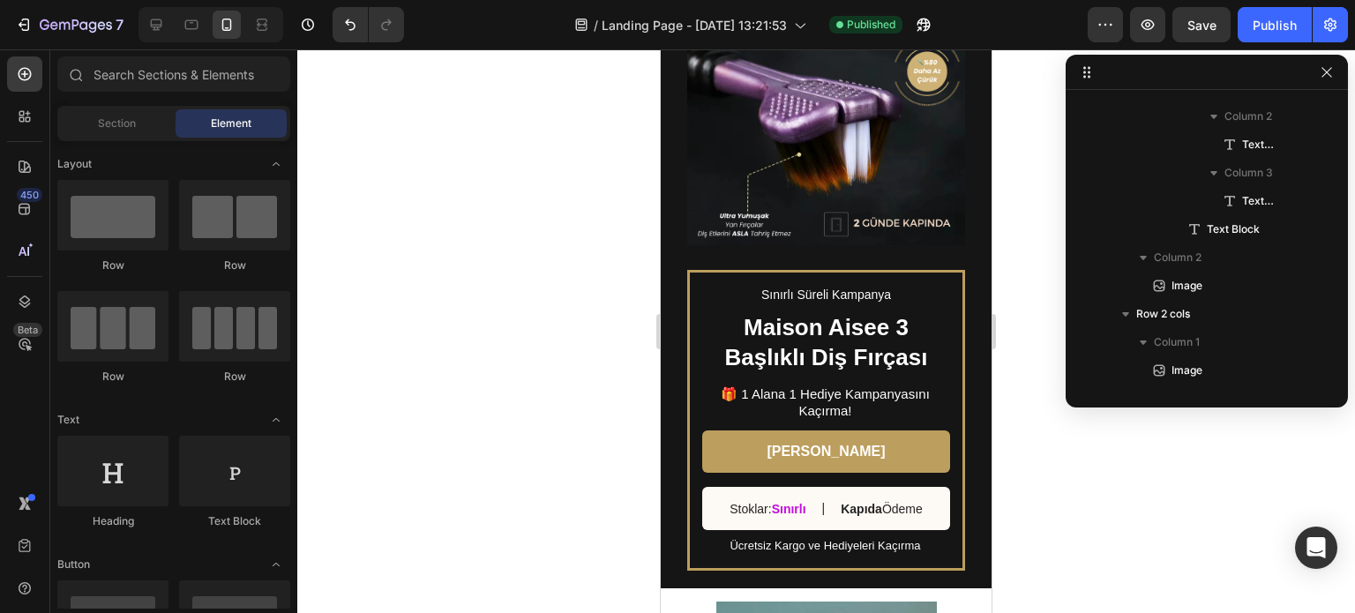
scroll to position [1058, 0]
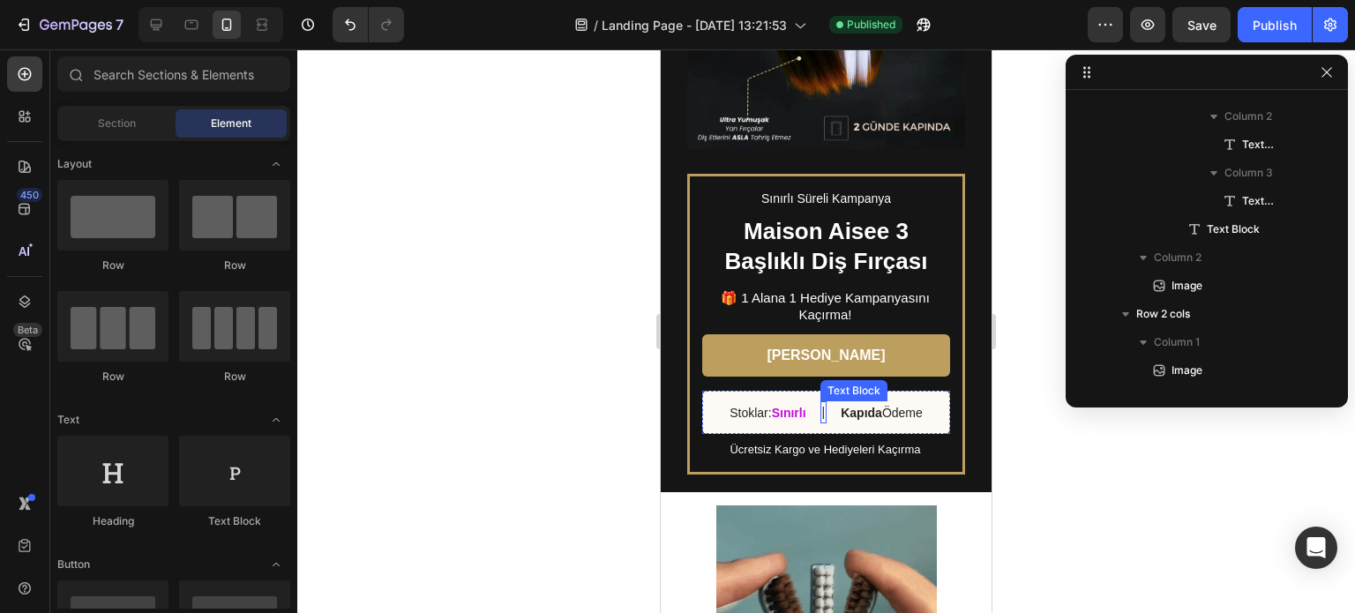
click at [820, 401] on div "|" at bounding box center [823, 412] width 7 height 22
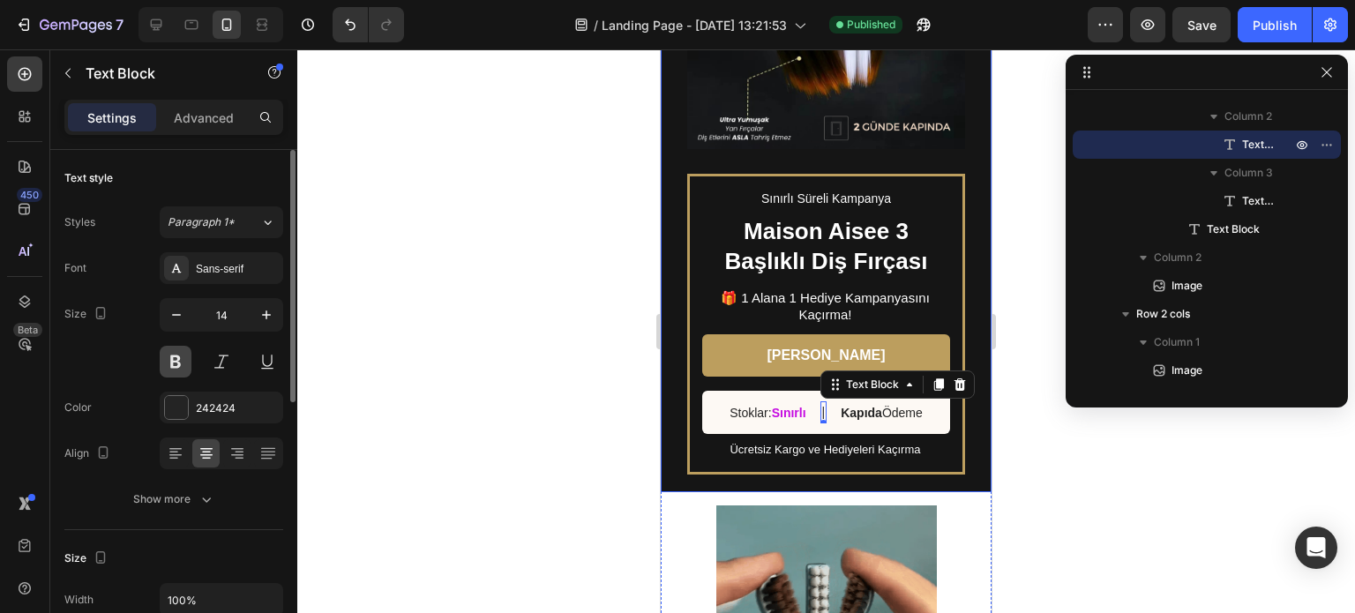
click at [170, 372] on button at bounding box center [176, 362] width 32 height 32
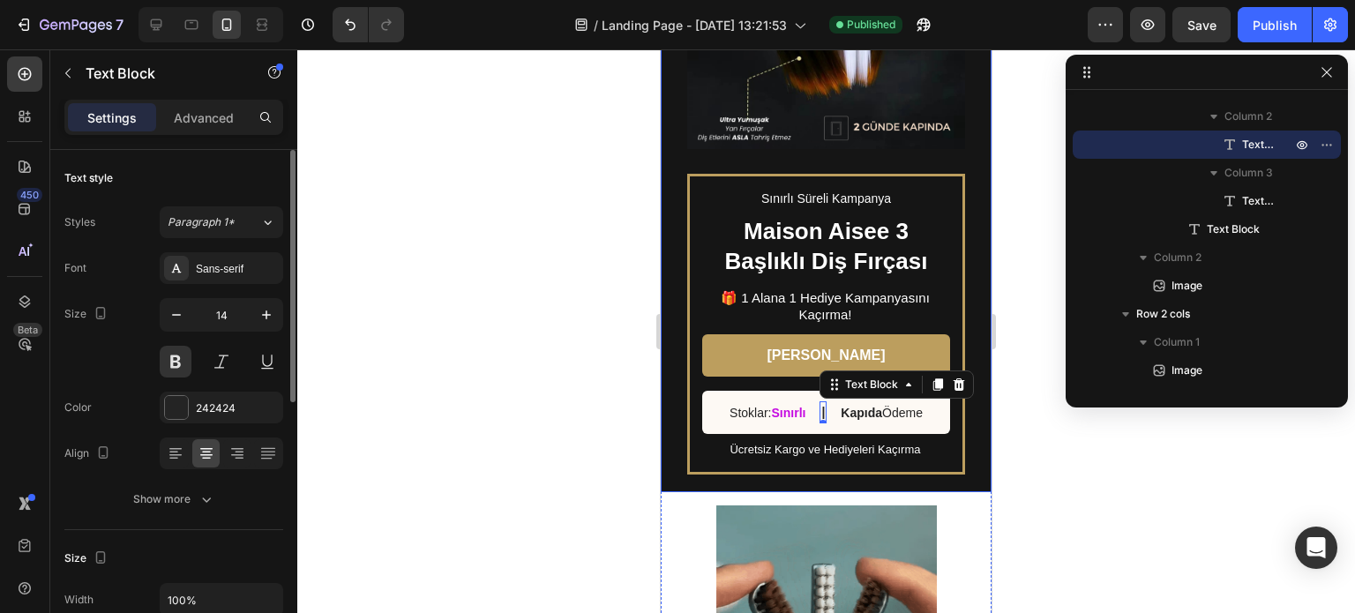
scroll to position [176, 0]
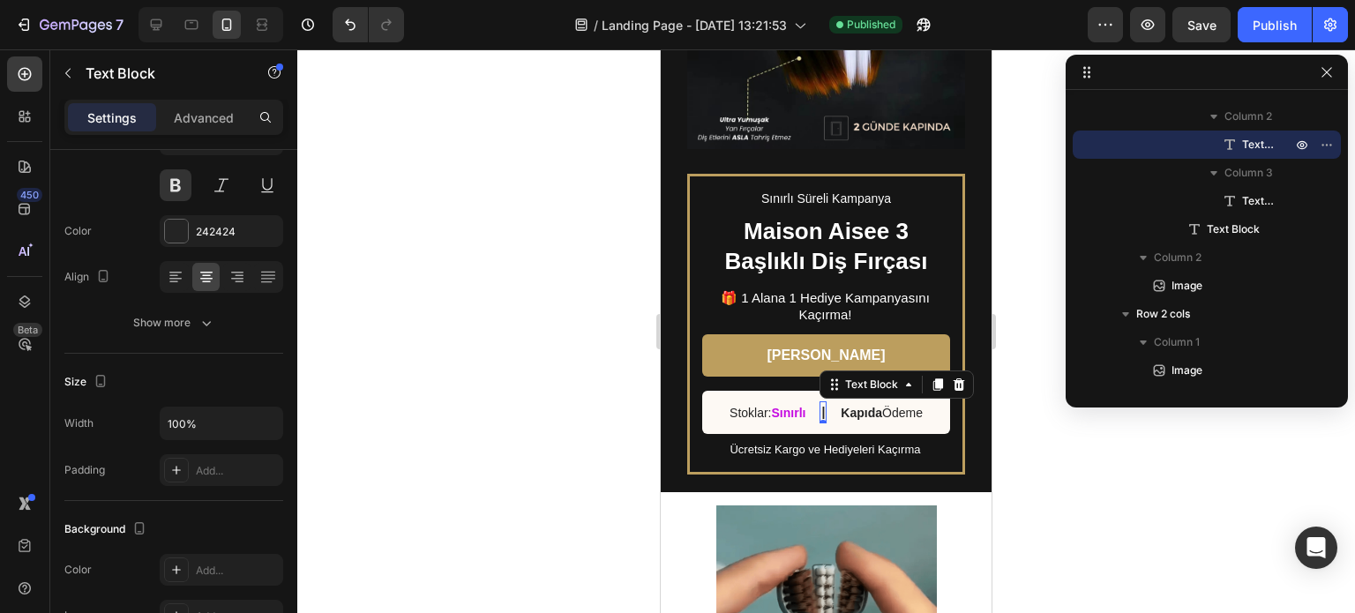
click at [821, 403] on p "|" at bounding box center [823, 412] width 4 height 19
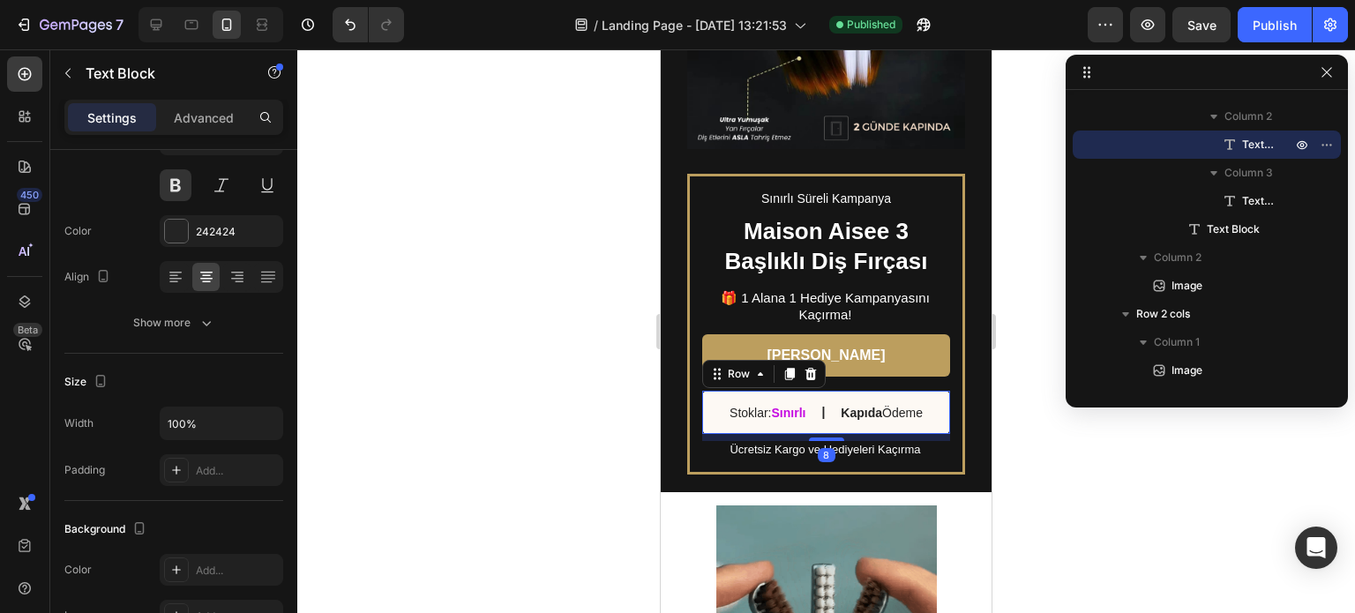
click at [820, 391] on div "Stoklar: Sınırlı Text Block | Text Block Kapıda Ödeme Text Block Row 8" at bounding box center [826, 412] width 248 height 43
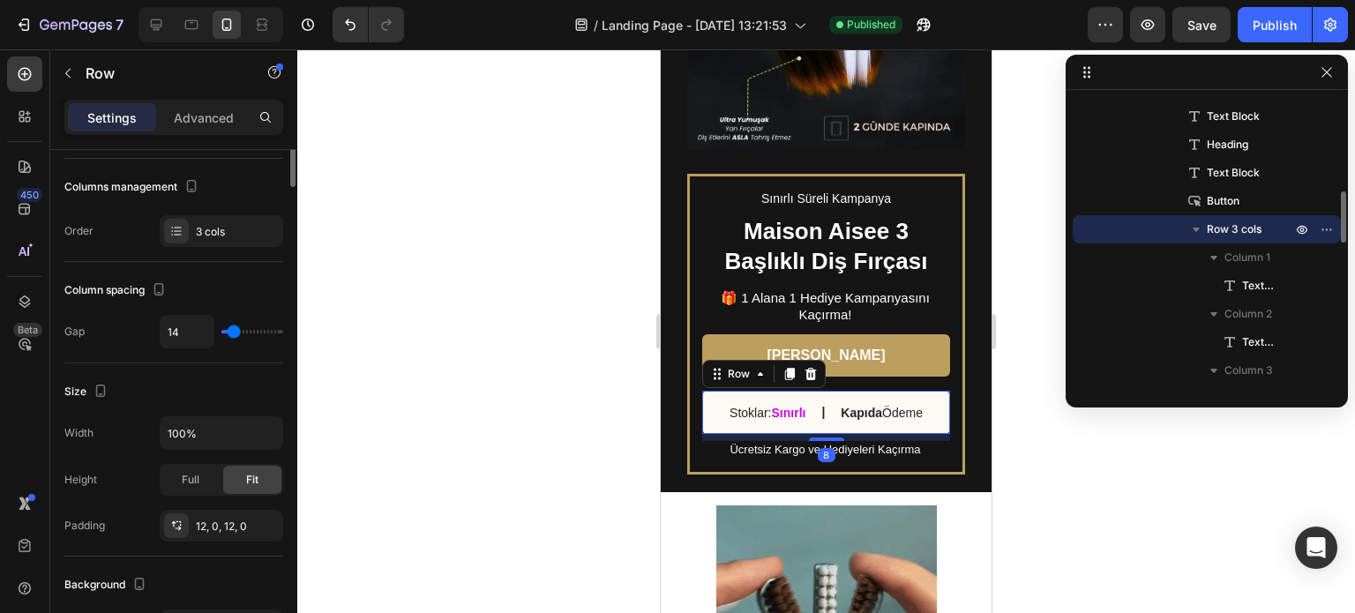
scroll to position [0, 0]
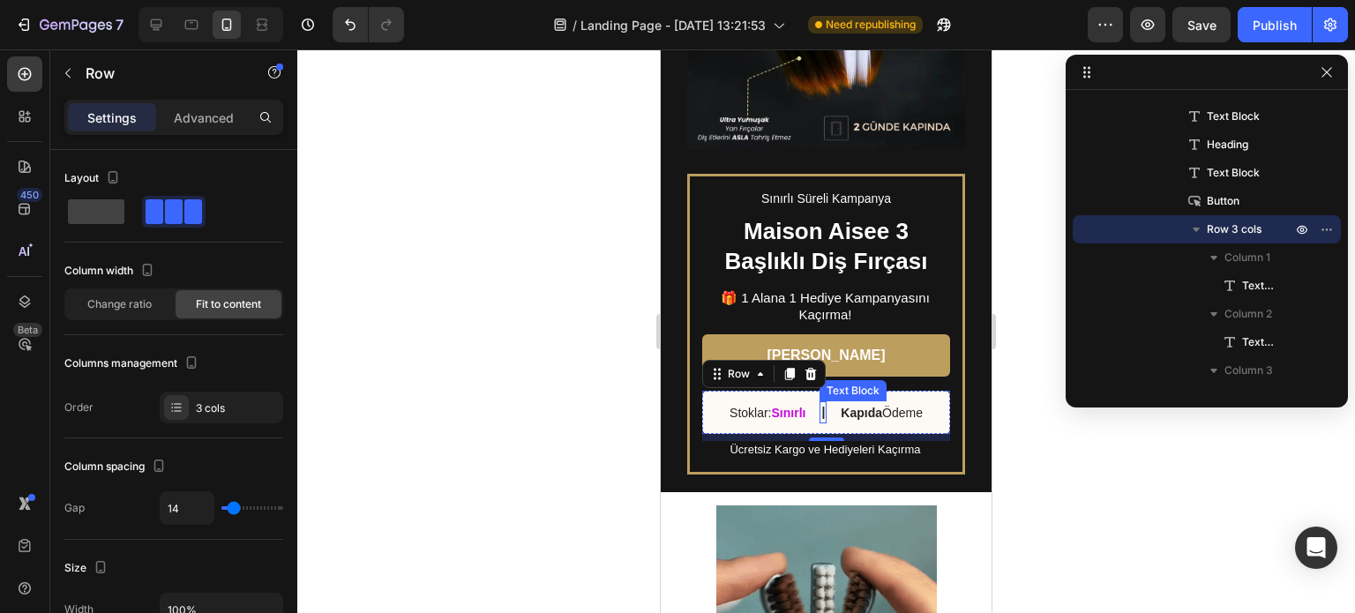
click at [821, 403] on p "|" at bounding box center [823, 412] width 4 height 19
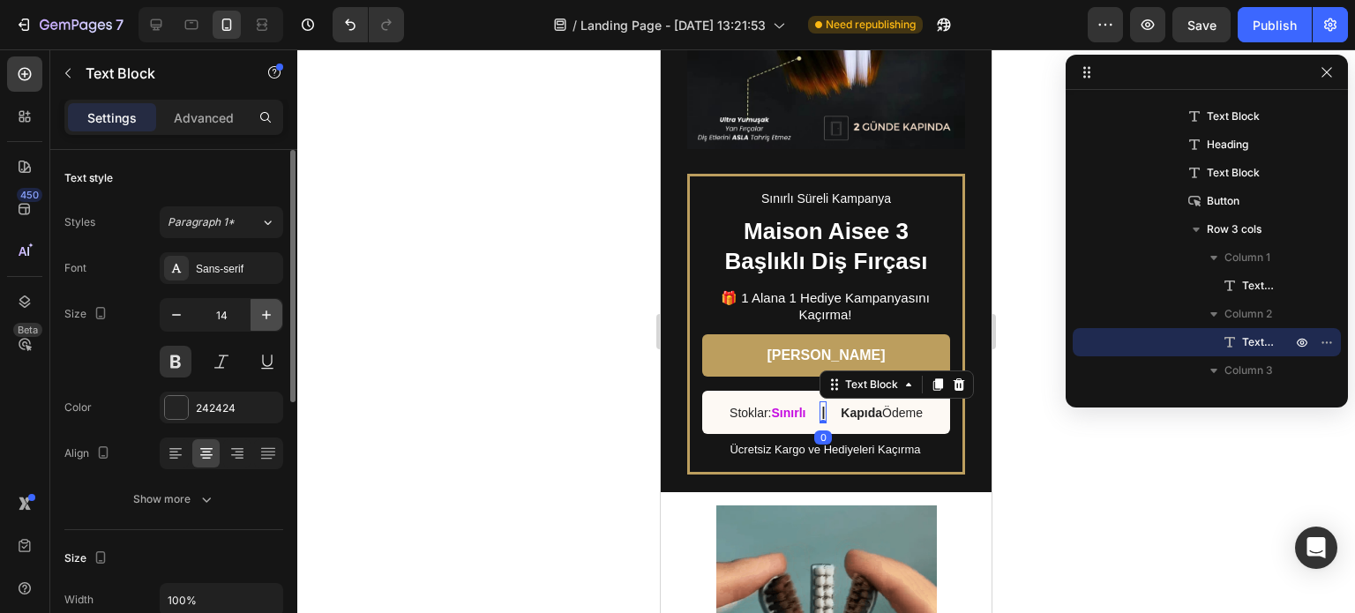
click at [264, 307] on icon "button" at bounding box center [267, 315] width 18 height 18
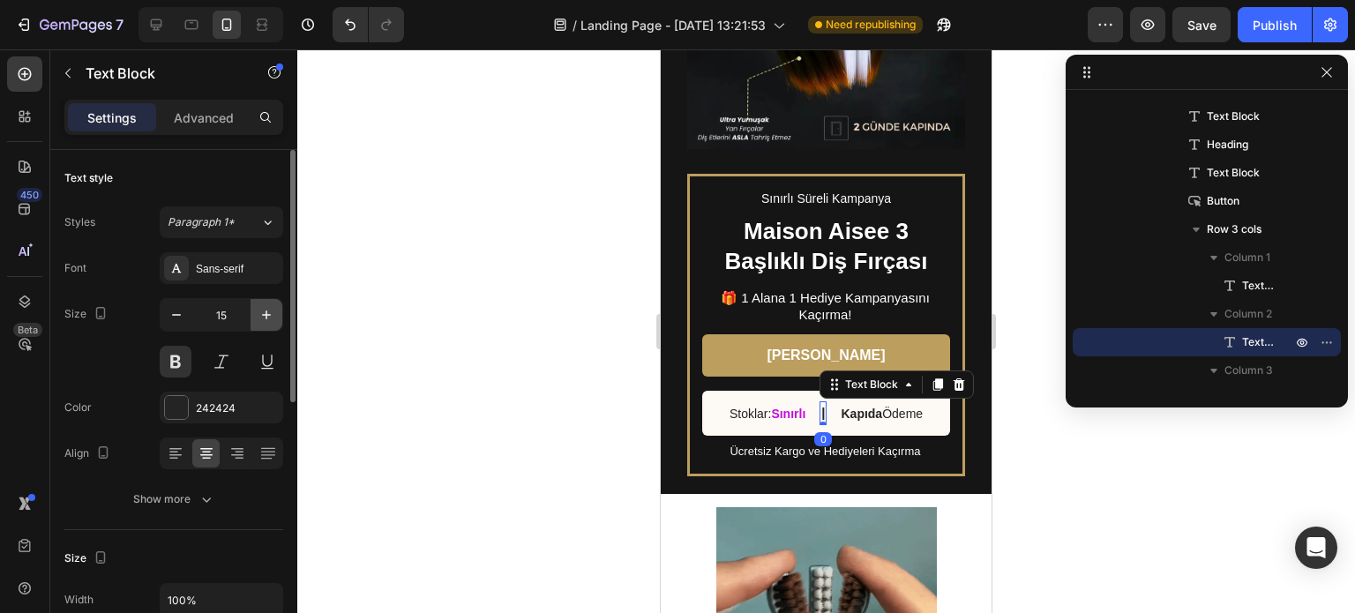
click at [264, 307] on icon "button" at bounding box center [267, 315] width 18 height 18
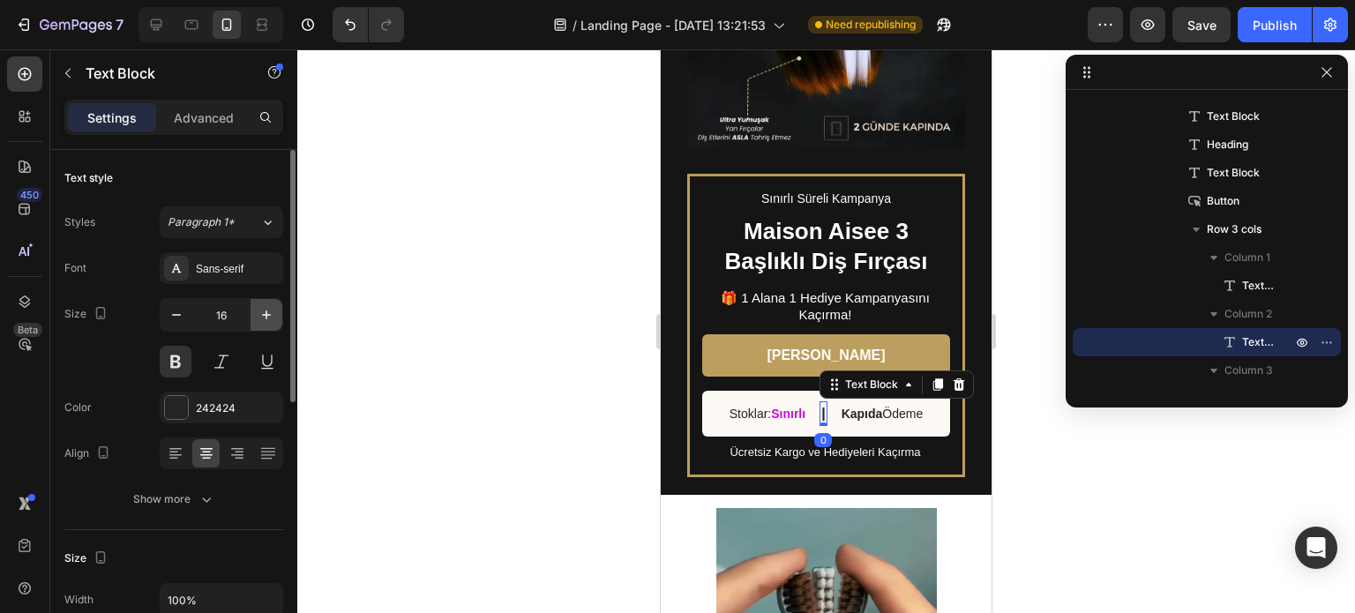
type input "17"
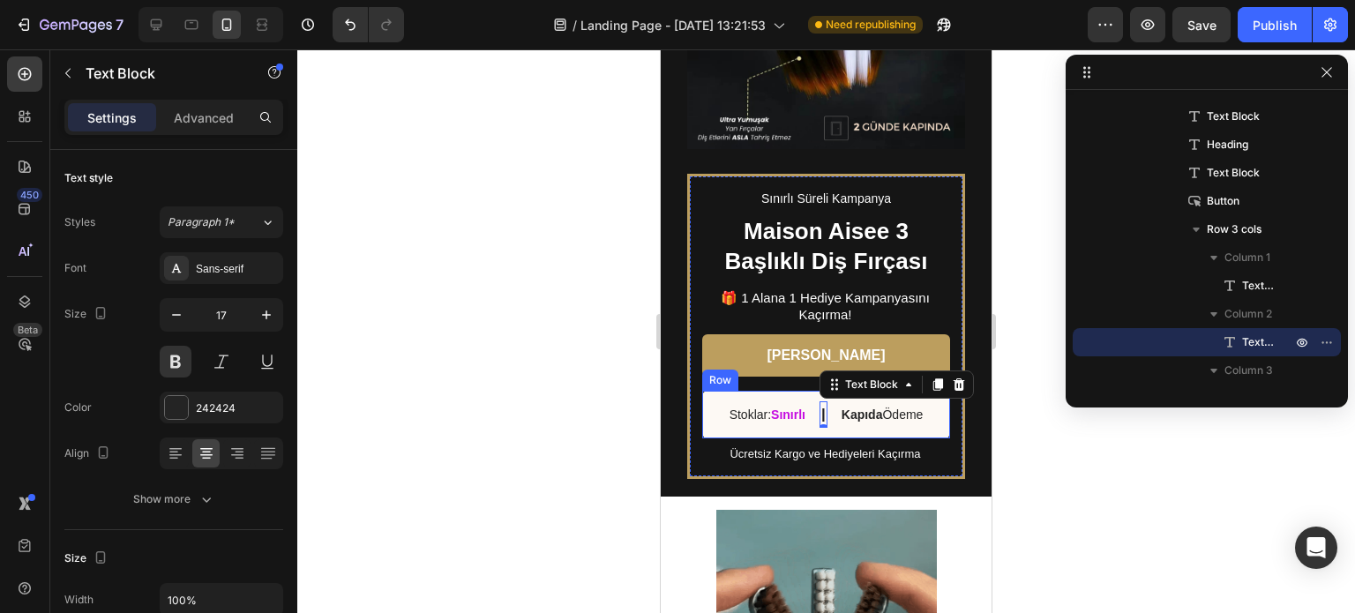
click at [854, 401] on div "Kapıda Ödeme Text Block" at bounding box center [883, 414] width 86 height 26
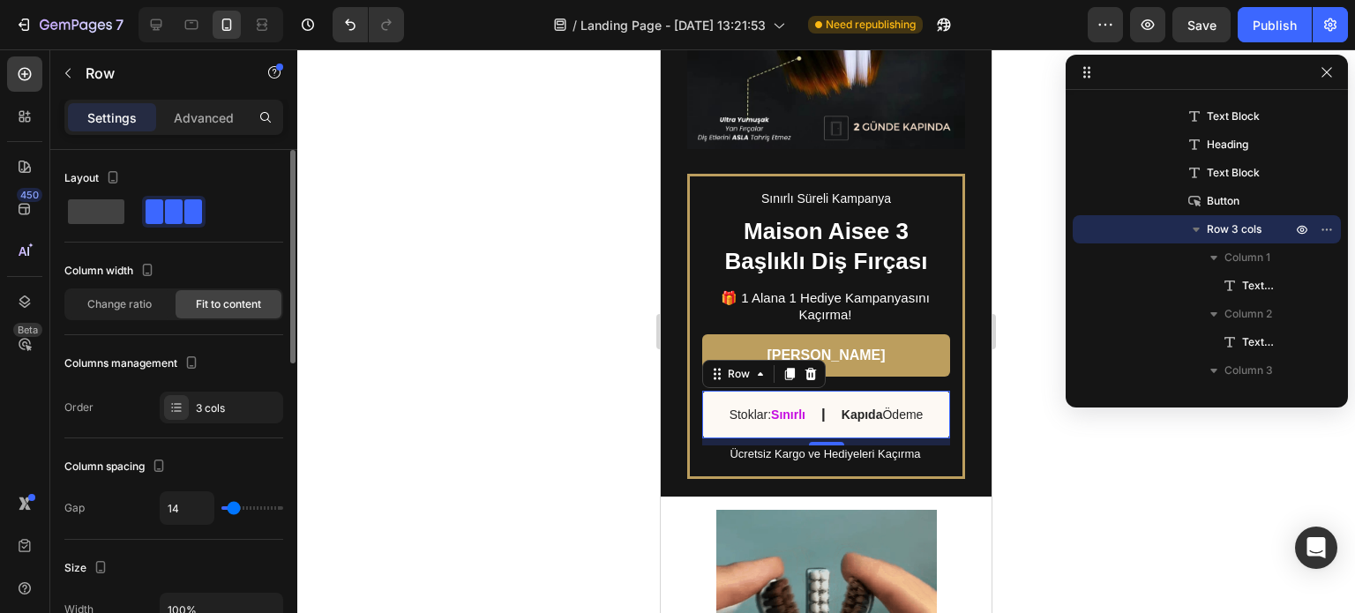
type input "2"
type input "0"
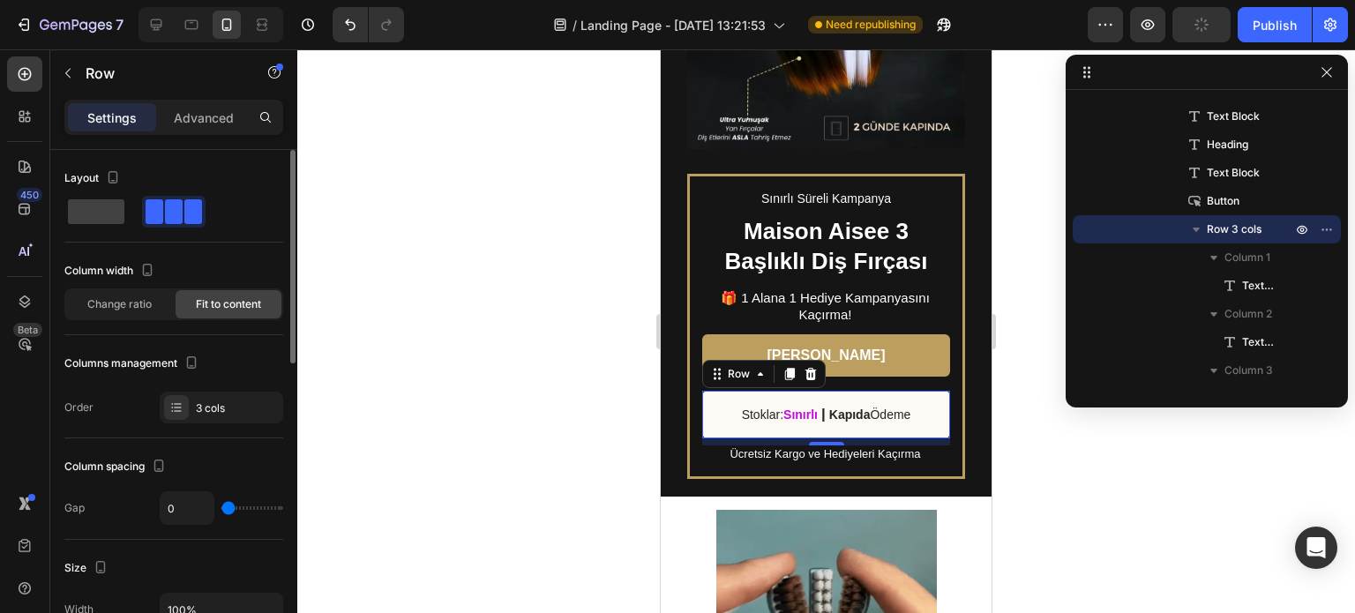
type input "2"
type input "6"
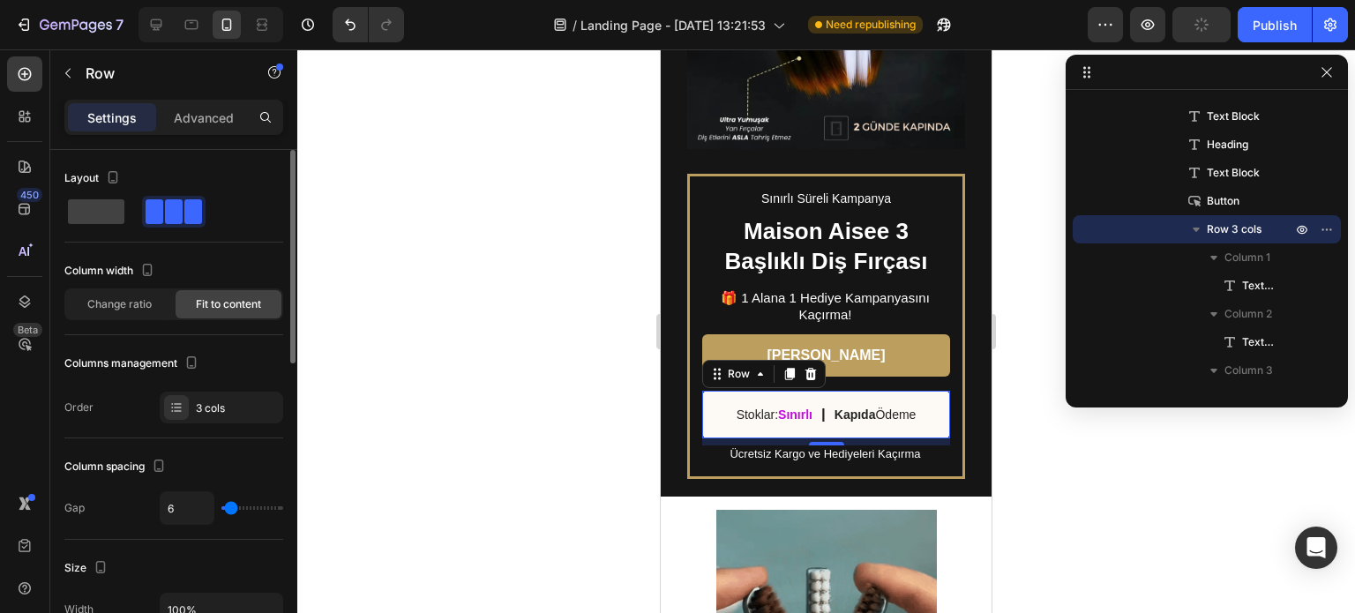
type input "8"
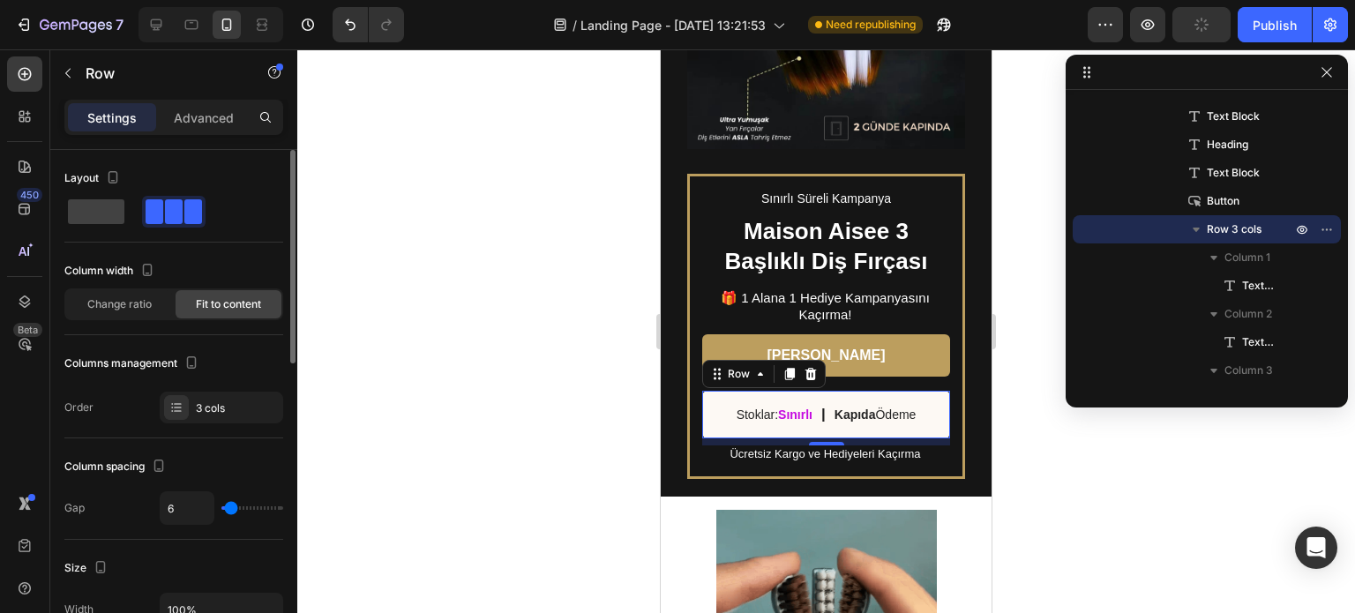
type input "8"
type input "18"
type input "24"
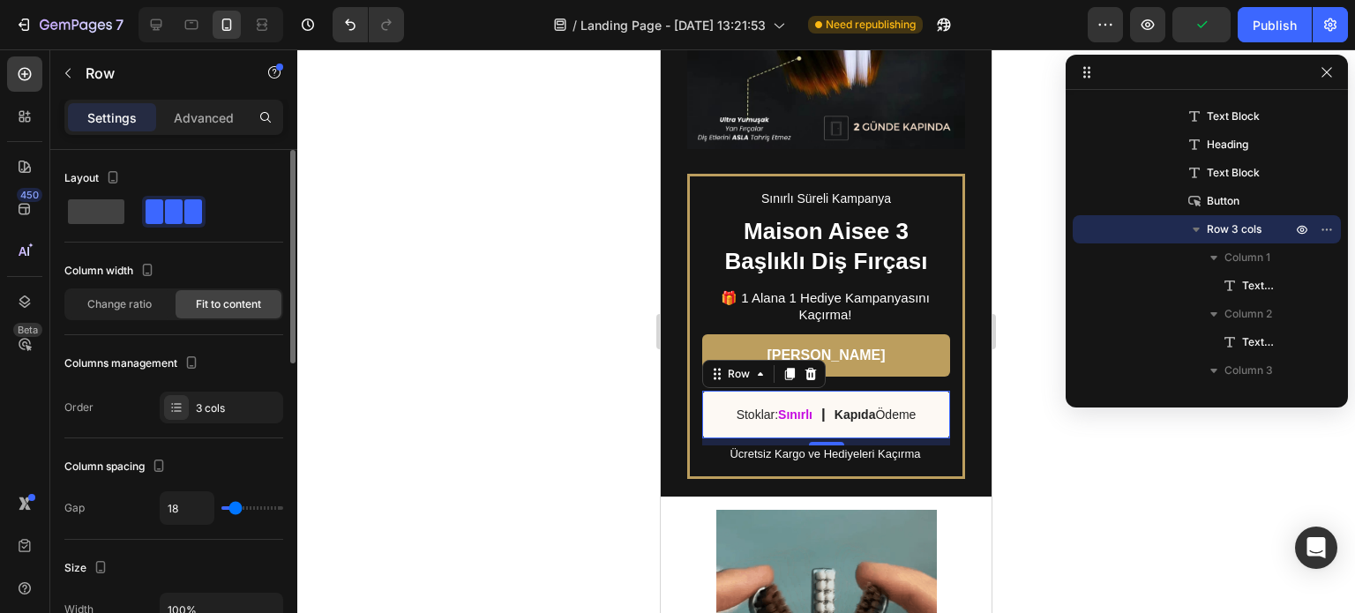
type input "24"
type input "29"
type input "27"
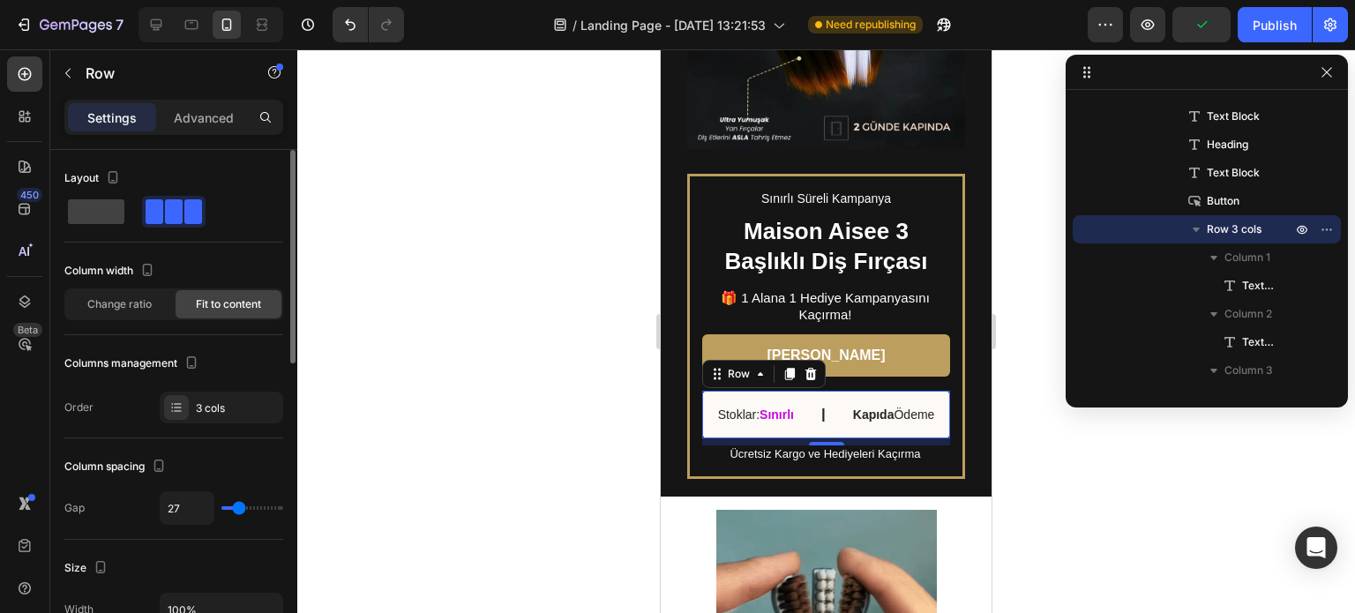
type input "22"
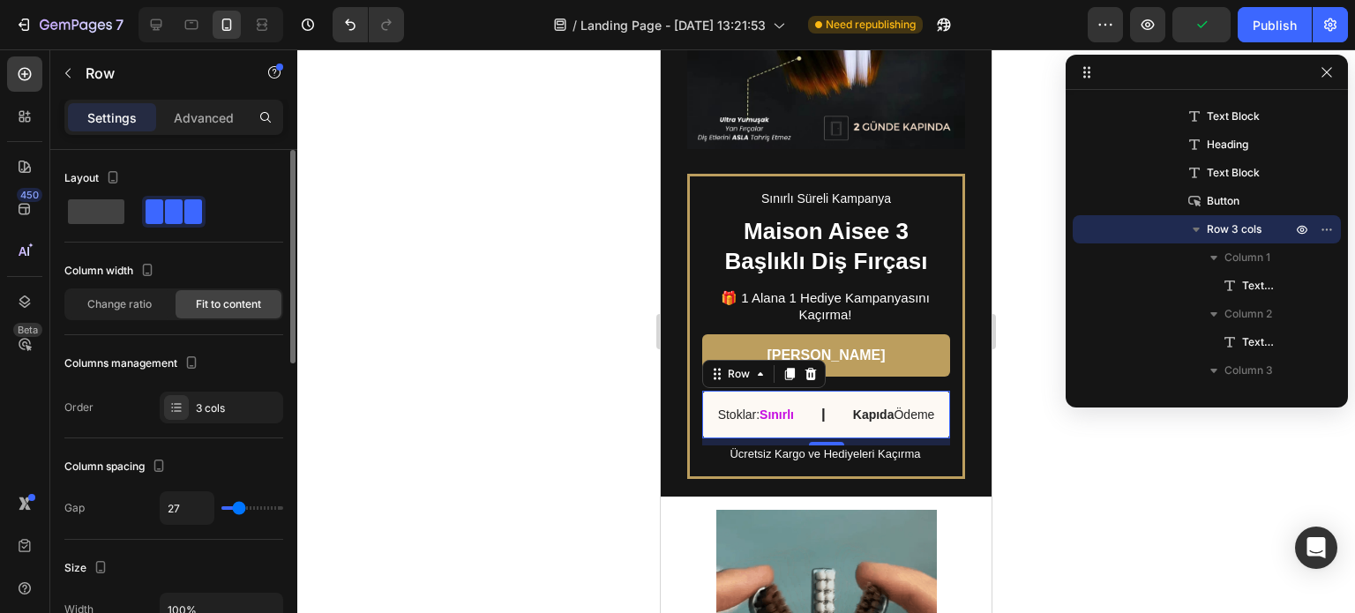
type input "22"
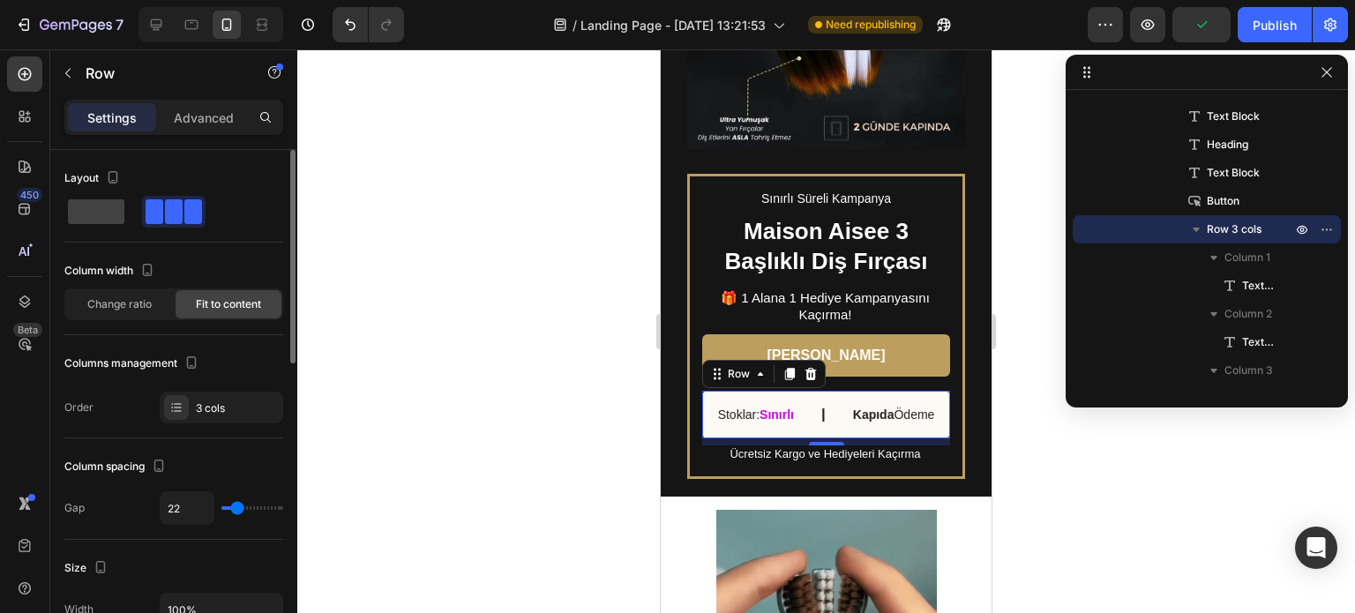
type input "20"
type input "16"
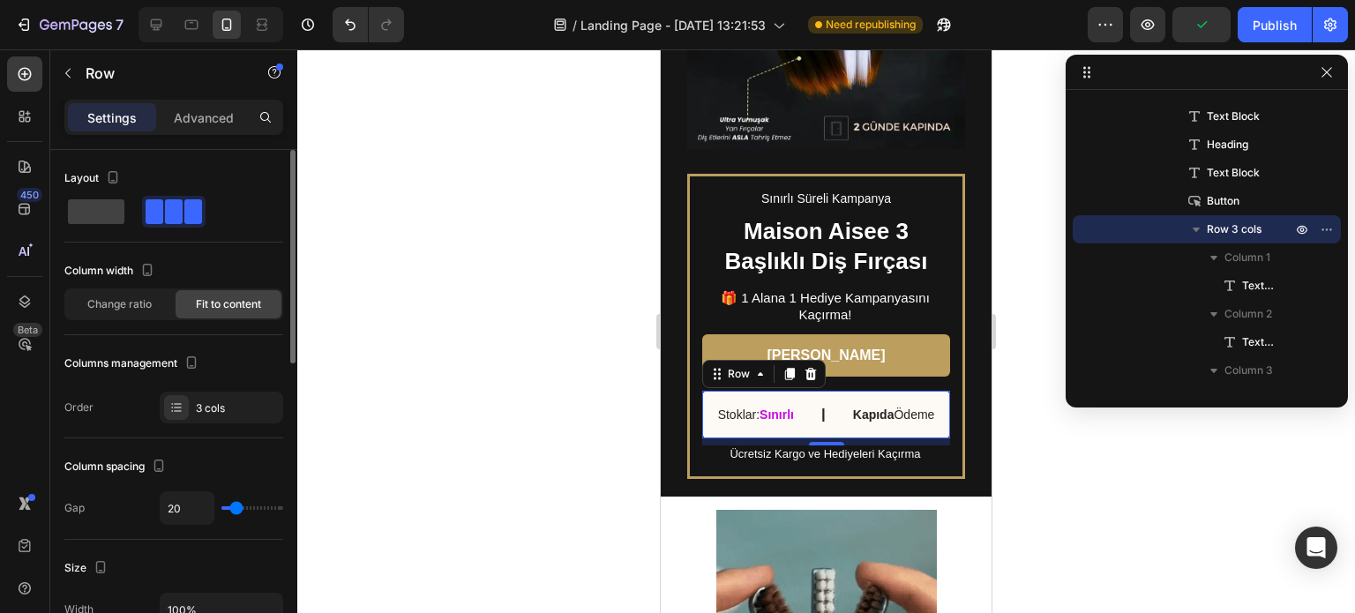
type input "16"
type input "27"
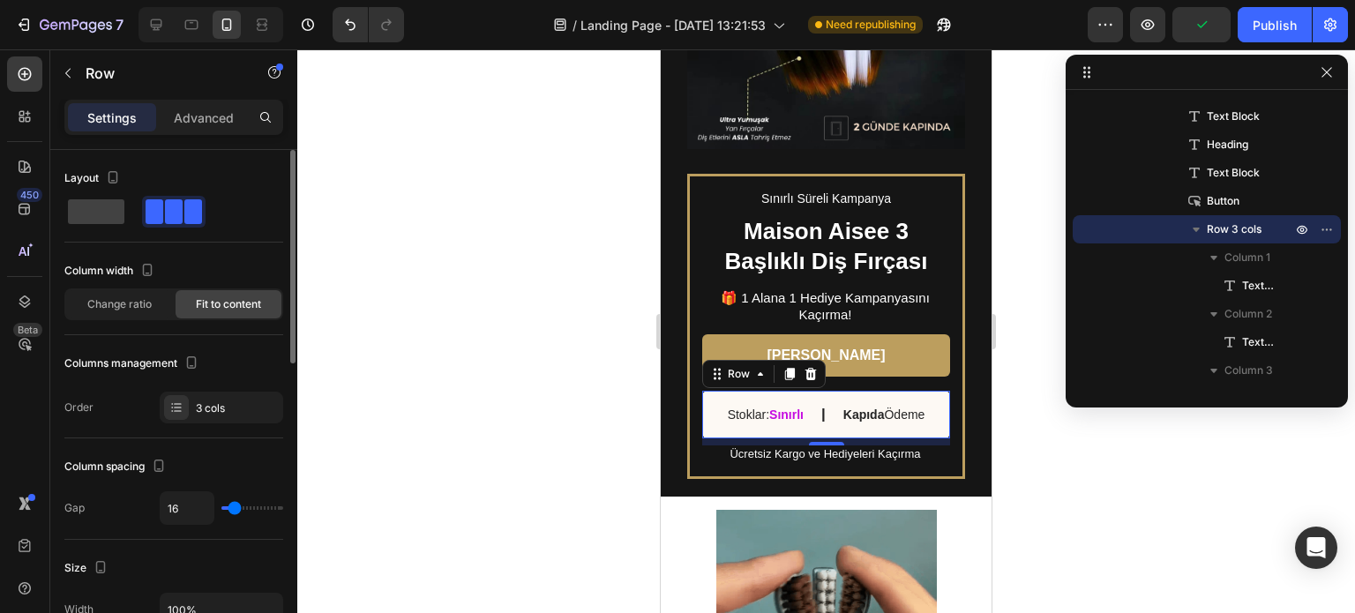
type input "27"
type input "16"
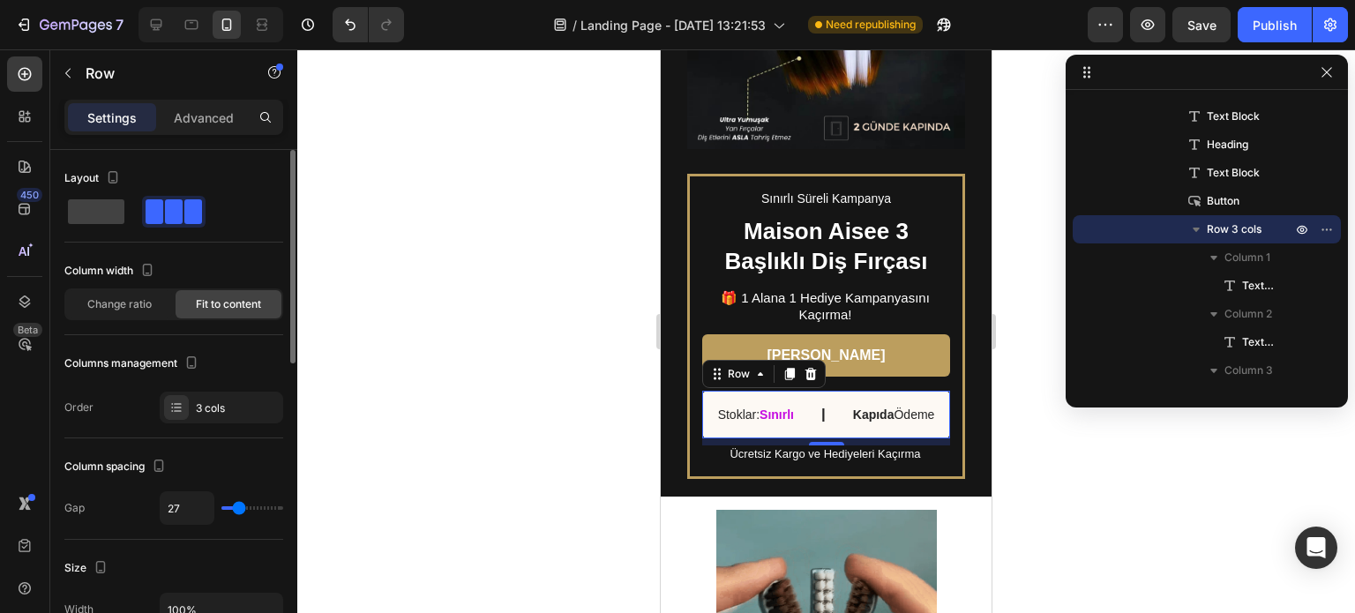
type input "16"
type input "15"
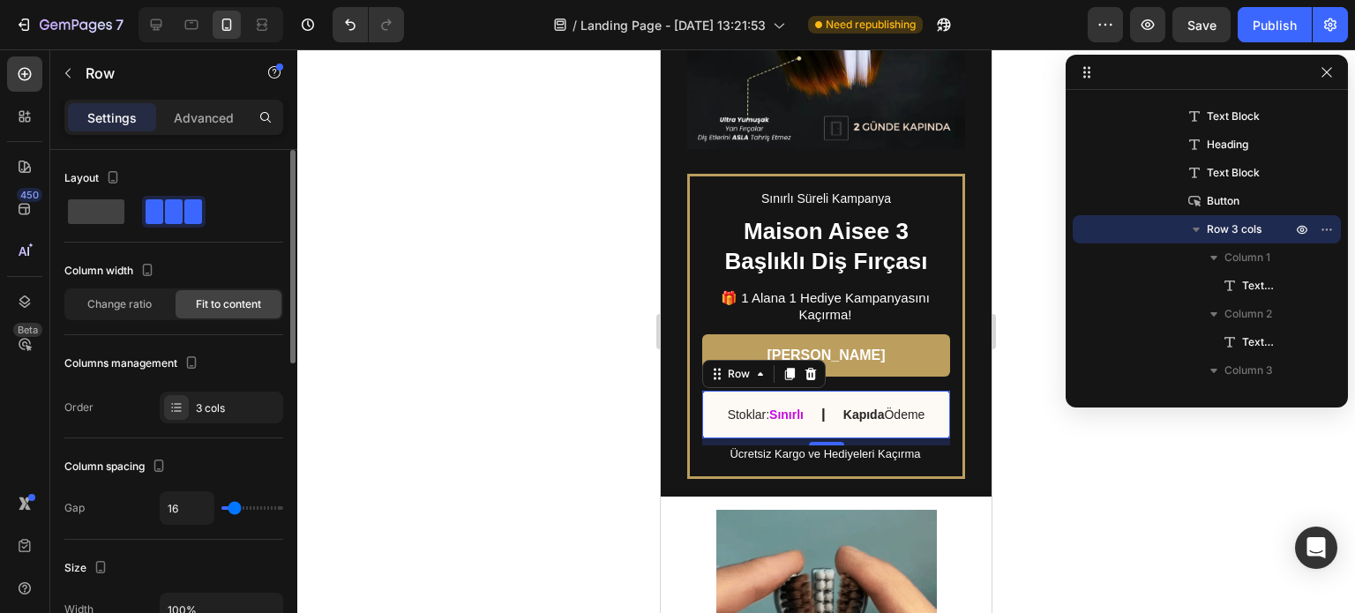
type input "15"
type input "13"
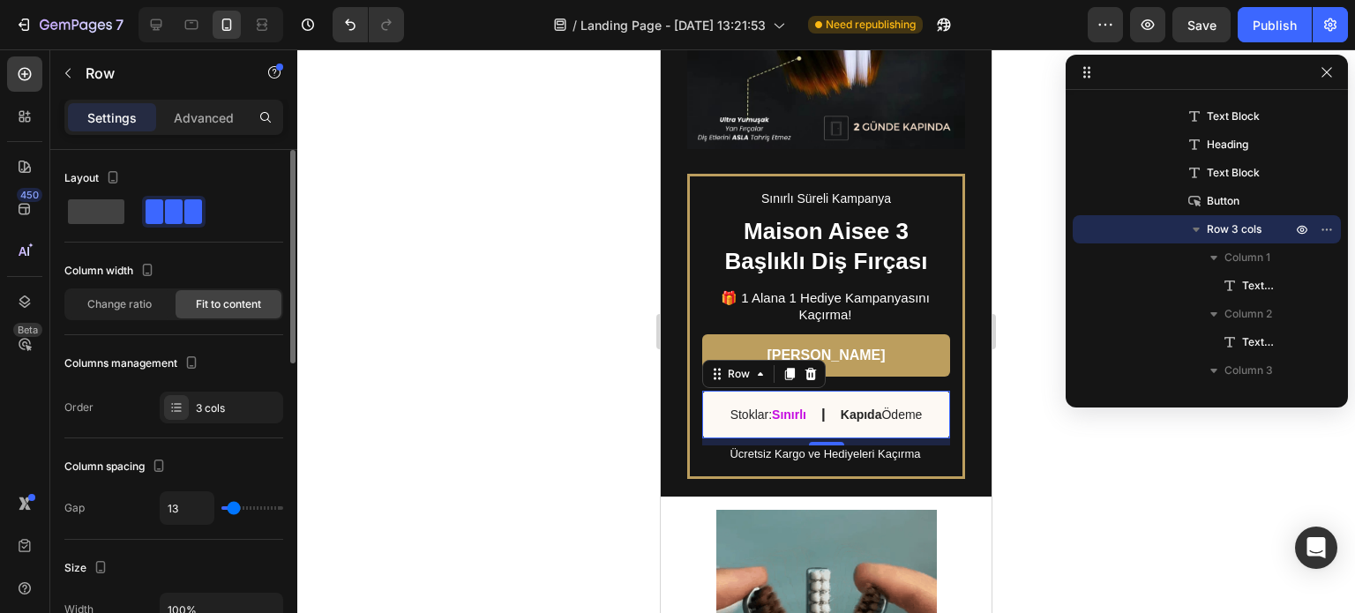
type input "11"
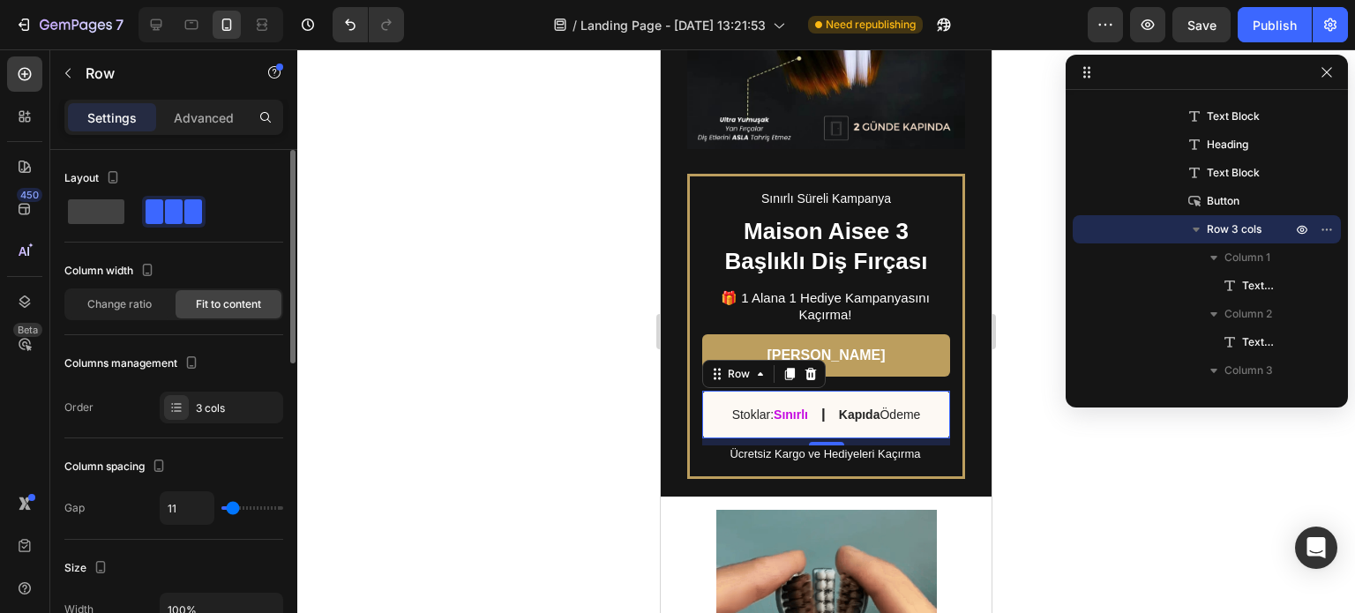
type input "9"
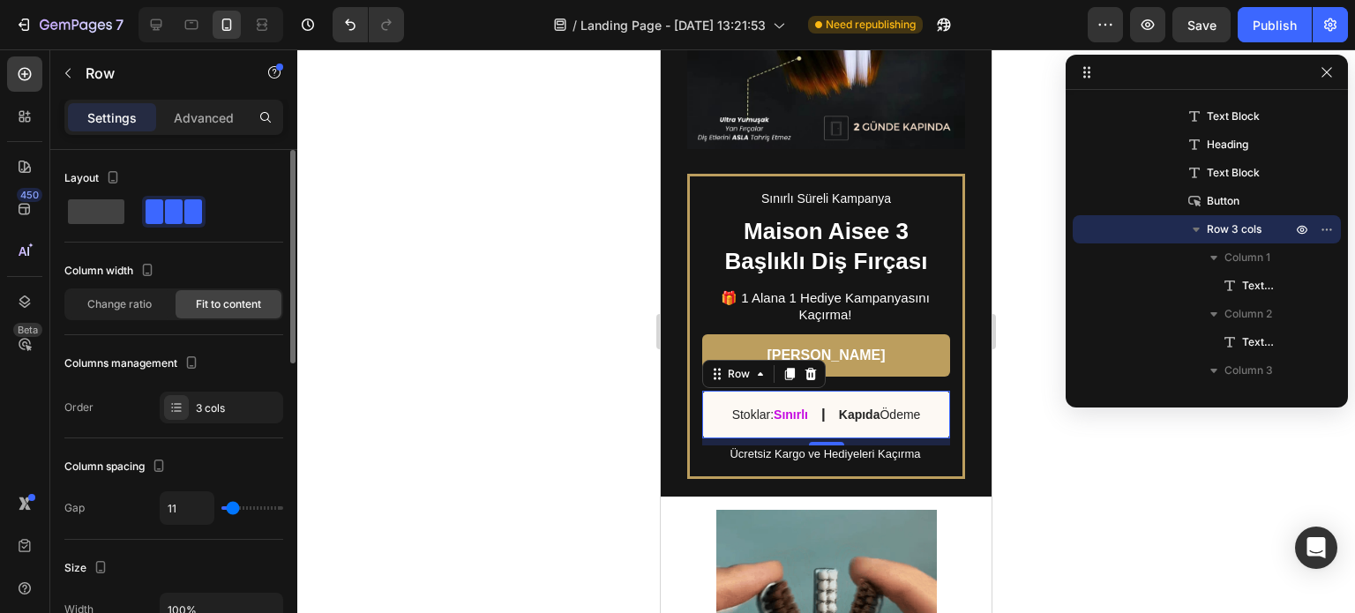
type input "9"
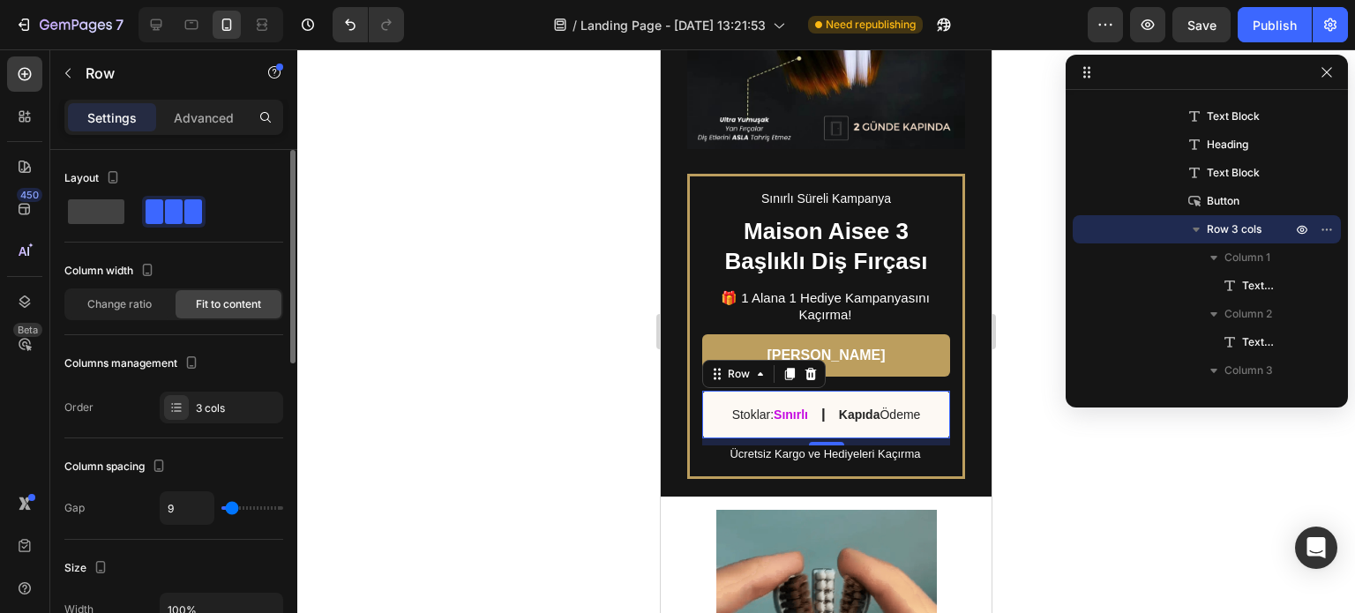
type input "6"
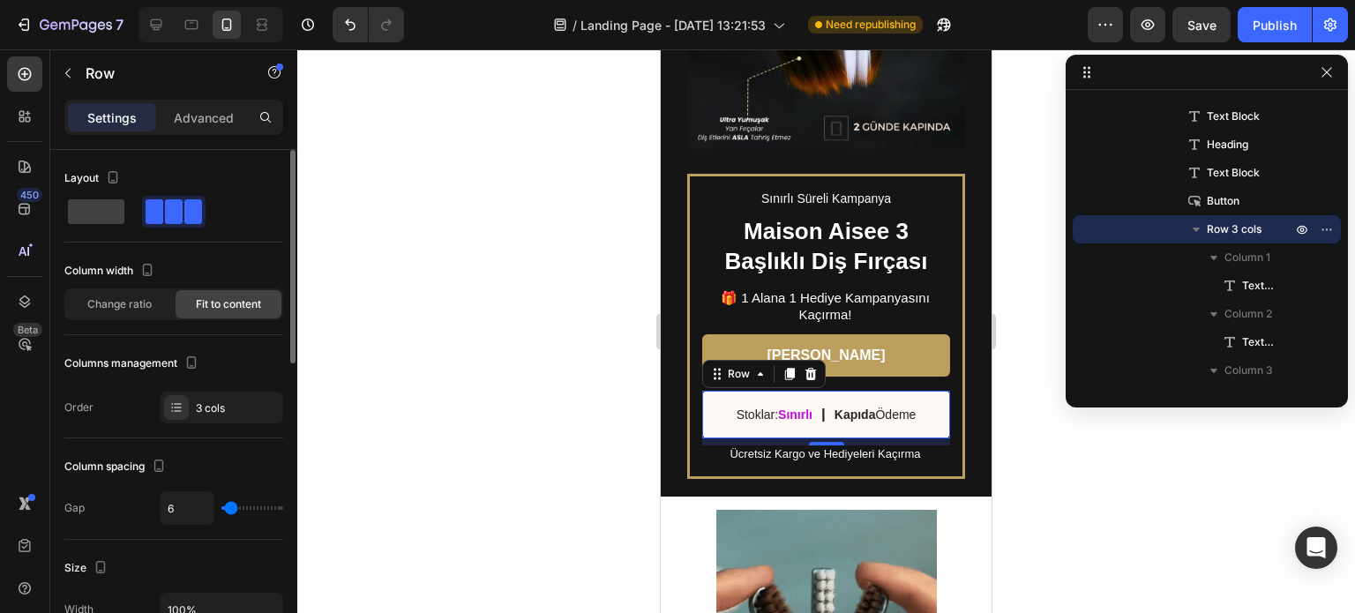
click at [230, 507] on input "range" at bounding box center [252, 508] width 62 height 4
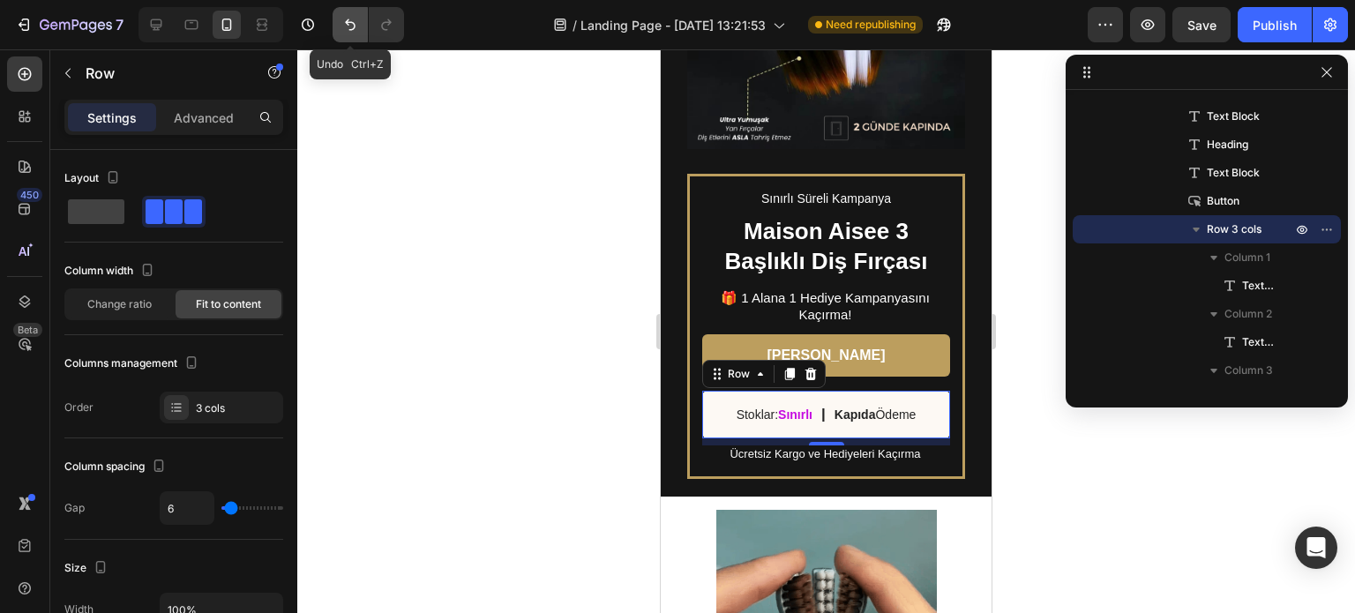
click at [351, 28] on icon "Undo/Redo" at bounding box center [350, 25] width 18 height 18
type input "14"
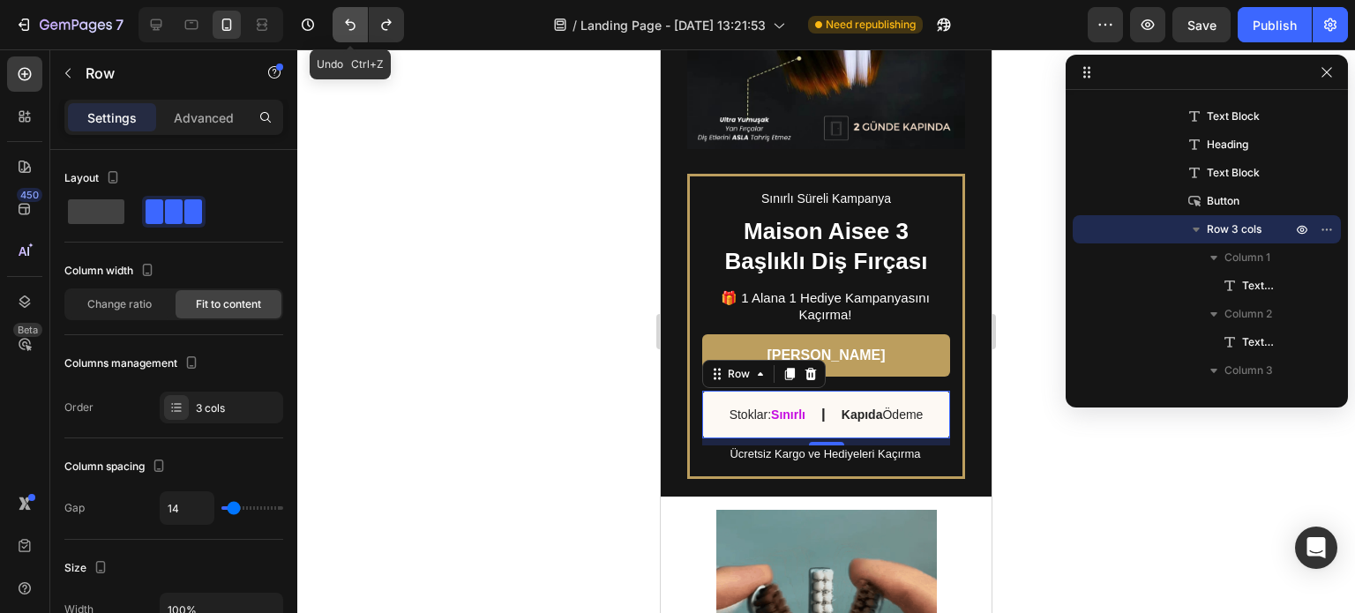
click at [351, 28] on icon "Undo/Redo" at bounding box center [350, 25] width 18 height 18
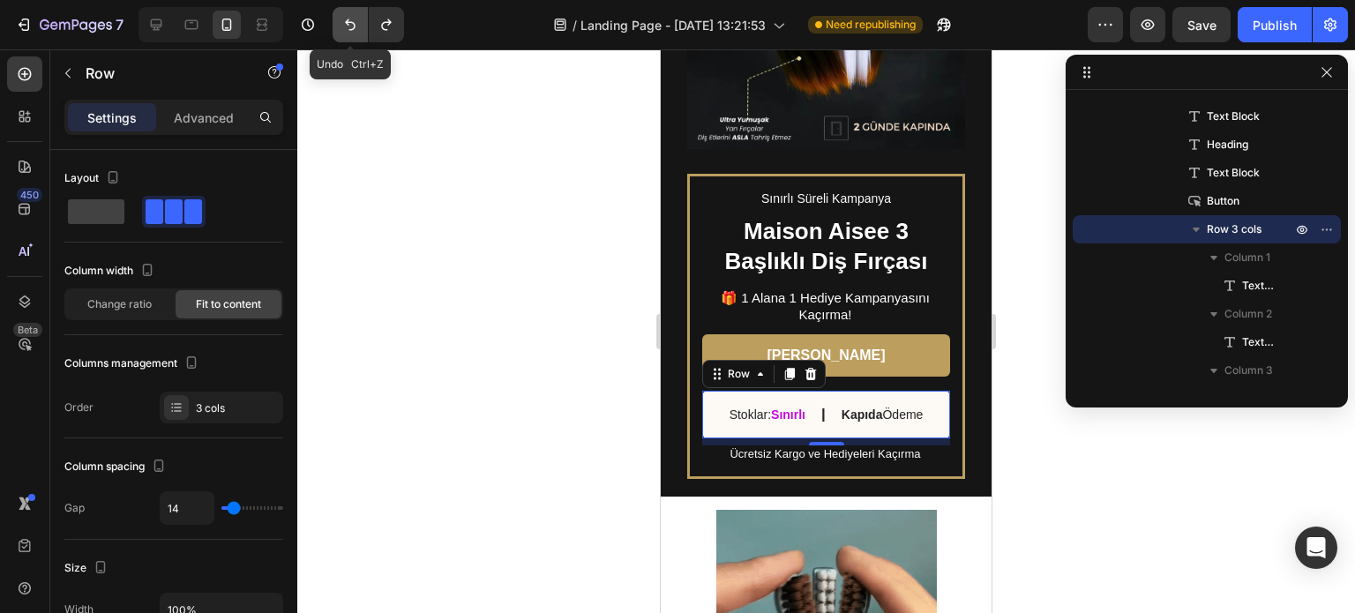
click at [364, 28] on button "Undo/Redo" at bounding box center [349, 24] width 35 height 35
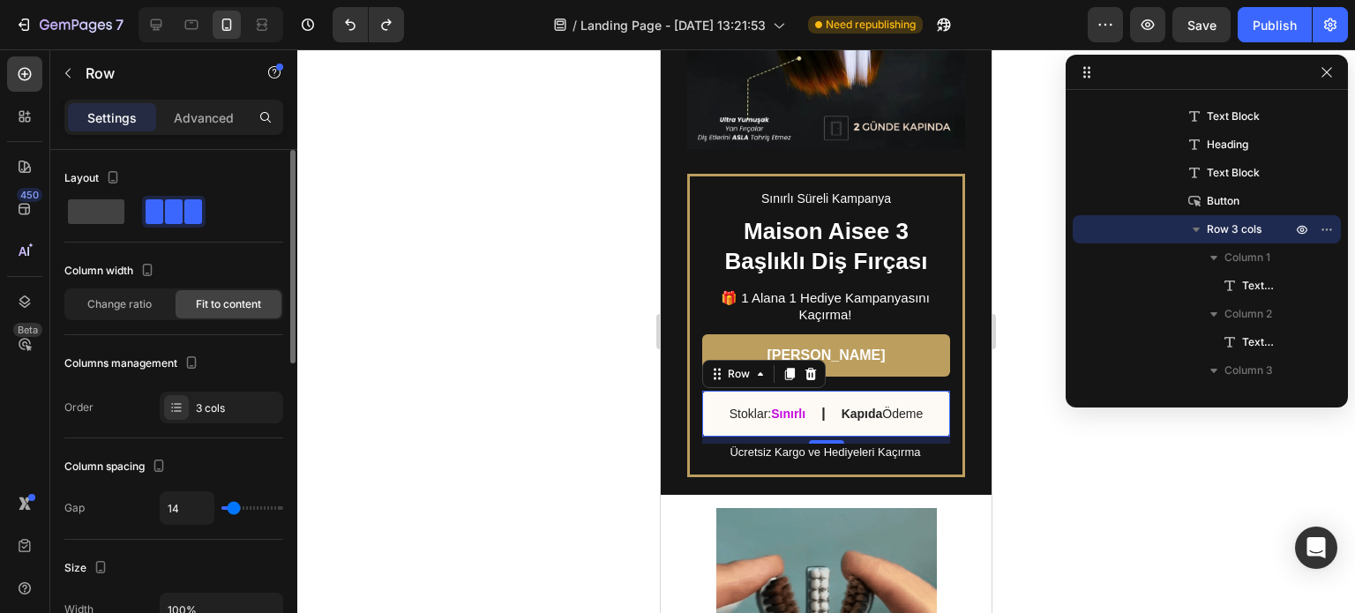
scroll to position [88, 0]
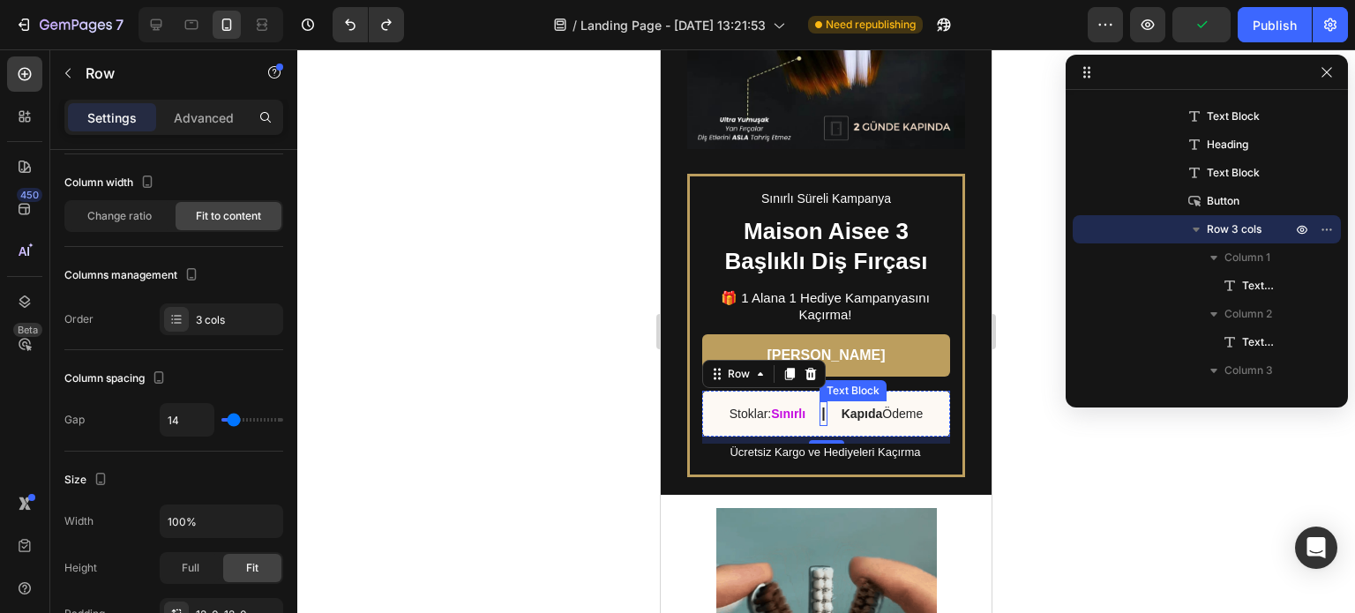
click at [821, 403] on p "|" at bounding box center [823, 413] width 4 height 21
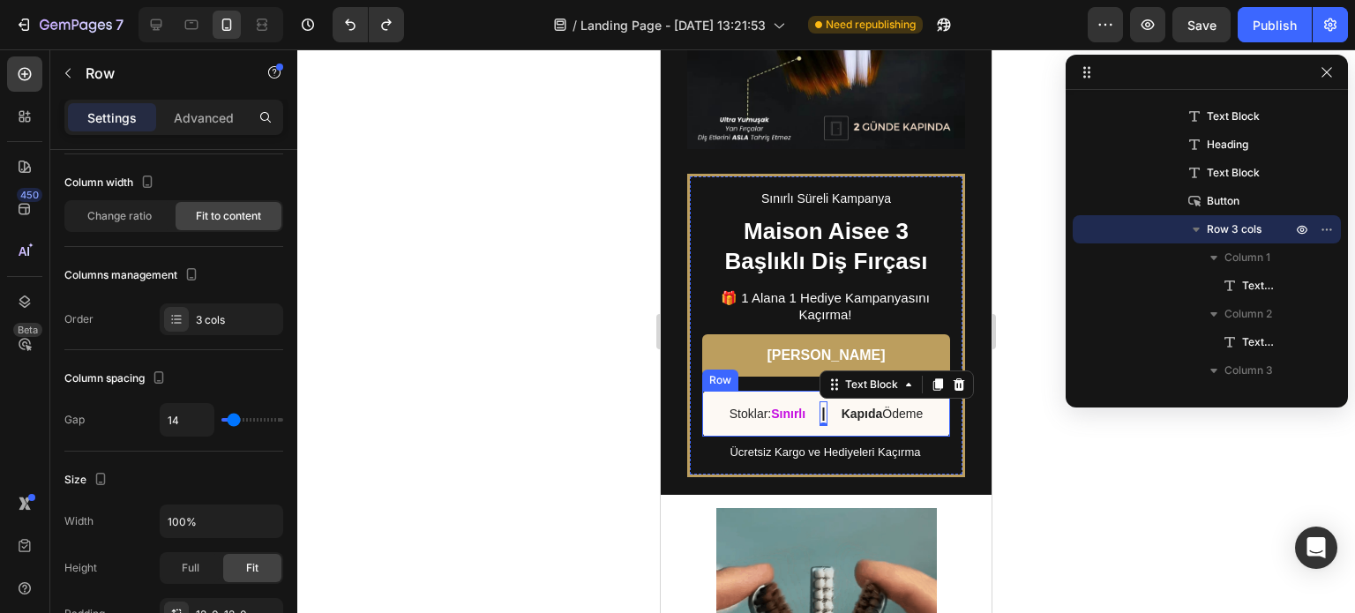
click at [720, 394] on div "Stoklar: Sınırlı Text Block | Text Block 0 Kapıda Ödeme Text Block Row" at bounding box center [826, 414] width 248 height 46
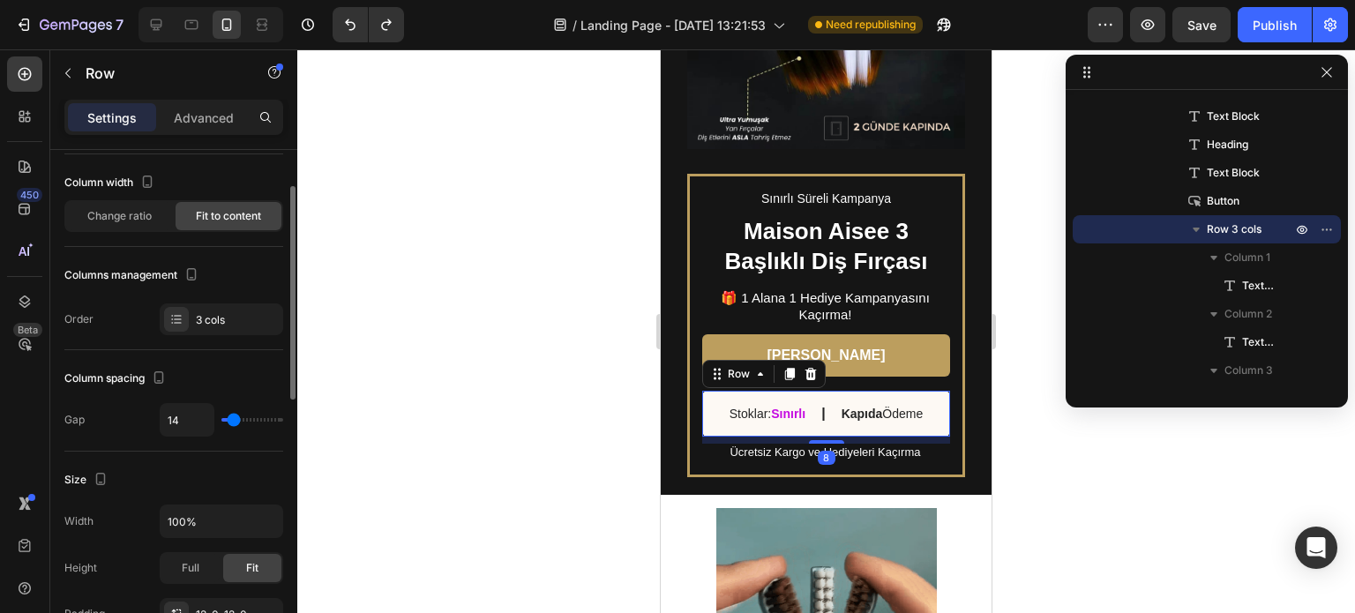
scroll to position [265, 0]
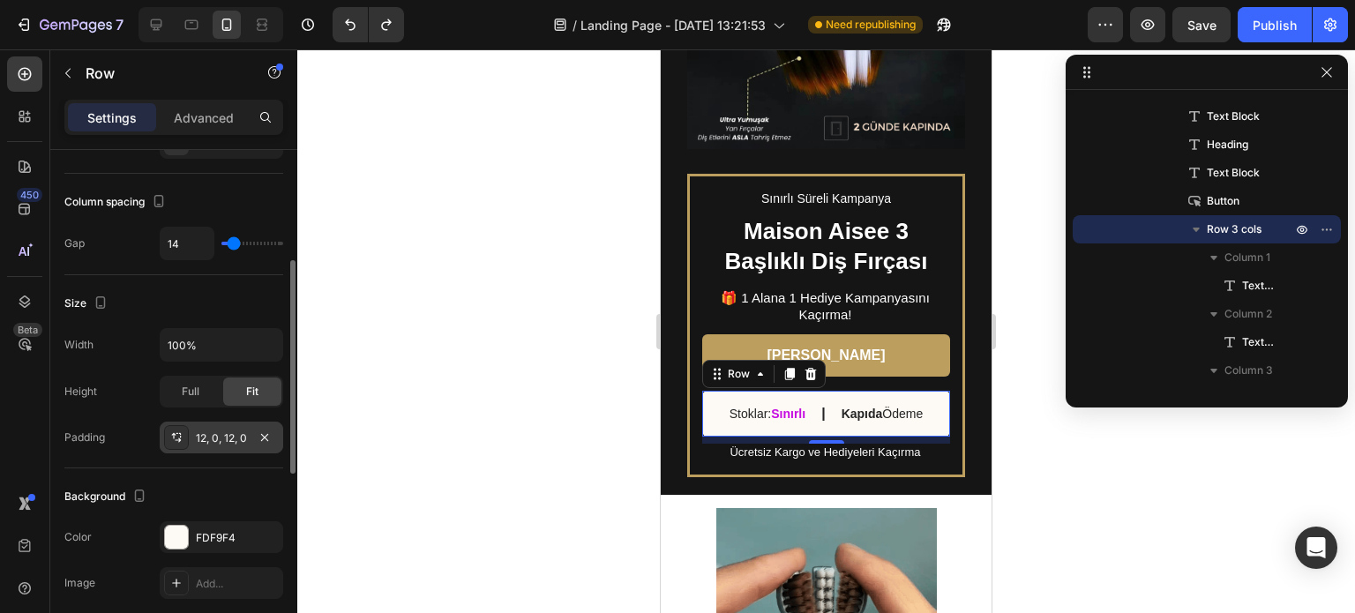
click at [177, 437] on icon at bounding box center [176, 437] width 14 height 14
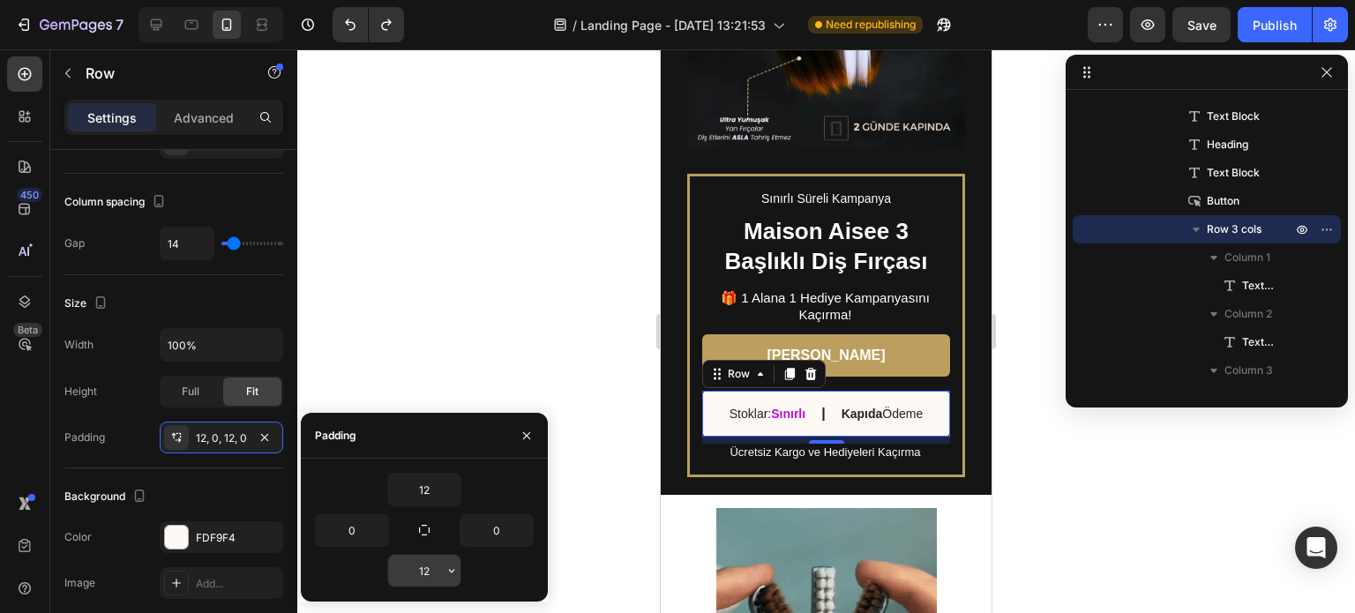
click at [437, 568] on input "12" at bounding box center [424, 571] width 72 height 32
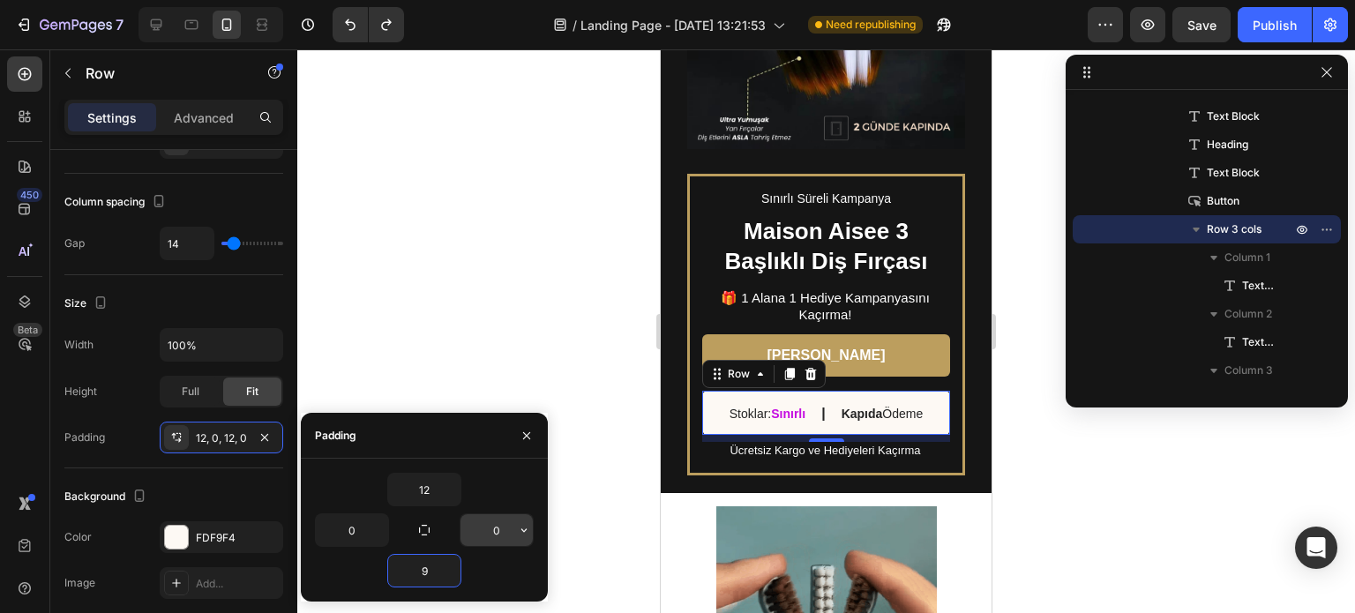
type input "8"
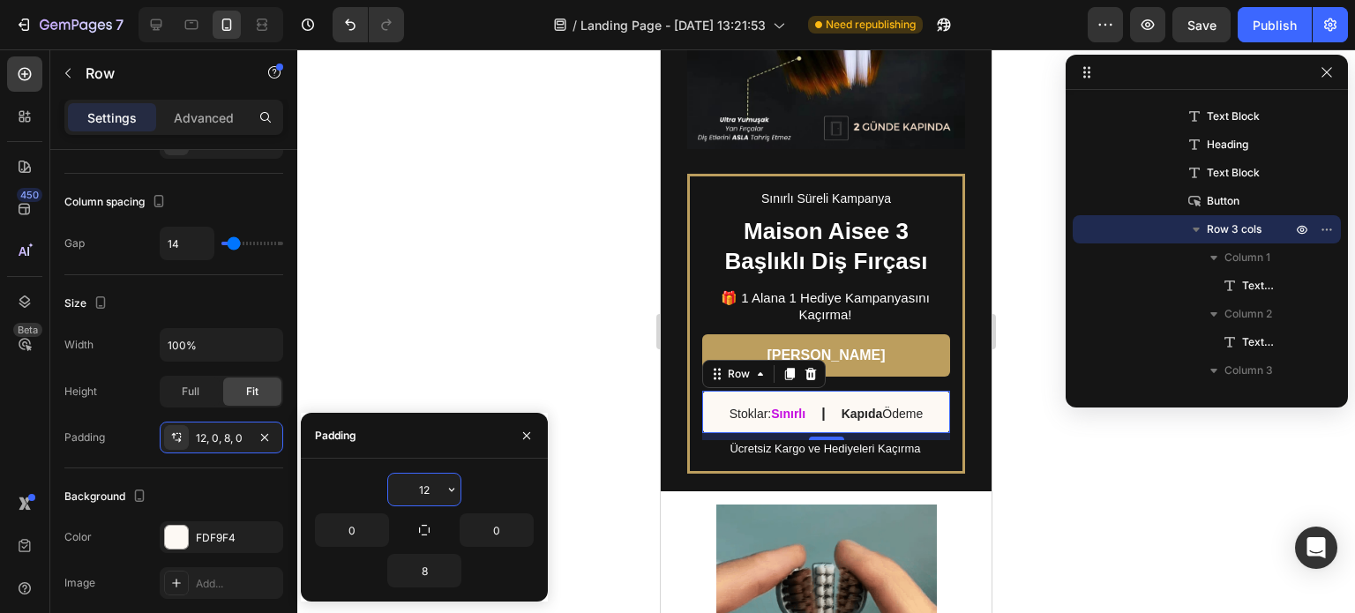
click at [434, 489] on input "12" at bounding box center [424, 490] width 72 height 32
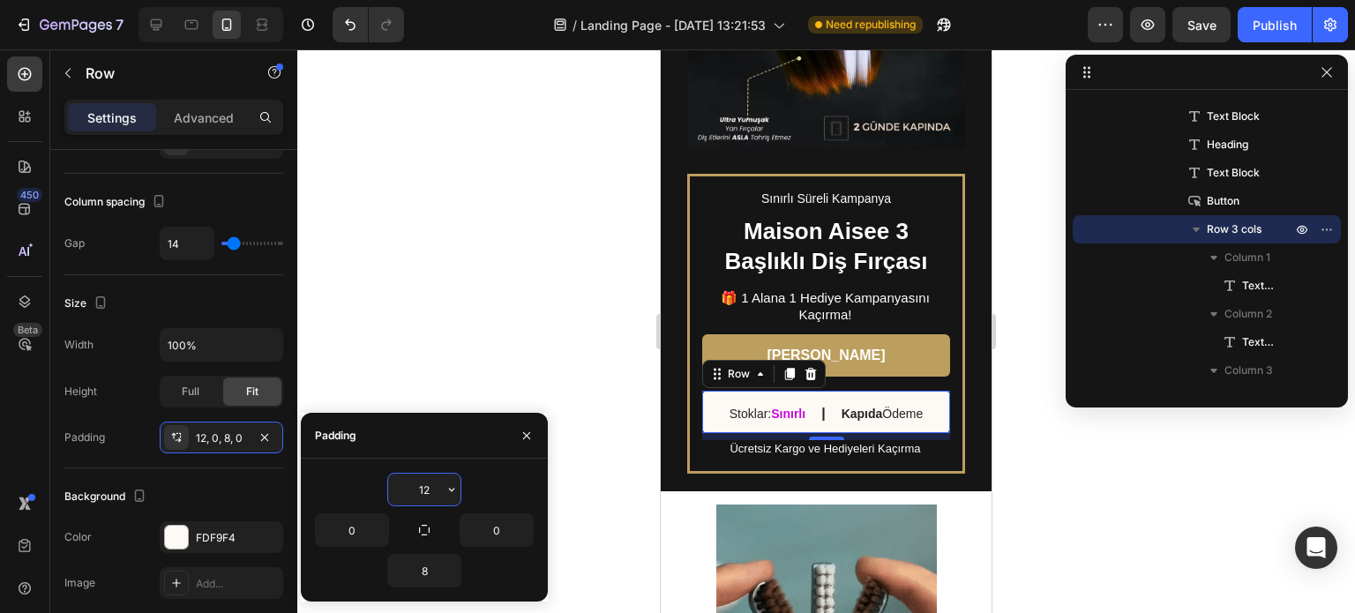
type input "8"
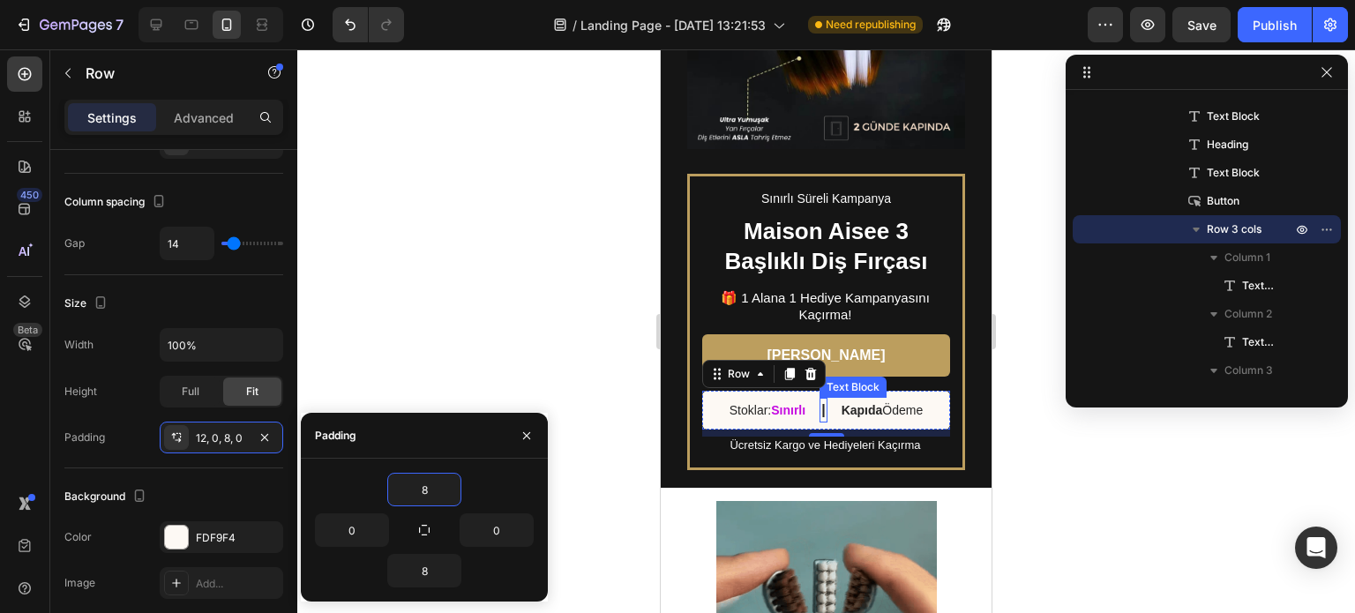
click at [821, 399] on p "|" at bounding box center [823, 409] width 4 height 21
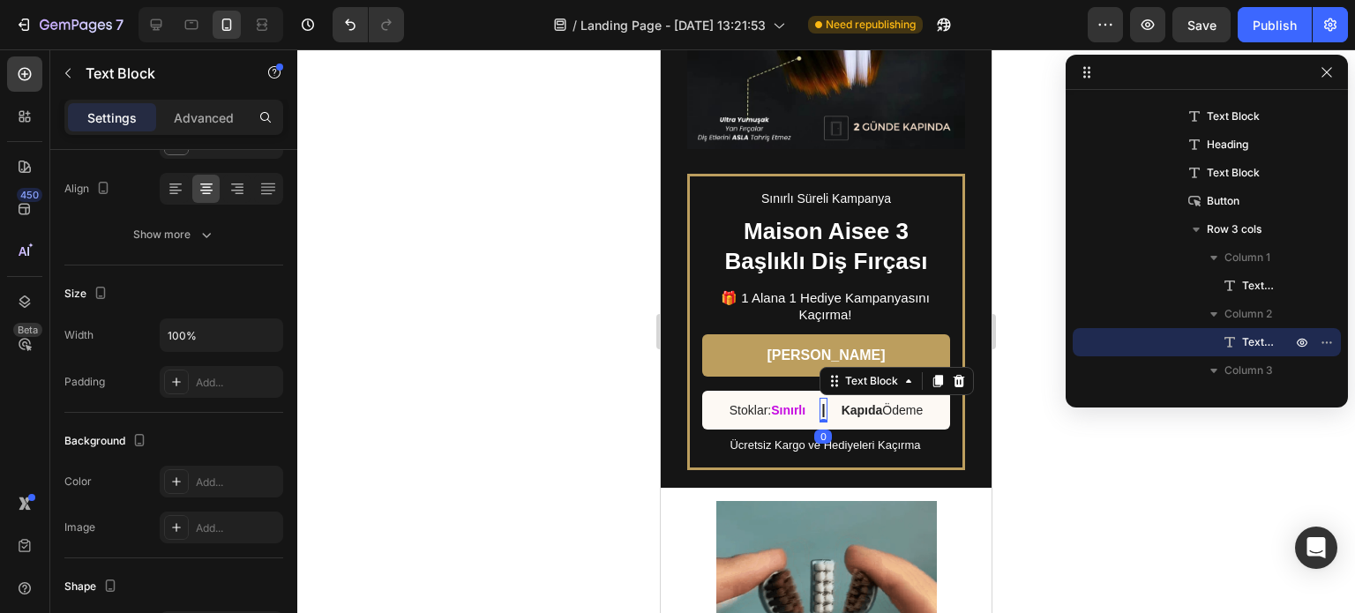
scroll to position [0, 0]
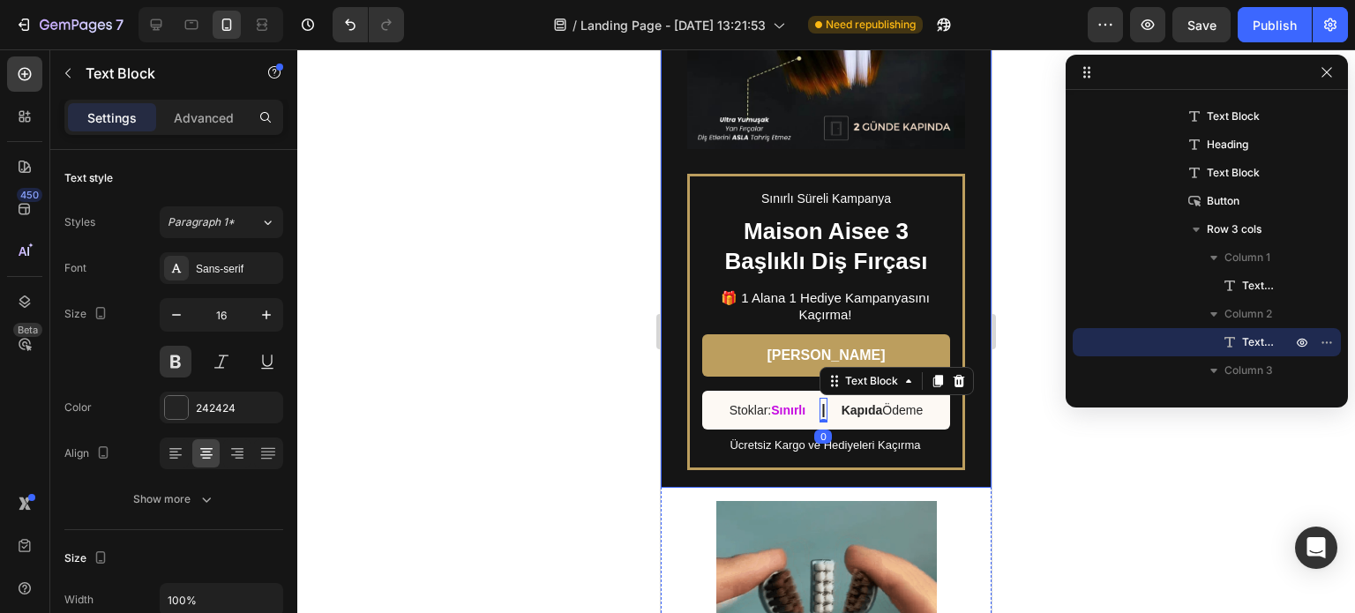
click at [1152, 461] on div at bounding box center [825, 331] width 1057 height 564
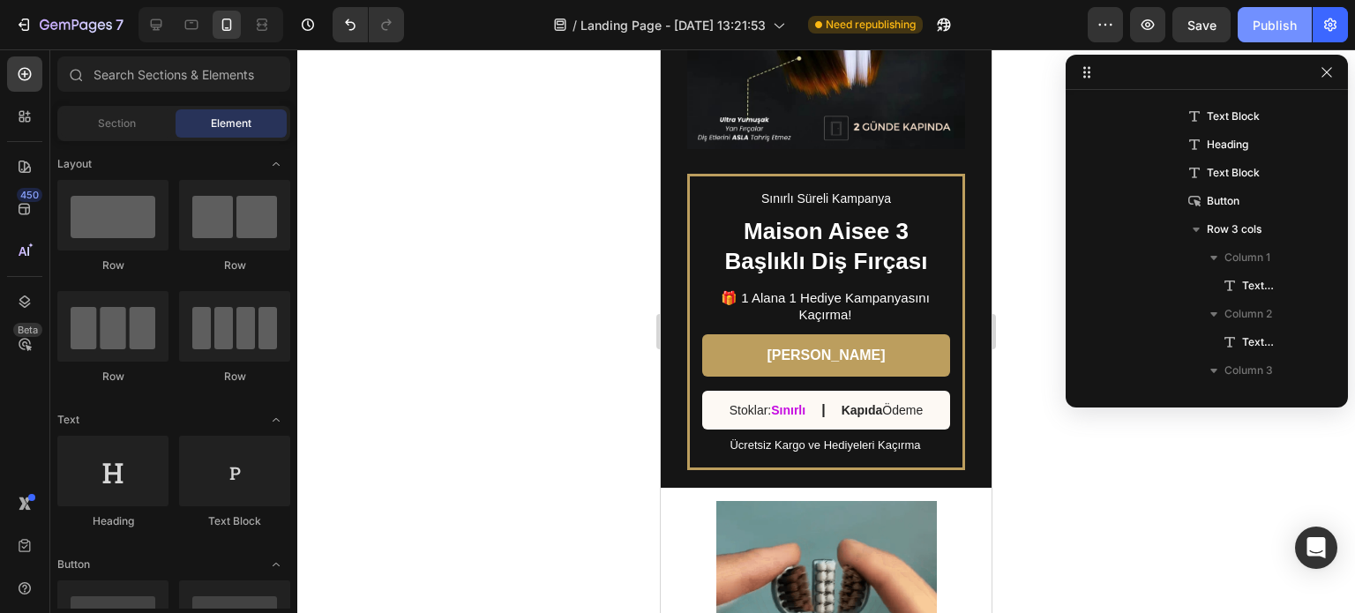
click at [1290, 31] on div "Publish" at bounding box center [1274, 25] width 44 height 19
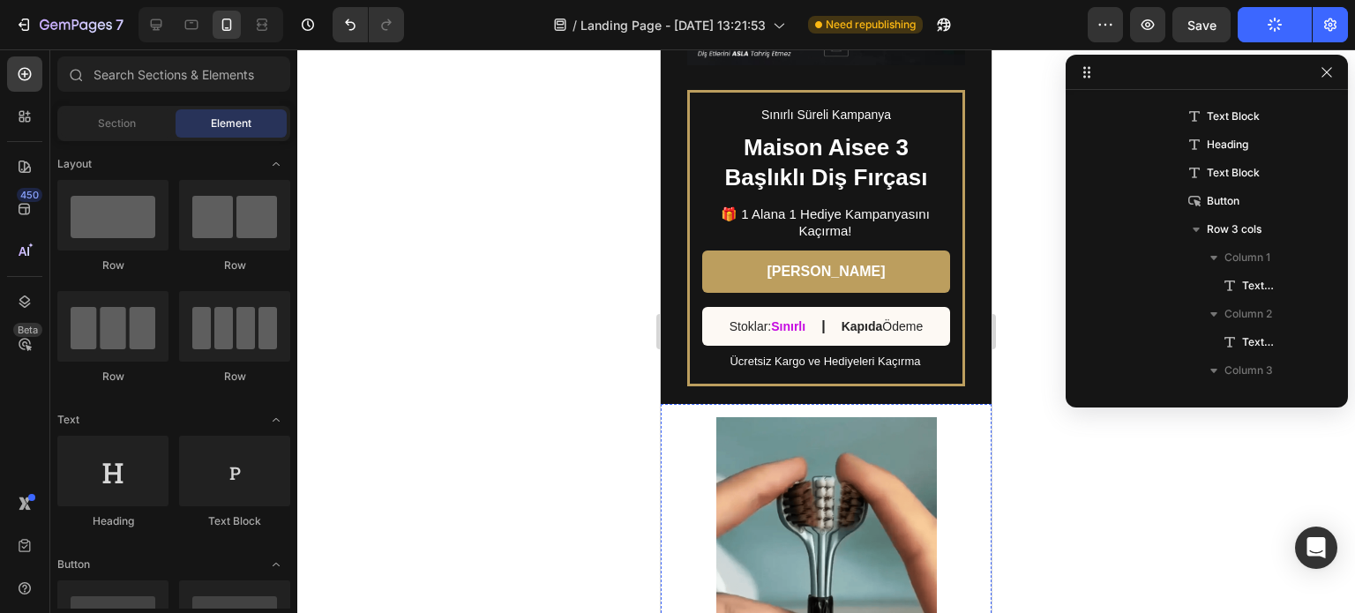
scroll to position [1037, 0]
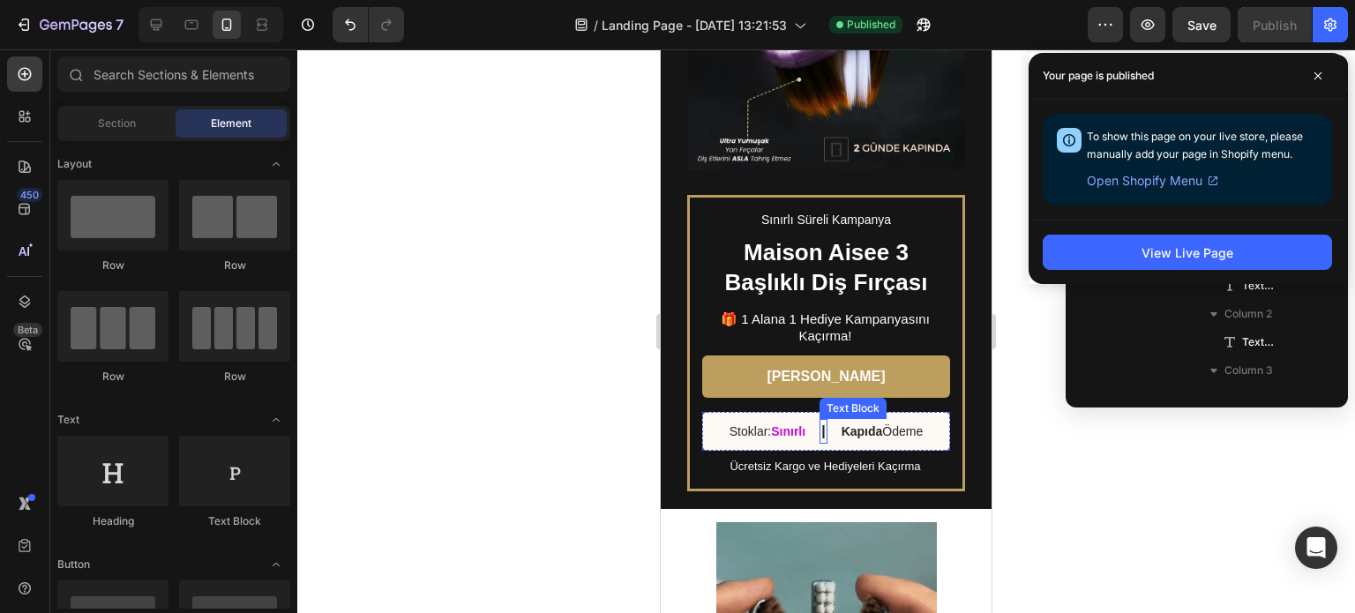
click at [819, 419] on div "|" at bounding box center [822, 431] width 7 height 25
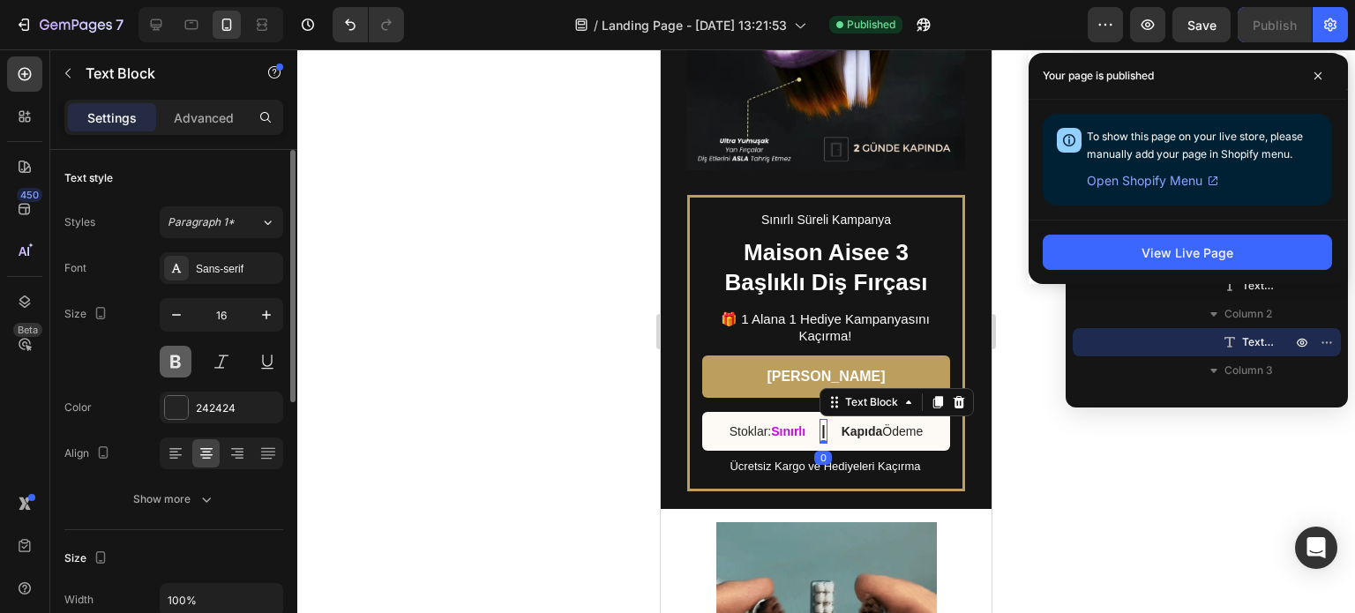
click at [180, 362] on button at bounding box center [176, 362] width 32 height 32
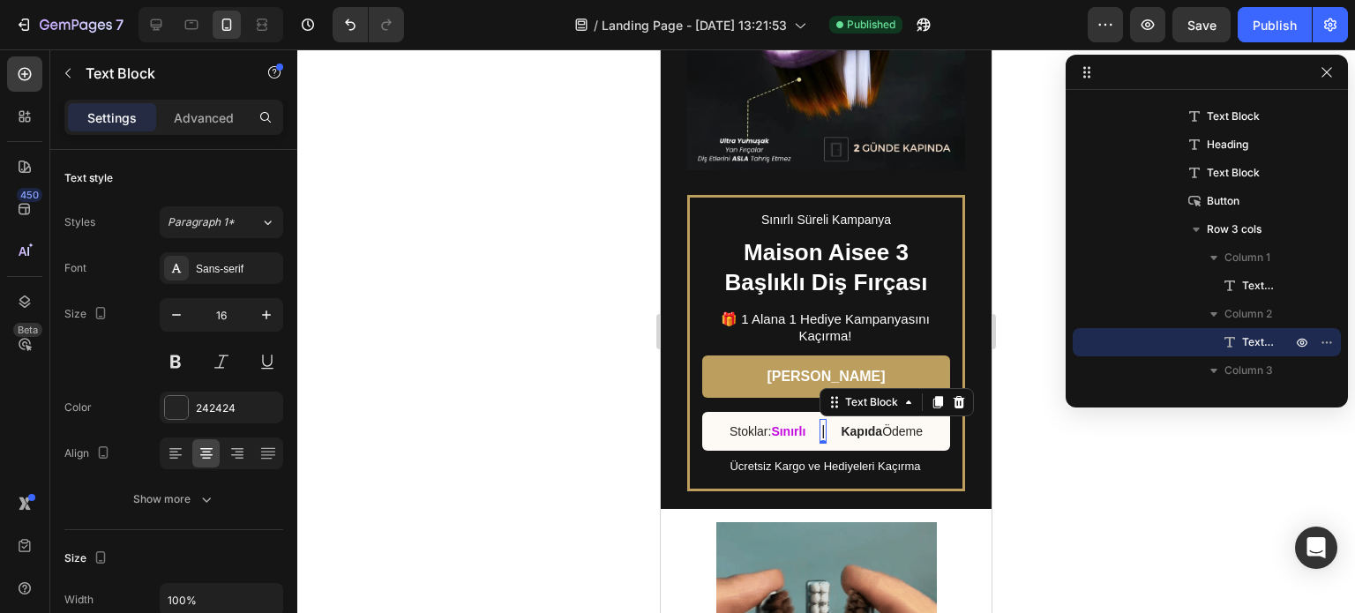
click at [1053, 469] on div at bounding box center [825, 331] width 1057 height 564
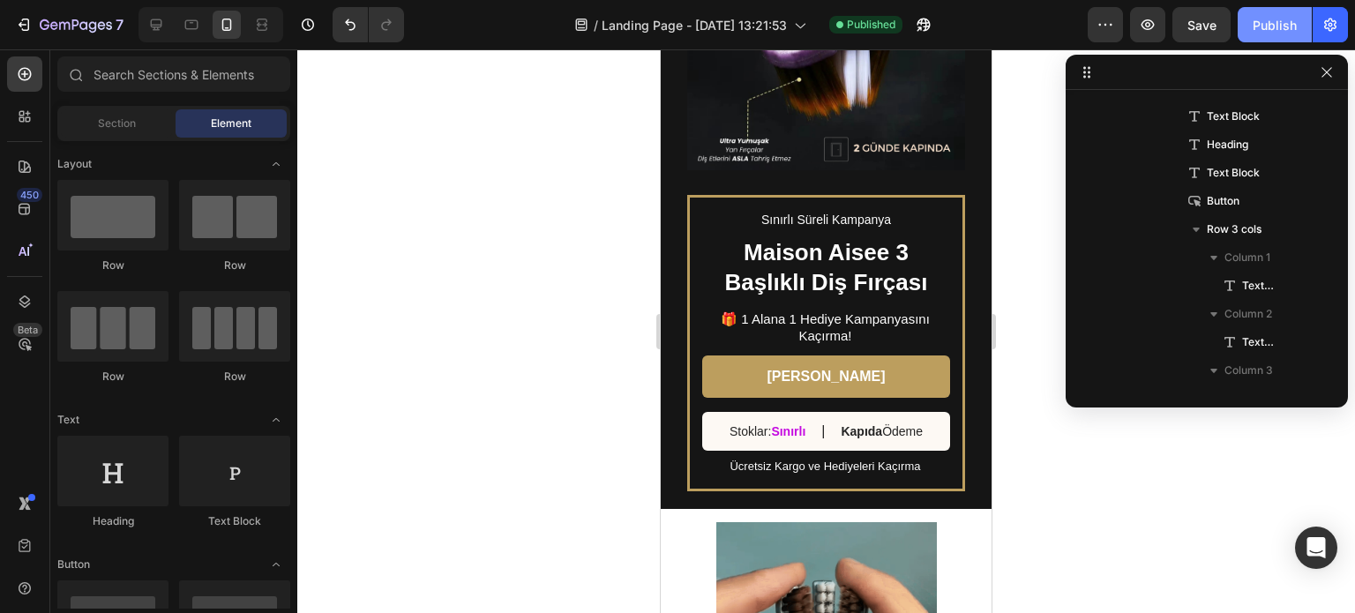
click at [1286, 22] on div "Publish" at bounding box center [1274, 25] width 44 height 19
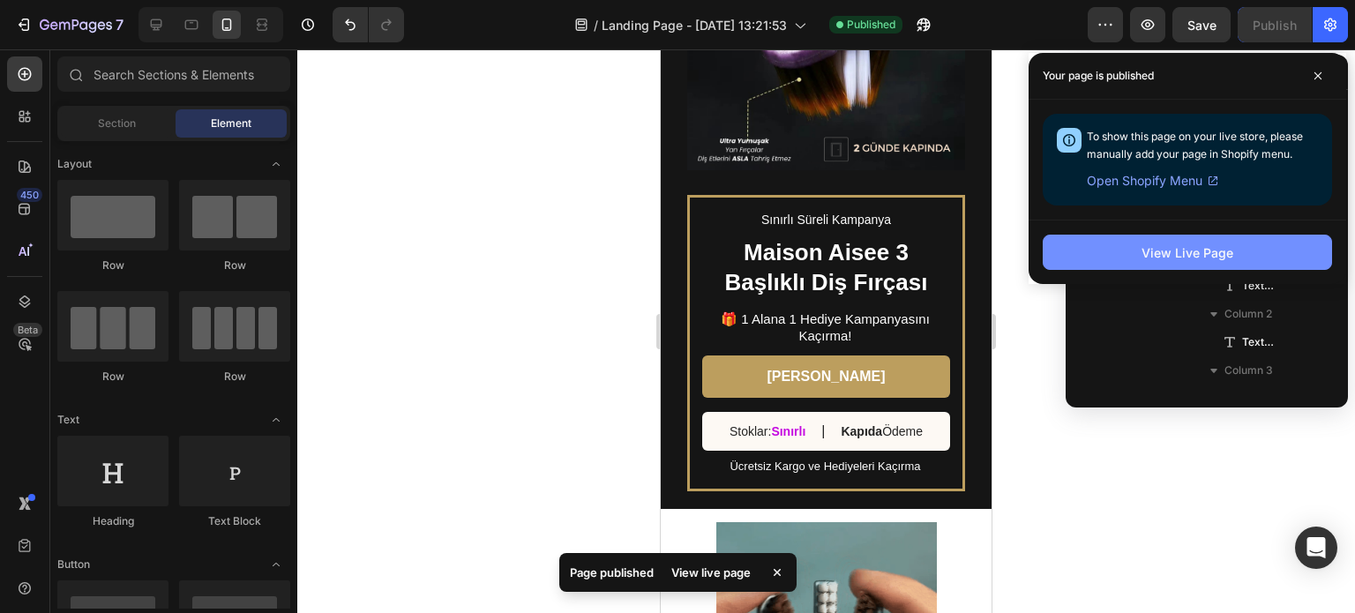
click at [1153, 243] on div "View Live Page" at bounding box center [1187, 252] width 92 height 19
